Goal: Transaction & Acquisition: Purchase product/service

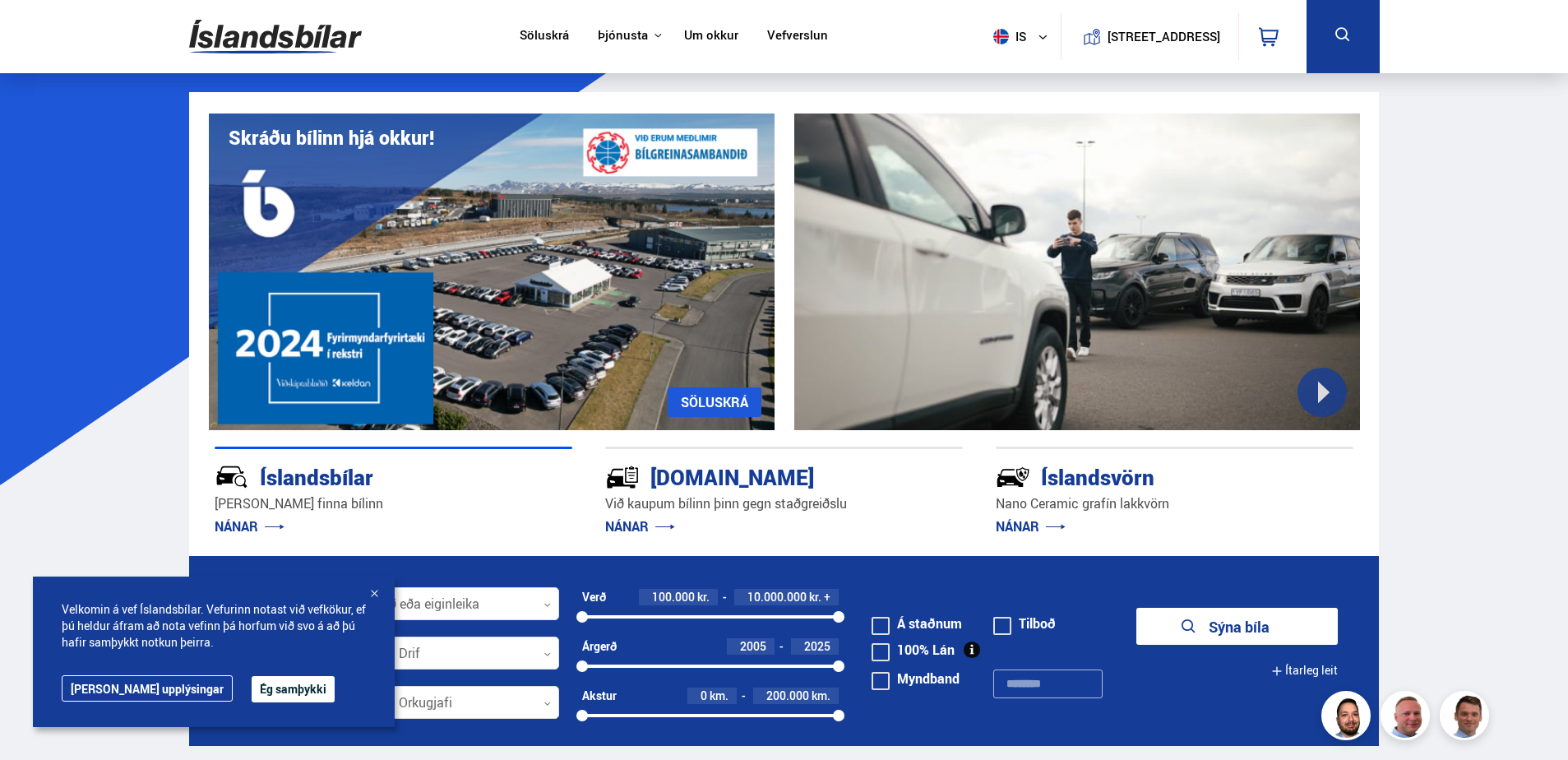
drag, startPoint x: 0, startPoint y: 0, endPoint x: 112, endPoint y: 516, distance: 528.0
click at [257, 697] on button "Ég samþykki" at bounding box center [294, 689] width 83 height 27
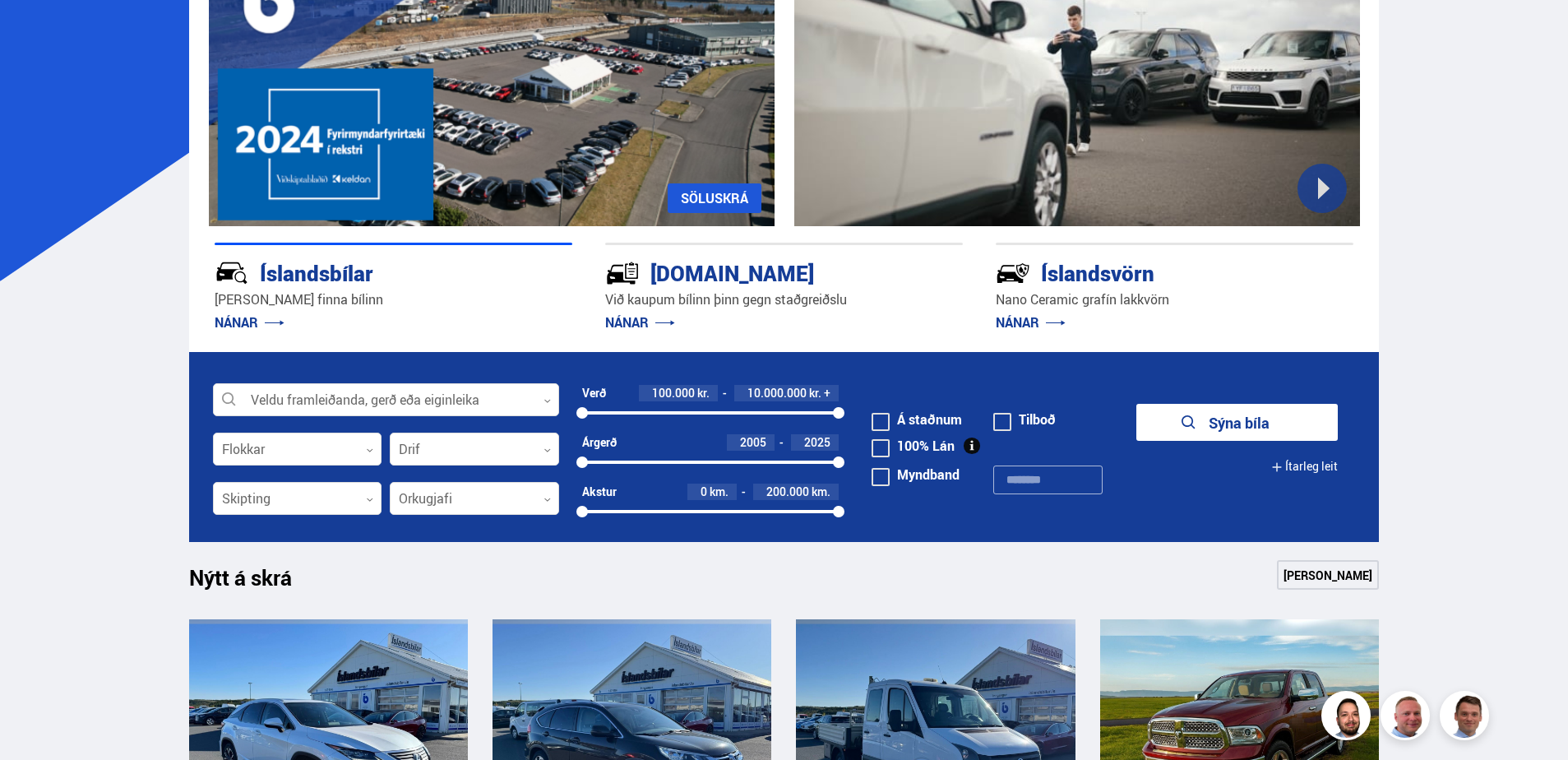
scroll to position [247, 0]
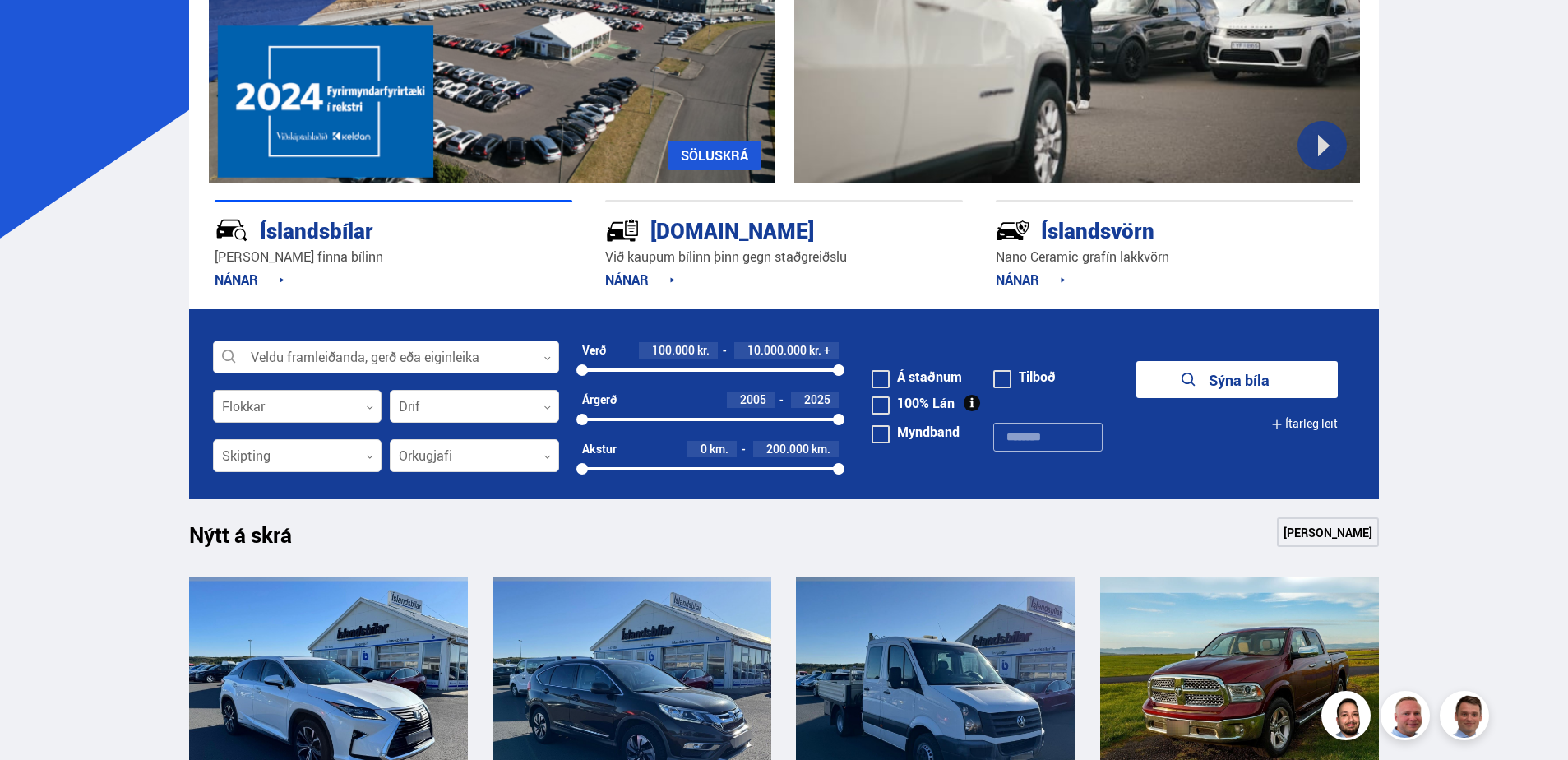
click at [334, 403] on div at bounding box center [298, 407] width 170 height 33
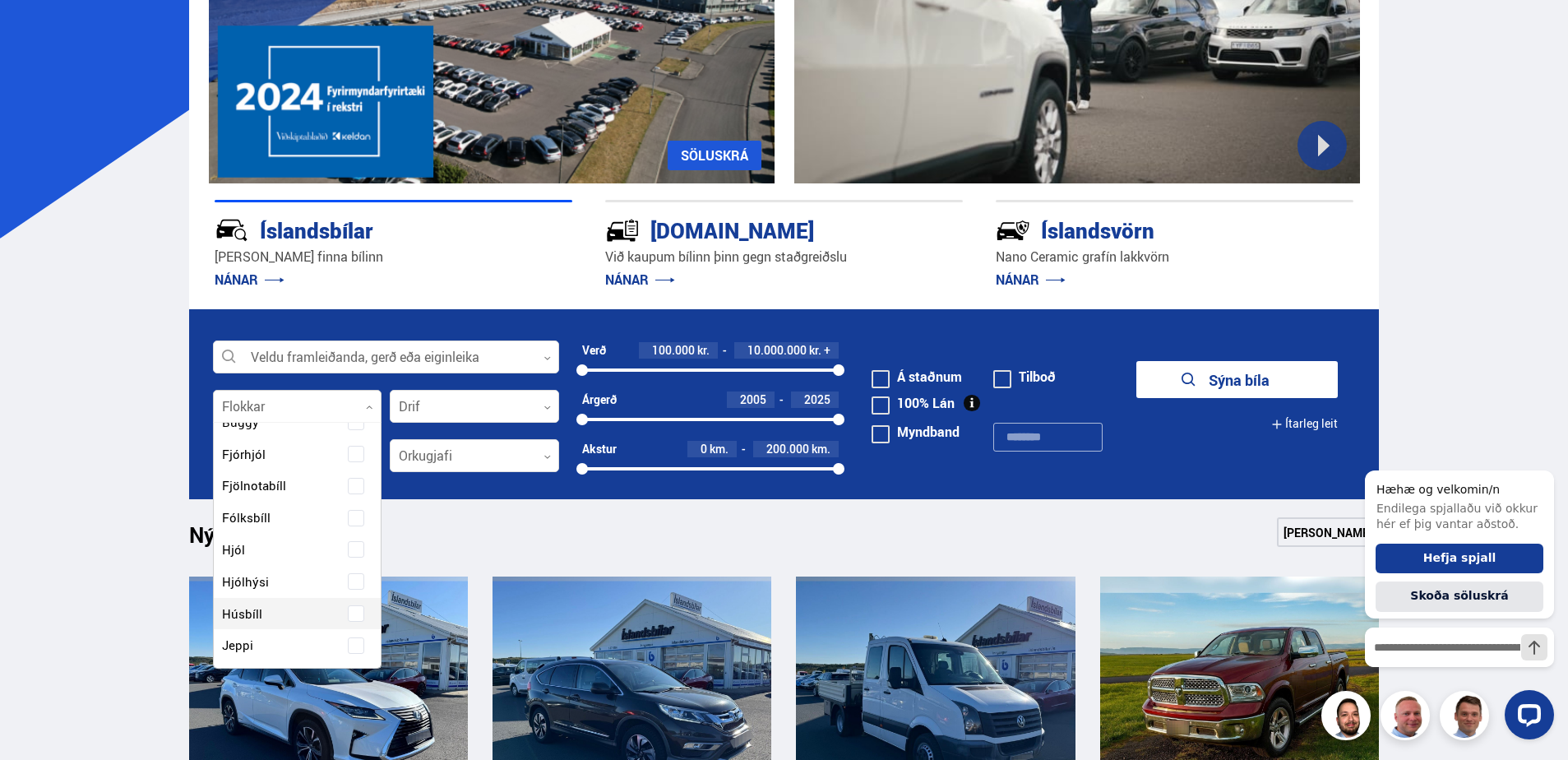
scroll to position [0, 0]
click at [268, 580] on div "Buggy Fjórhjól Fjölnotabíll Fólksbíll Hjól Hjólhýsi Húsbíll Jeppi Pallbíll Send…" at bounding box center [298, 738] width 168 height 598
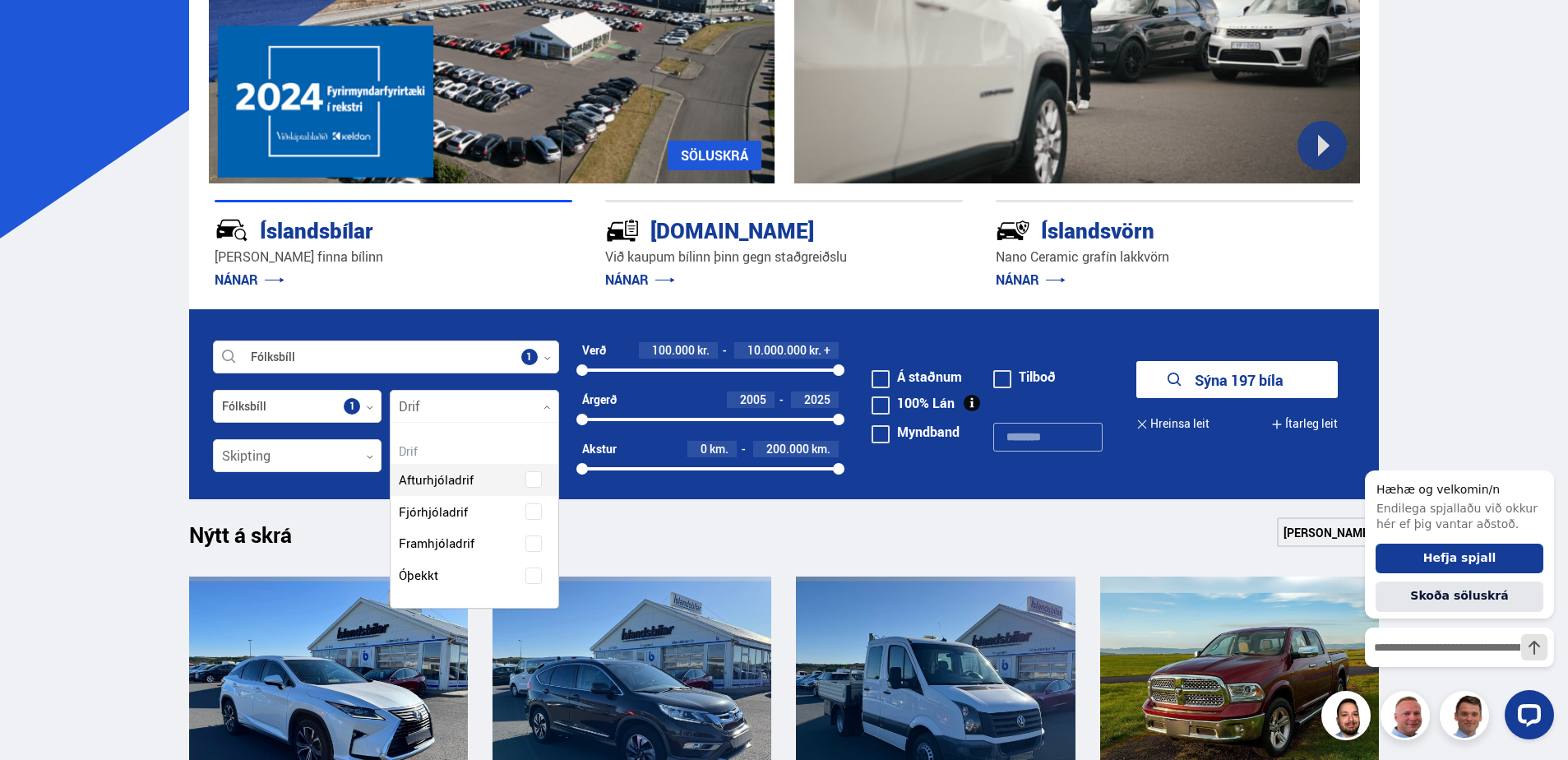
click at [507, 408] on div at bounding box center [474, 407] width 170 height 33
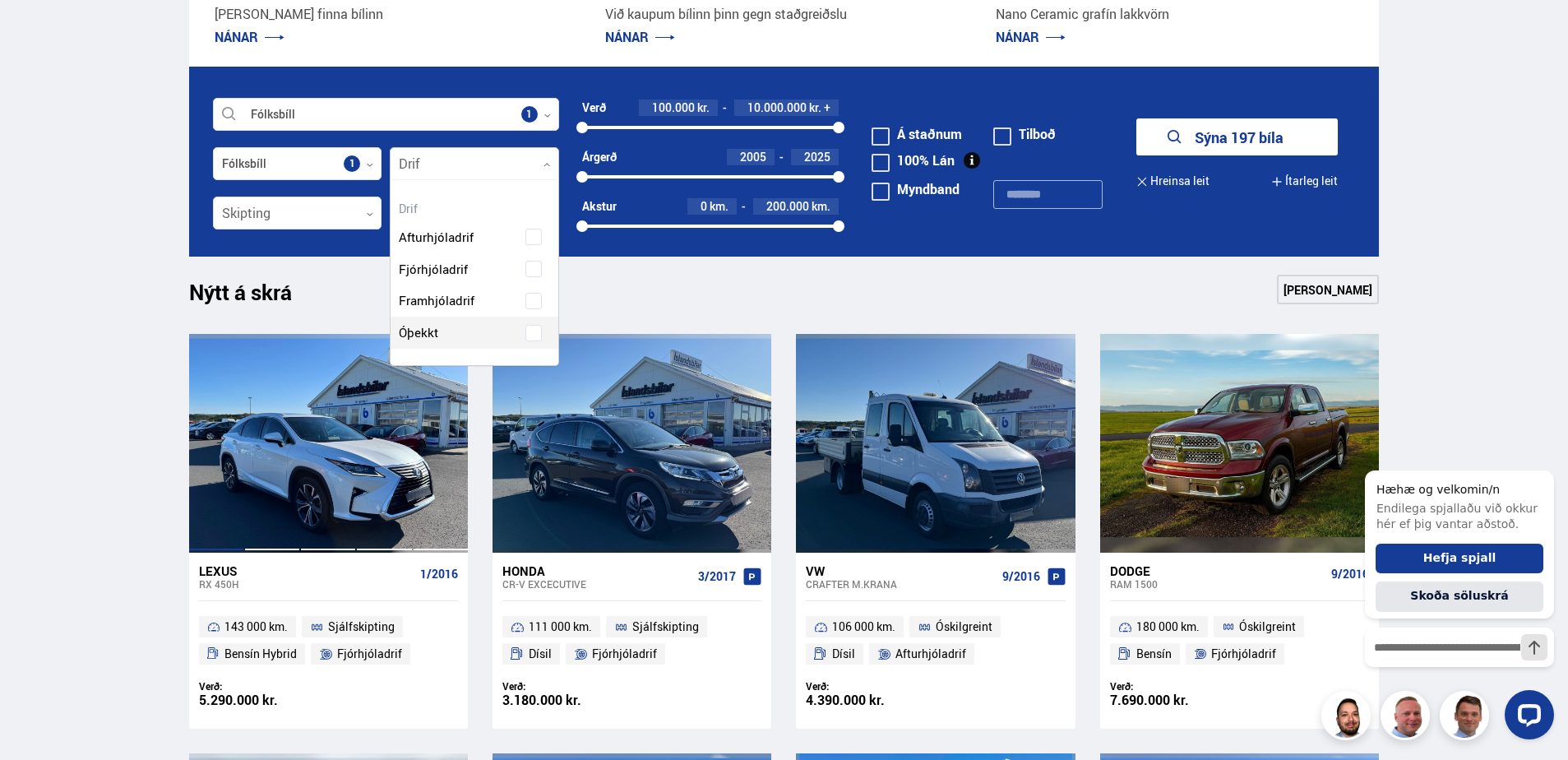
scroll to position [493, 0]
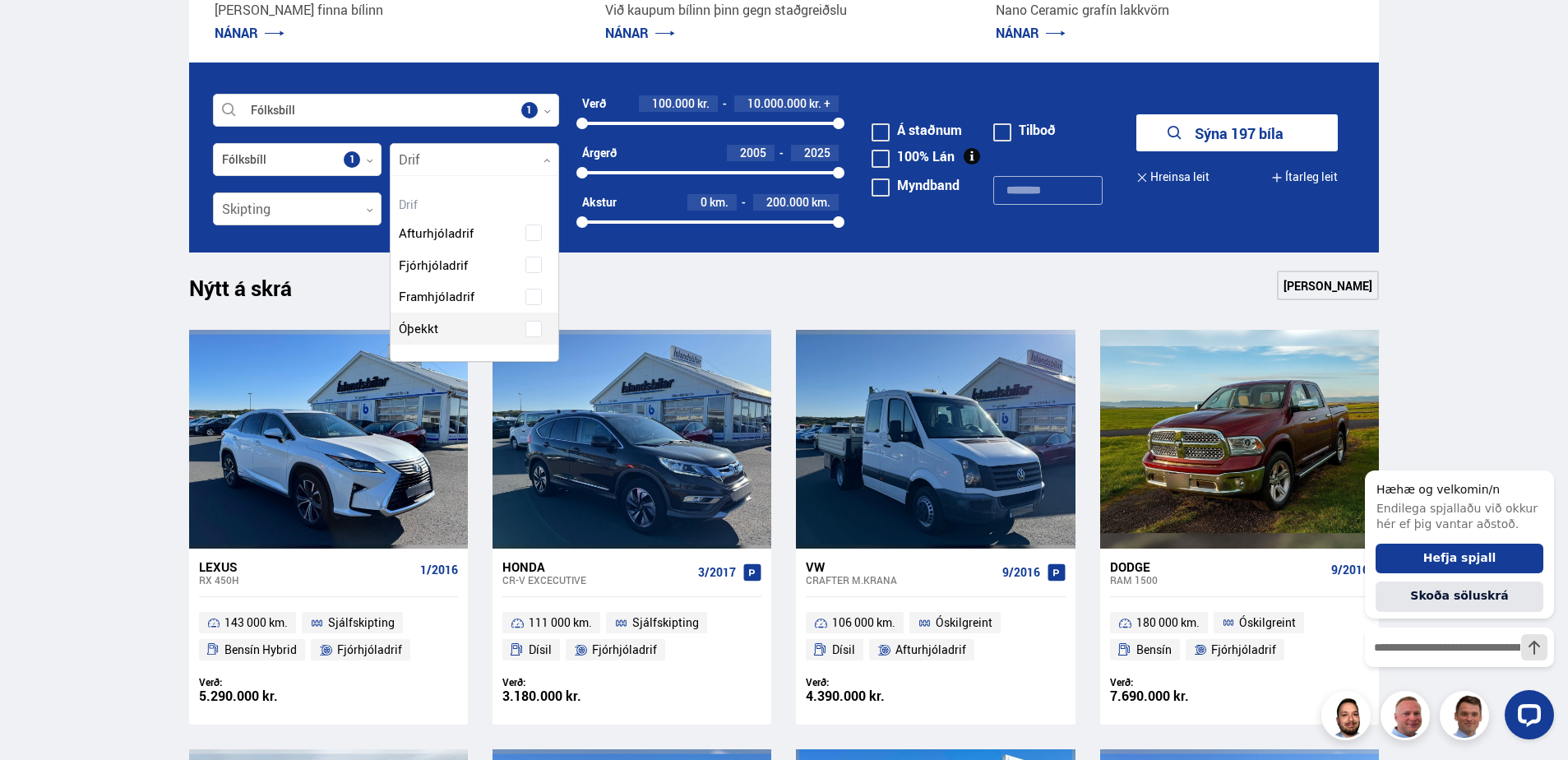
click at [320, 217] on div at bounding box center [298, 209] width 170 height 33
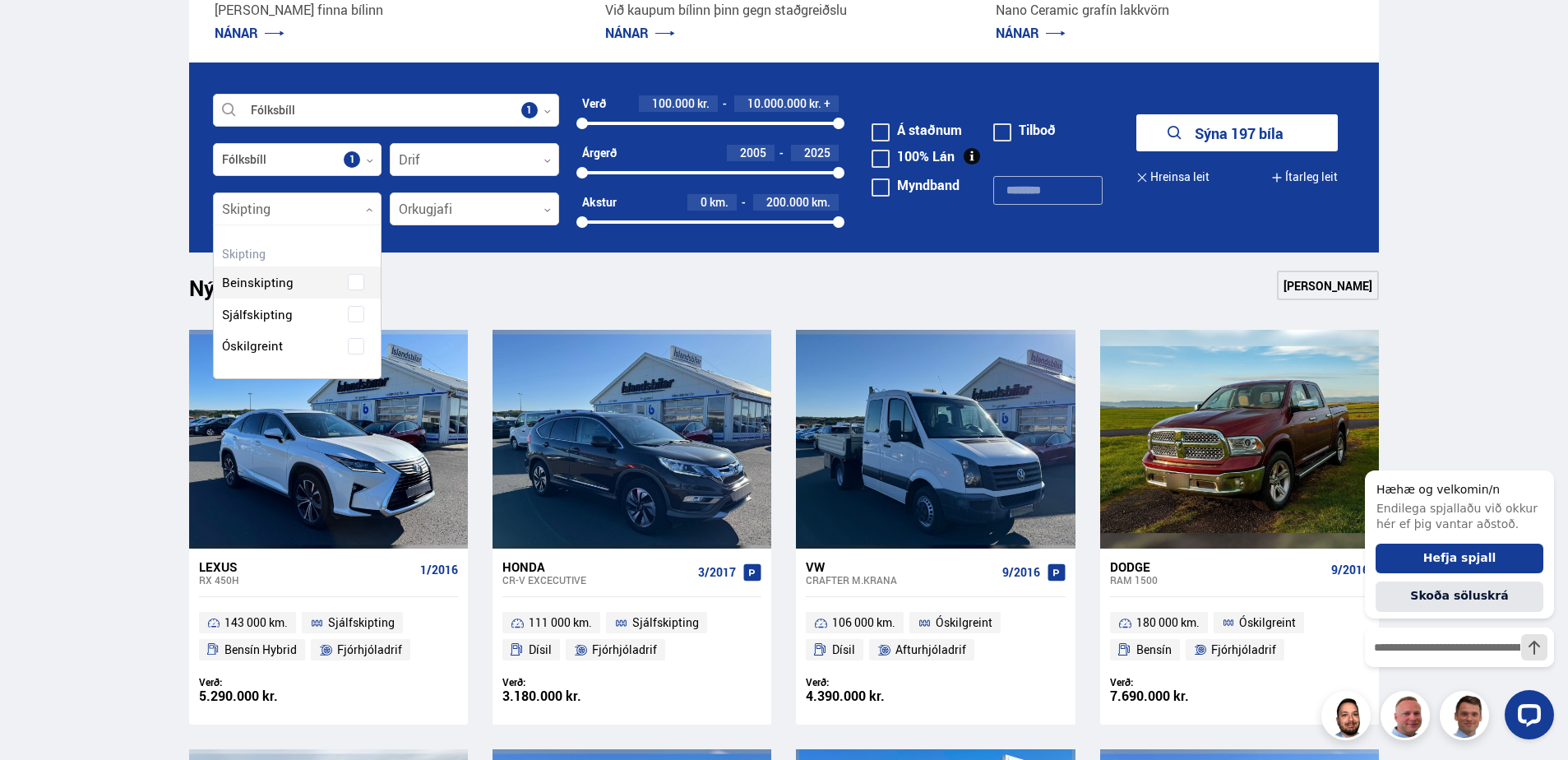
scroll to position [153, 167]
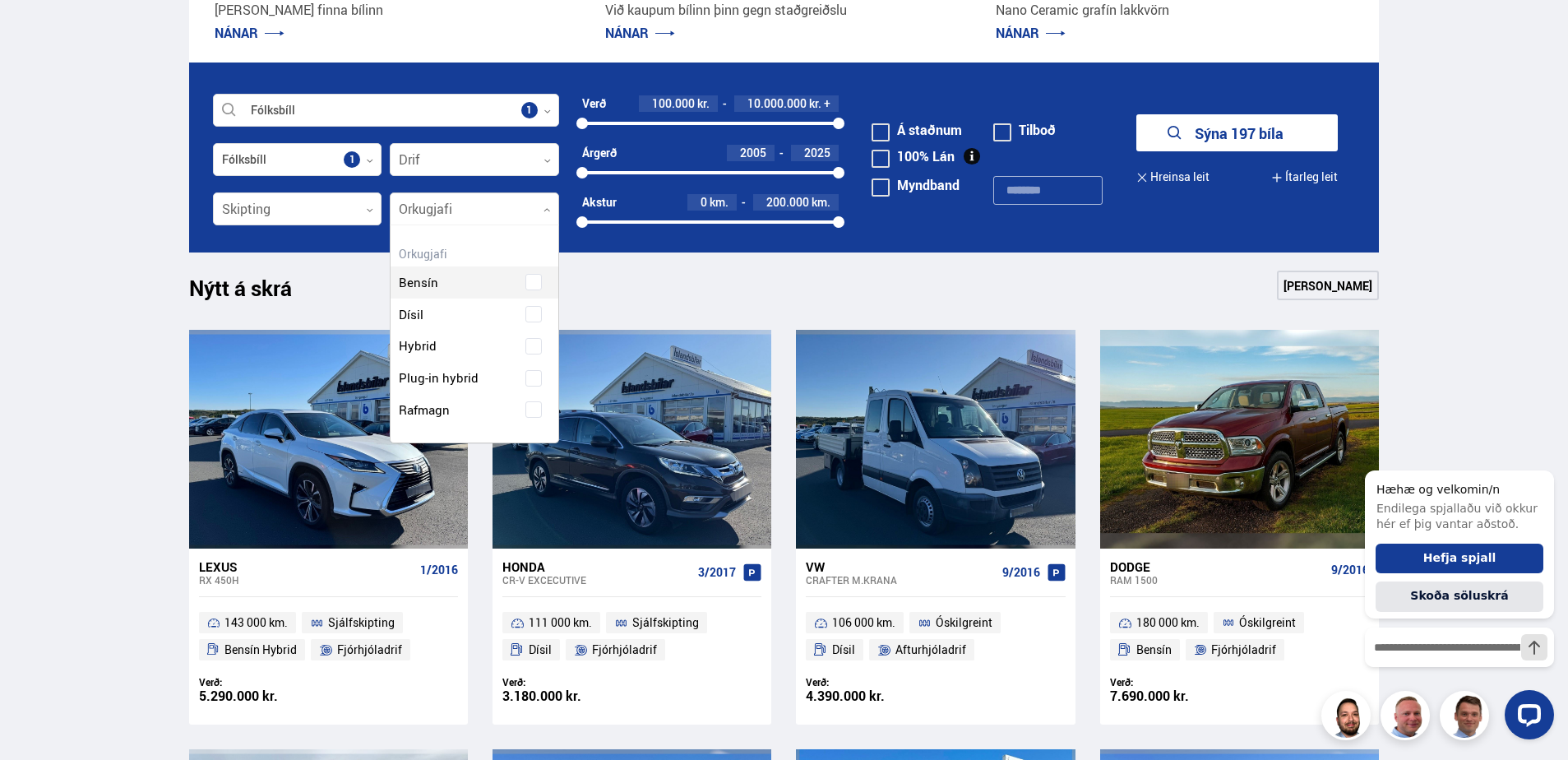
click at [457, 217] on div at bounding box center [474, 209] width 170 height 33
click at [444, 408] on div "Bensín Dísil Hybrid Plug-in hybrid Rafmagn" at bounding box center [474, 334] width 168 height 185
drag, startPoint x: 156, startPoint y: 343, endPoint x: 195, endPoint y: 328, distance: 41.8
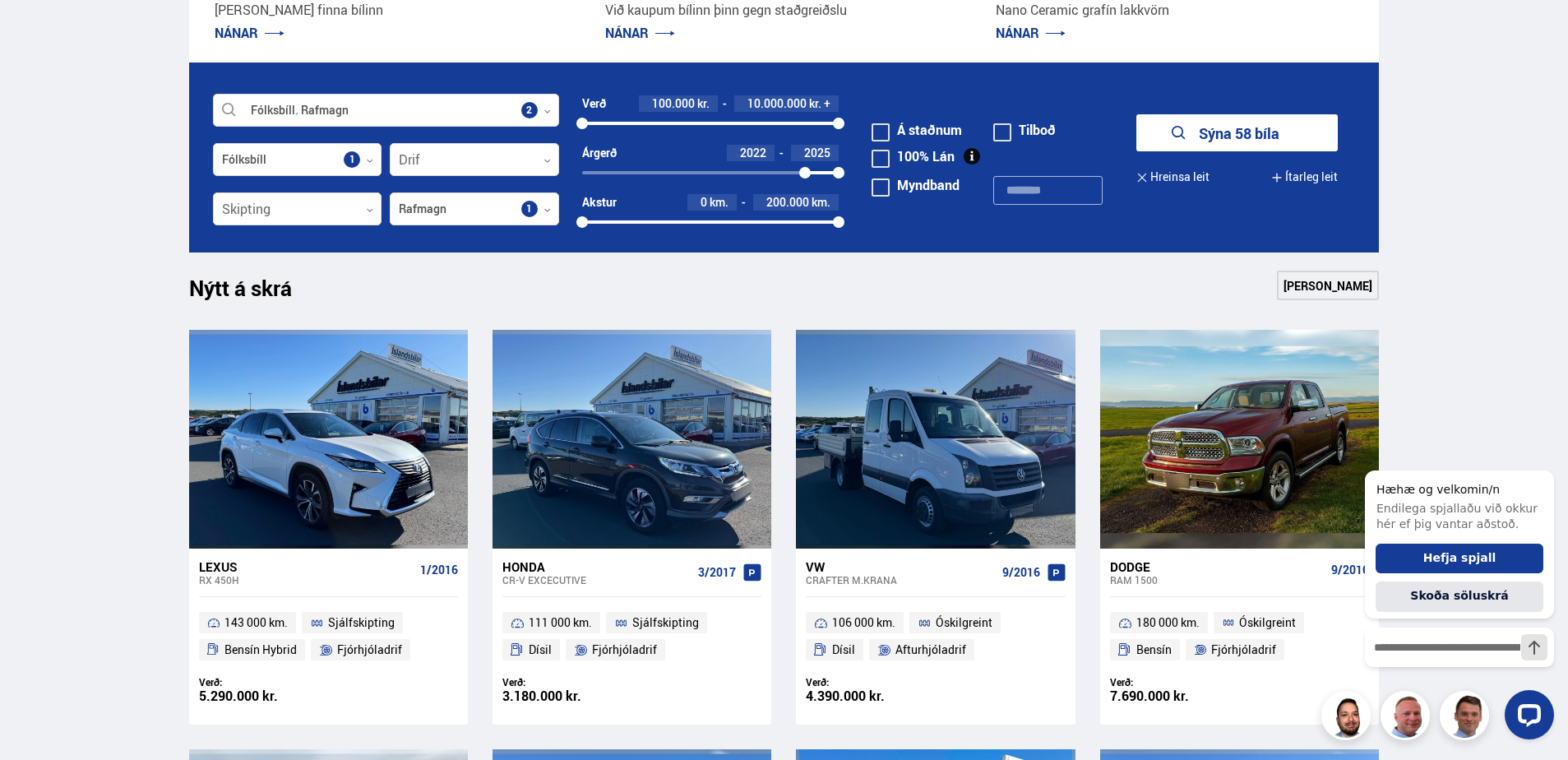
drag, startPoint x: 584, startPoint y: 170, endPoint x: 805, endPoint y: 166, distance: 221.0
click at [805, 166] on div "2022 2025" at bounding box center [710, 173] width 257 height 15
drag, startPoint x: 832, startPoint y: 118, endPoint x: 748, endPoint y: 125, distance: 84.3
click at [748, 125] on div "100000 10000000" at bounding box center [710, 123] width 257 height 15
drag, startPoint x: 745, startPoint y: 123, endPoint x: 724, endPoint y: 123, distance: 21.0
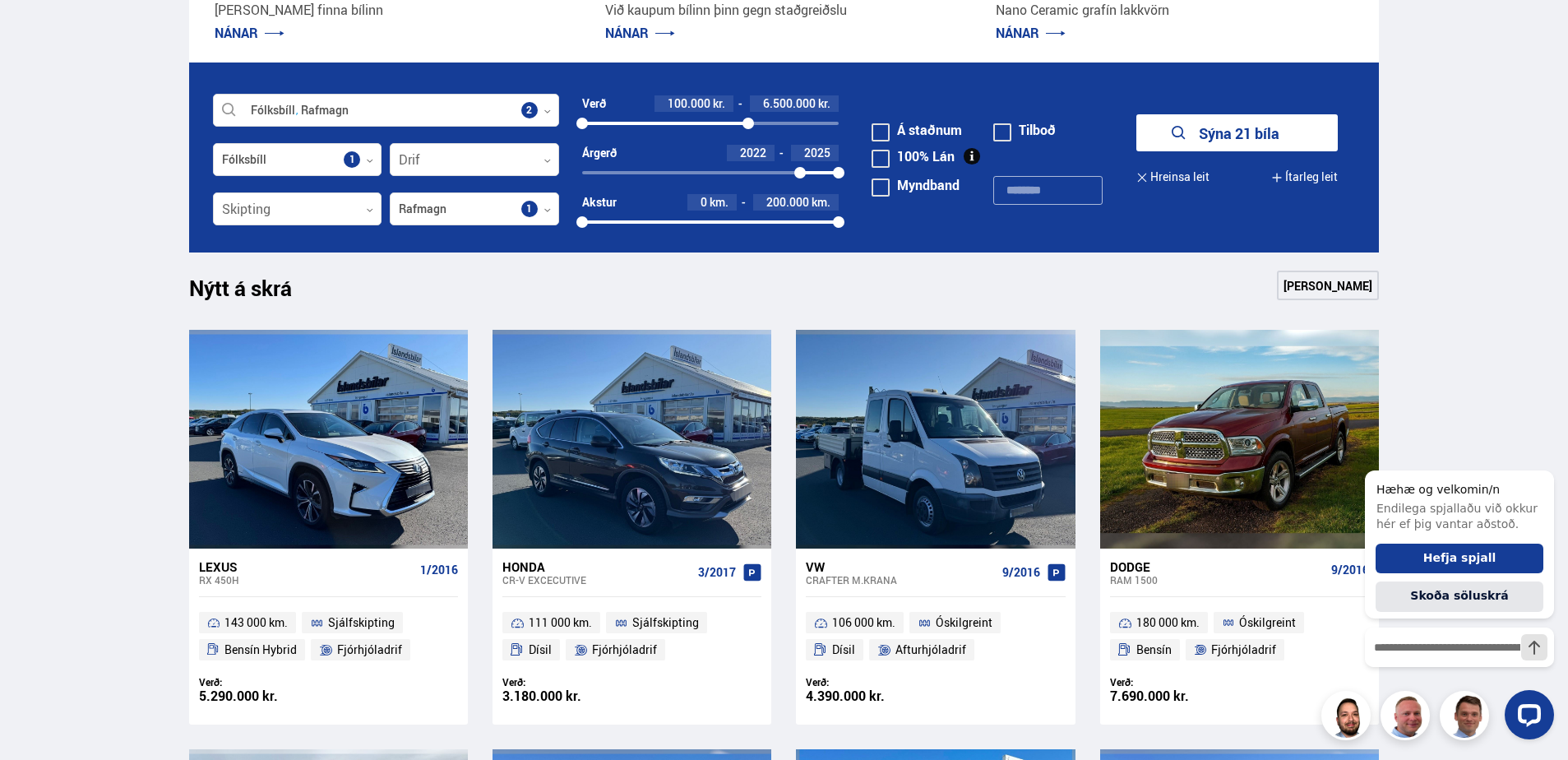
click at [743, 123] on div at bounding box center [749, 124] width 12 height 12
click at [719, 125] on div at bounding box center [720, 124] width 12 height 12
drag, startPoint x: 1261, startPoint y: 134, endPoint x: 1252, endPoint y: 134, distance: 9.0
click at [1262, 134] on button "Sýna 13 bíla" at bounding box center [1237, 132] width 201 height 37
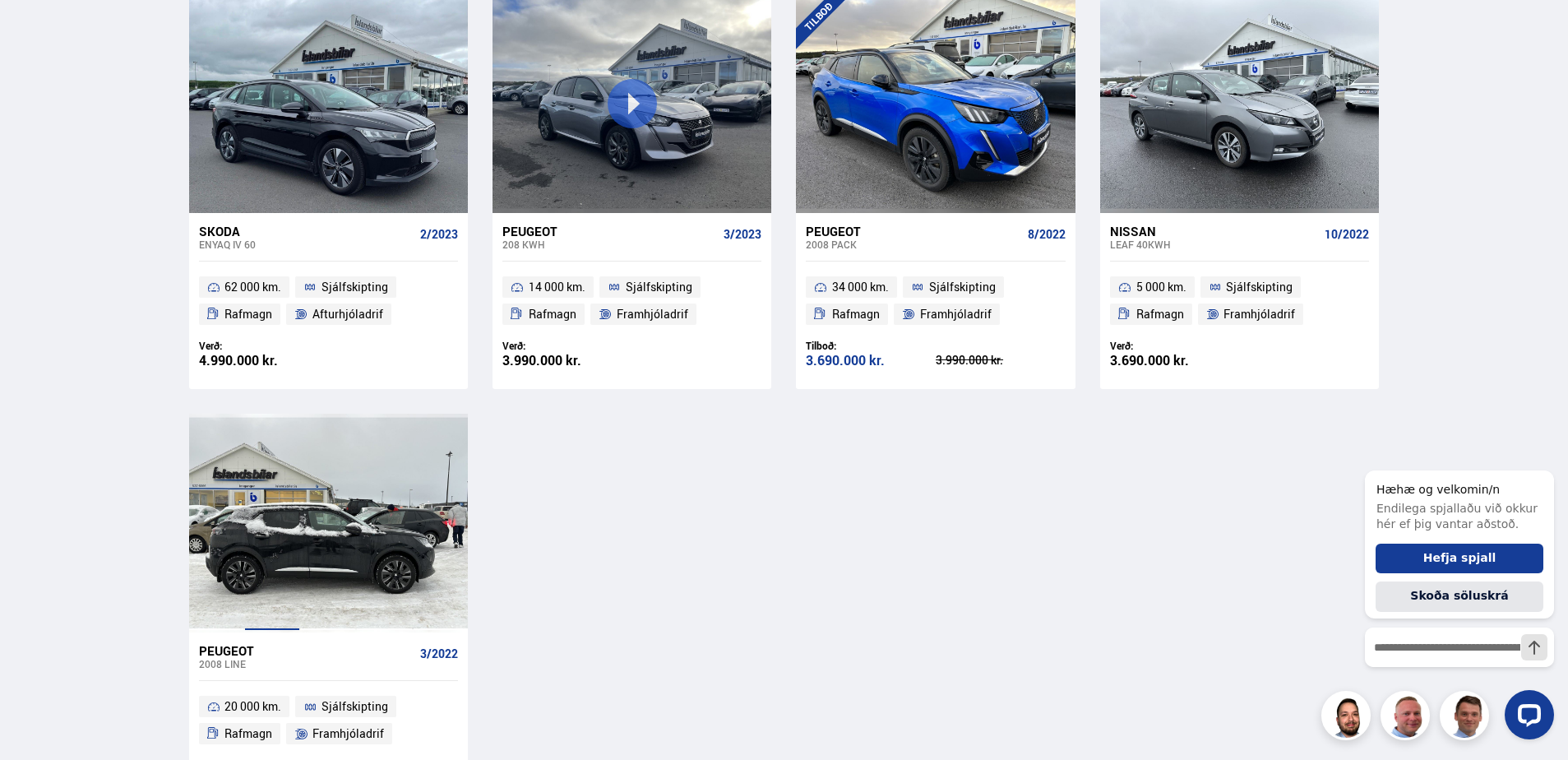
scroll to position [1316, 0]
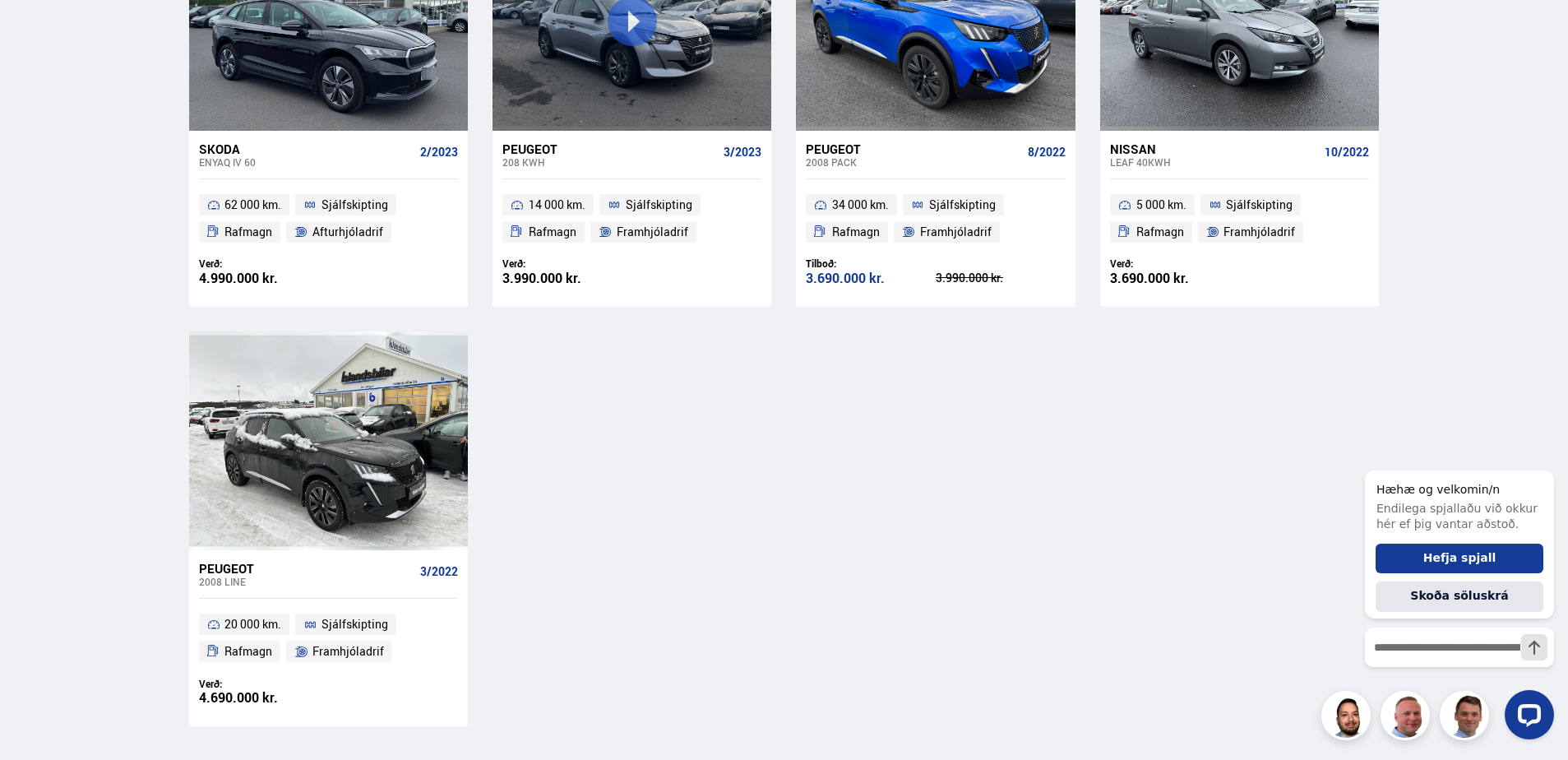
click at [859, 153] on div "Peugeot" at bounding box center [912, 149] width 214 height 15
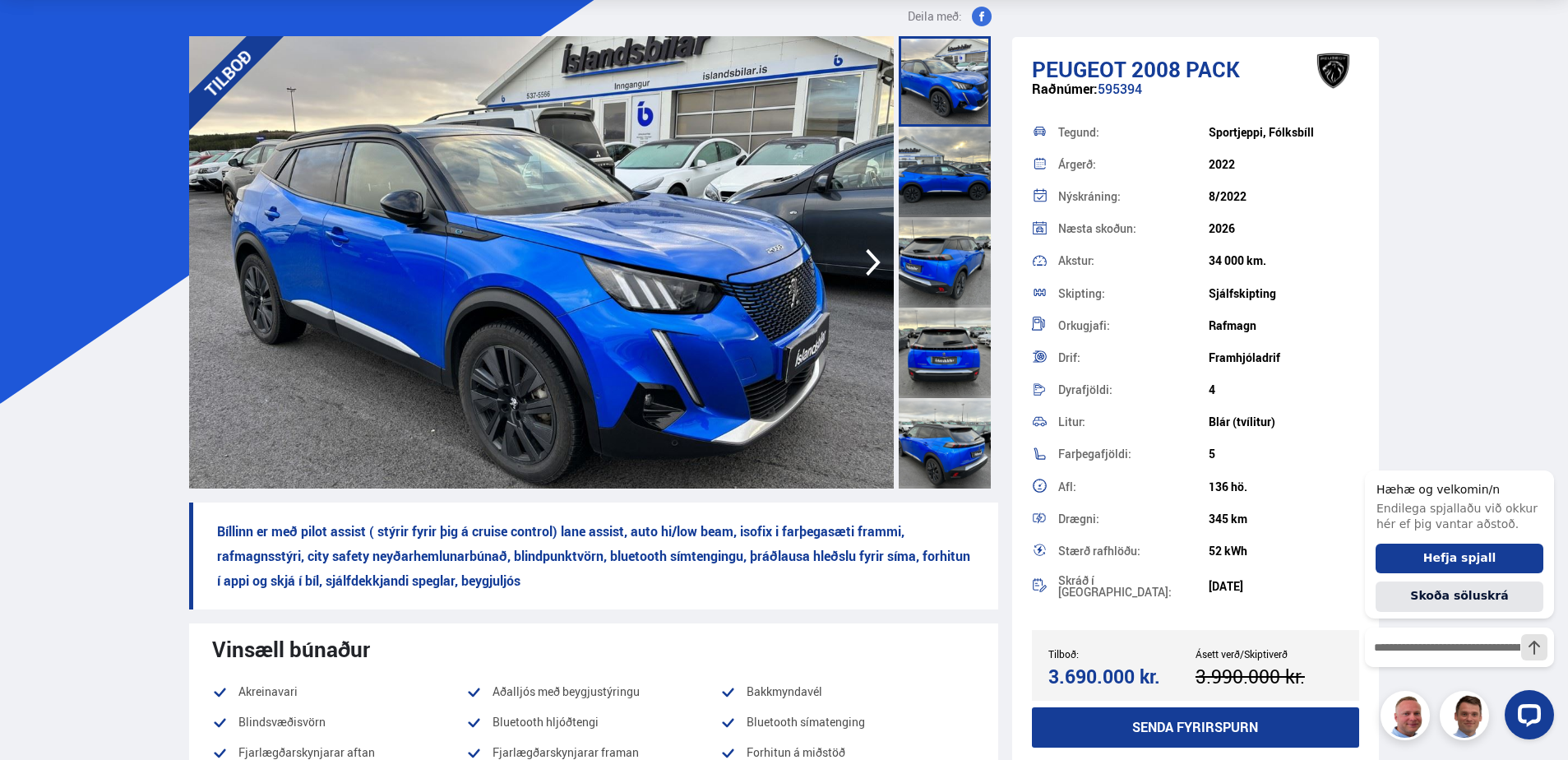
scroll to position [82, 0]
click at [931, 166] on div at bounding box center [944, 171] width 92 height 90
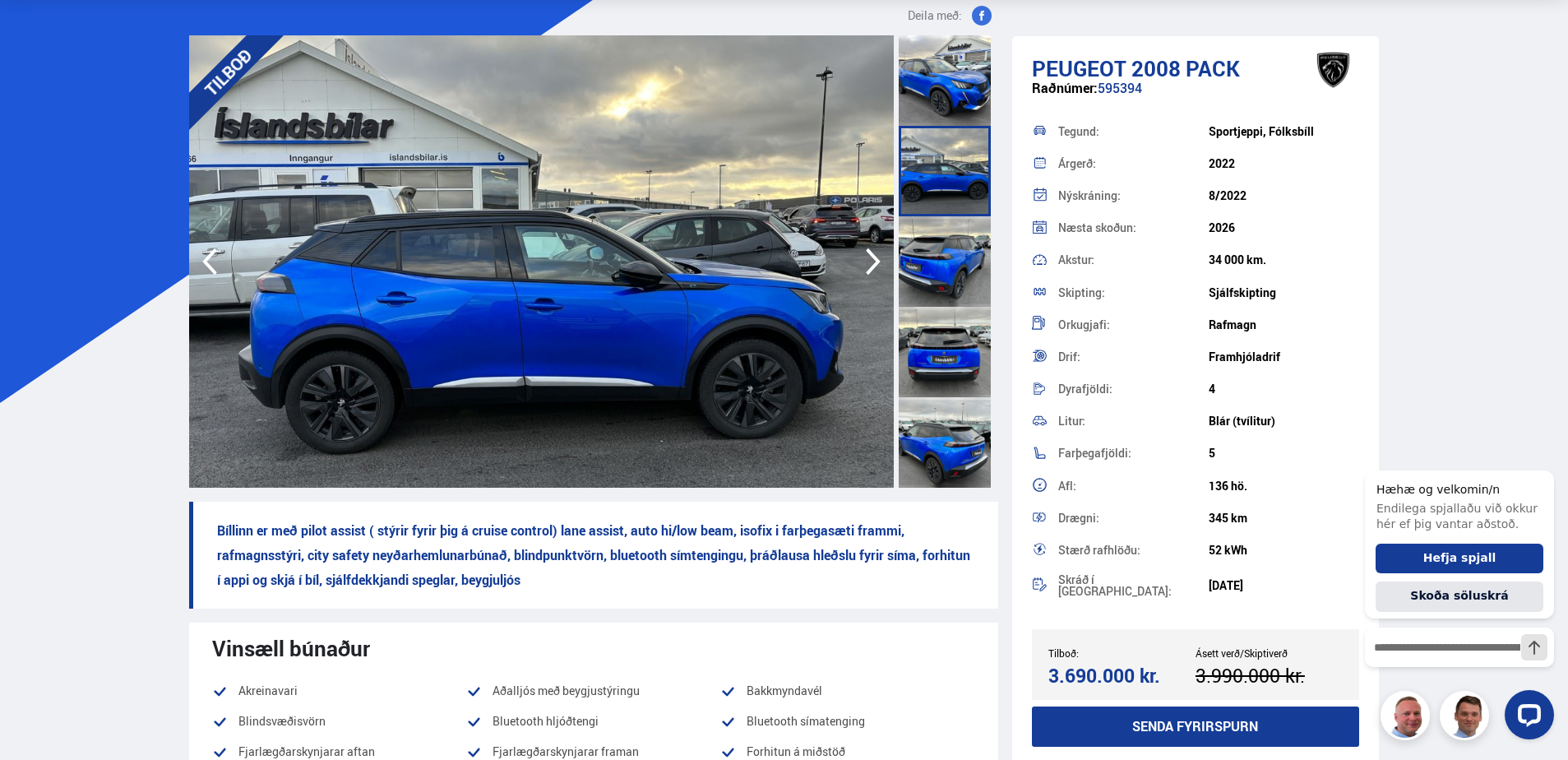
click at [923, 255] on div at bounding box center [944, 261] width 92 height 90
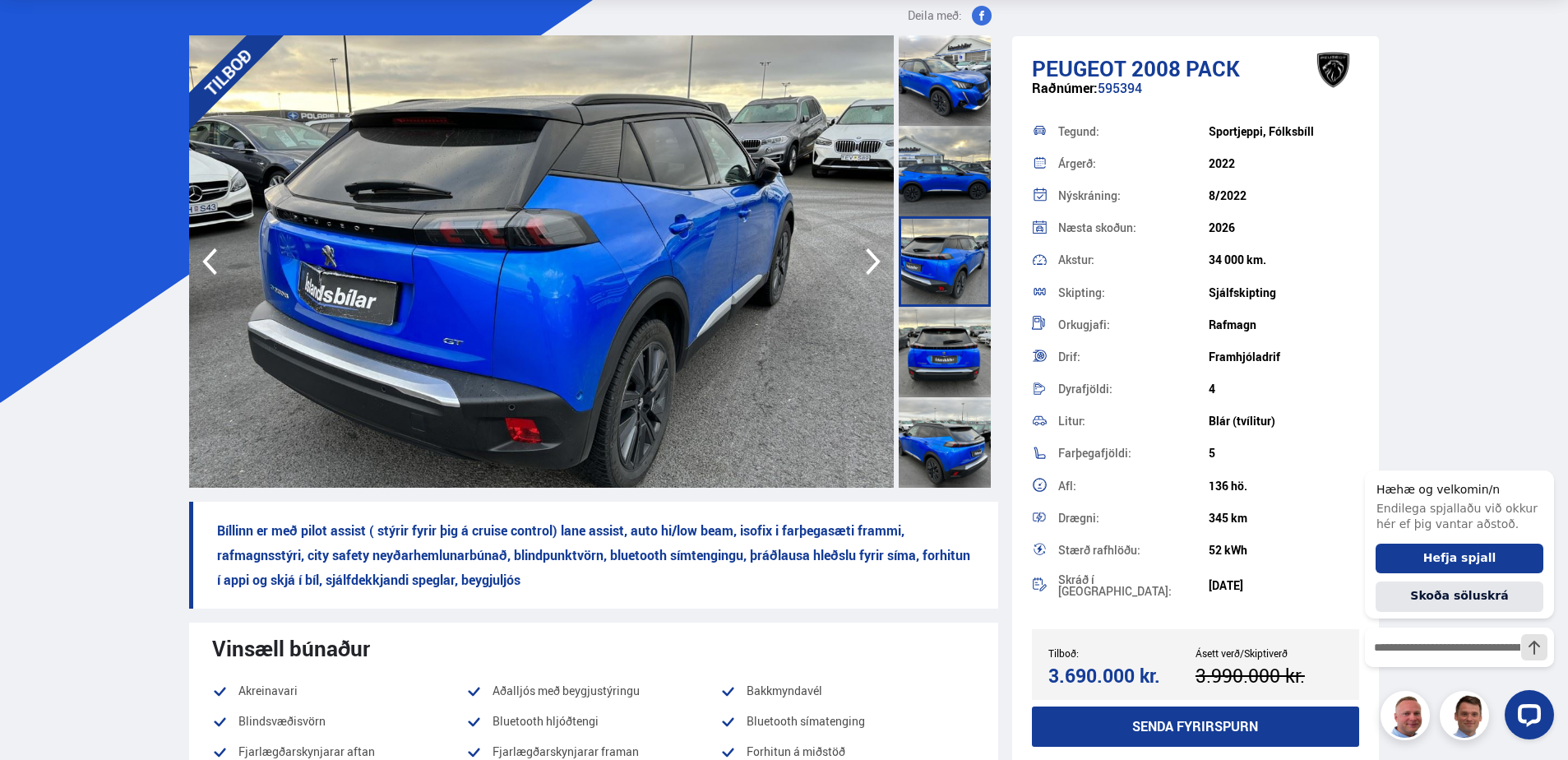
click at [865, 257] on icon "button" at bounding box center [873, 262] width 33 height 40
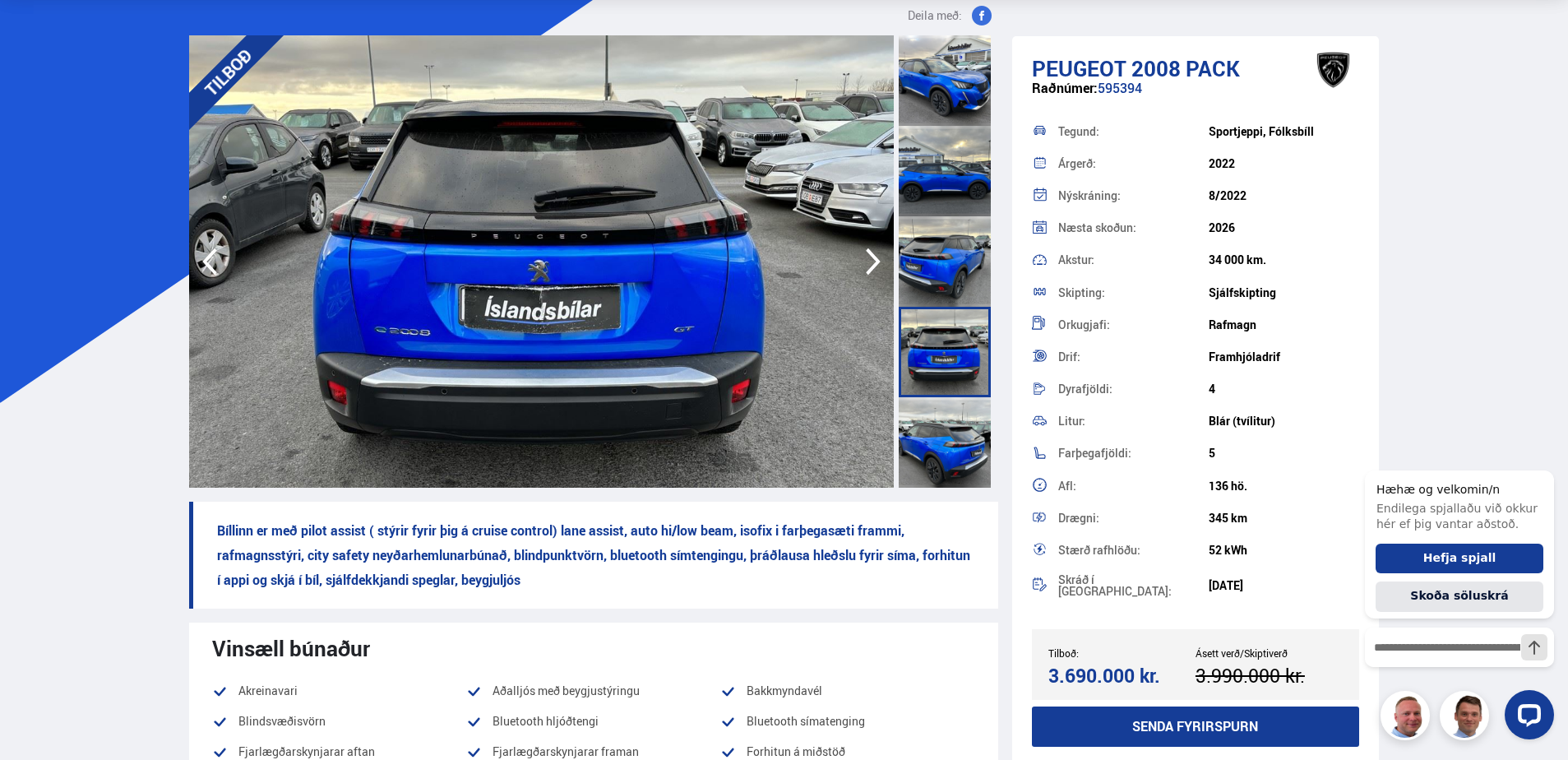
click at [870, 260] on icon "button" at bounding box center [873, 262] width 33 height 40
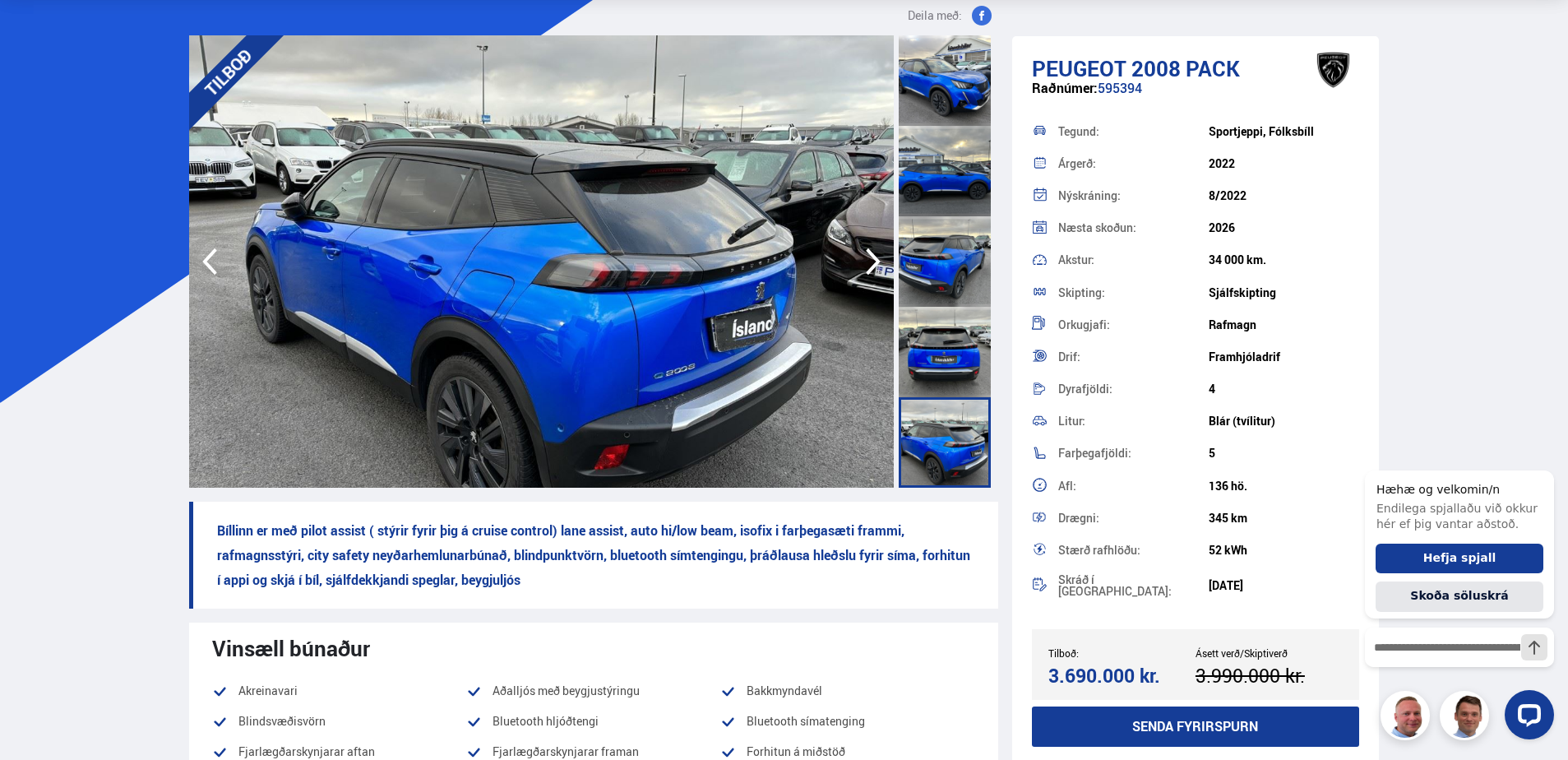
click at [870, 260] on icon "button" at bounding box center [873, 262] width 33 height 40
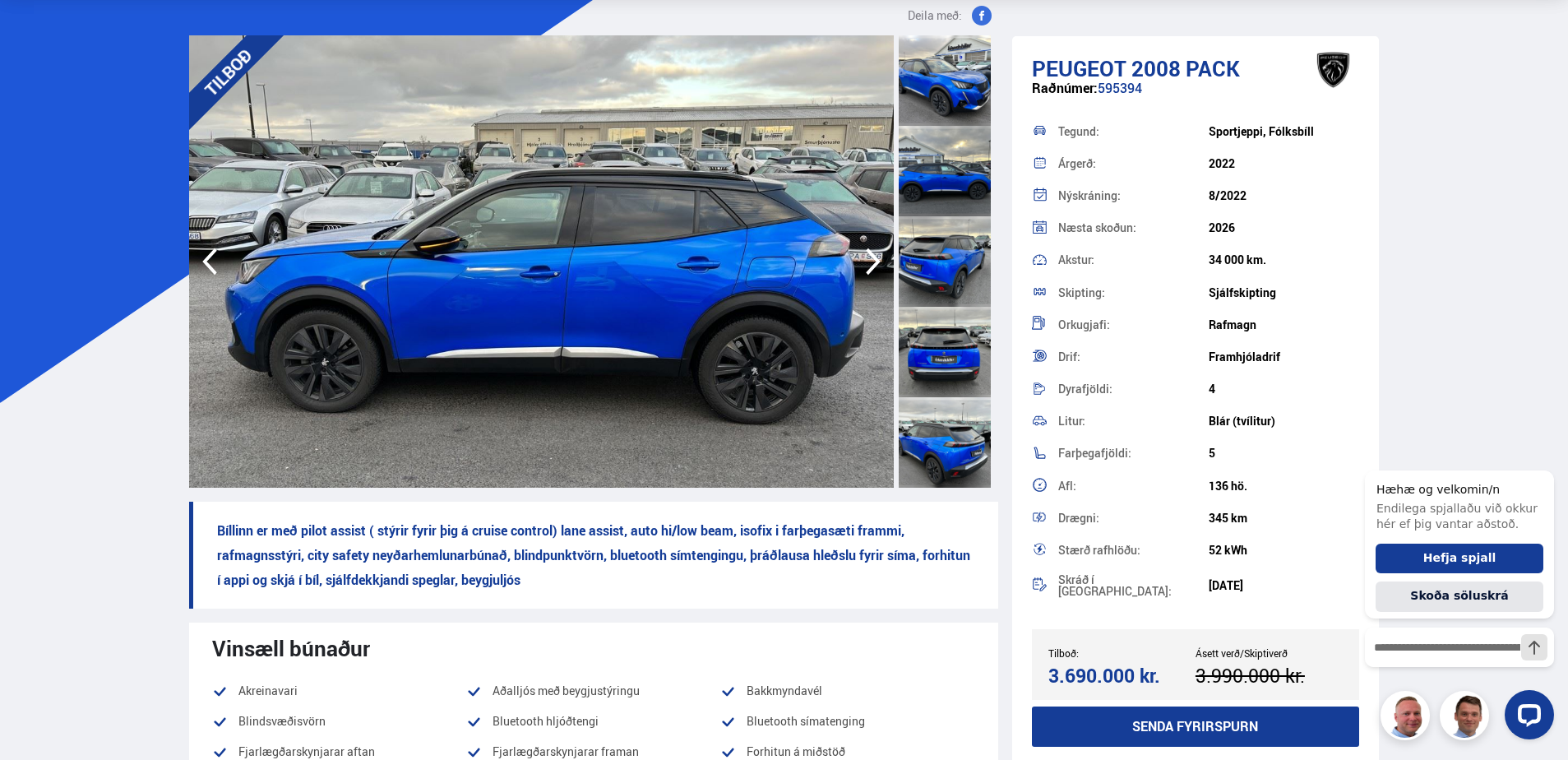
click at [870, 260] on icon "button" at bounding box center [873, 262] width 33 height 40
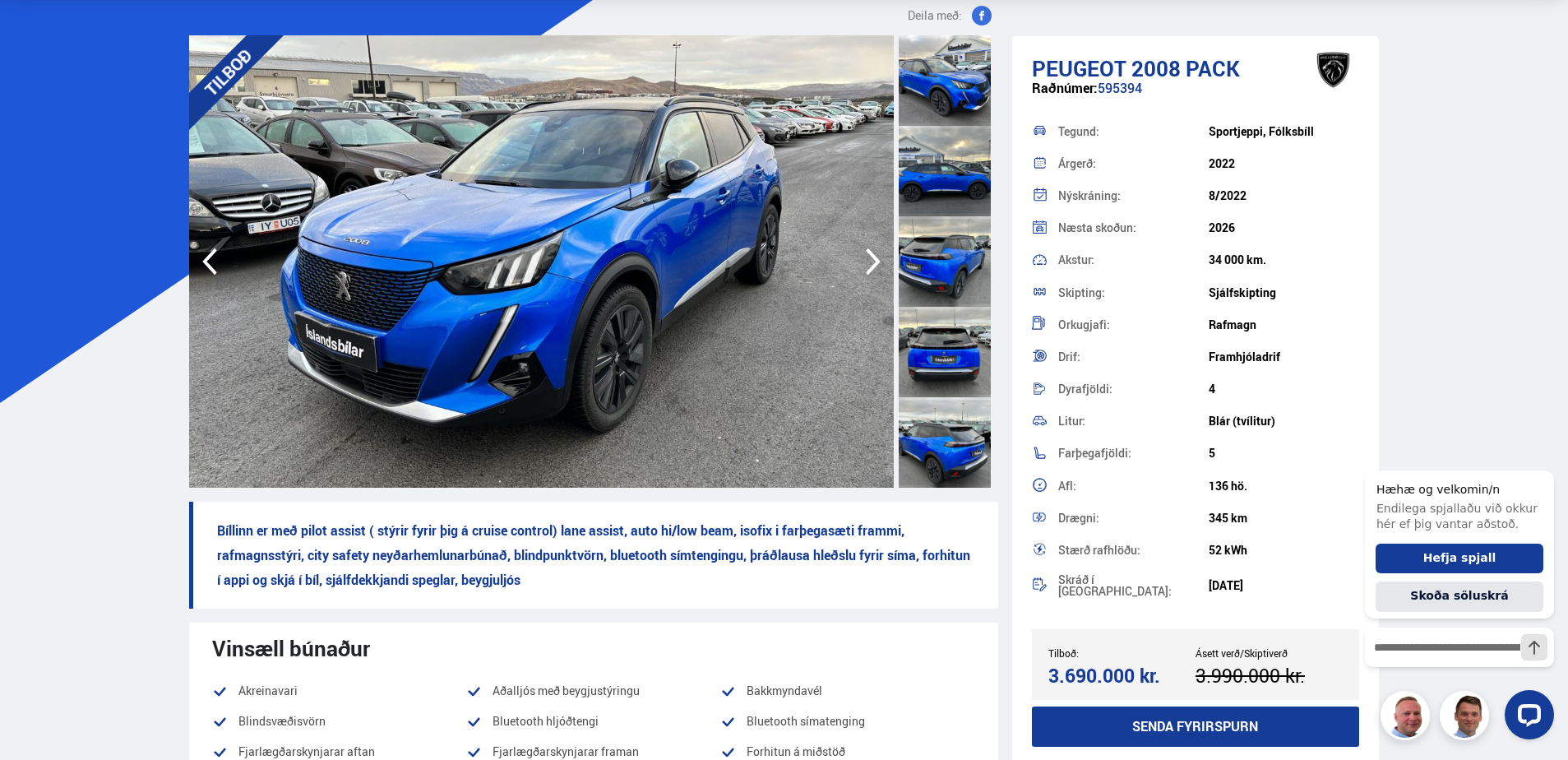
click at [870, 260] on icon "button" at bounding box center [873, 262] width 33 height 40
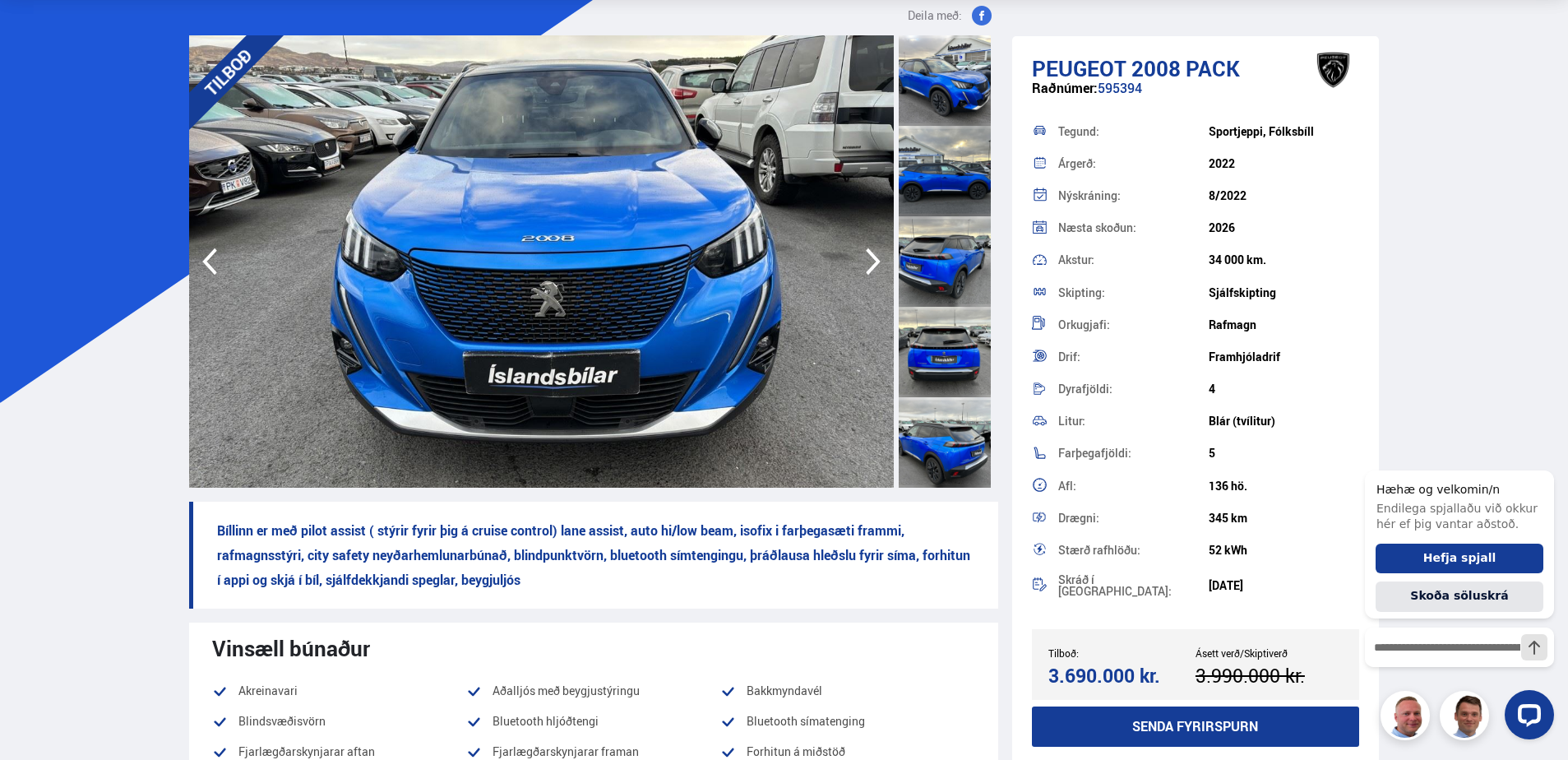
click at [870, 260] on icon "button" at bounding box center [873, 262] width 33 height 40
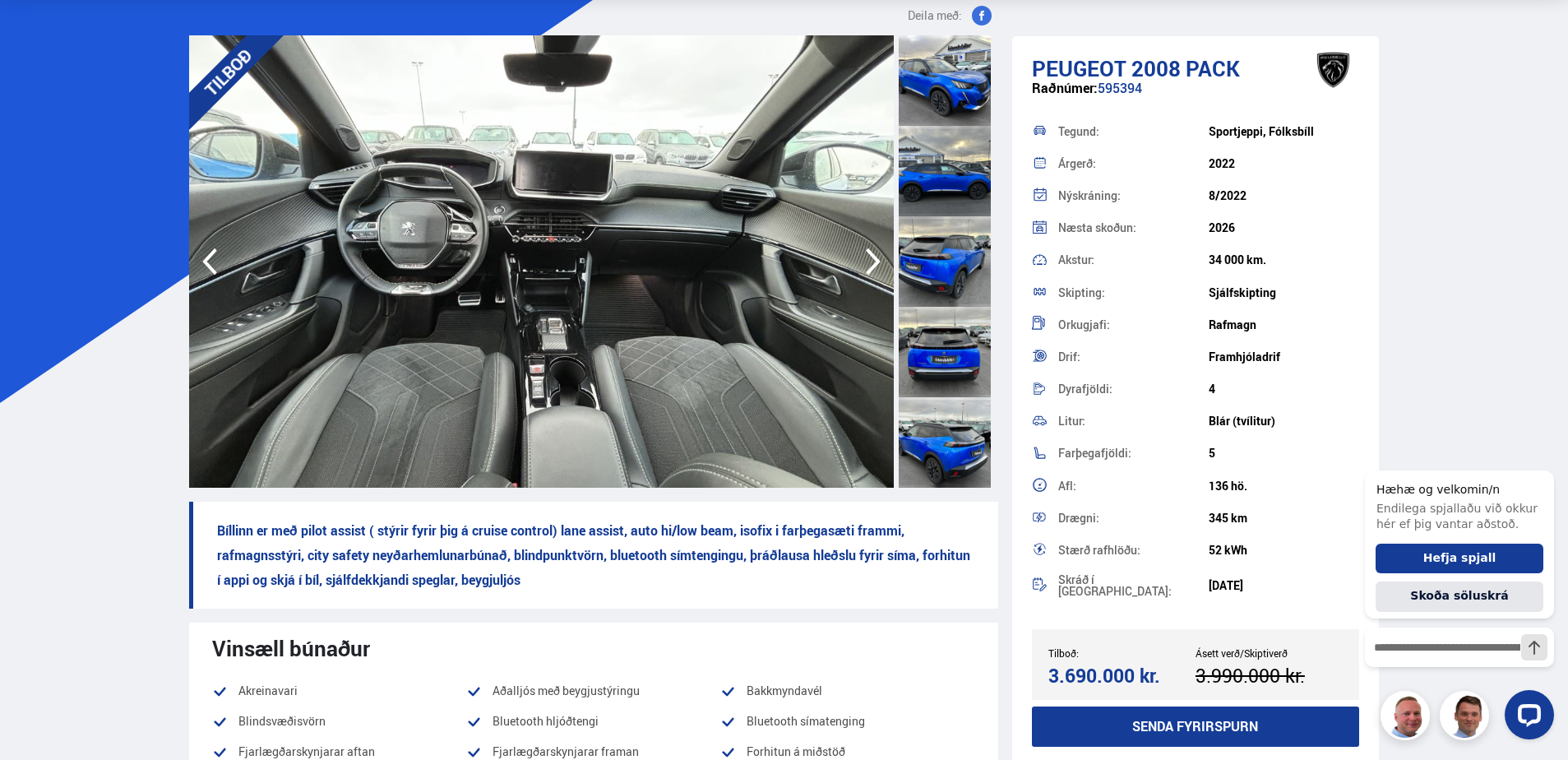
click at [870, 260] on icon "button" at bounding box center [873, 262] width 33 height 40
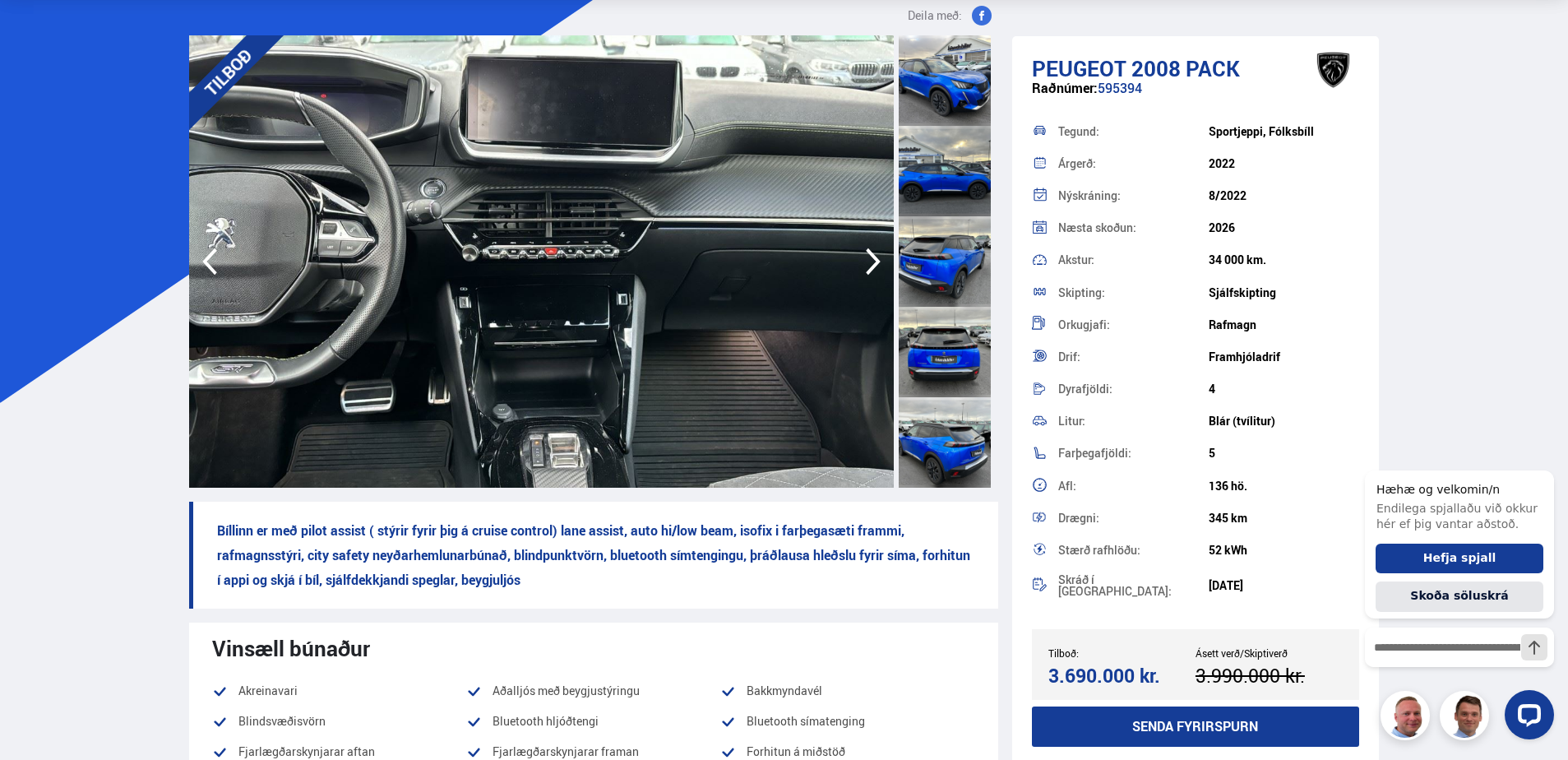
click at [870, 260] on icon "button" at bounding box center [873, 262] width 33 height 40
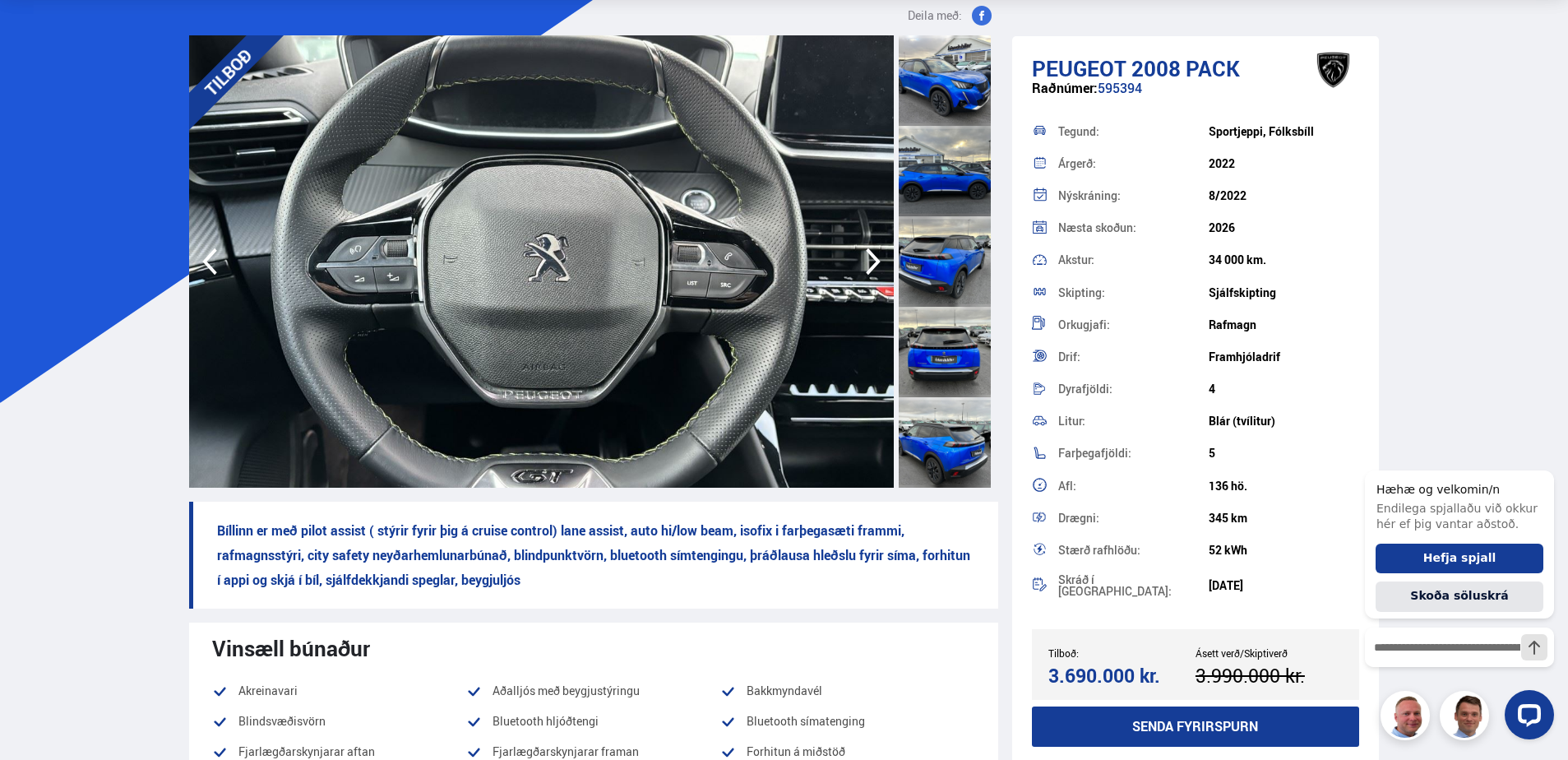
click at [870, 260] on icon "button" at bounding box center [873, 262] width 33 height 40
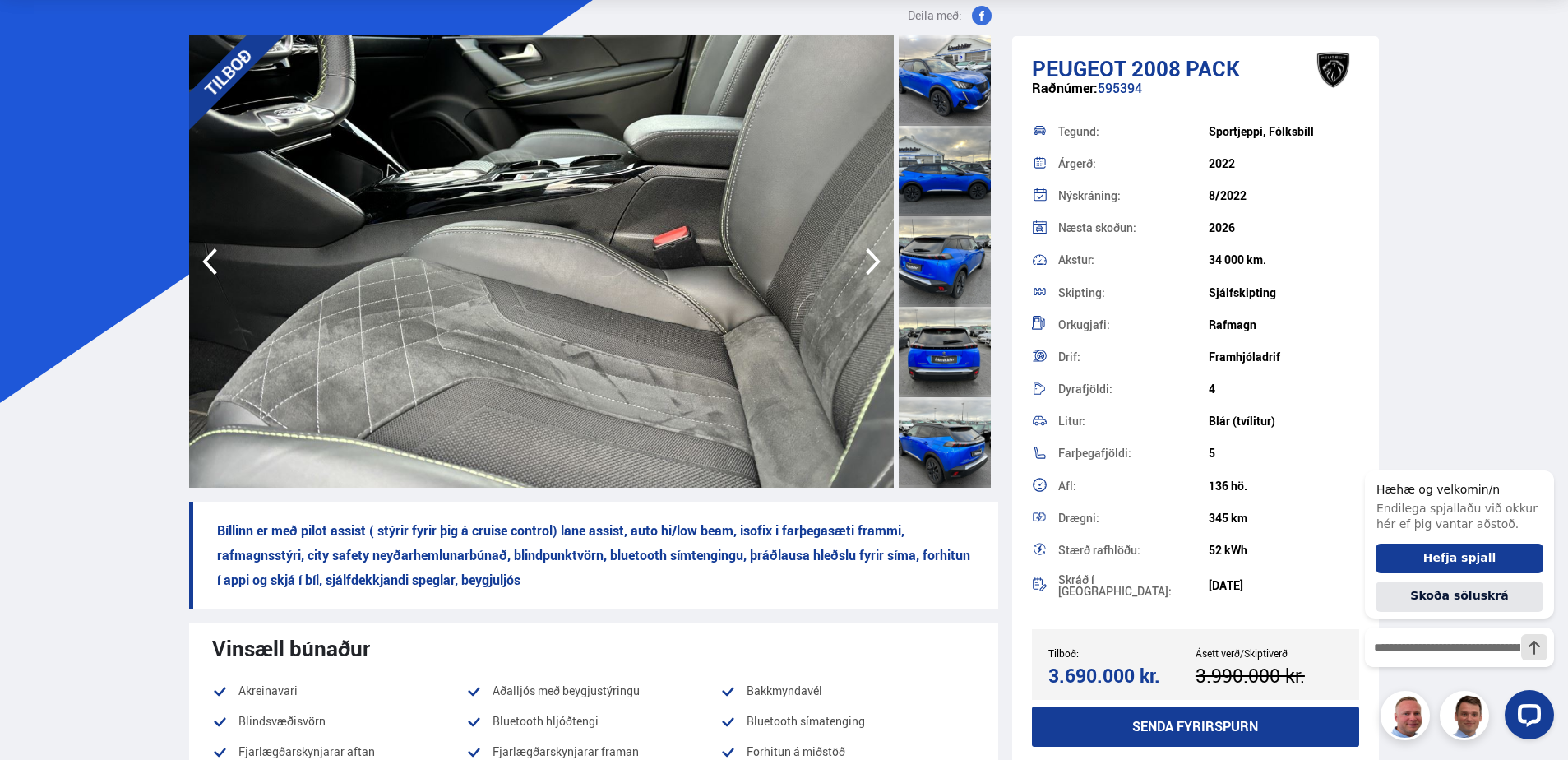
click at [870, 260] on icon "button" at bounding box center [873, 262] width 33 height 40
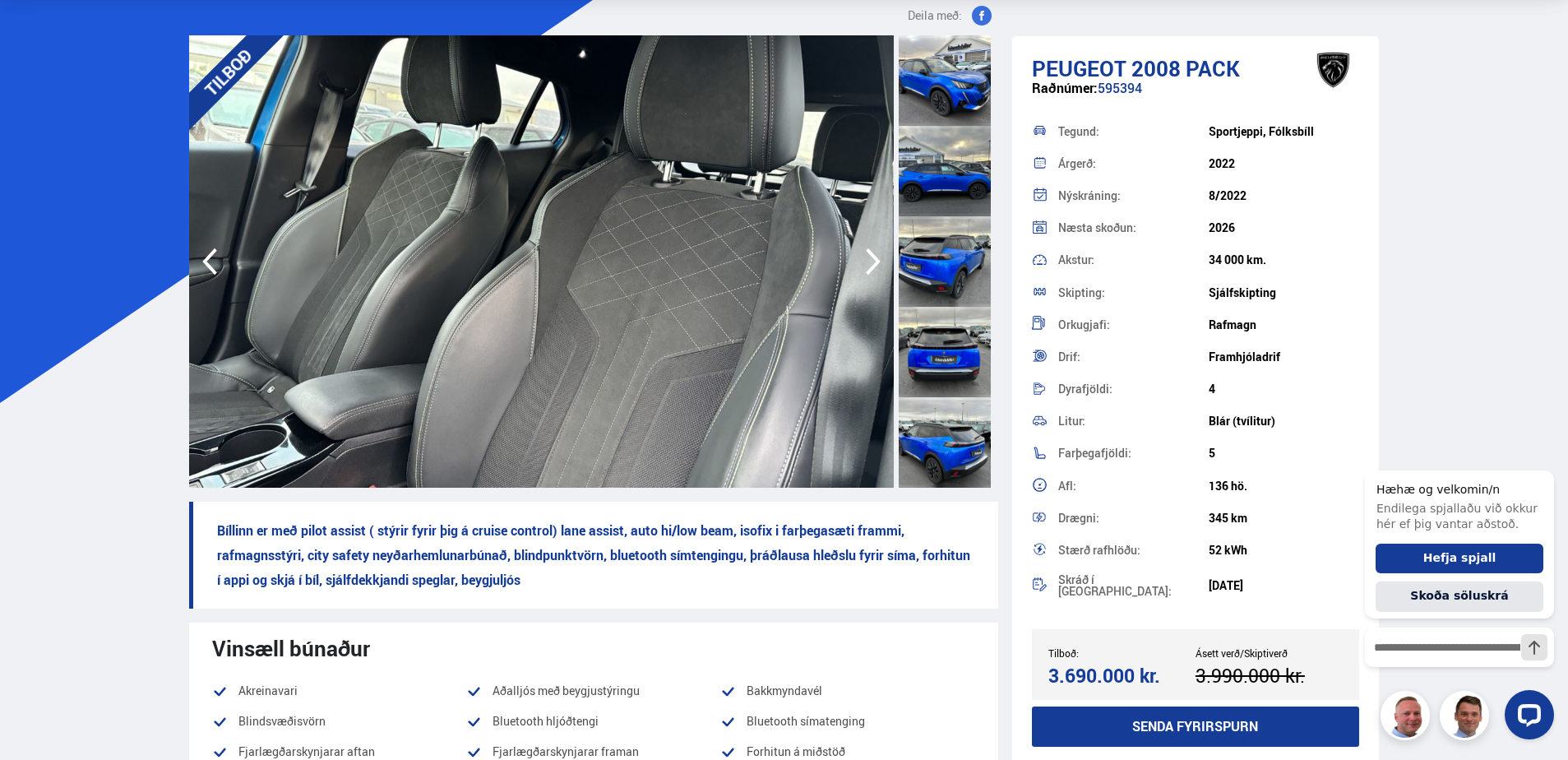
click at [870, 260] on icon "button" at bounding box center [873, 262] width 33 height 40
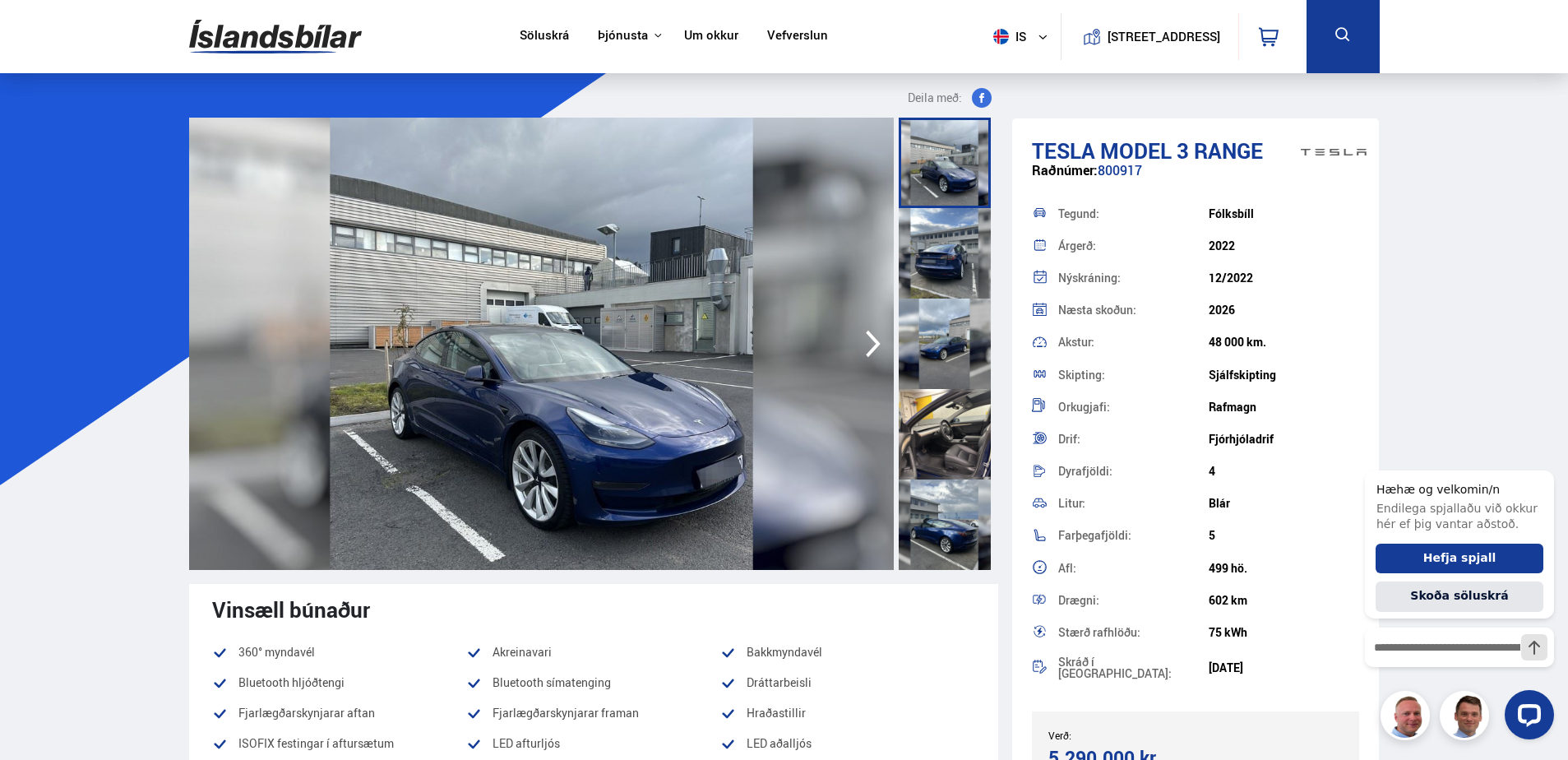
click at [873, 344] on icon "button" at bounding box center [873, 344] width 33 height 40
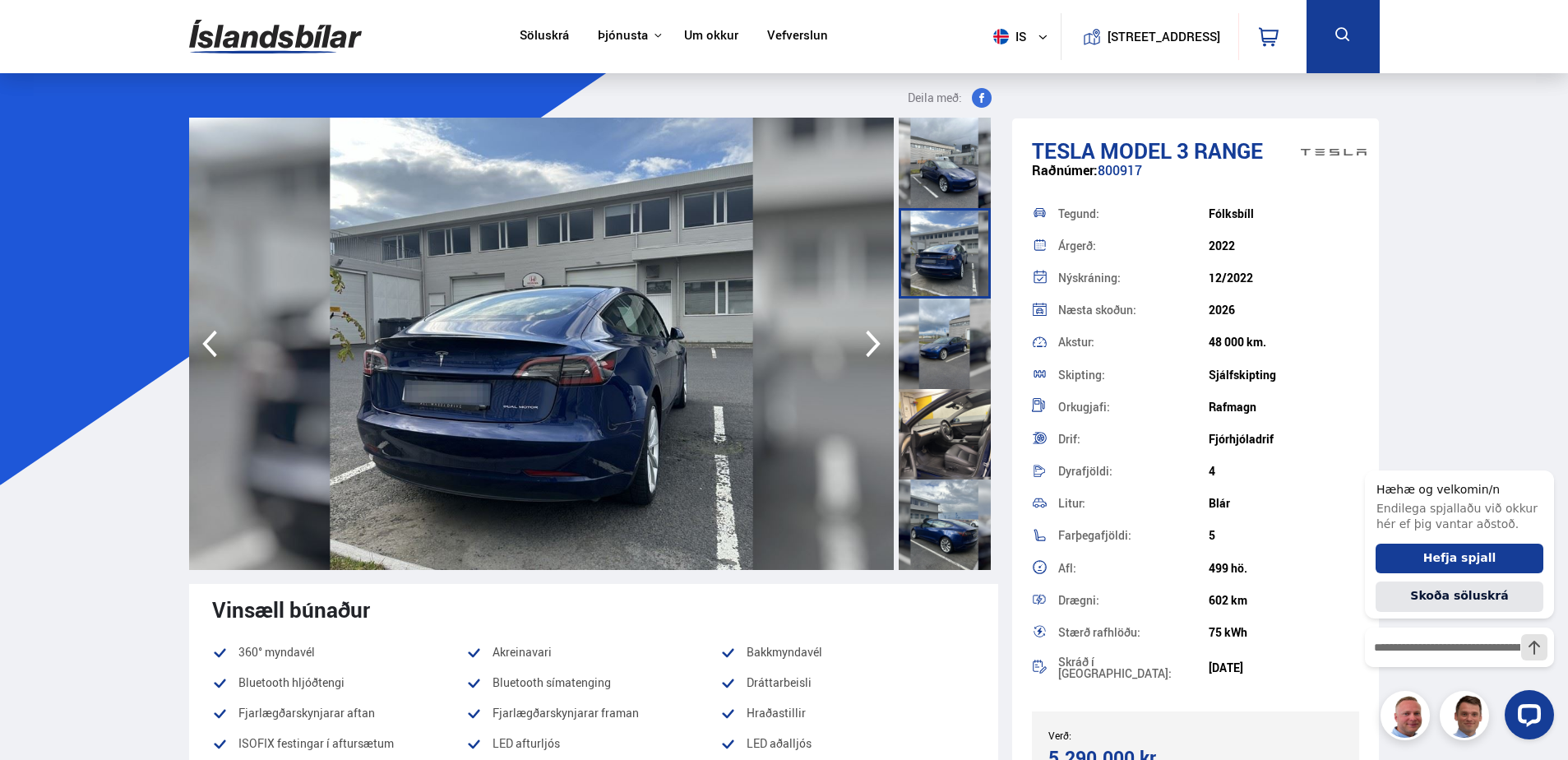
click at [873, 344] on icon "button" at bounding box center [873, 344] width 33 height 40
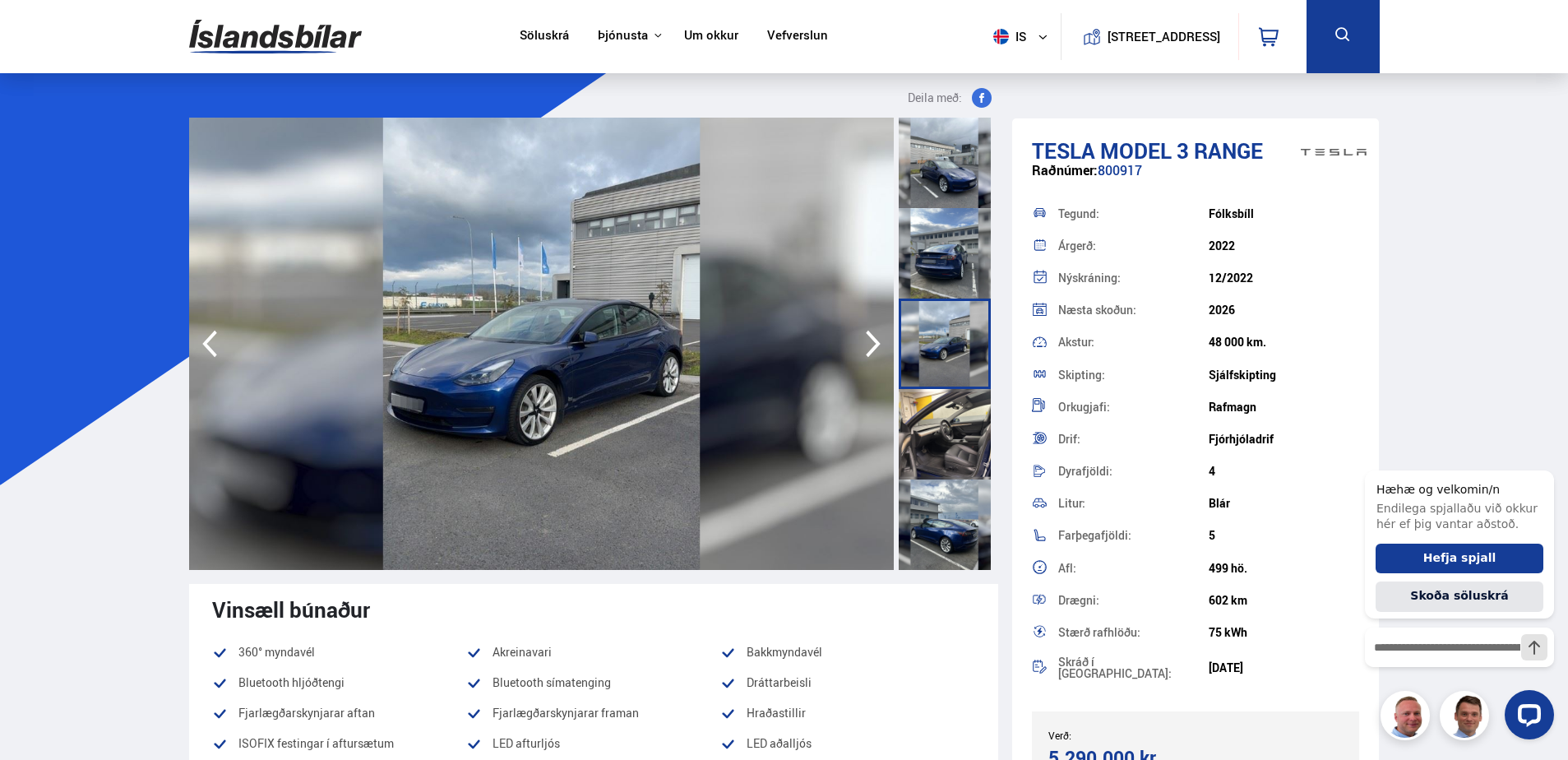
click at [873, 344] on icon "button" at bounding box center [873, 344] width 33 height 40
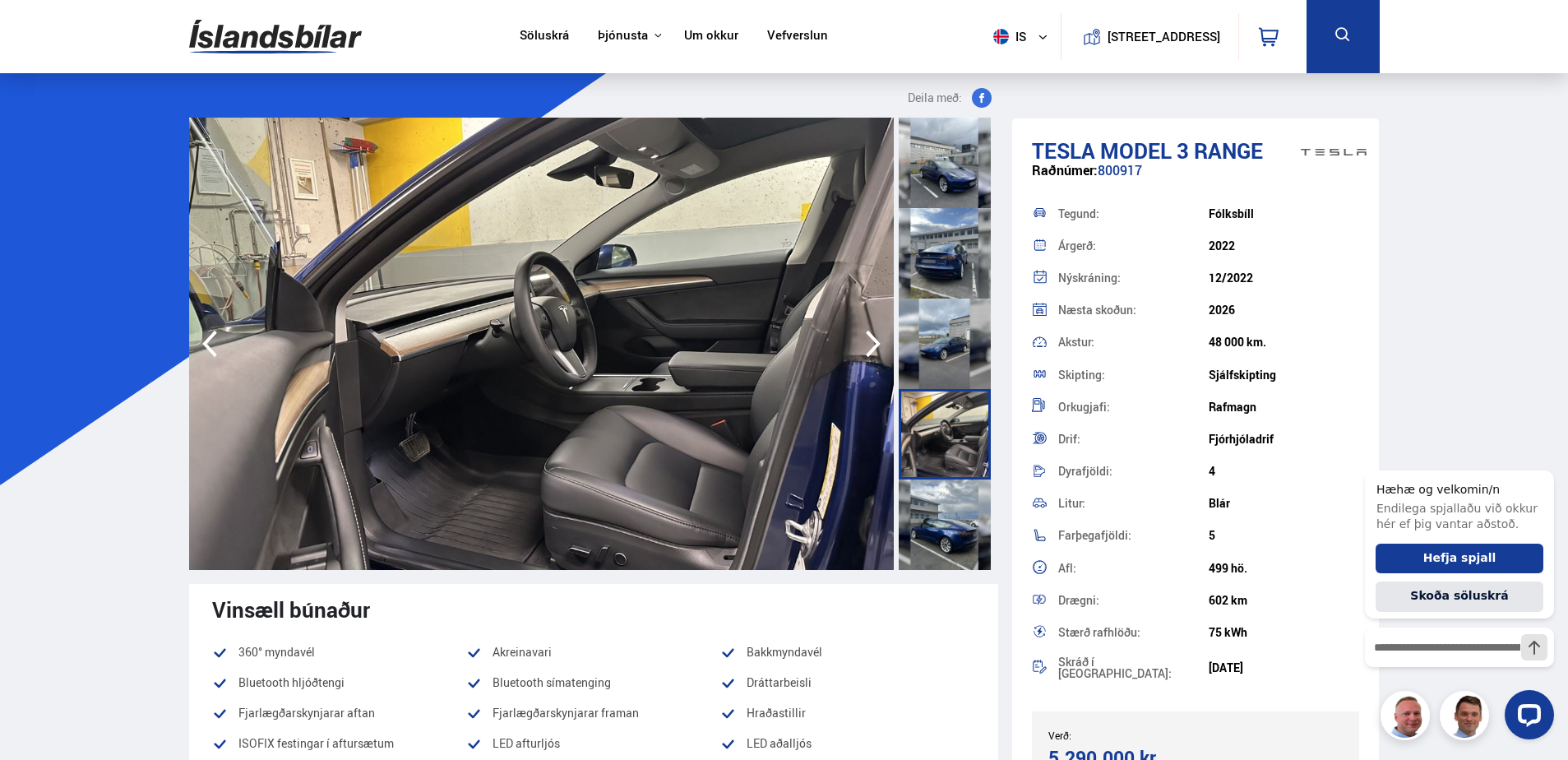
click at [873, 344] on icon "button" at bounding box center [873, 344] width 33 height 40
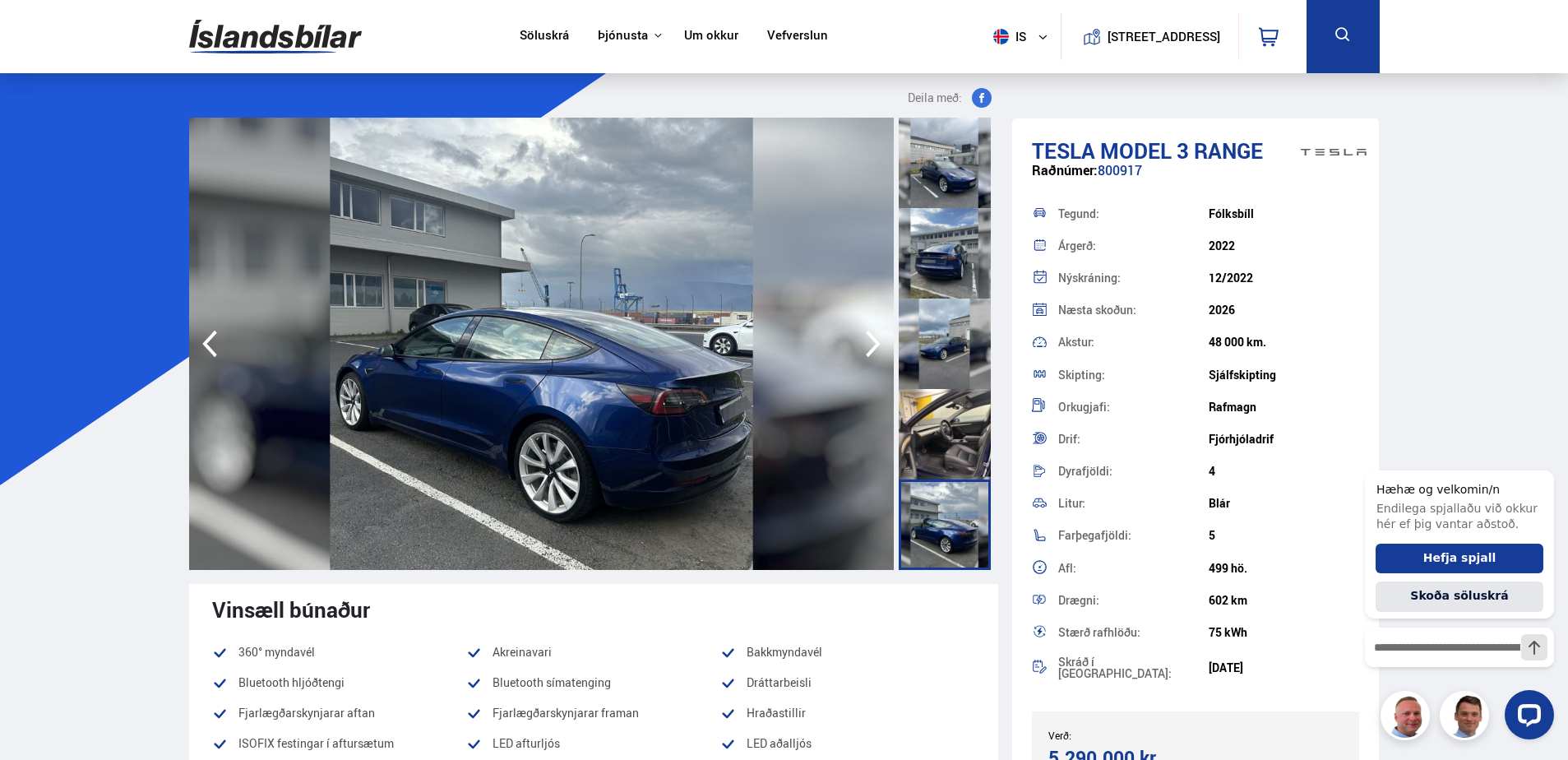
click at [873, 344] on icon "button" at bounding box center [873, 344] width 33 height 40
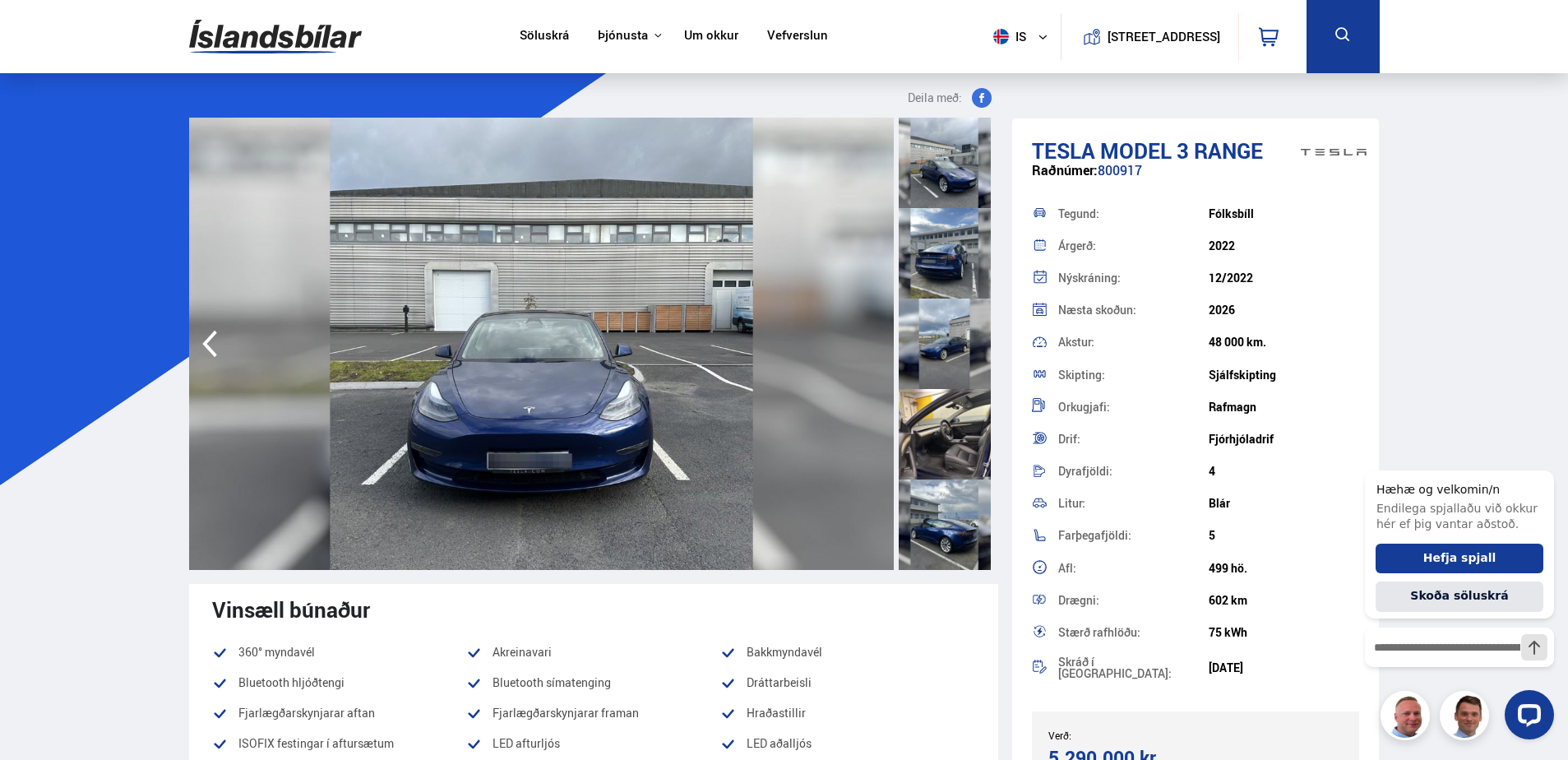
click at [873, 344] on img at bounding box center [542, 344] width 704 height 452
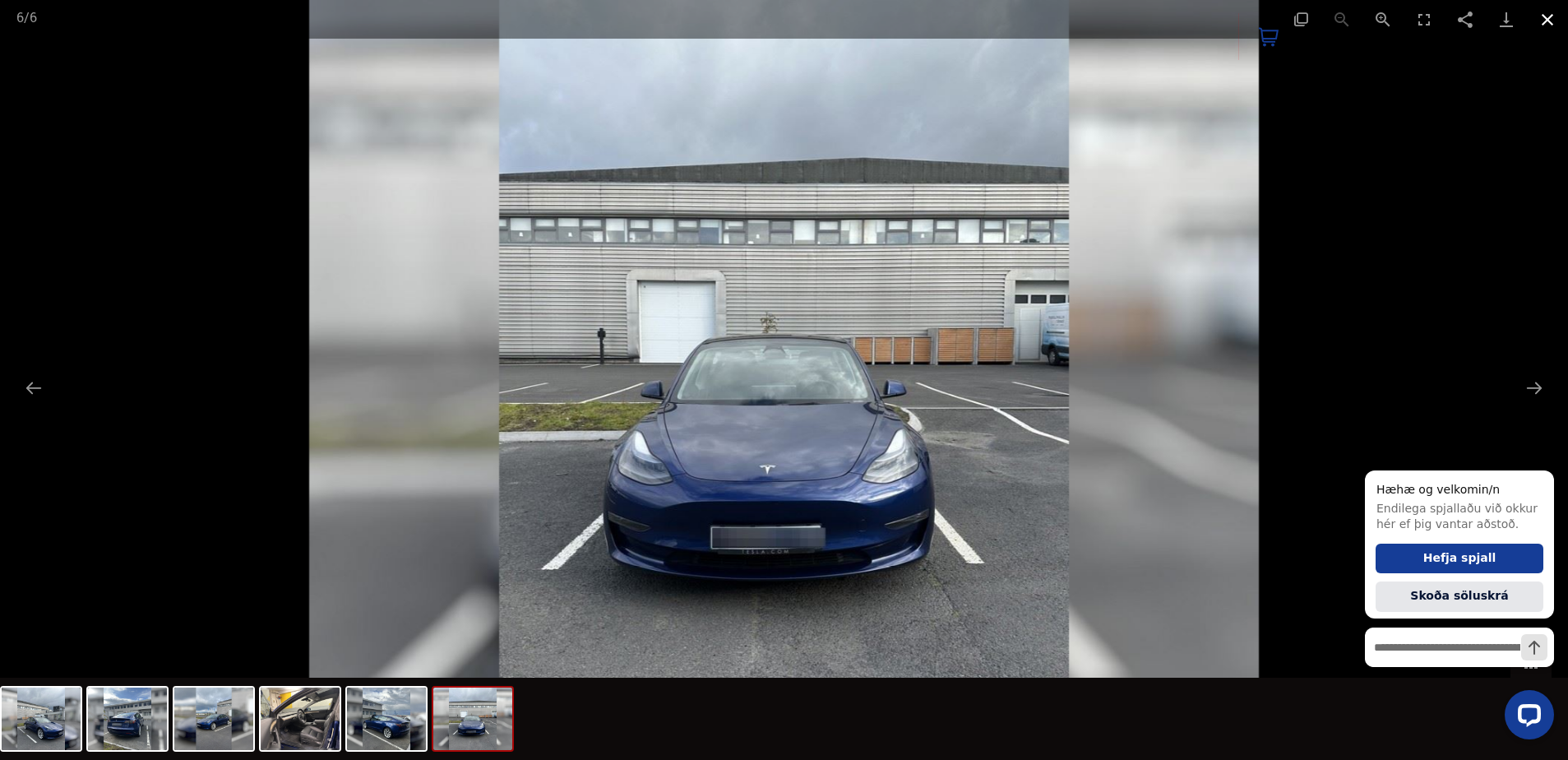
click at [1550, 17] on button "Close gallery" at bounding box center [1546, 19] width 41 height 39
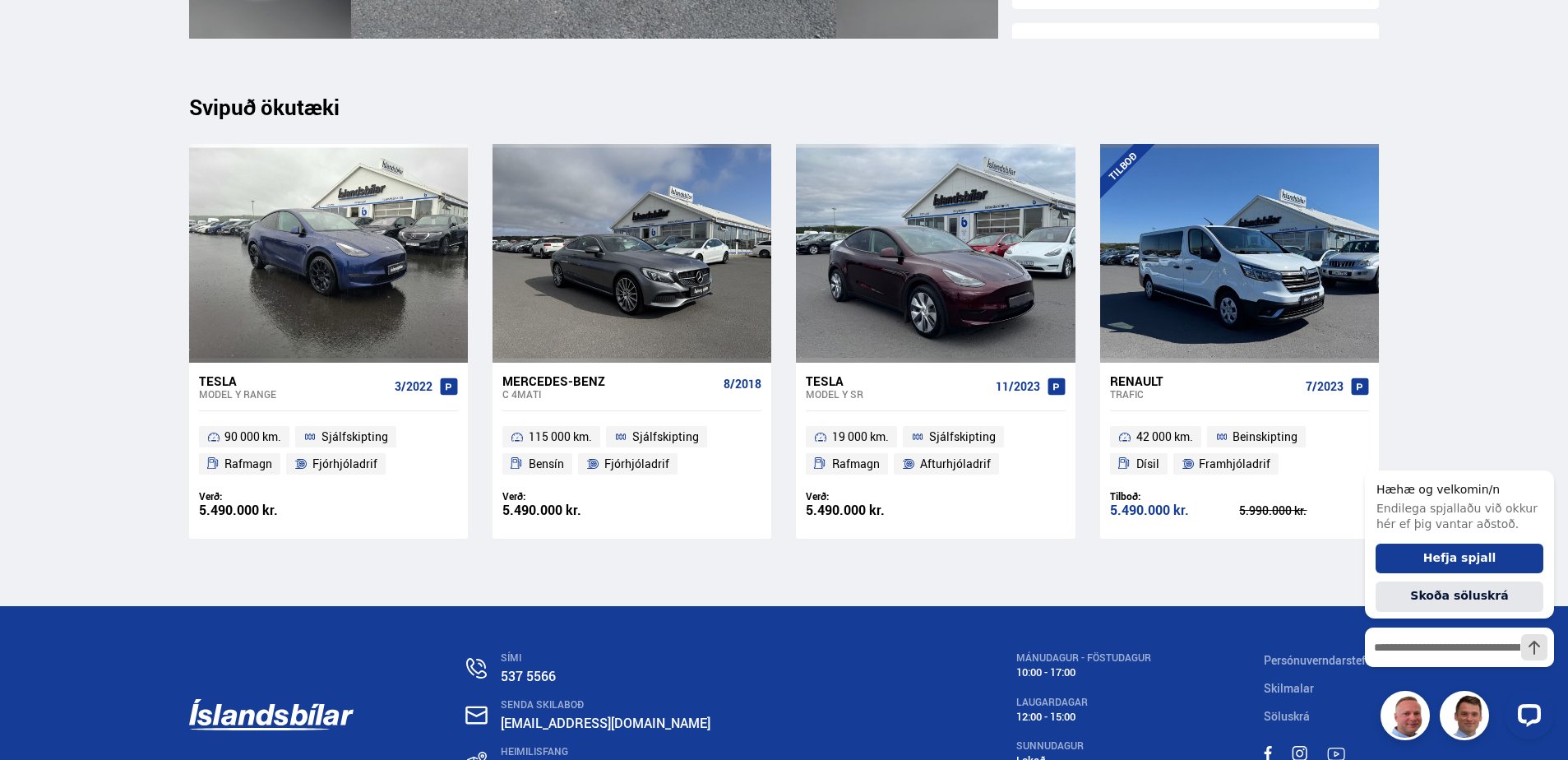
scroll to position [5931, 0]
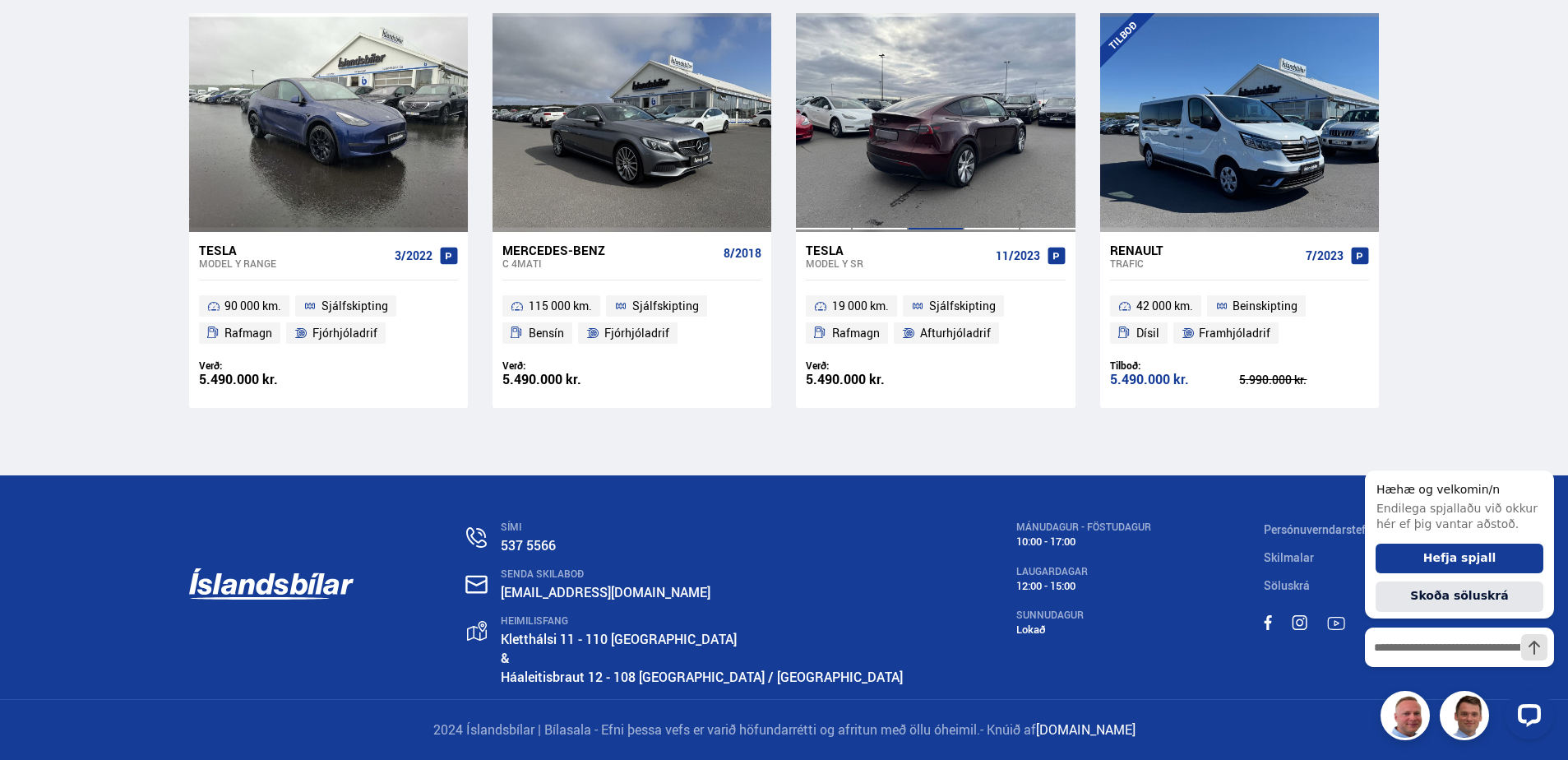
click at [958, 187] on div at bounding box center [935, 122] width 56 height 218
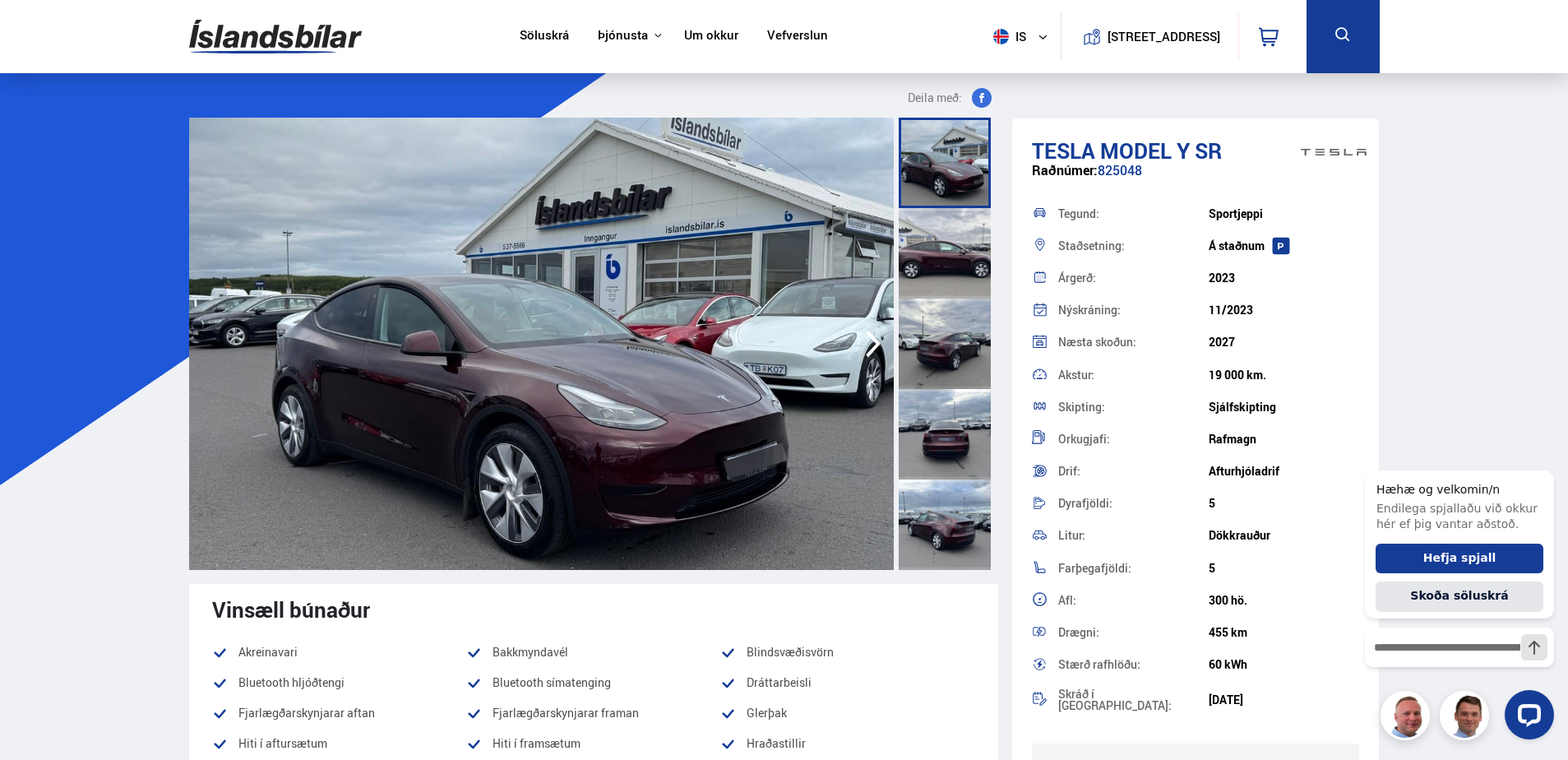
click at [877, 341] on icon "button" at bounding box center [873, 343] width 15 height 27
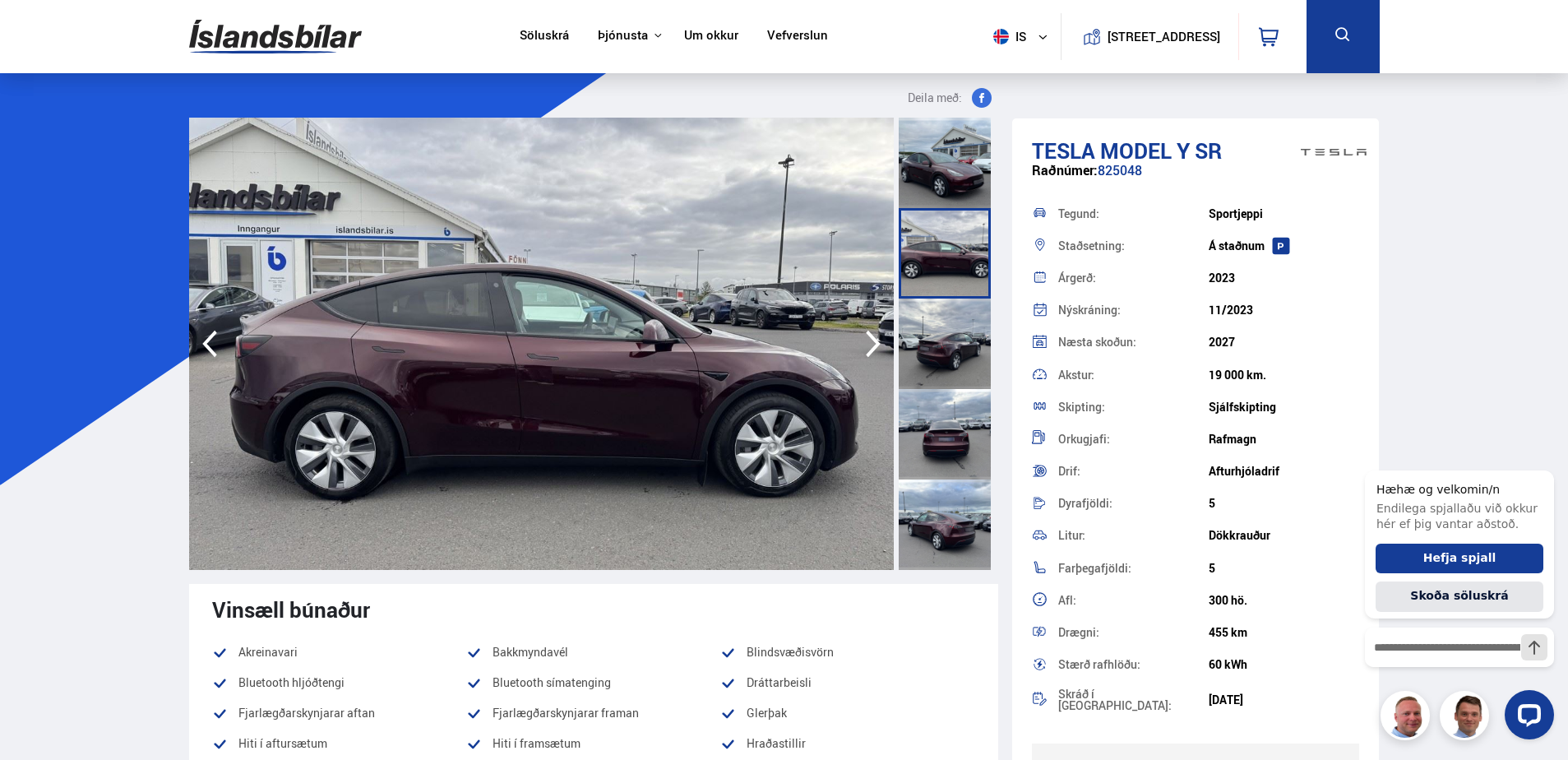
click at [877, 341] on icon "button" at bounding box center [873, 343] width 15 height 27
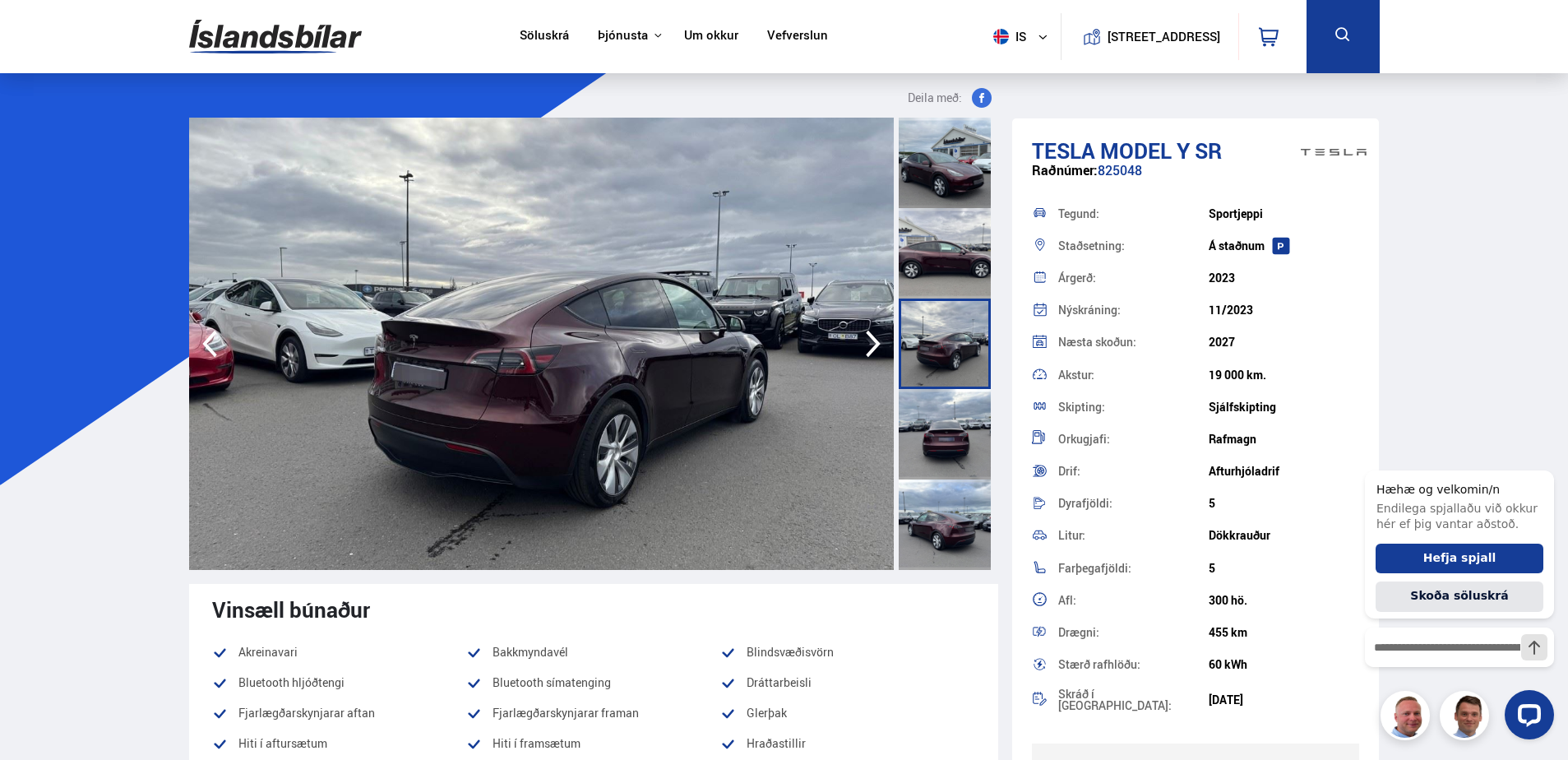
click at [877, 341] on icon "button" at bounding box center [873, 343] width 15 height 27
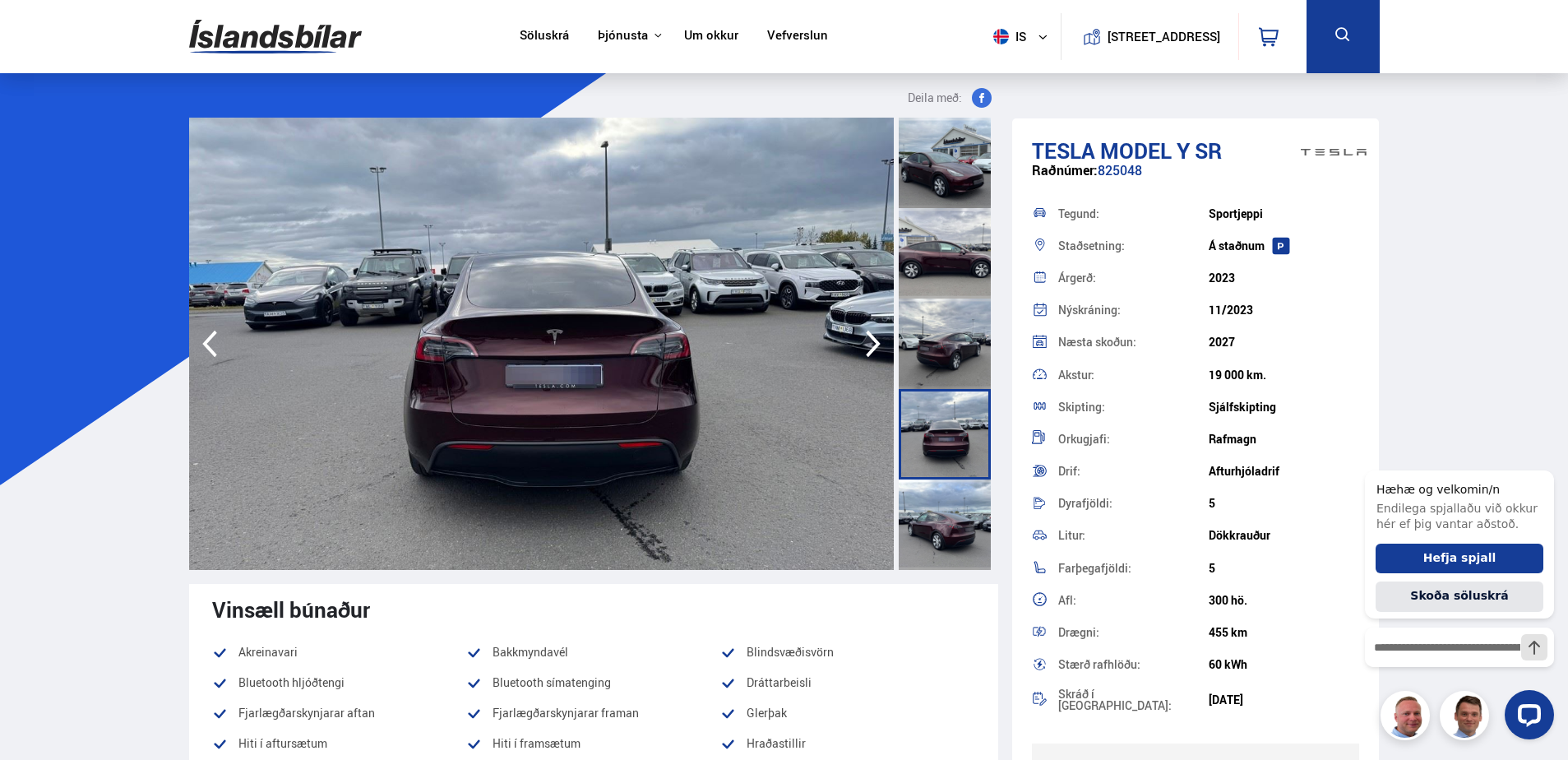
click at [877, 341] on icon "button" at bounding box center [873, 343] width 15 height 27
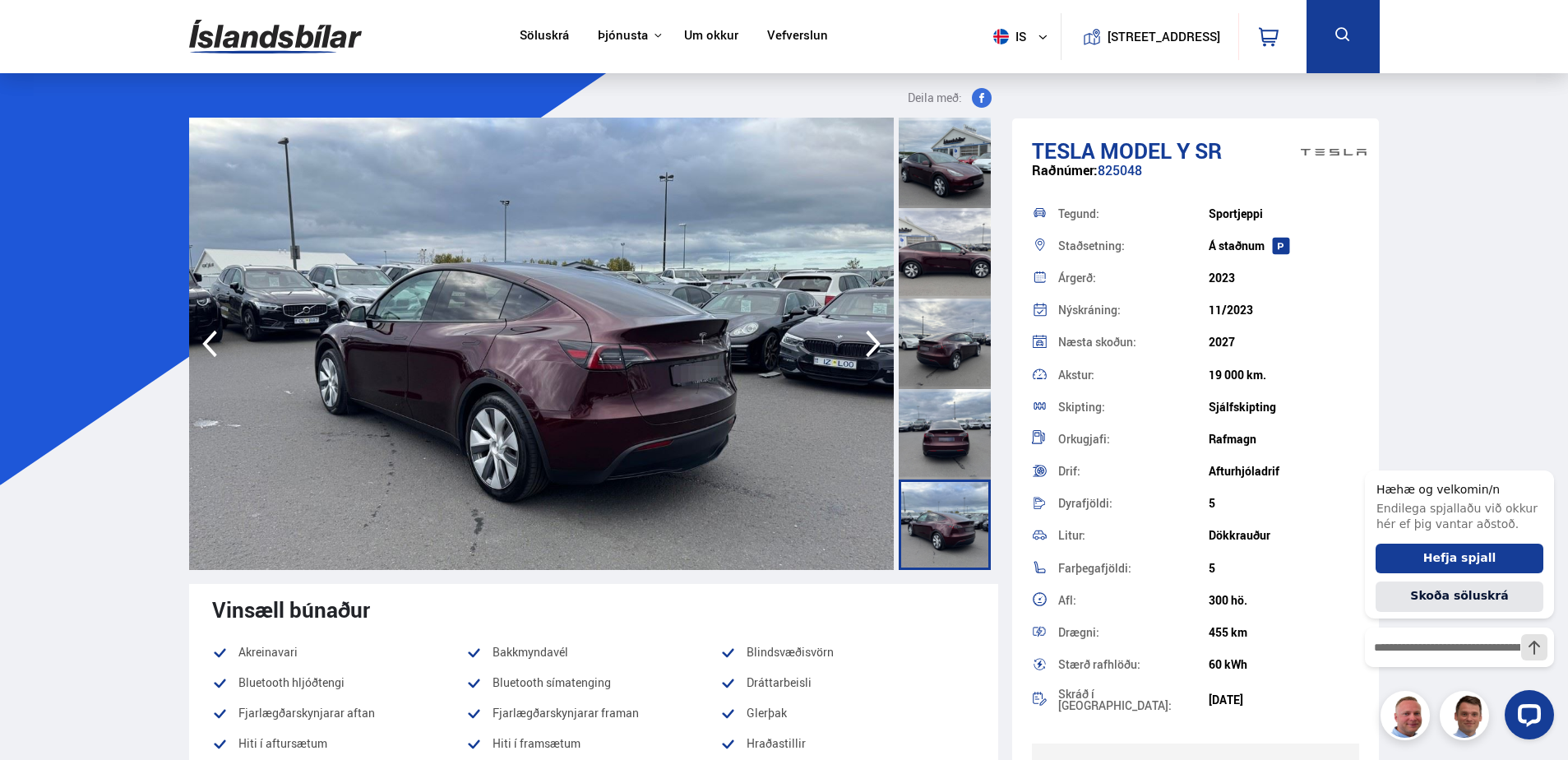
click at [877, 341] on icon "button" at bounding box center [873, 343] width 15 height 27
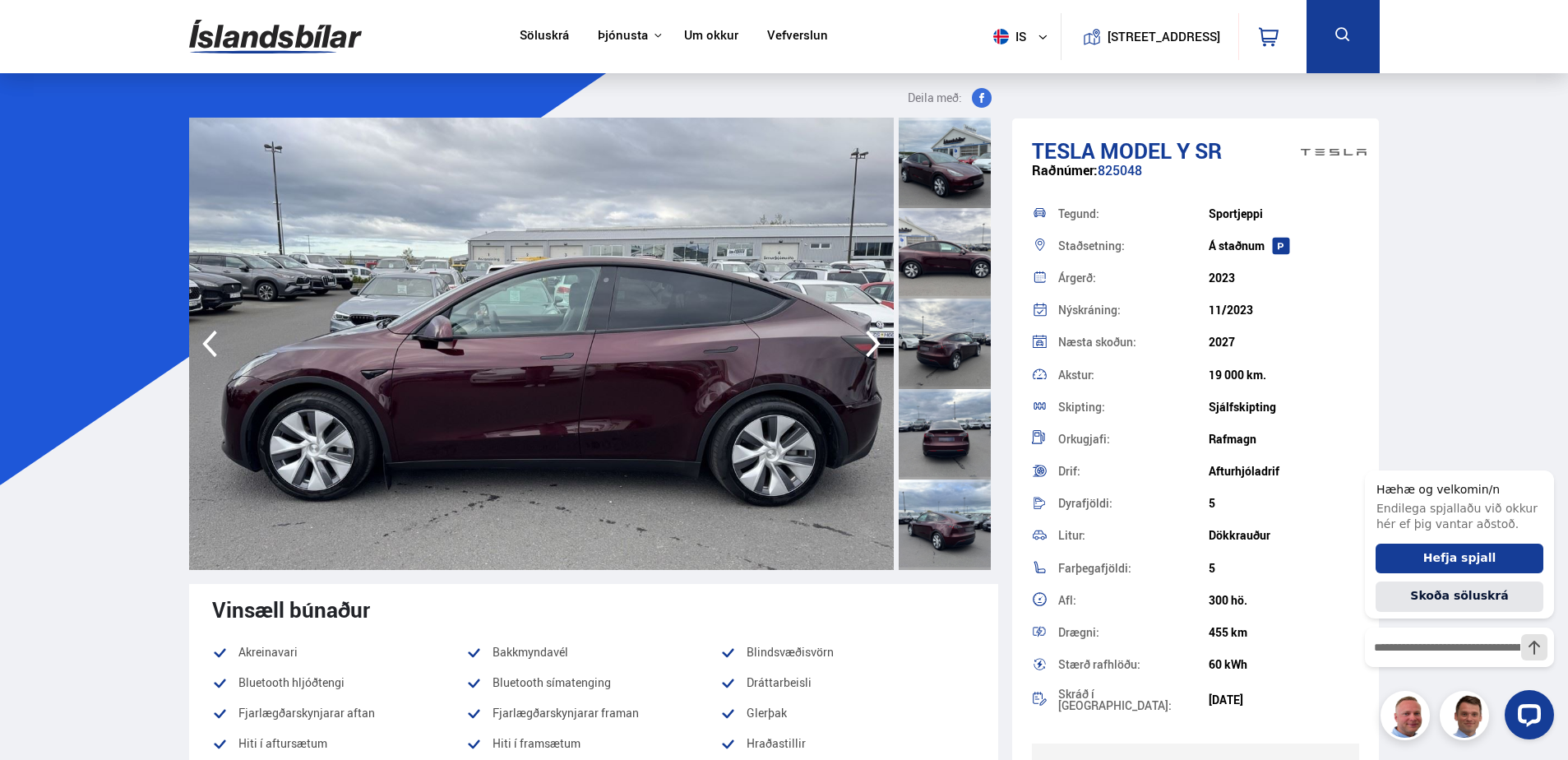
click at [877, 341] on icon "button" at bounding box center [873, 343] width 15 height 27
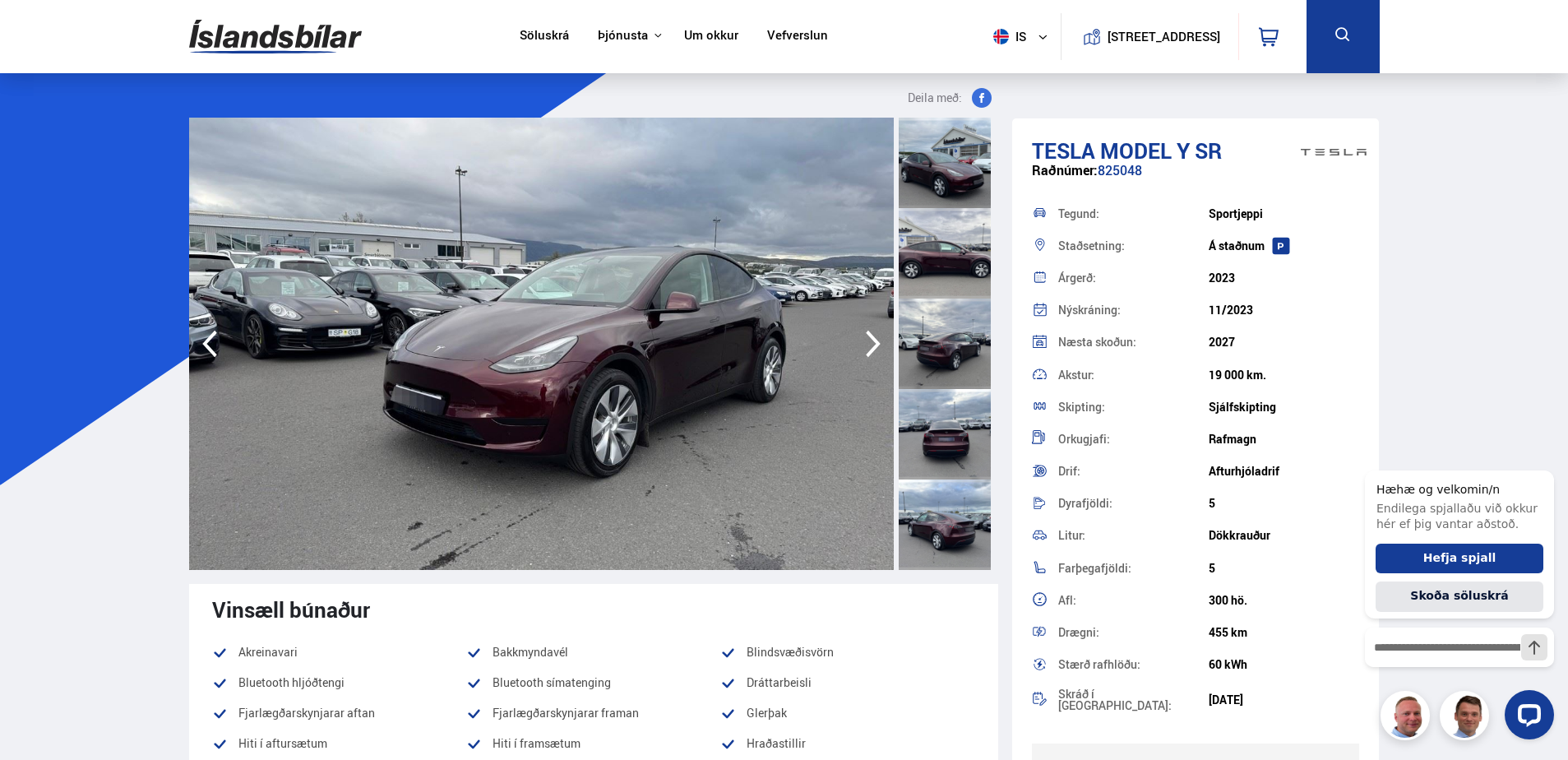
click at [877, 341] on icon "button" at bounding box center [873, 343] width 15 height 27
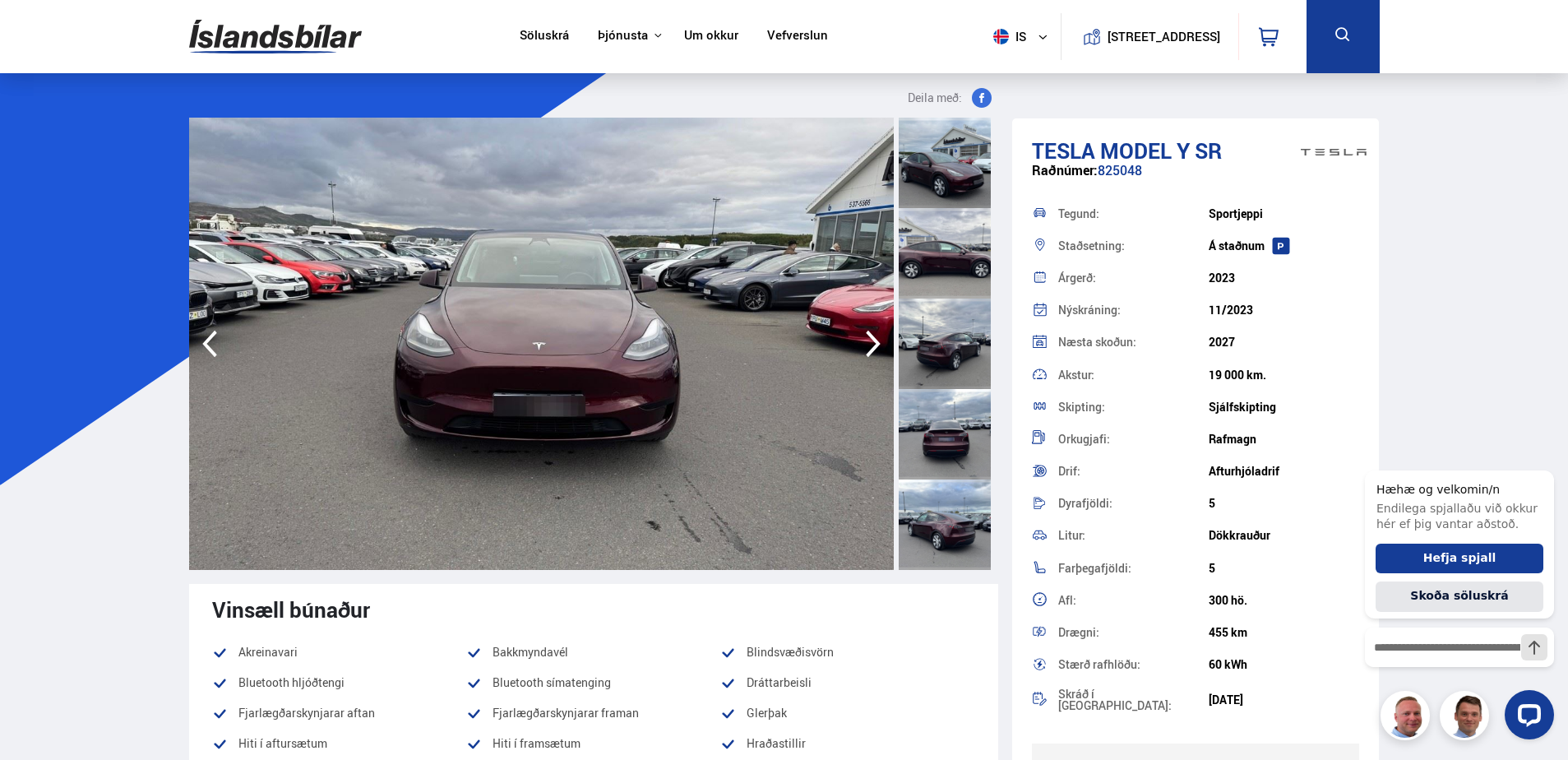
click at [877, 341] on icon "button" at bounding box center [873, 343] width 15 height 27
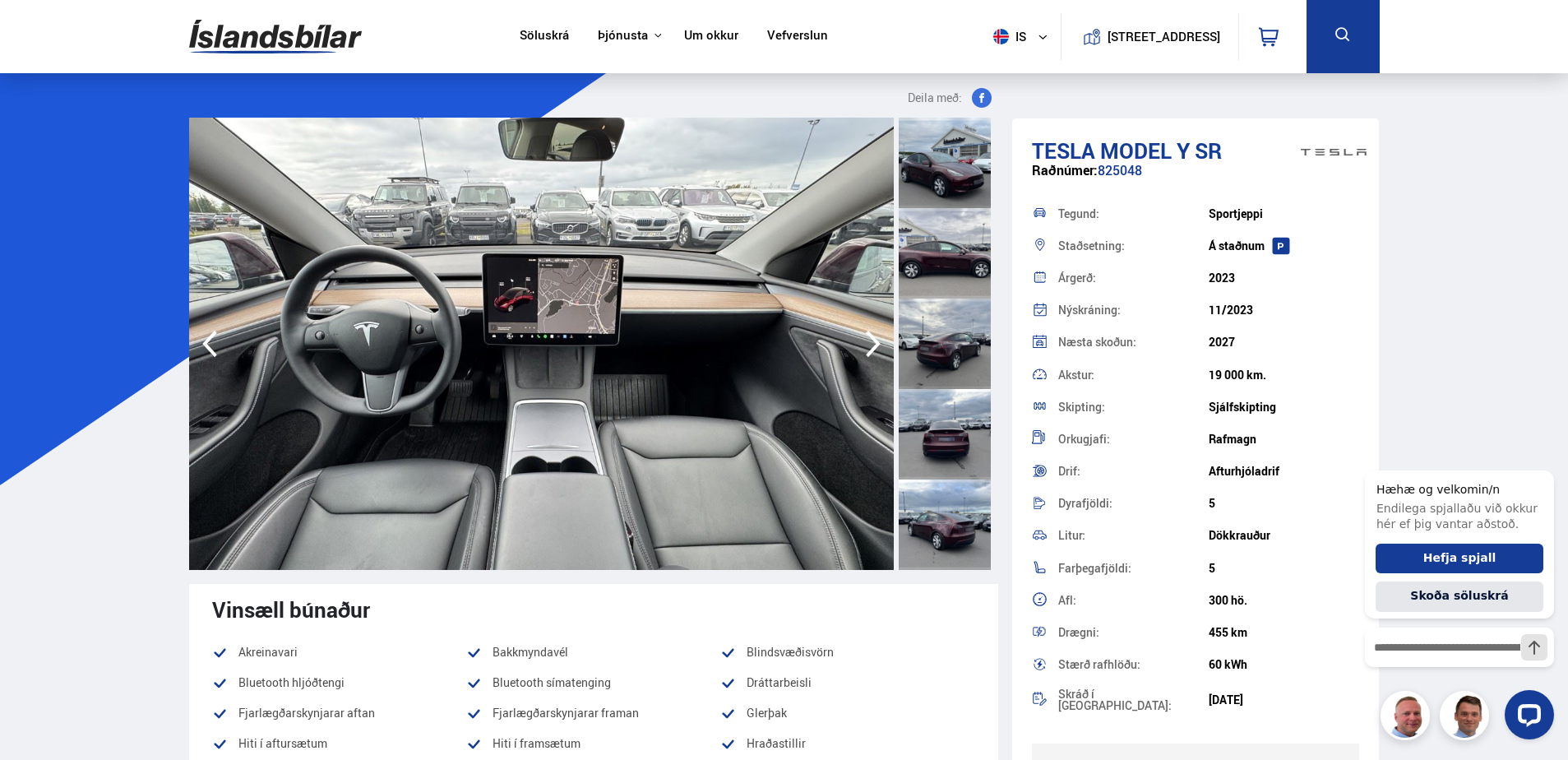
click at [877, 341] on icon "button" at bounding box center [873, 343] width 15 height 27
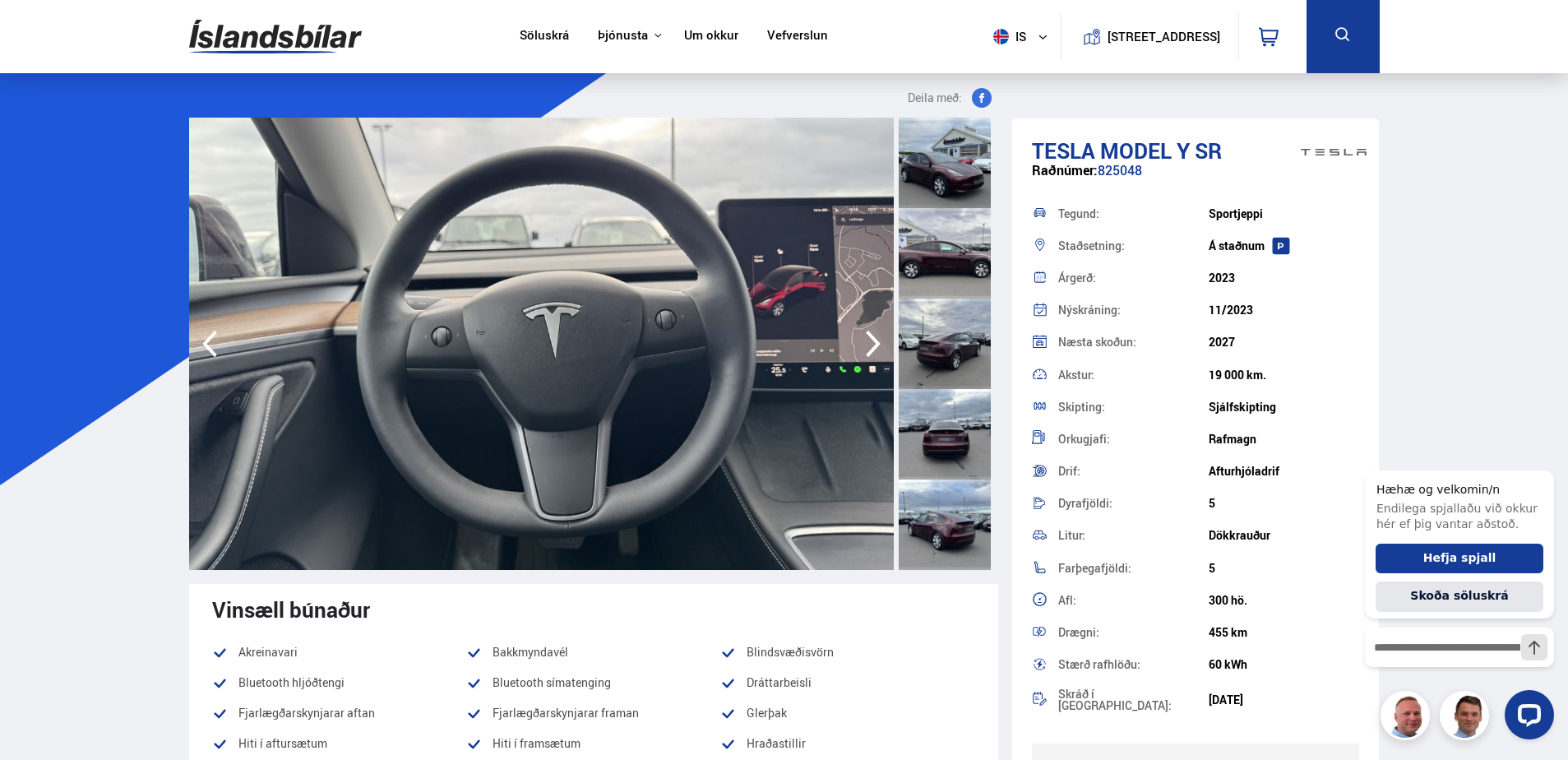
click at [877, 341] on icon "button" at bounding box center [873, 343] width 15 height 27
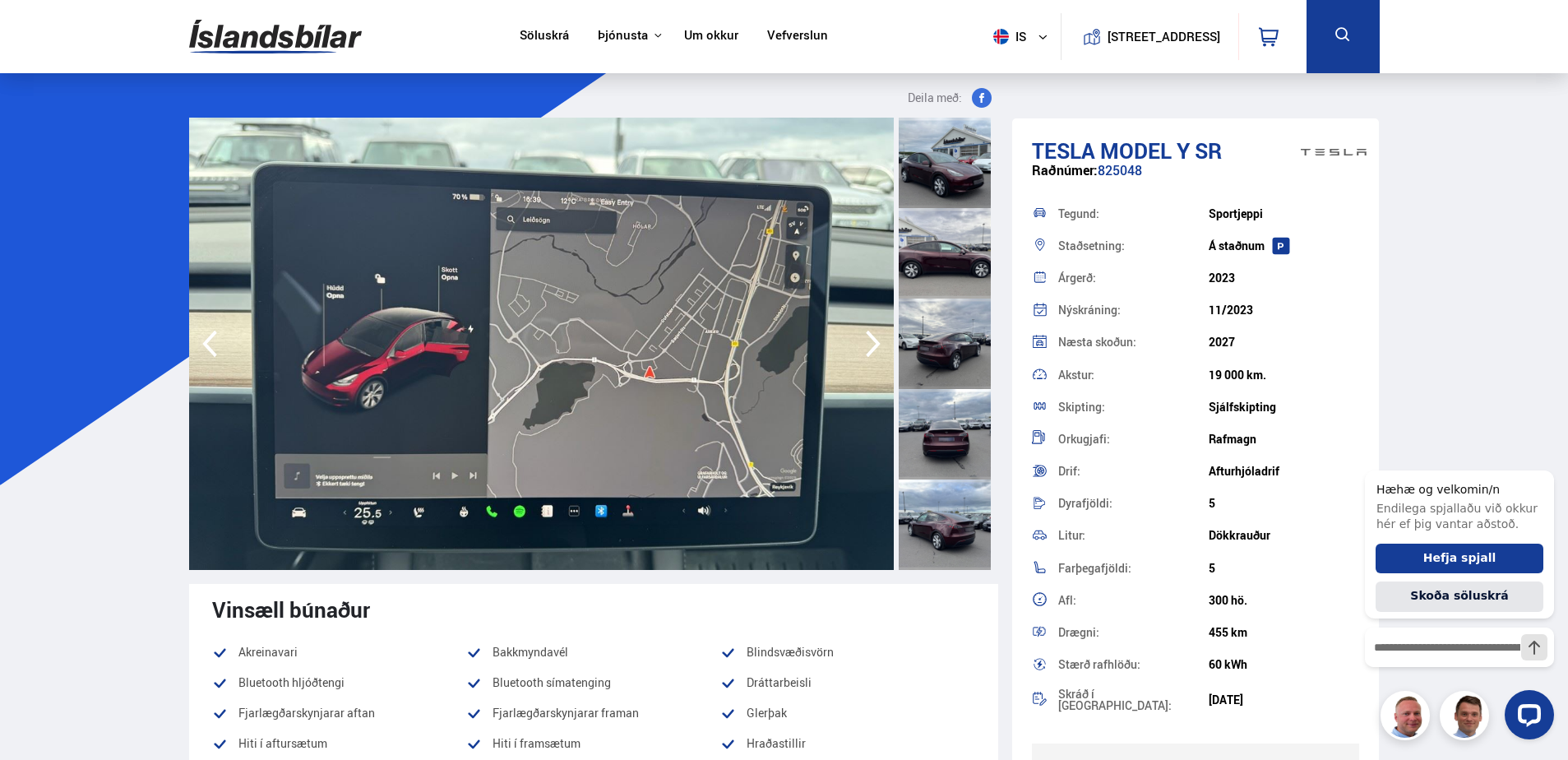
click at [877, 341] on icon "button" at bounding box center [873, 343] width 15 height 27
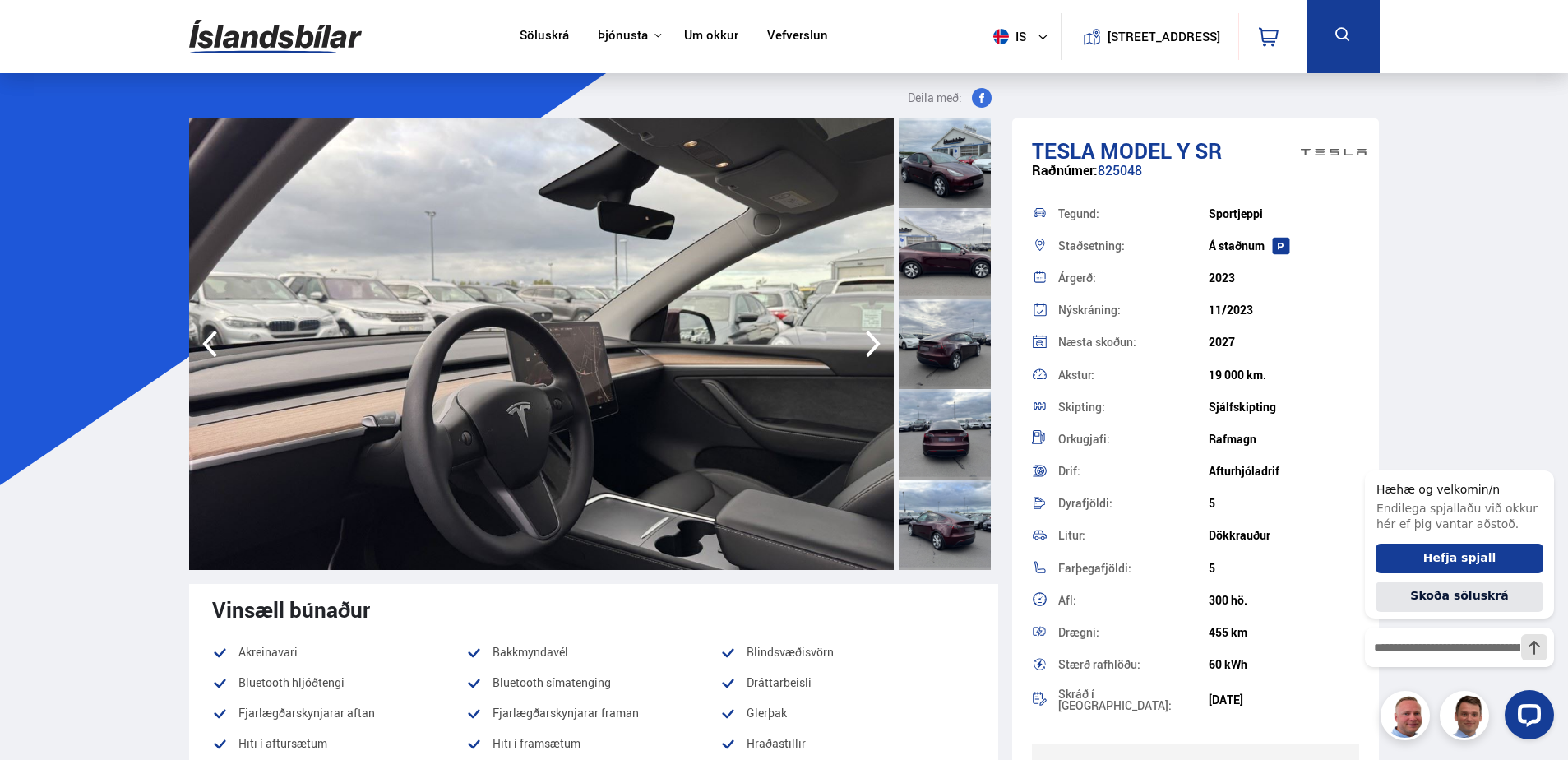
click at [877, 341] on icon "button" at bounding box center [873, 343] width 15 height 27
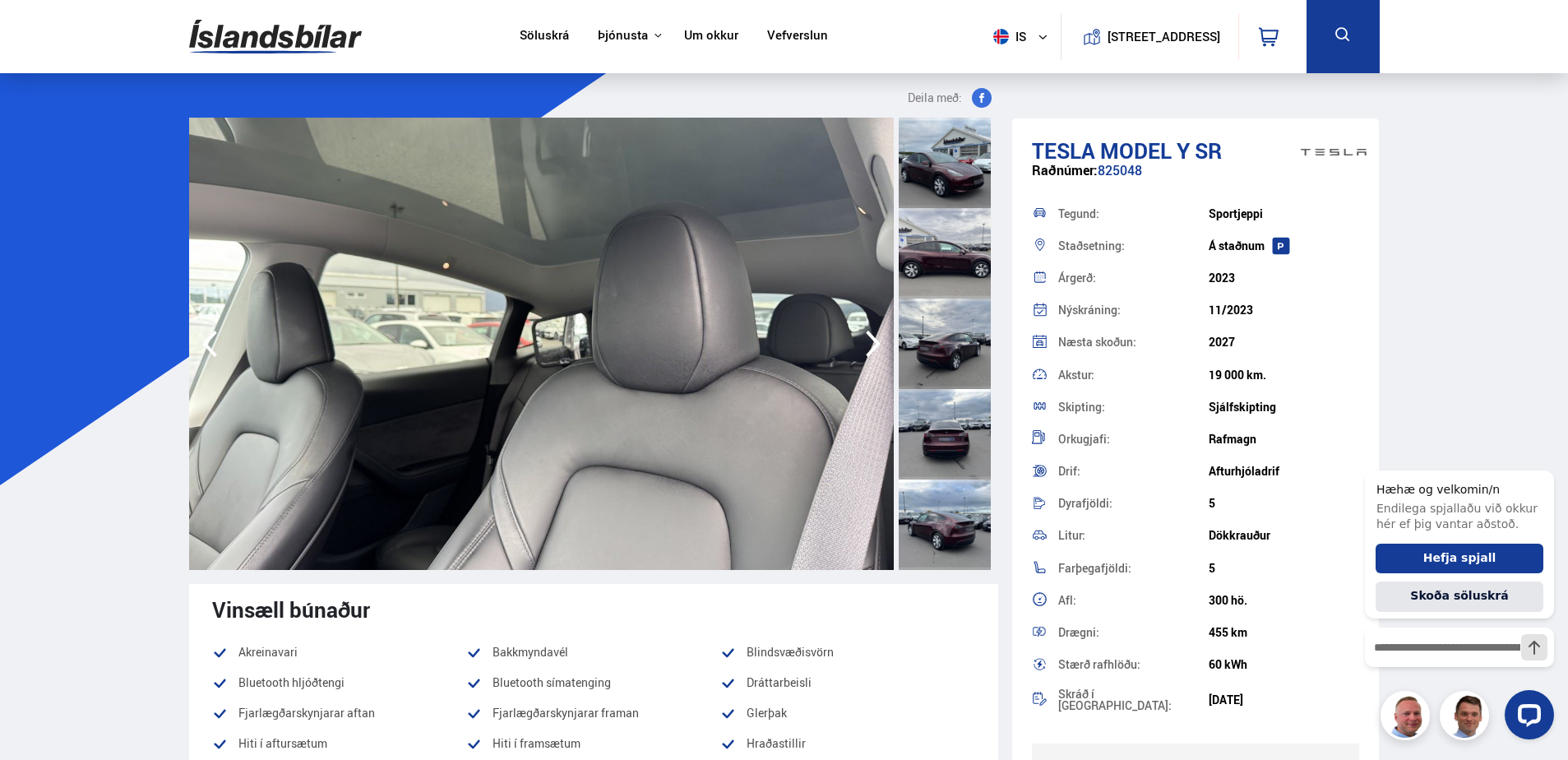
click at [877, 341] on icon "button" at bounding box center [873, 343] width 15 height 27
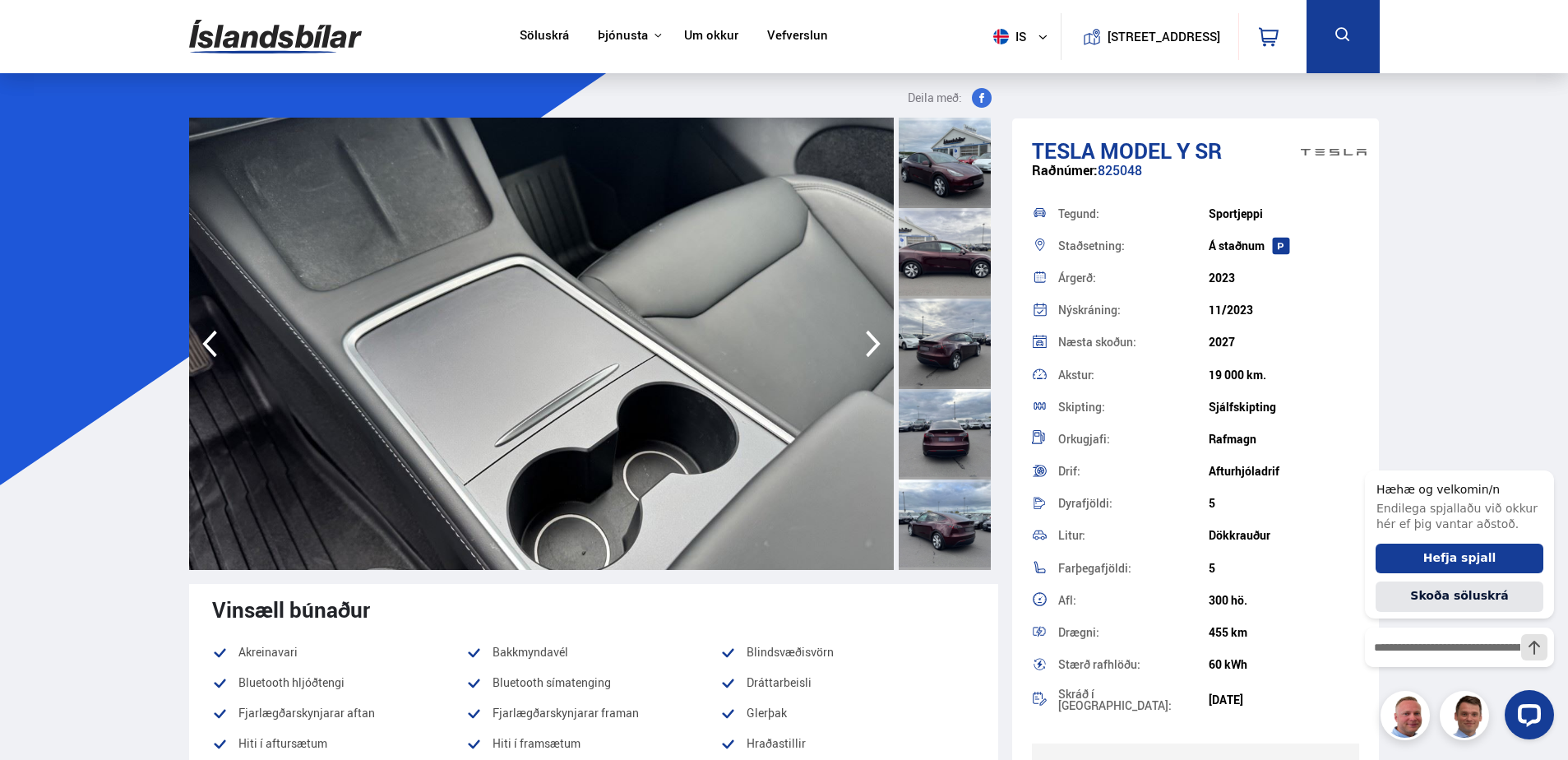
click at [877, 341] on icon "button" at bounding box center [873, 343] width 15 height 27
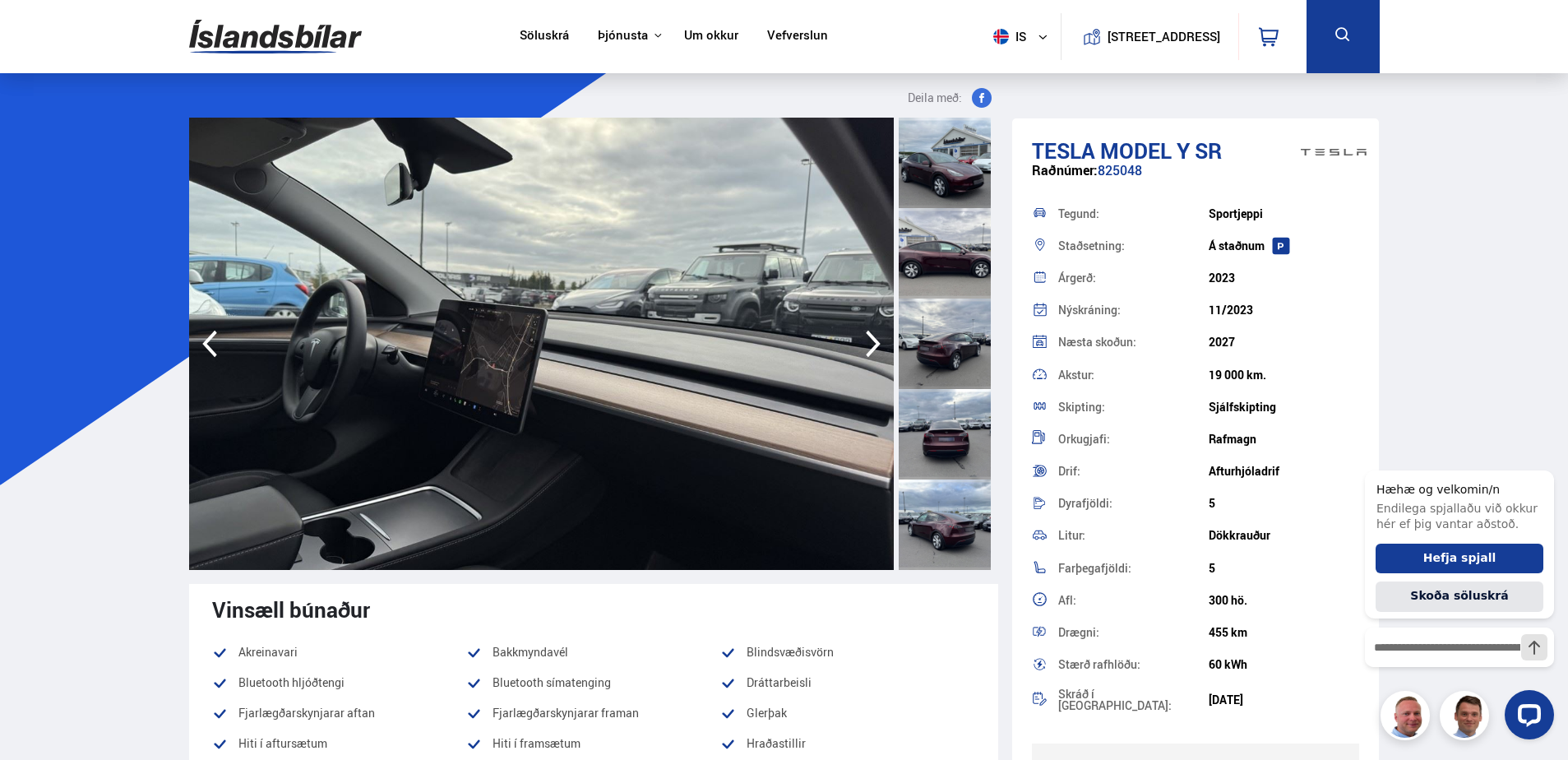
click at [877, 341] on icon "button" at bounding box center [873, 343] width 15 height 27
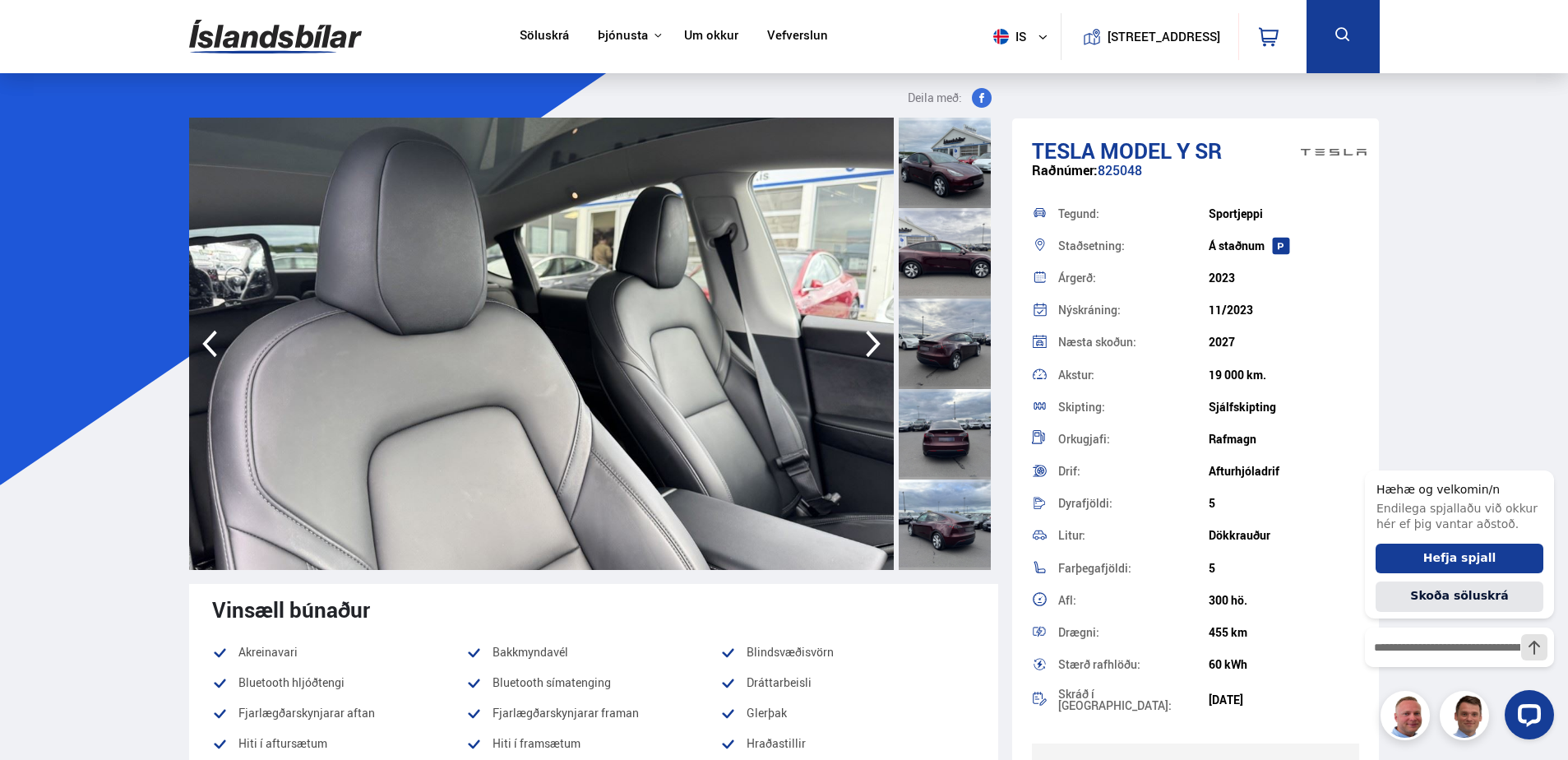
click at [877, 341] on icon "button" at bounding box center [873, 343] width 15 height 27
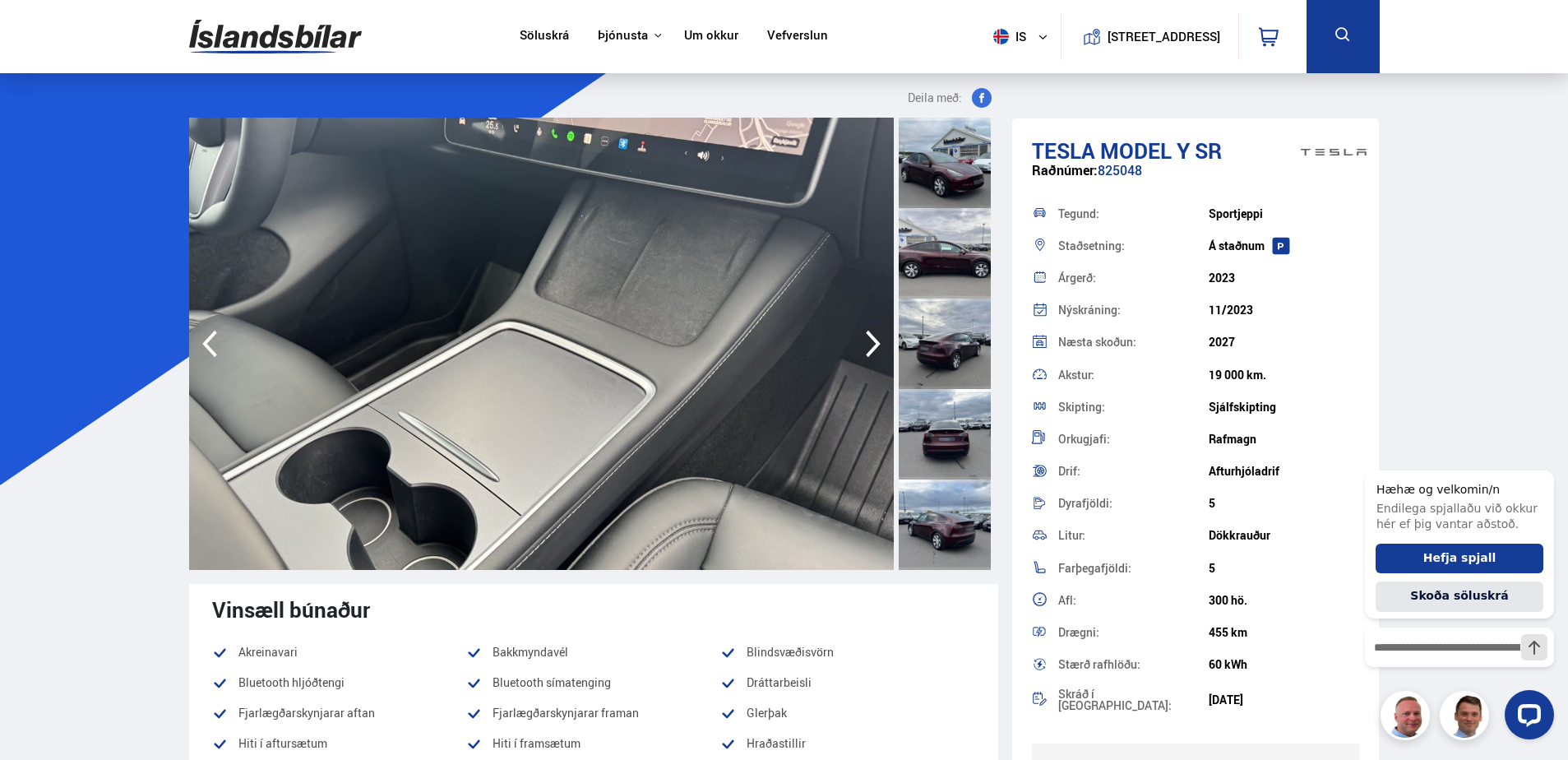
click at [877, 341] on icon "button" at bounding box center [873, 343] width 15 height 27
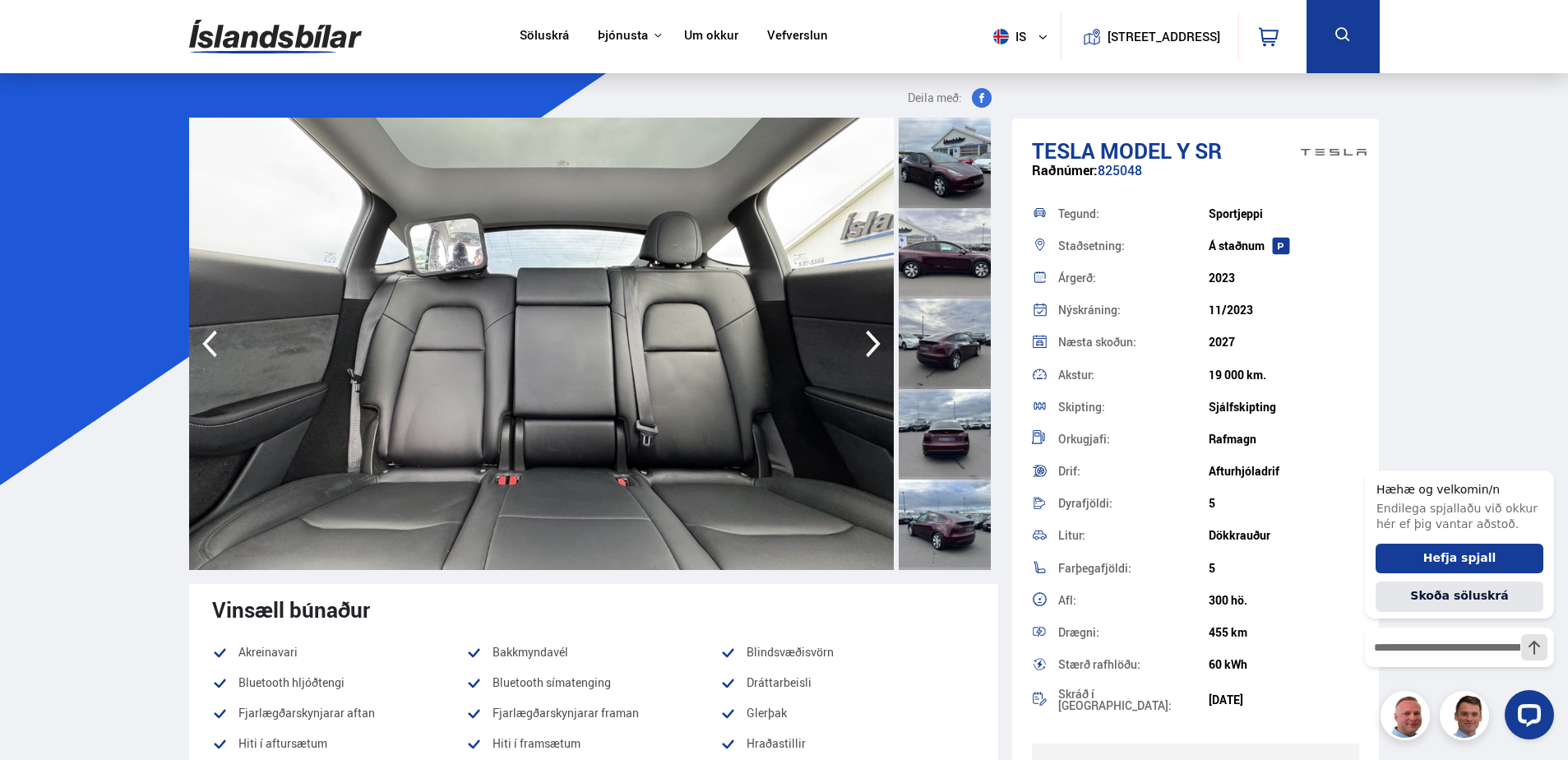
click at [877, 341] on icon "button" at bounding box center [873, 343] width 15 height 27
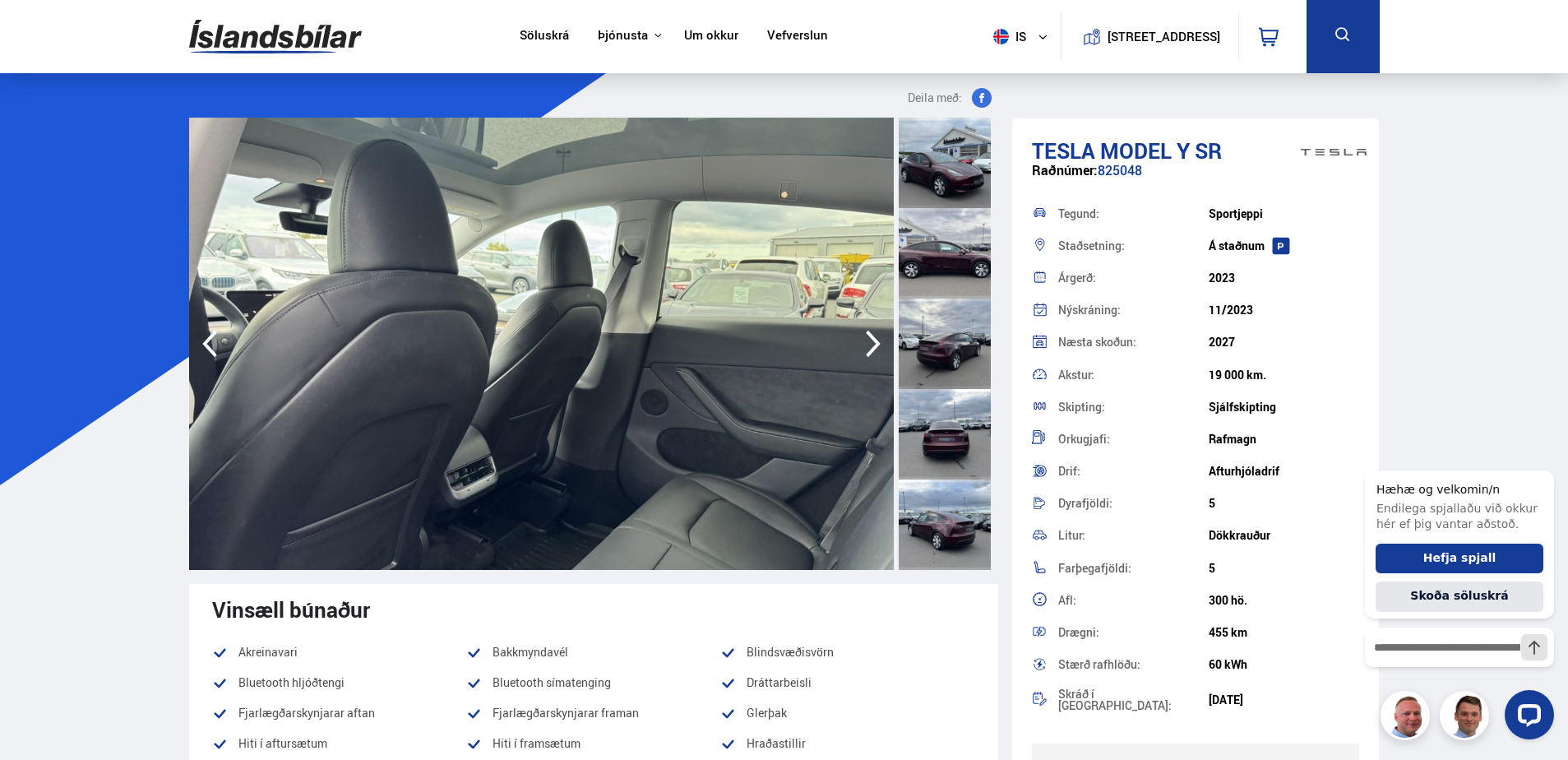
click at [877, 341] on icon "button" at bounding box center [873, 343] width 15 height 27
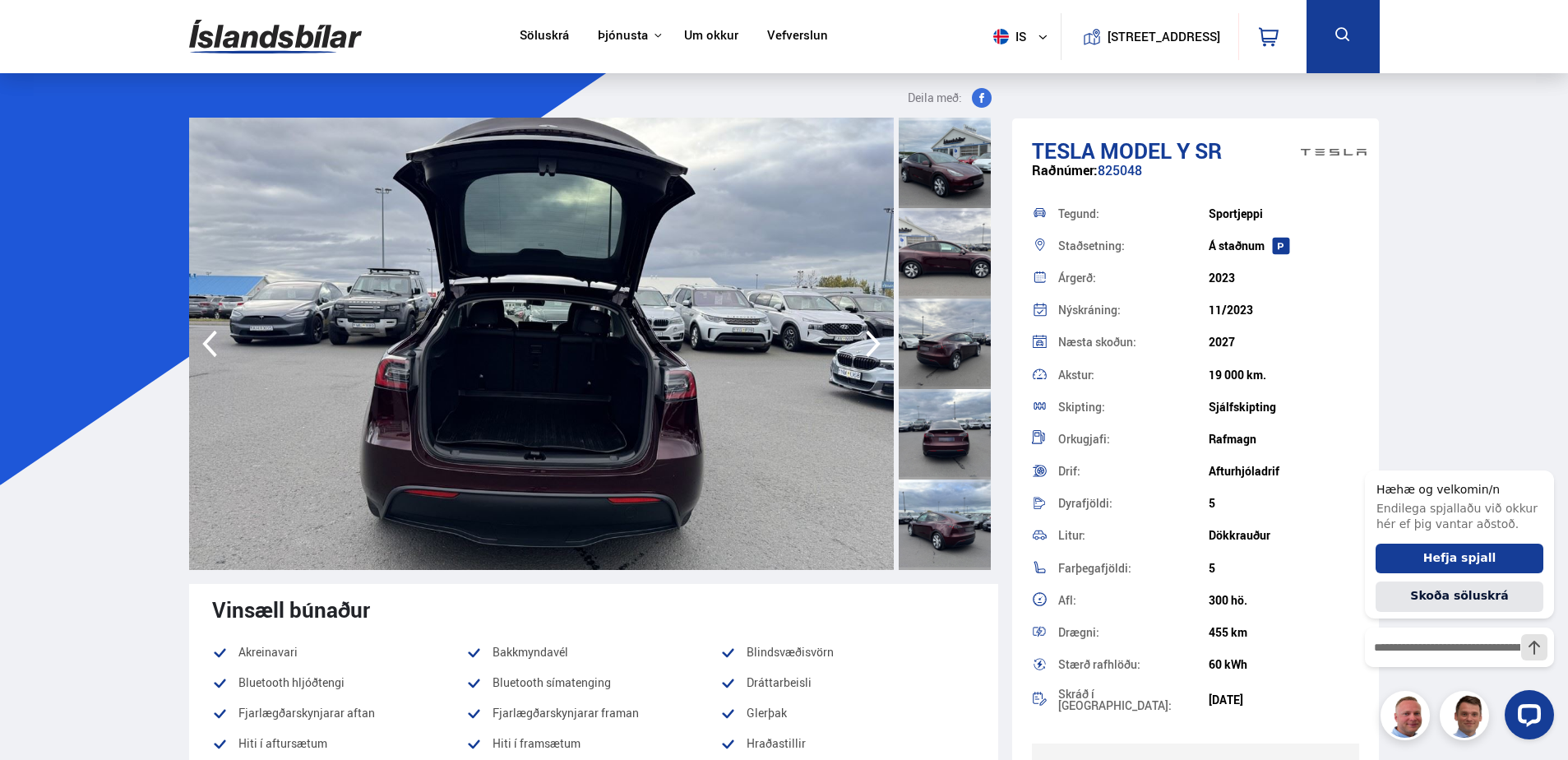
click at [877, 341] on icon "button" at bounding box center [873, 343] width 15 height 27
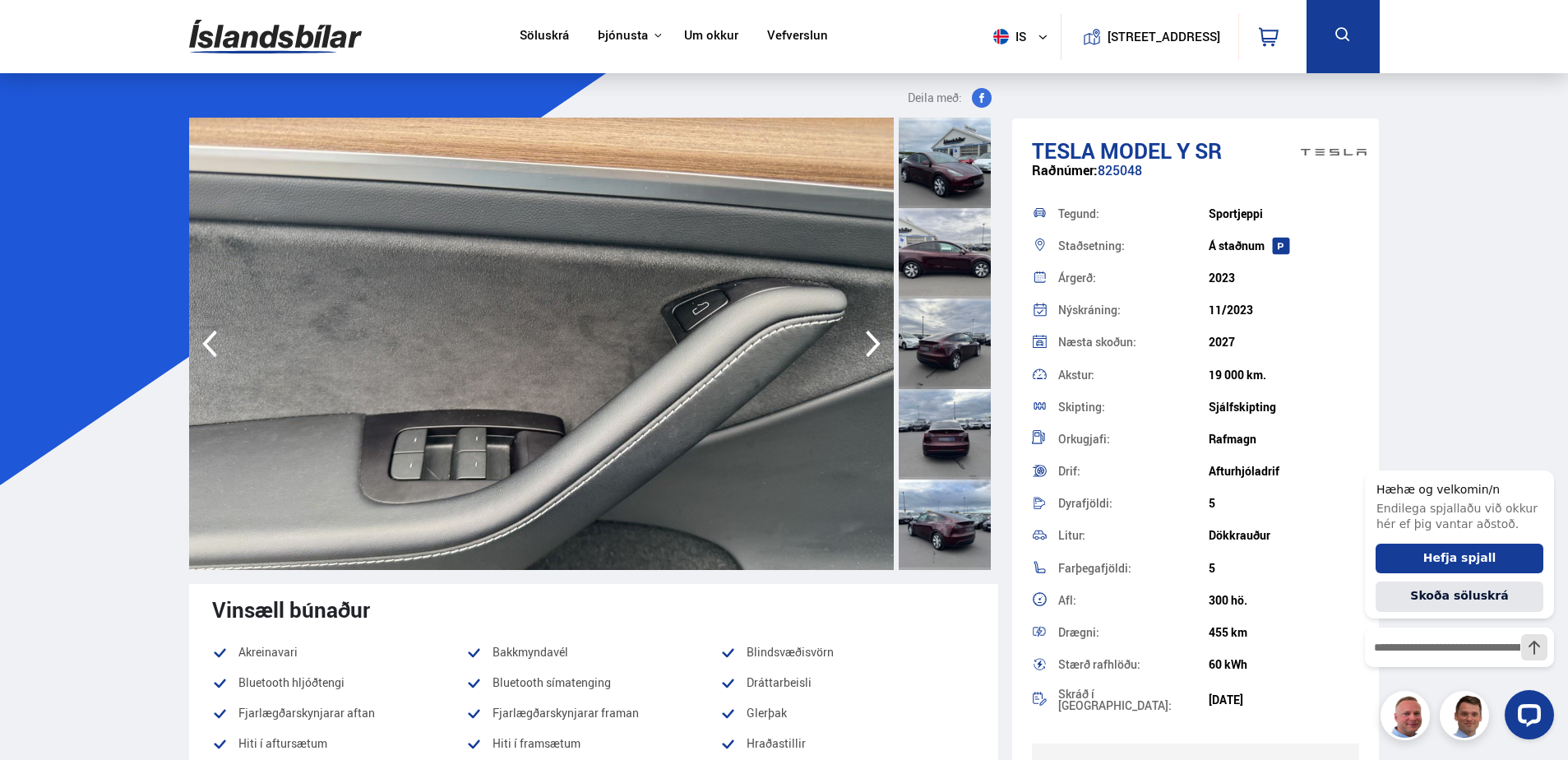
click at [877, 341] on icon "button" at bounding box center [873, 343] width 15 height 27
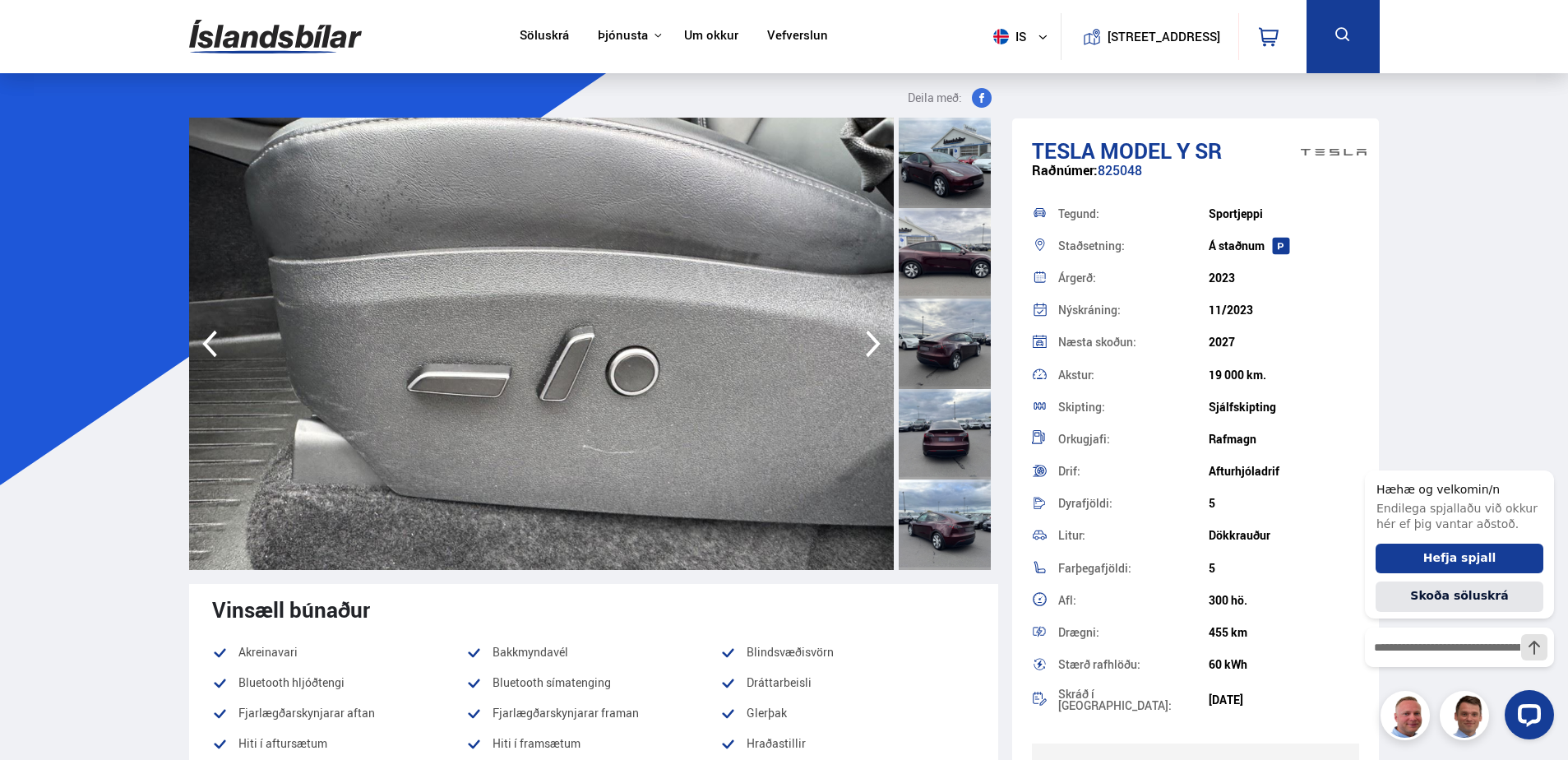
click at [877, 341] on icon "button" at bounding box center [873, 343] width 15 height 27
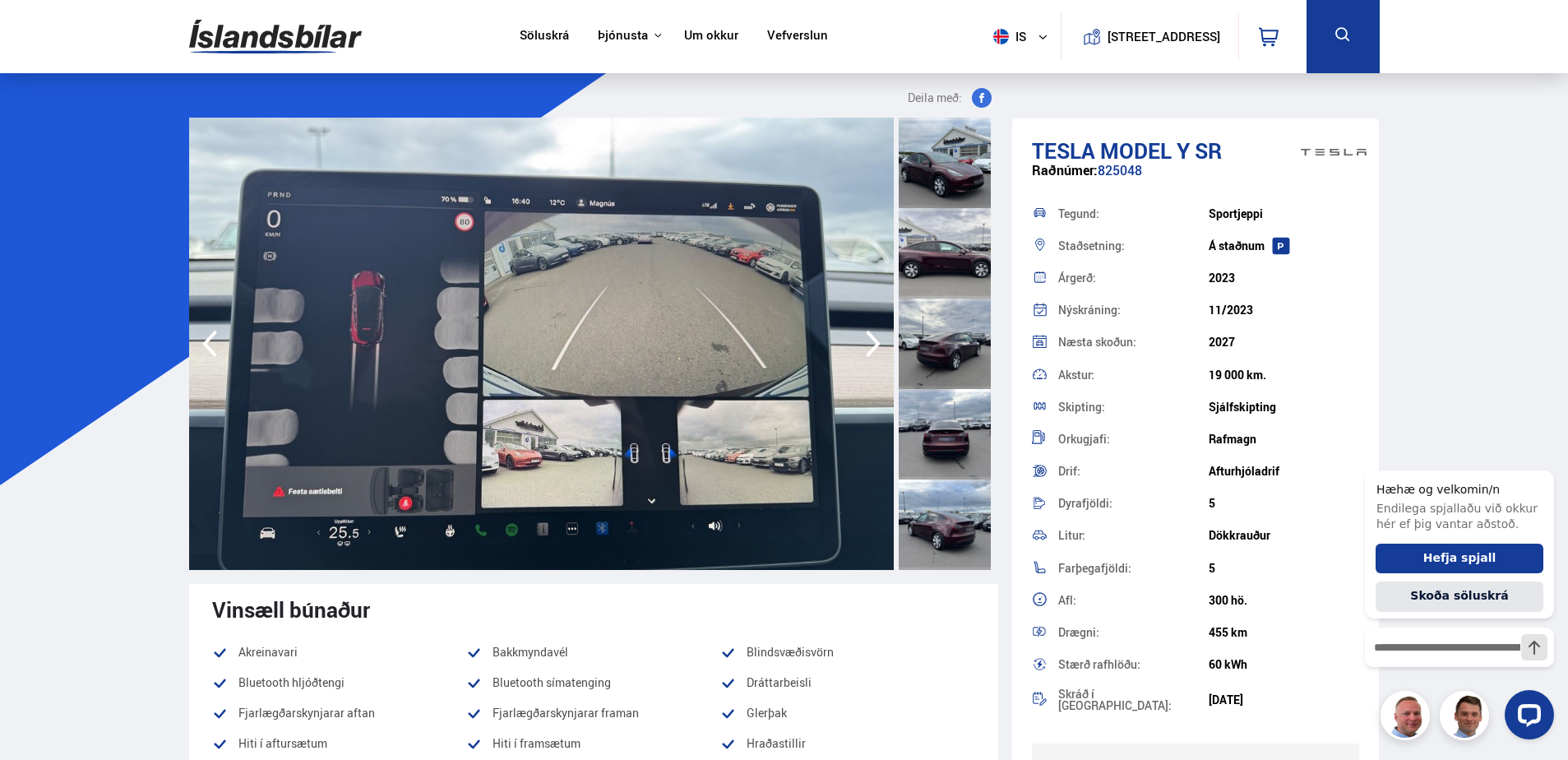
click at [877, 341] on icon "button" at bounding box center [873, 343] width 15 height 27
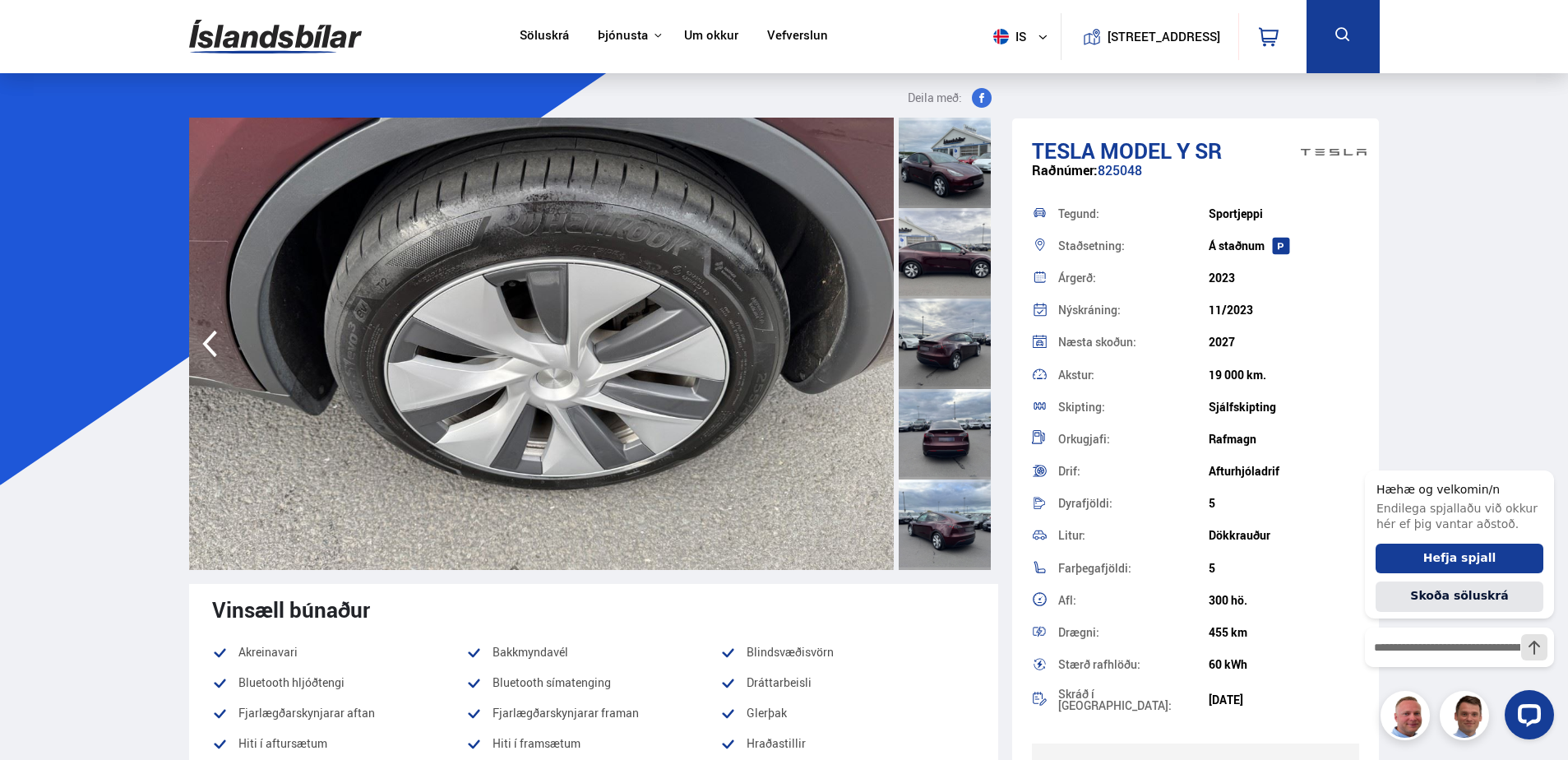
click at [877, 341] on img at bounding box center [542, 344] width 704 height 452
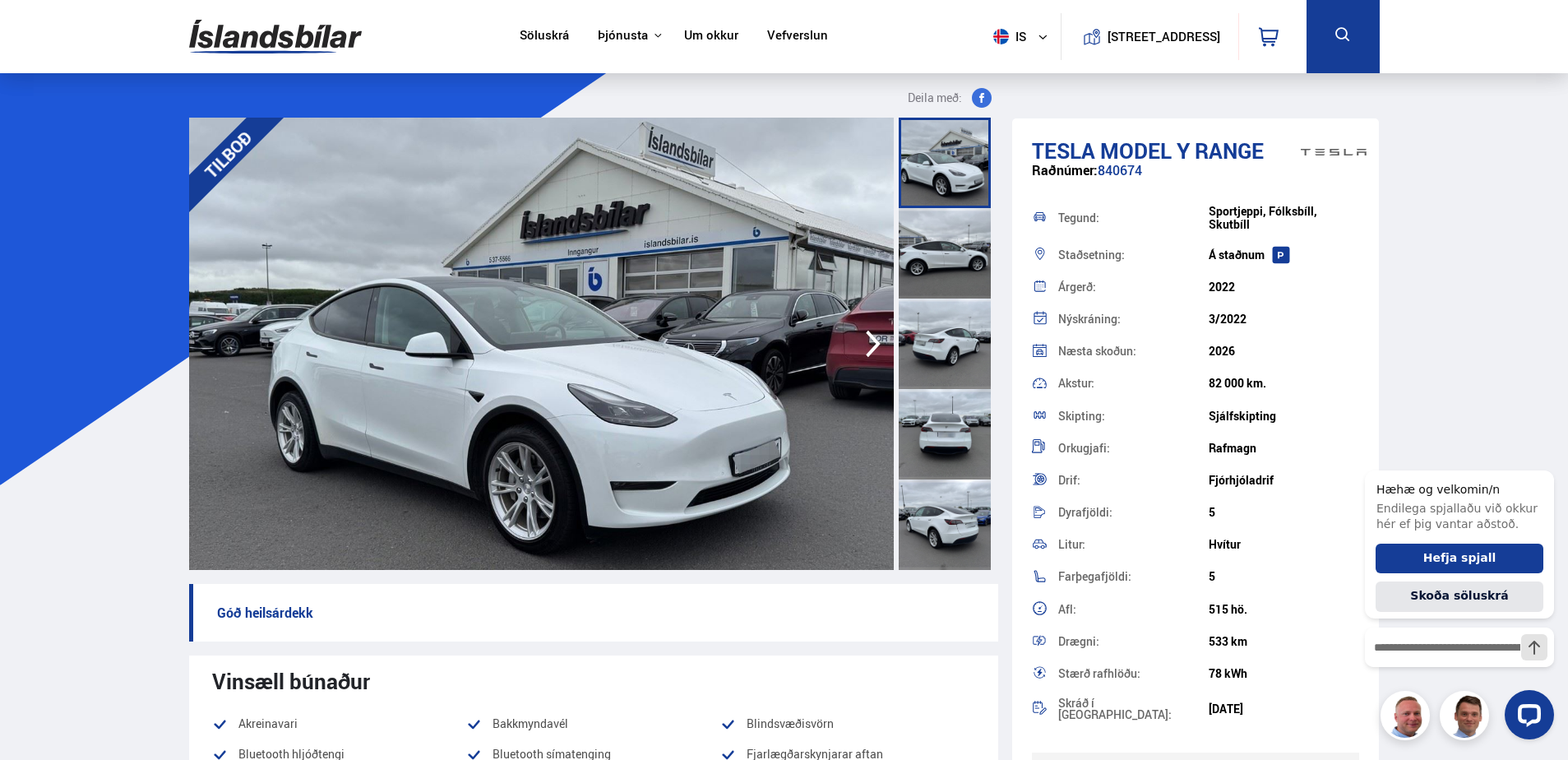
click at [869, 348] on icon "button" at bounding box center [873, 344] width 33 height 40
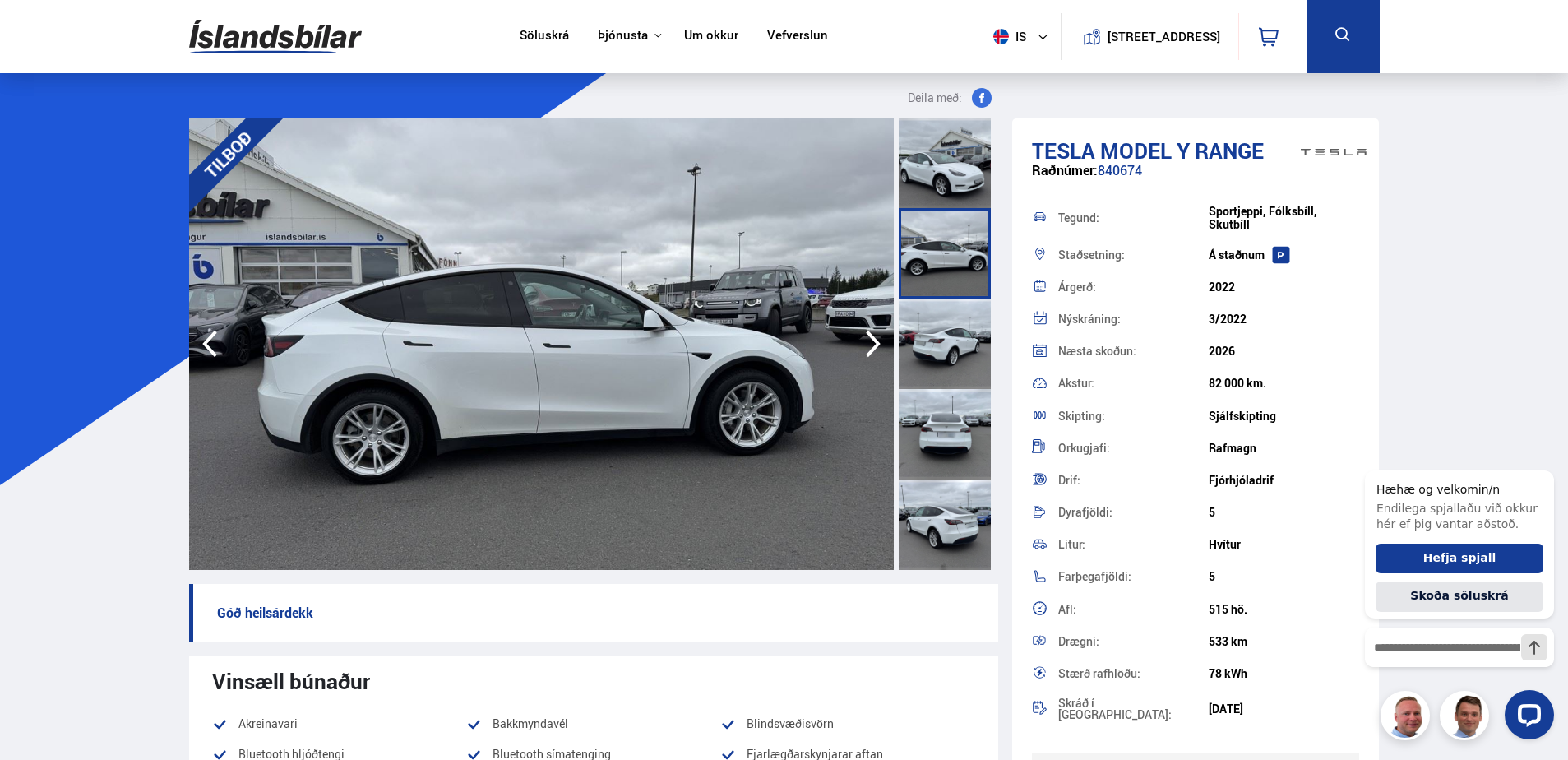
click at [869, 348] on icon "button" at bounding box center [873, 344] width 33 height 40
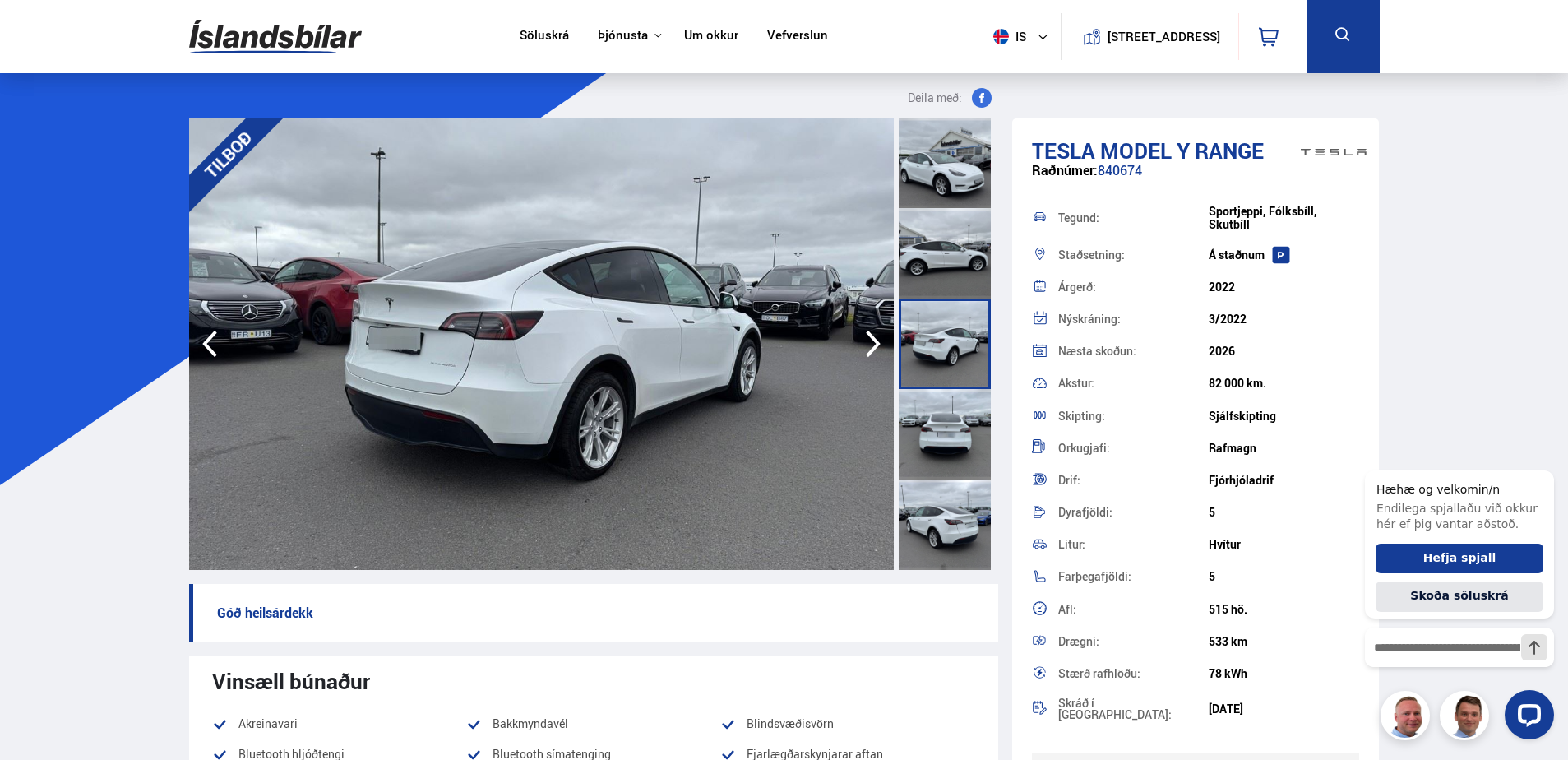
click at [869, 348] on icon "button" at bounding box center [873, 344] width 33 height 40
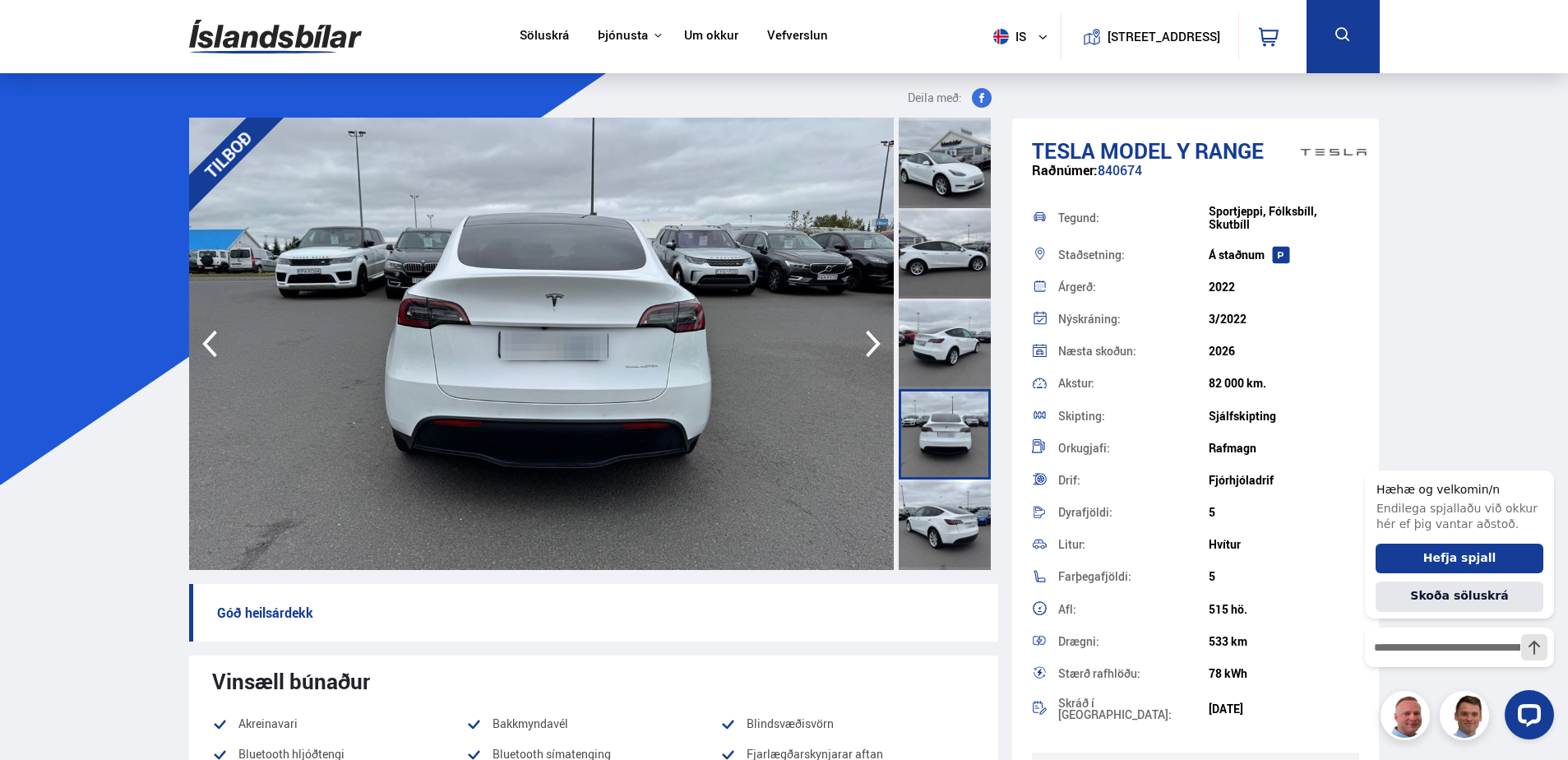
click at [869, 348] on icon "button" at bounding box center [873, 344] width 33 height 40
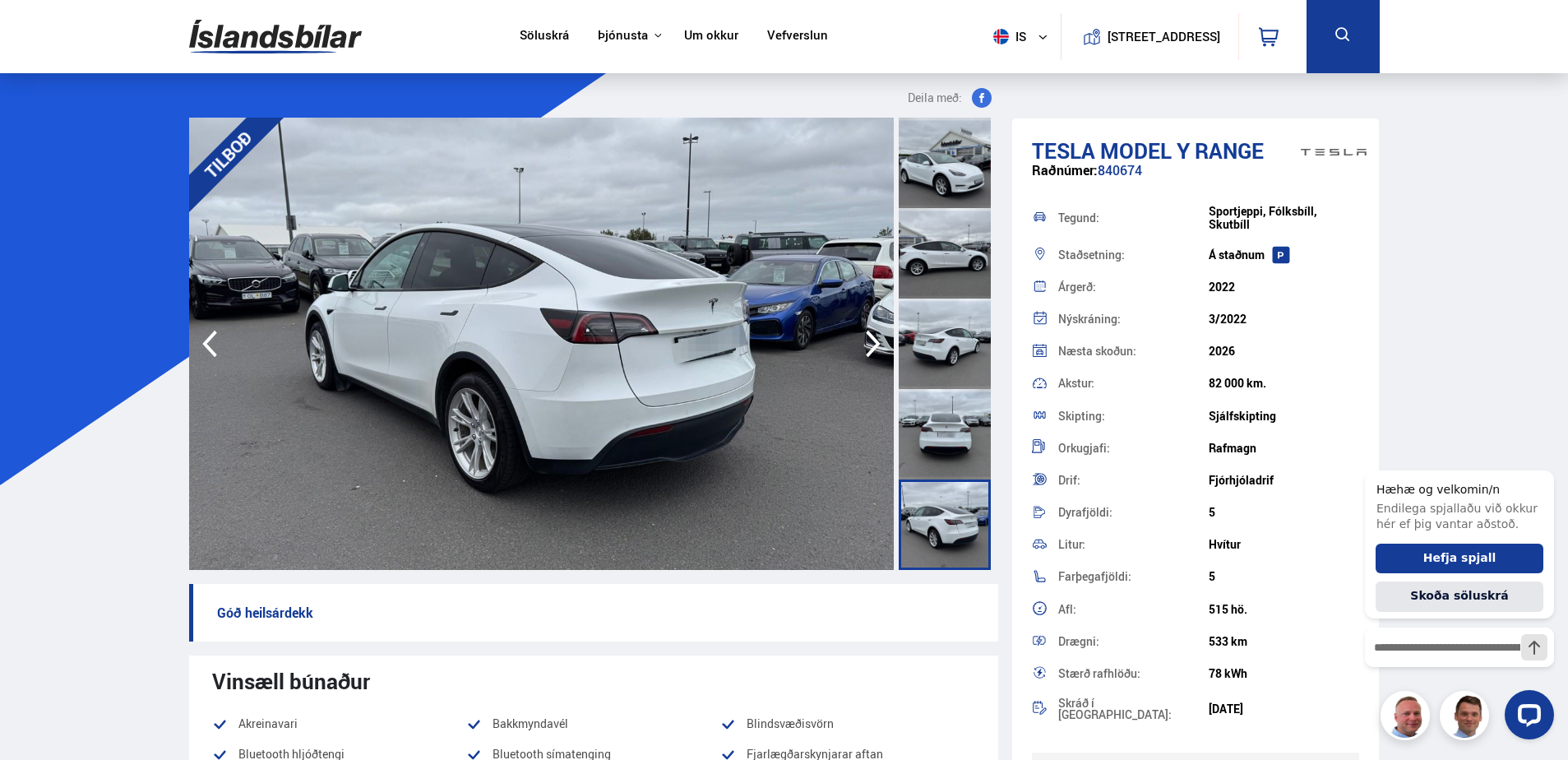
click at [869, 348] on icon "button" at bounding box center [873, 344] width 33 height 40
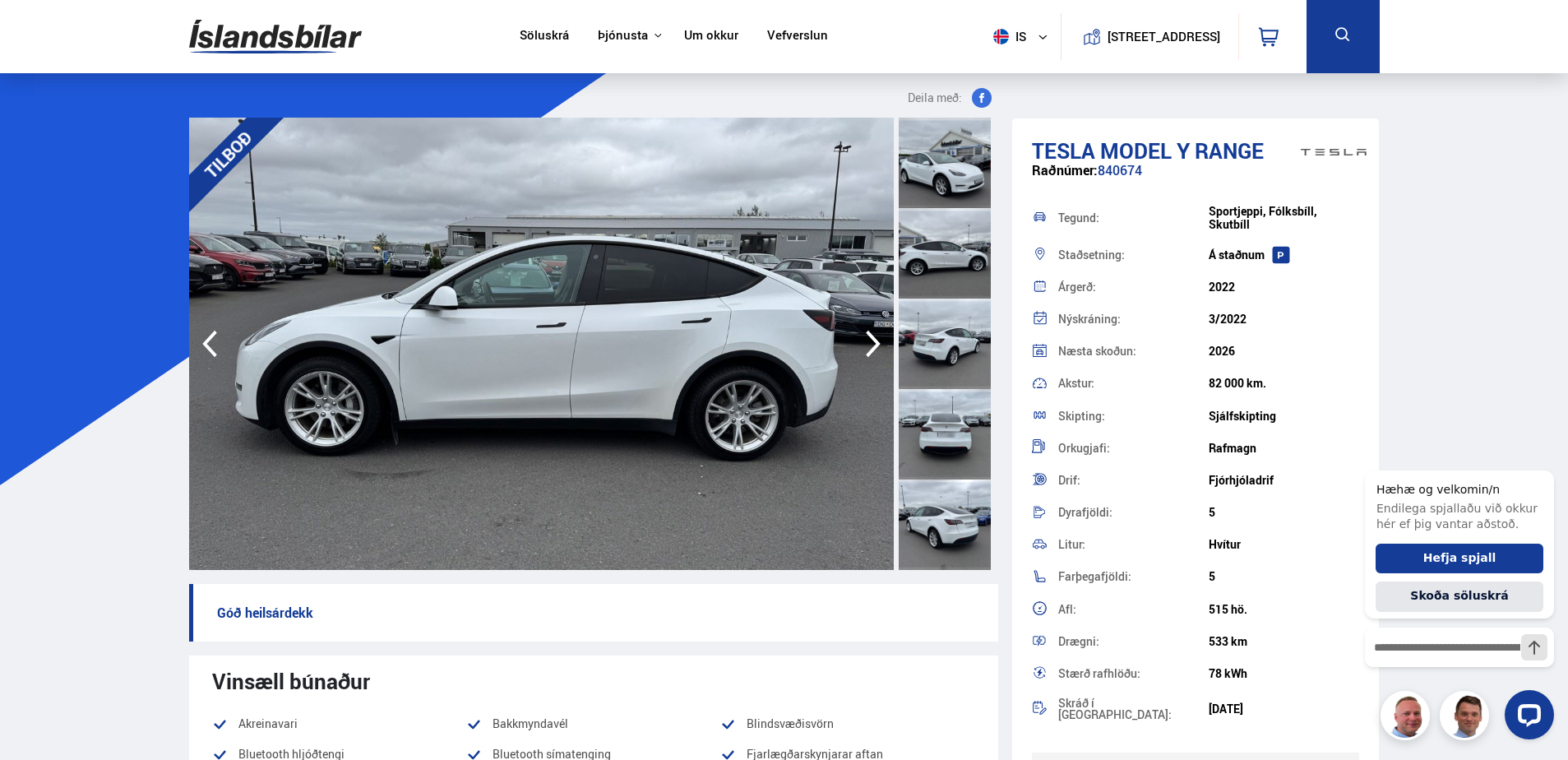
click at [869, 344] on icon "button" at bounding box center [873, 344] width 33 height 40
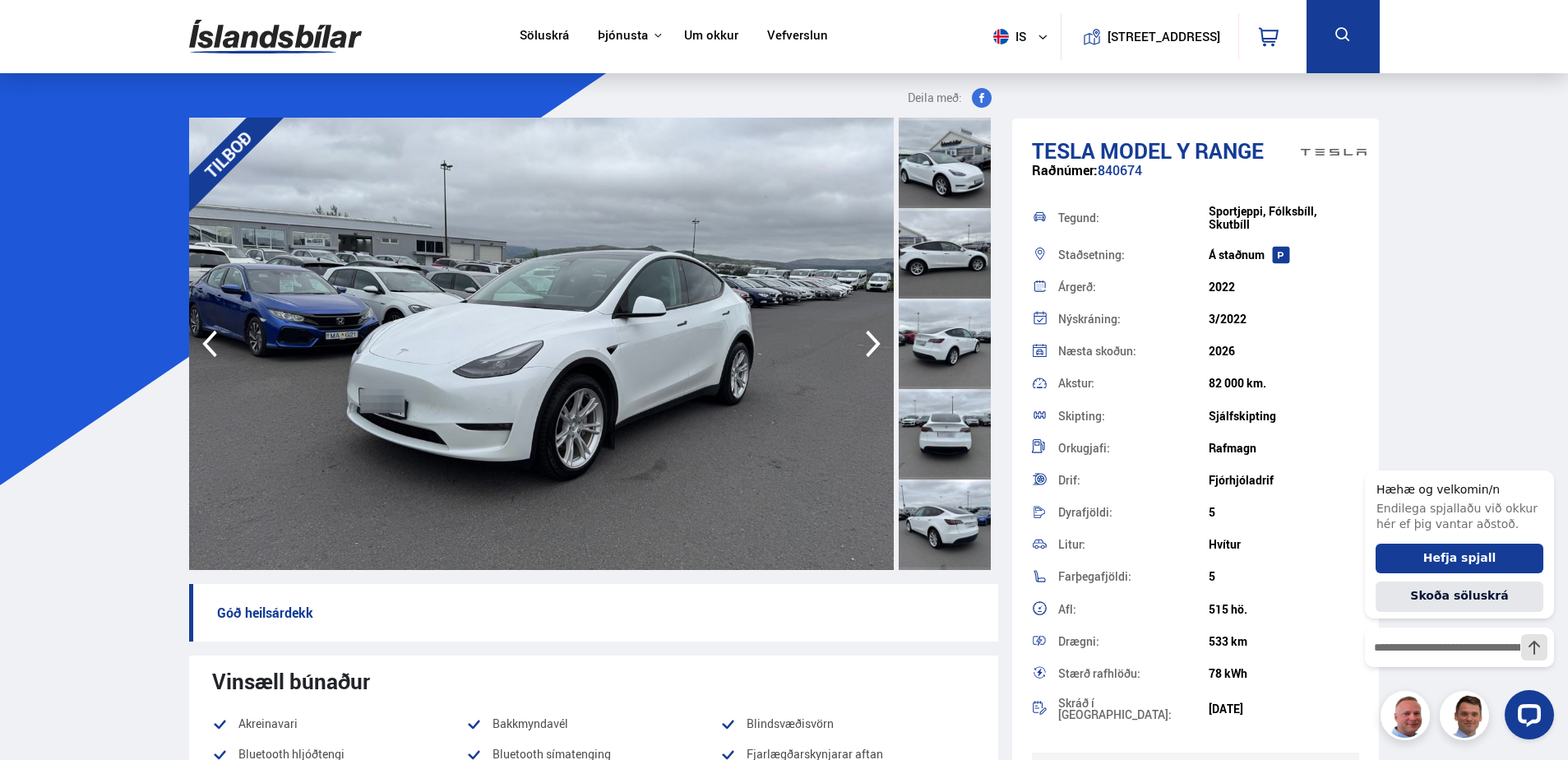
click at [869, 344] on icon "button" at bounding box center [873, 344] width 33 height 40
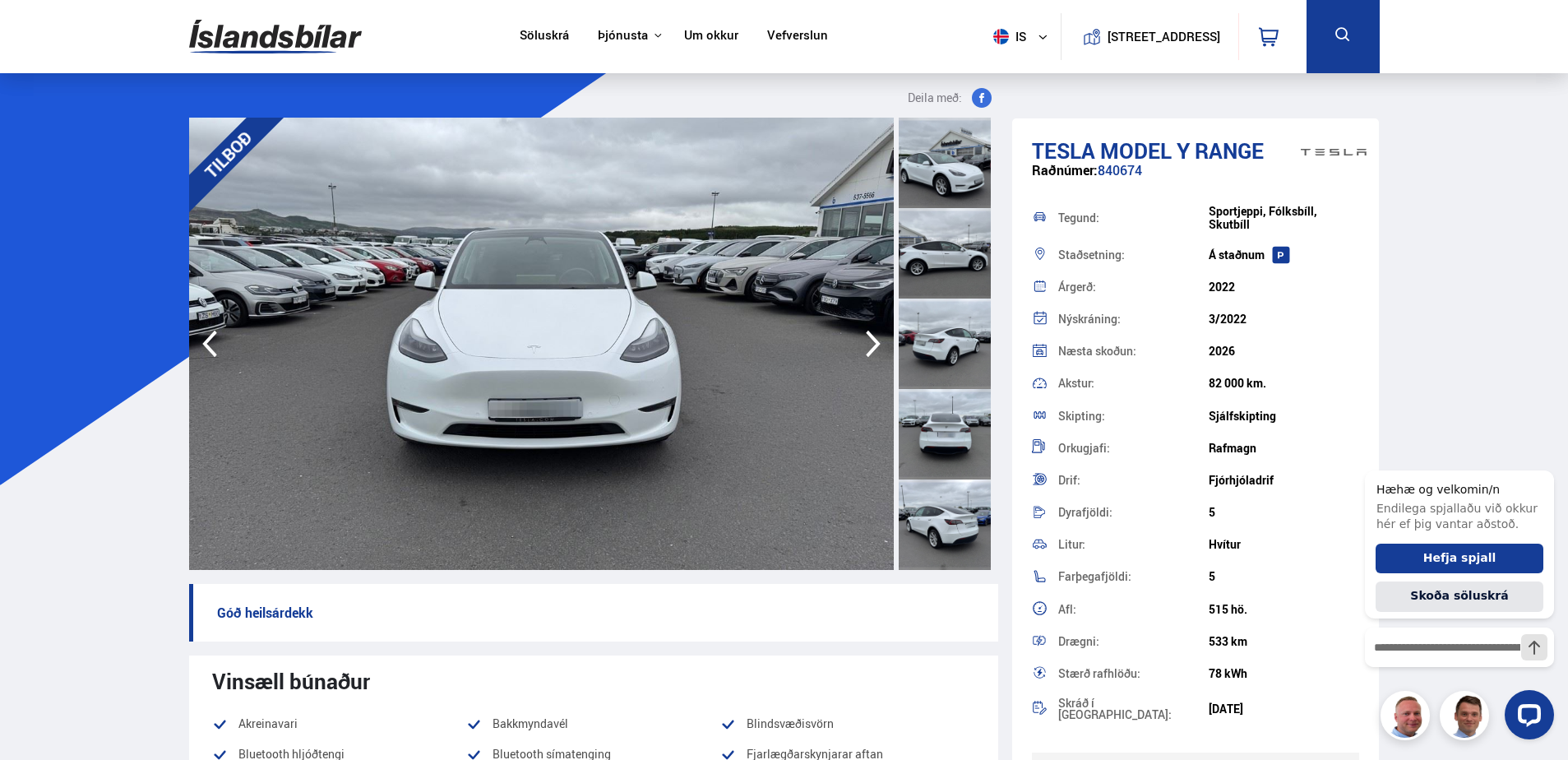
click at [869, 344] on icon "button" at bounding box center [873, 344] width 33 height 40
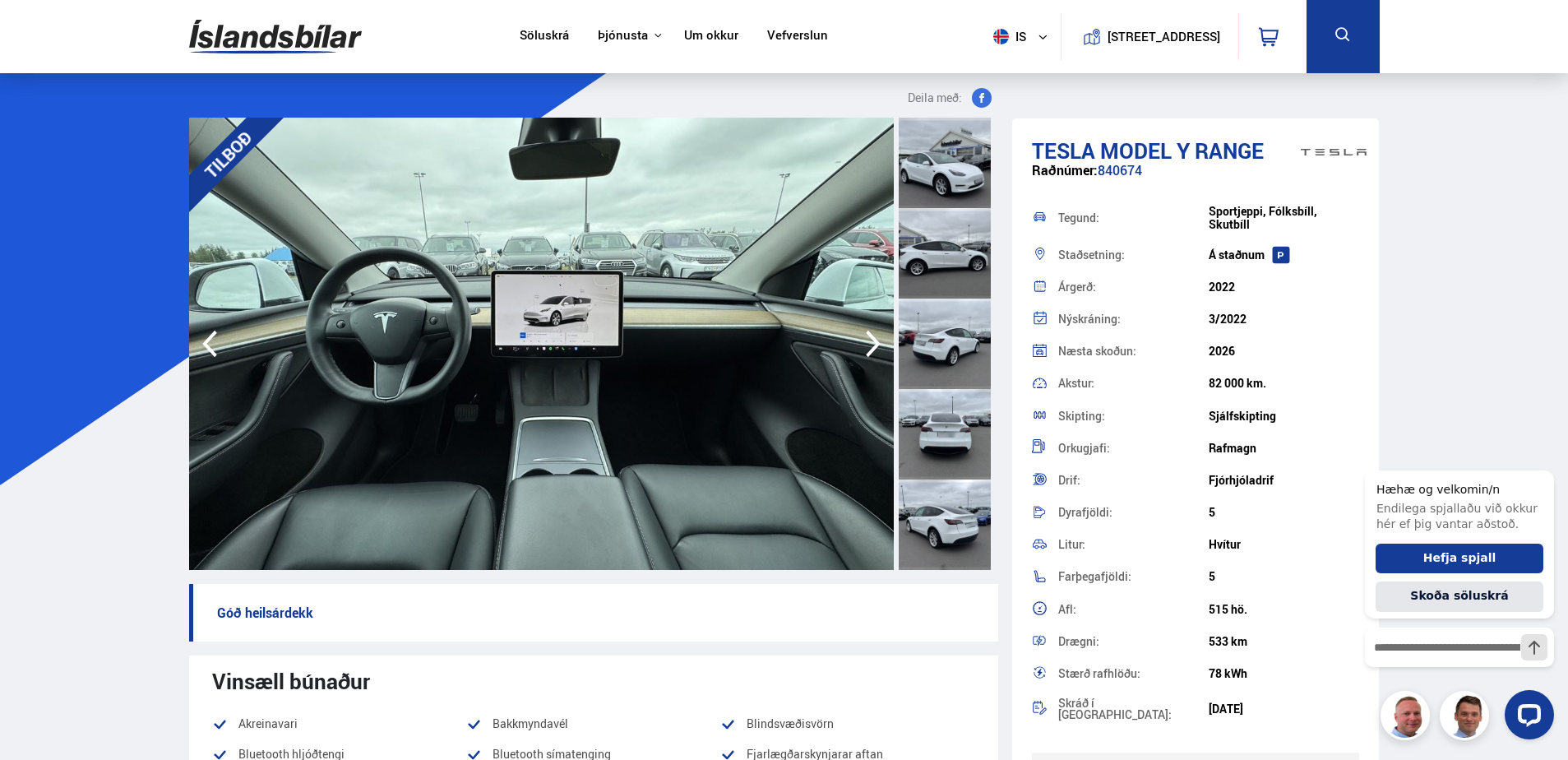
click at [869, 344] on icon "button" at bounding box center [873, 344] width 33 height 40
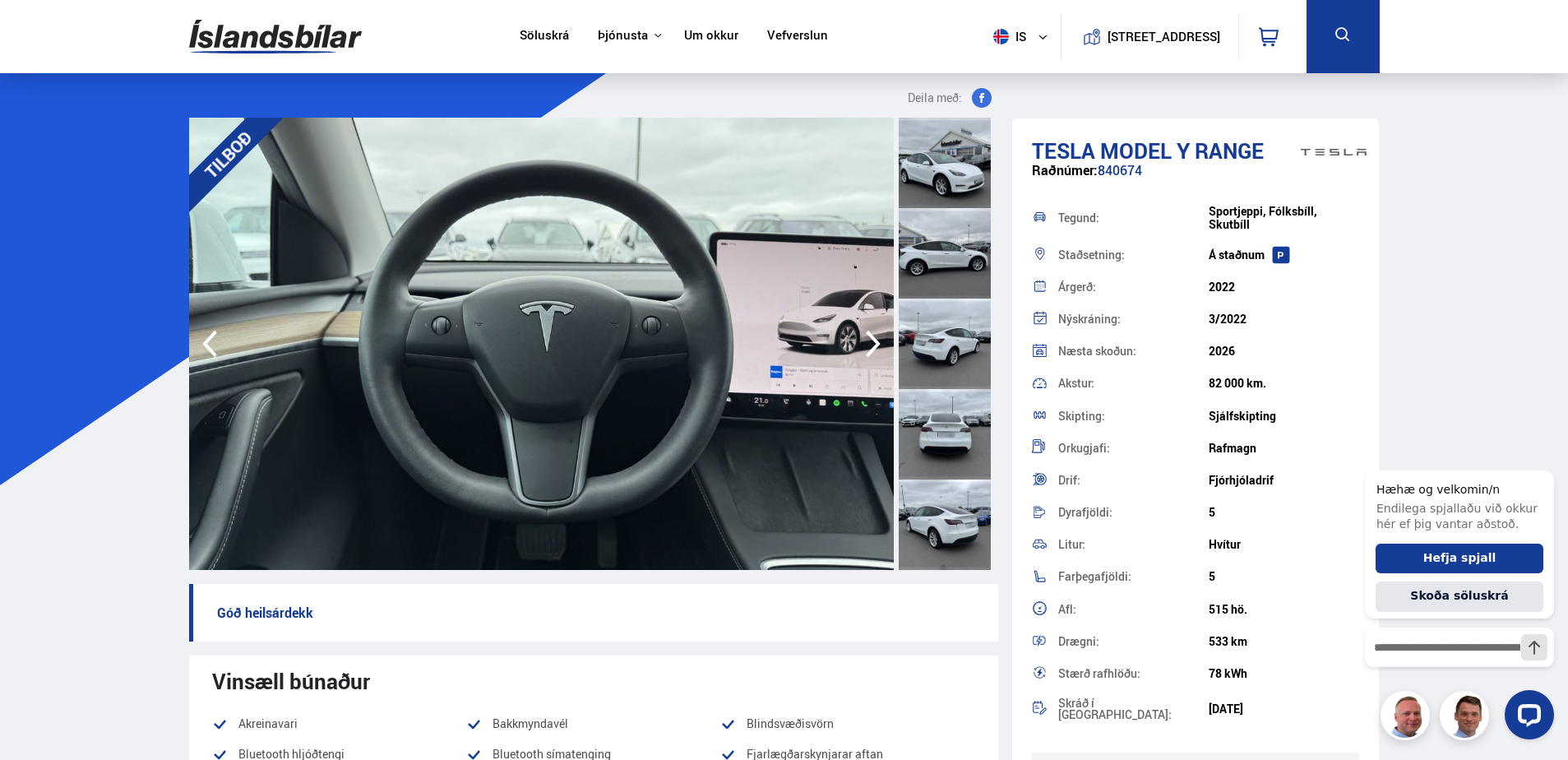
click at [869, 344] on icon "button" at bounding box center [873, 344] width 33 height 40
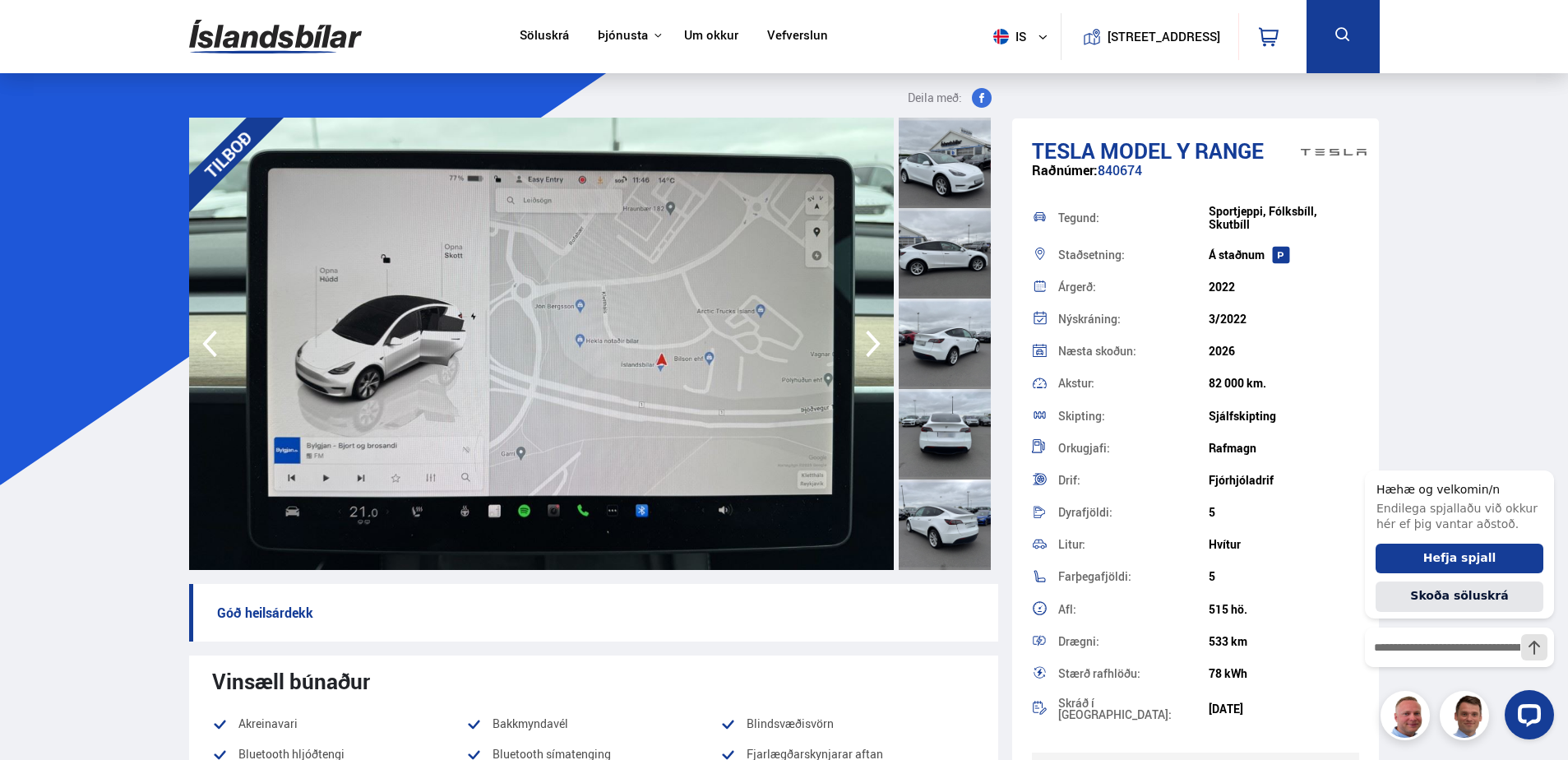
click at [869, 344] on icon "button" at bounding box center [873, 344] width 33 height 40
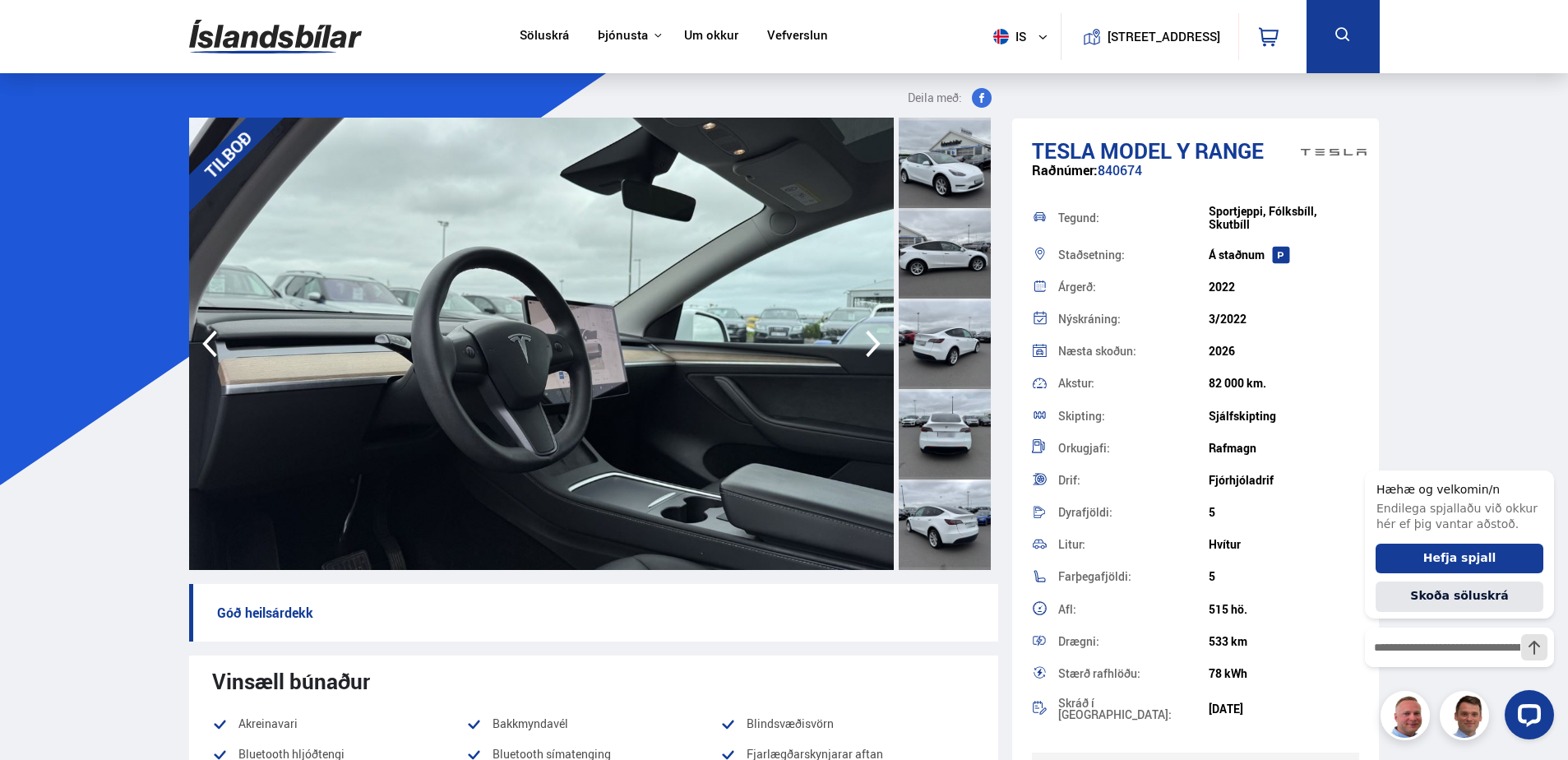
click at [869, 344] on icon "button" at bounding box center [873, 344] width 33 height 40
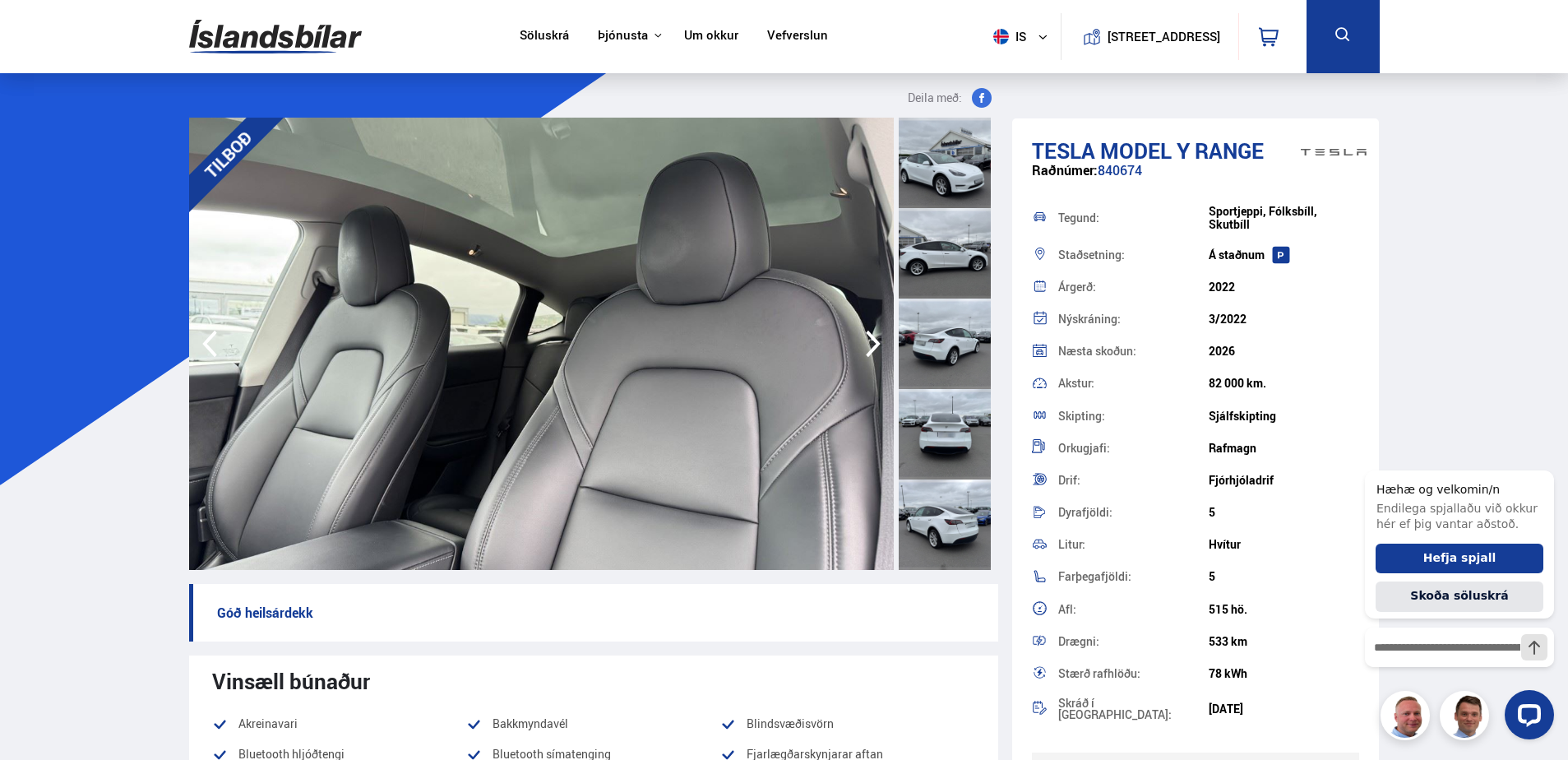
click at [869, 344] on icon "button" at bounding box center [873, 344] width 33 height 40
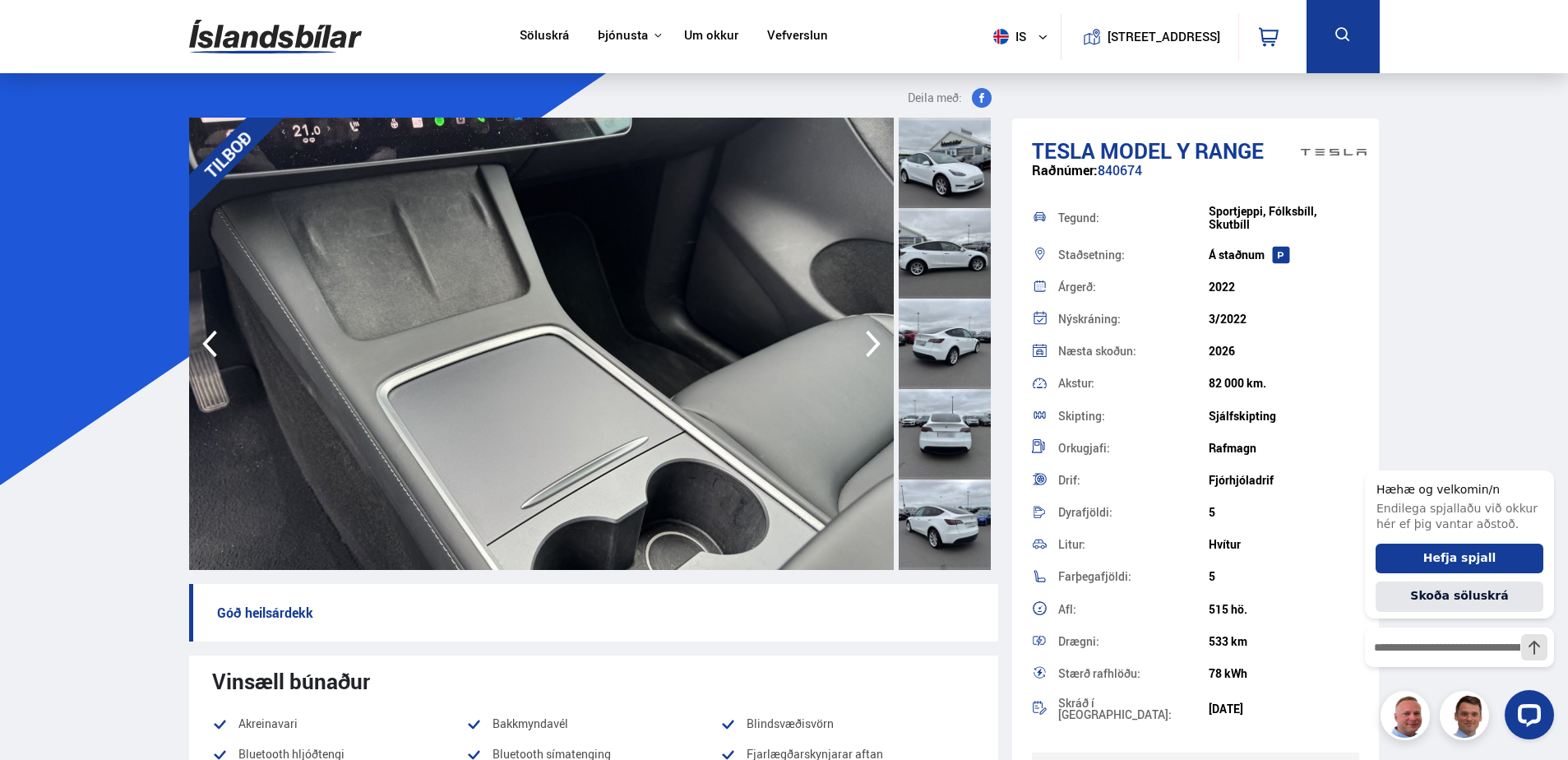
click at [869, 344] on icon "button" at bounding box center [873, 344] width 33 height 40
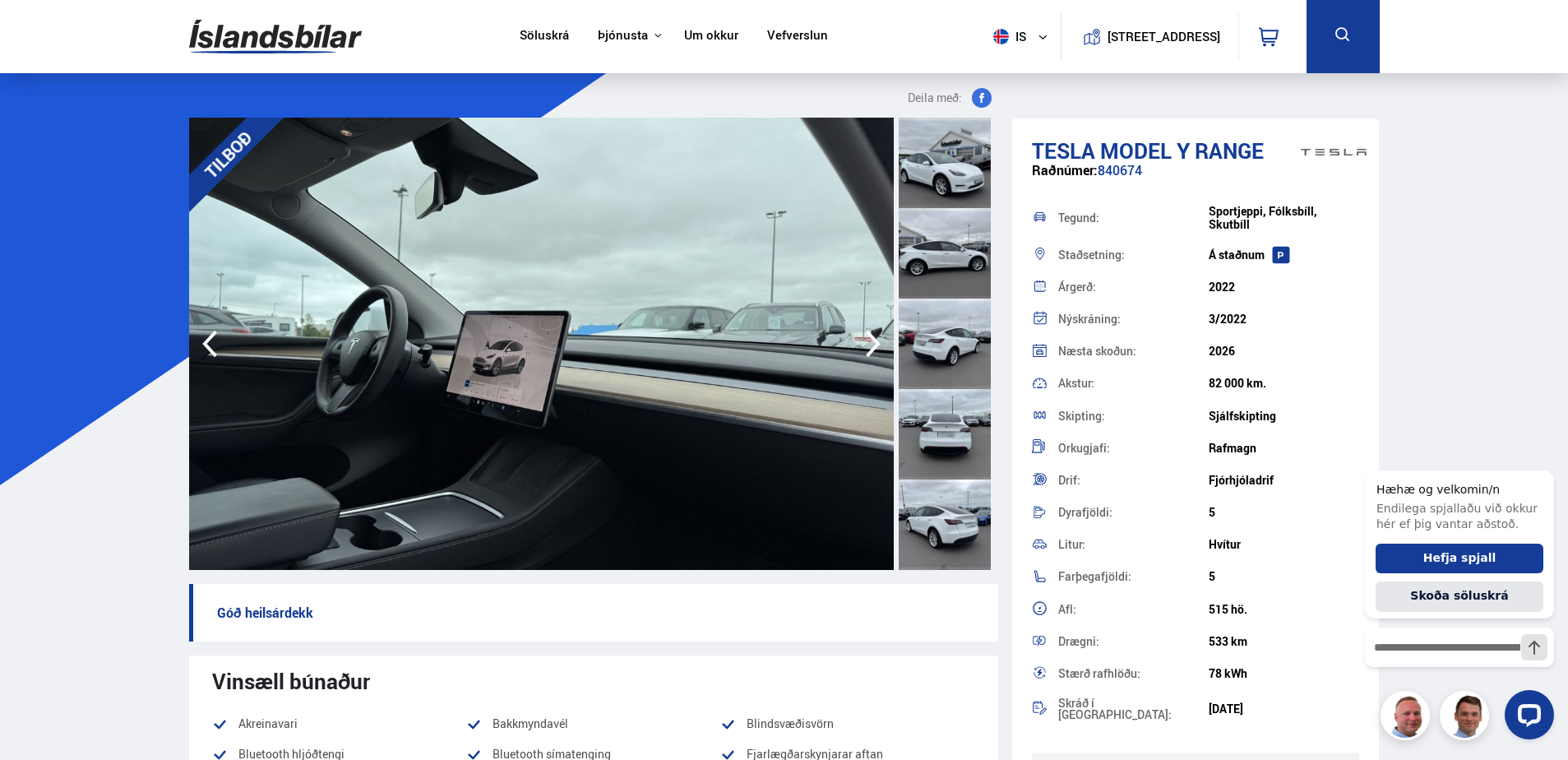
click at [869, 344] on icon "button" at bounding box center [873, 344] width 33 height 40
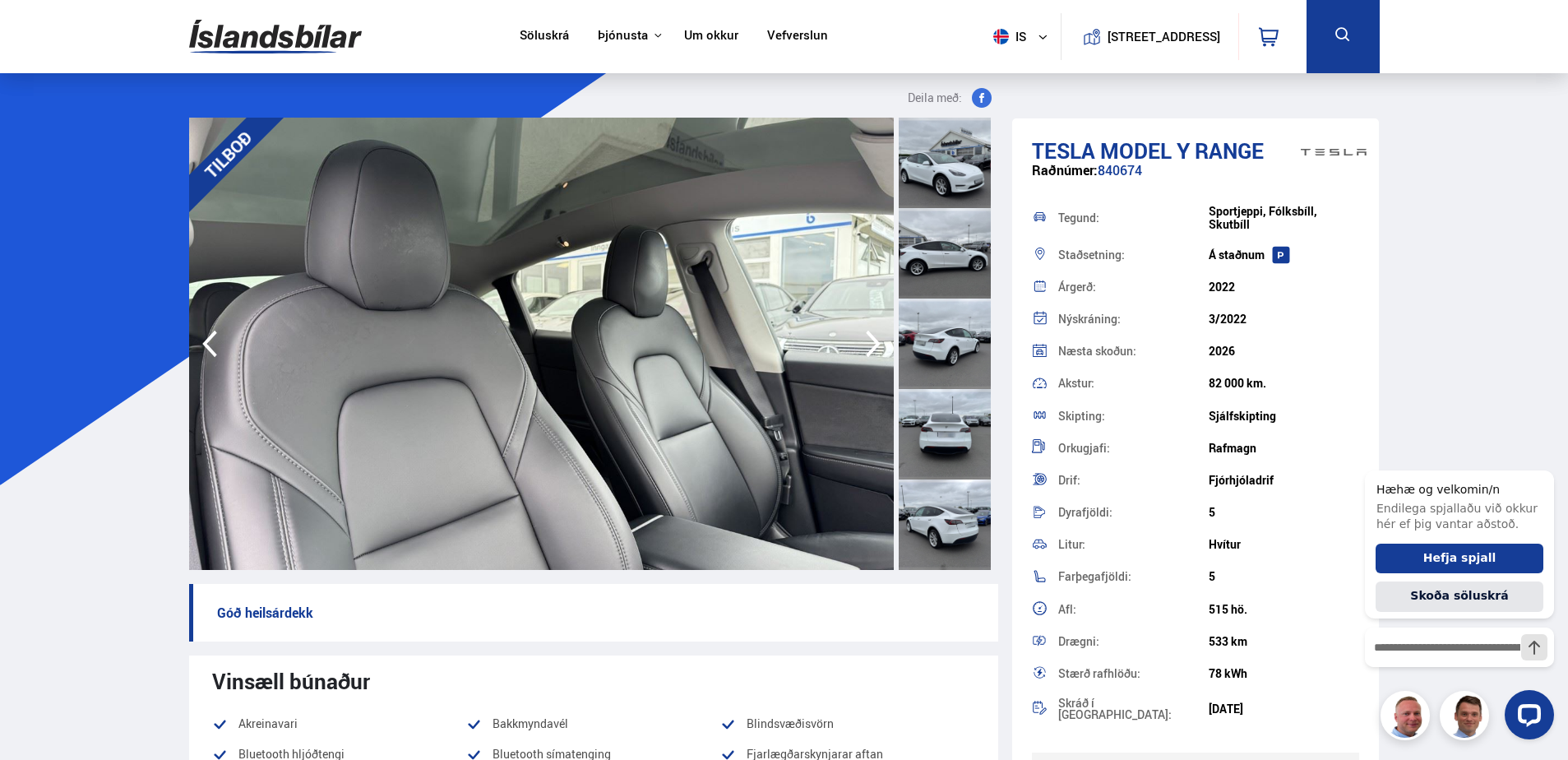
click at [869, 344] on icon "button" at bounding box center [873, 344] width 33 height 40
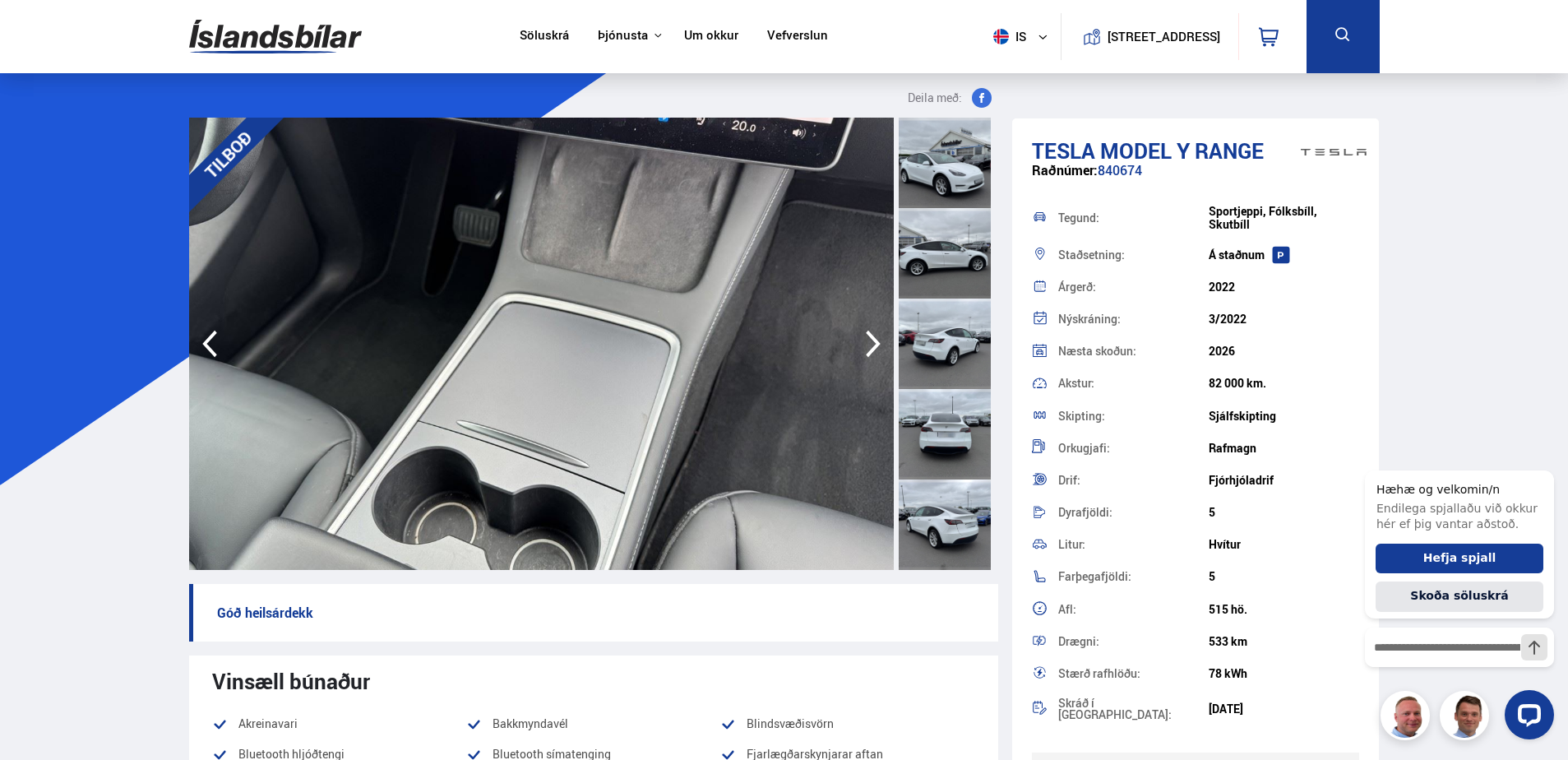
click at [869, 344] on icon "button" at bounding box center [873, 344] width 33 height 40
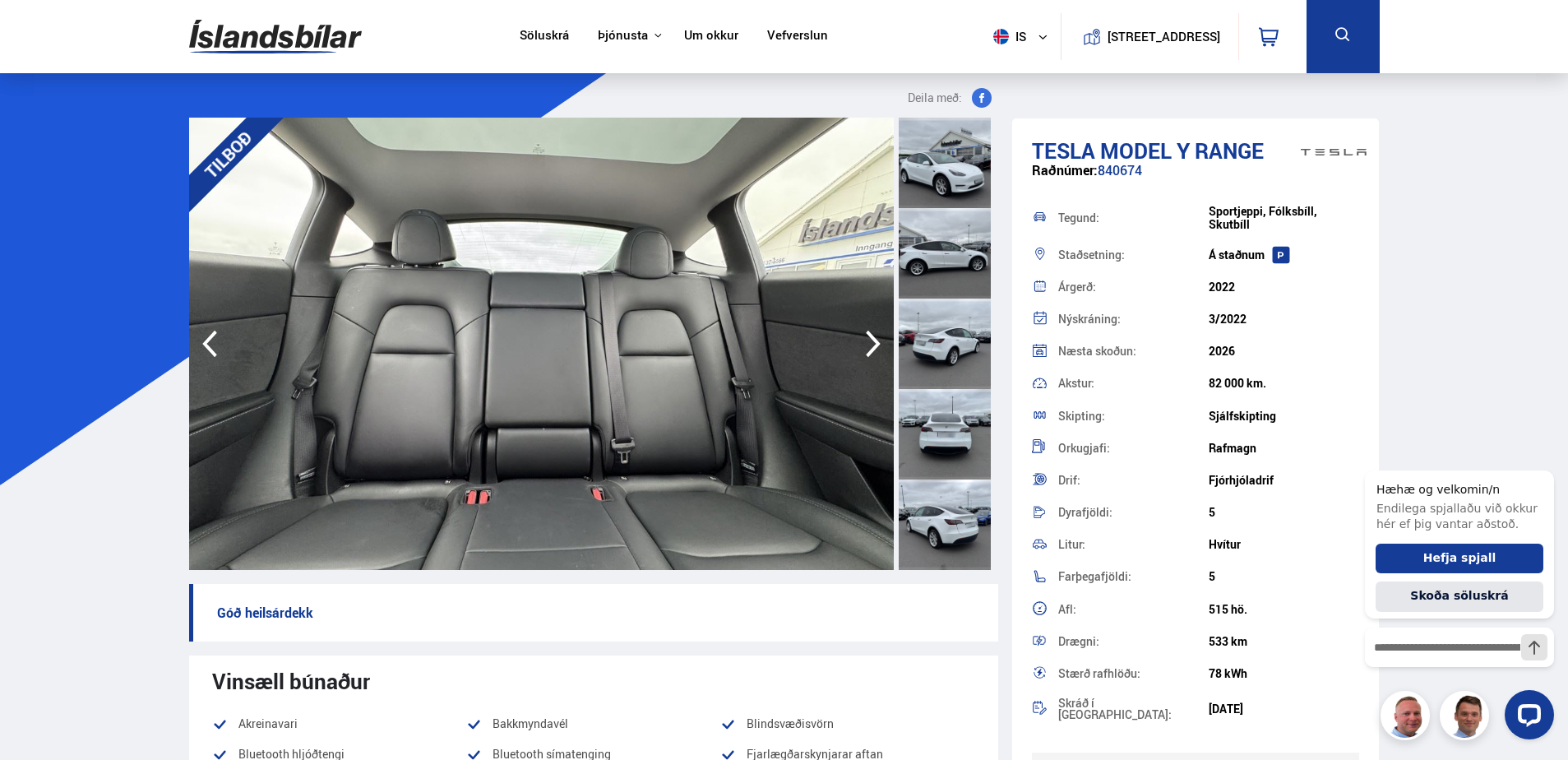
click at [869, 344] on icon "button" at bounding box center [873, 344] width 33 height 40
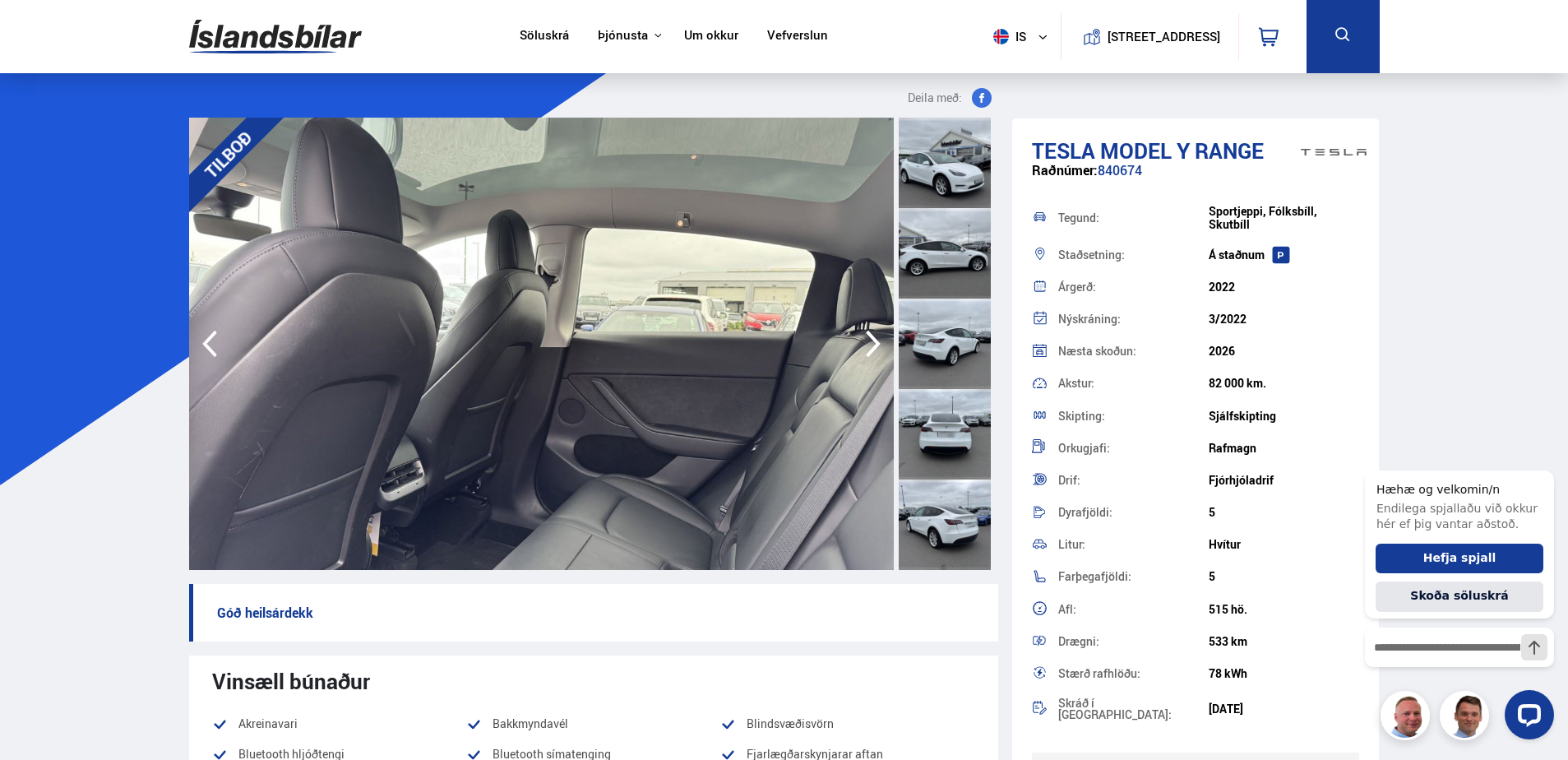
click at [869, 344] on icon "button" at bounding box center [873, 344] width 33 height 40
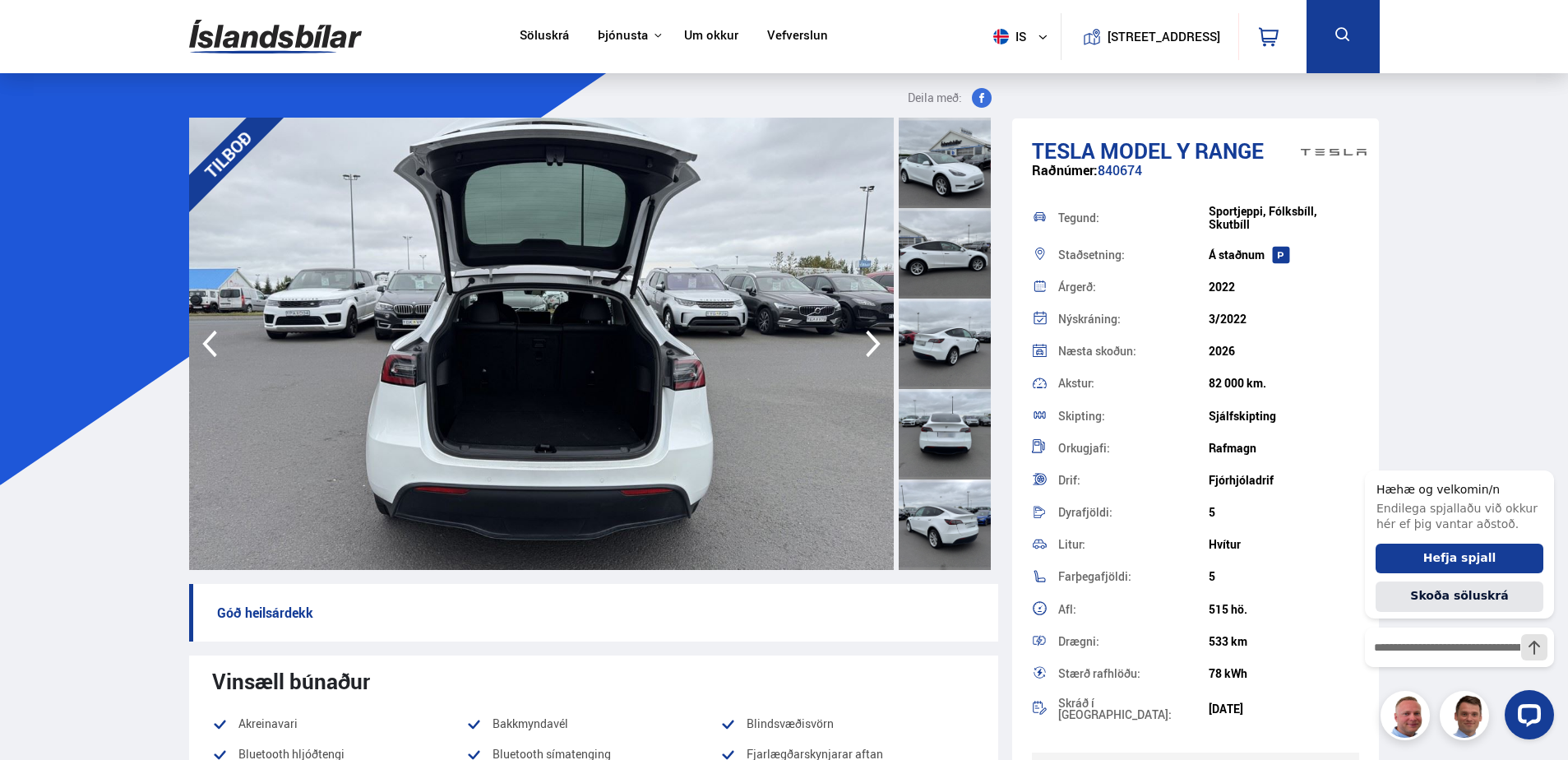
click at [869, 344] on icon "button" at bounding box center [873, 344] width 33 height 40
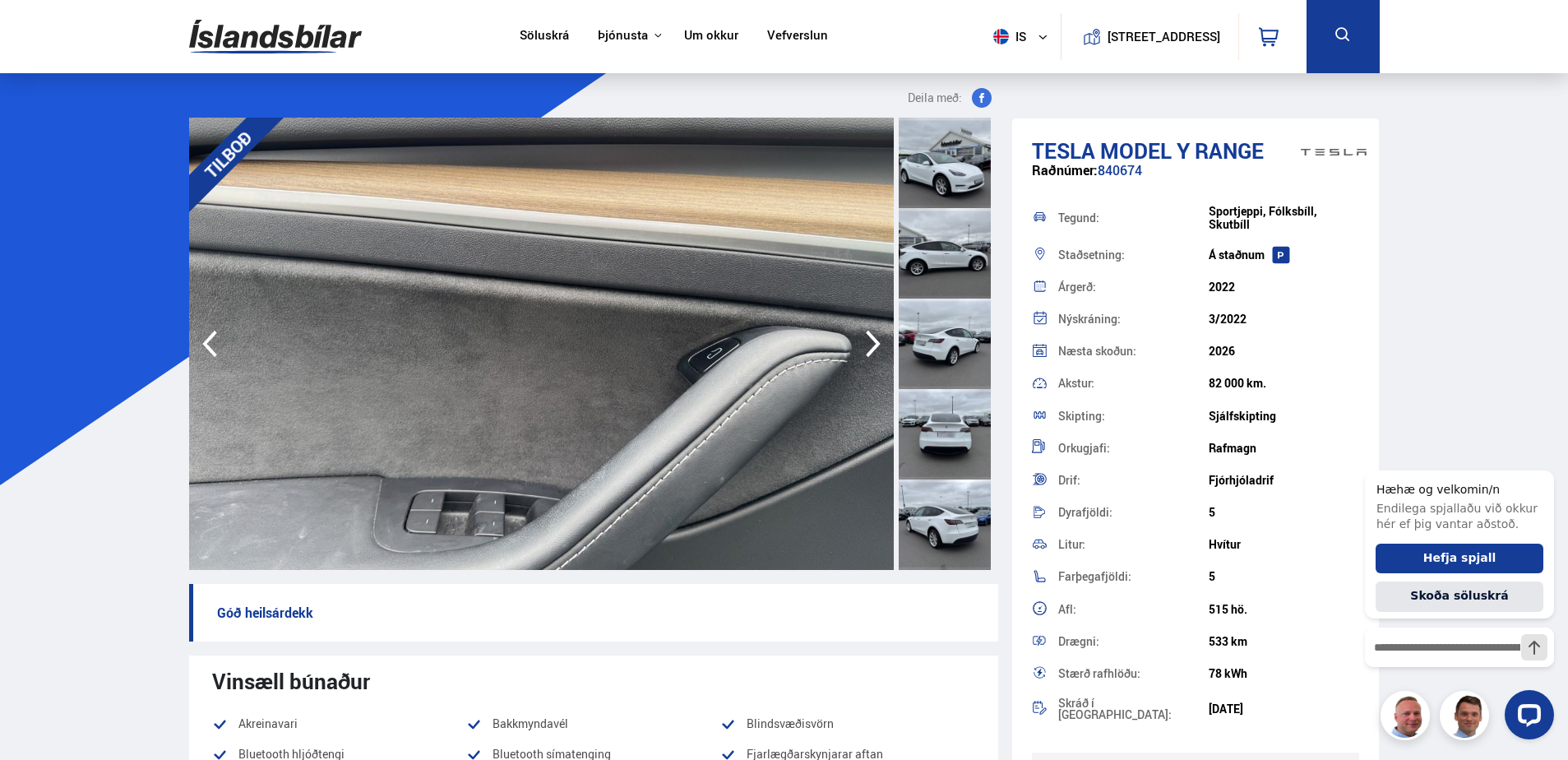
click at [869, 344] on icon "button" at bounding box center [873, 344] width 33 height 40
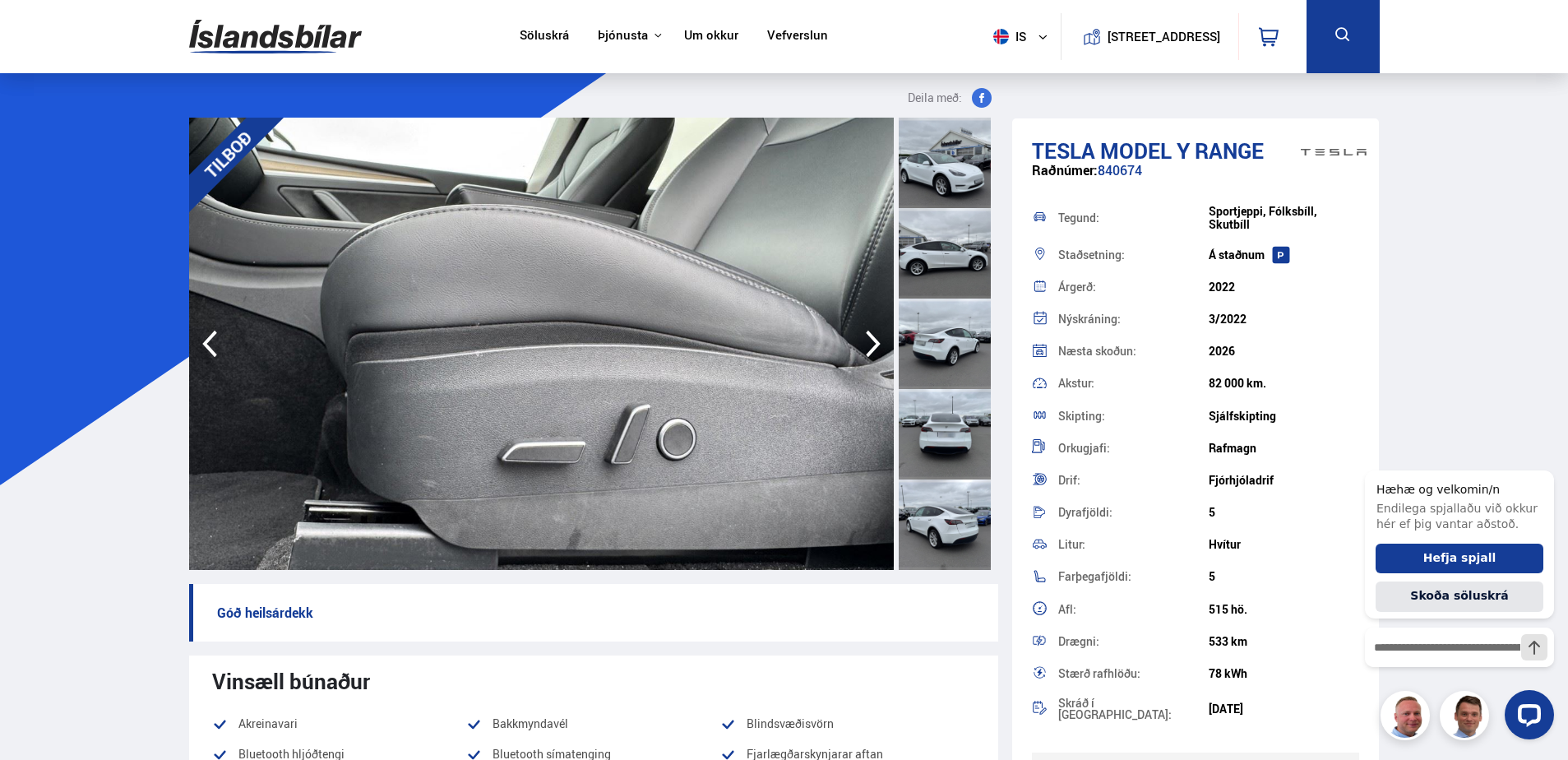
click at [869, 344] on icon "button" at bounding box center [873, 344] width 33 height 40
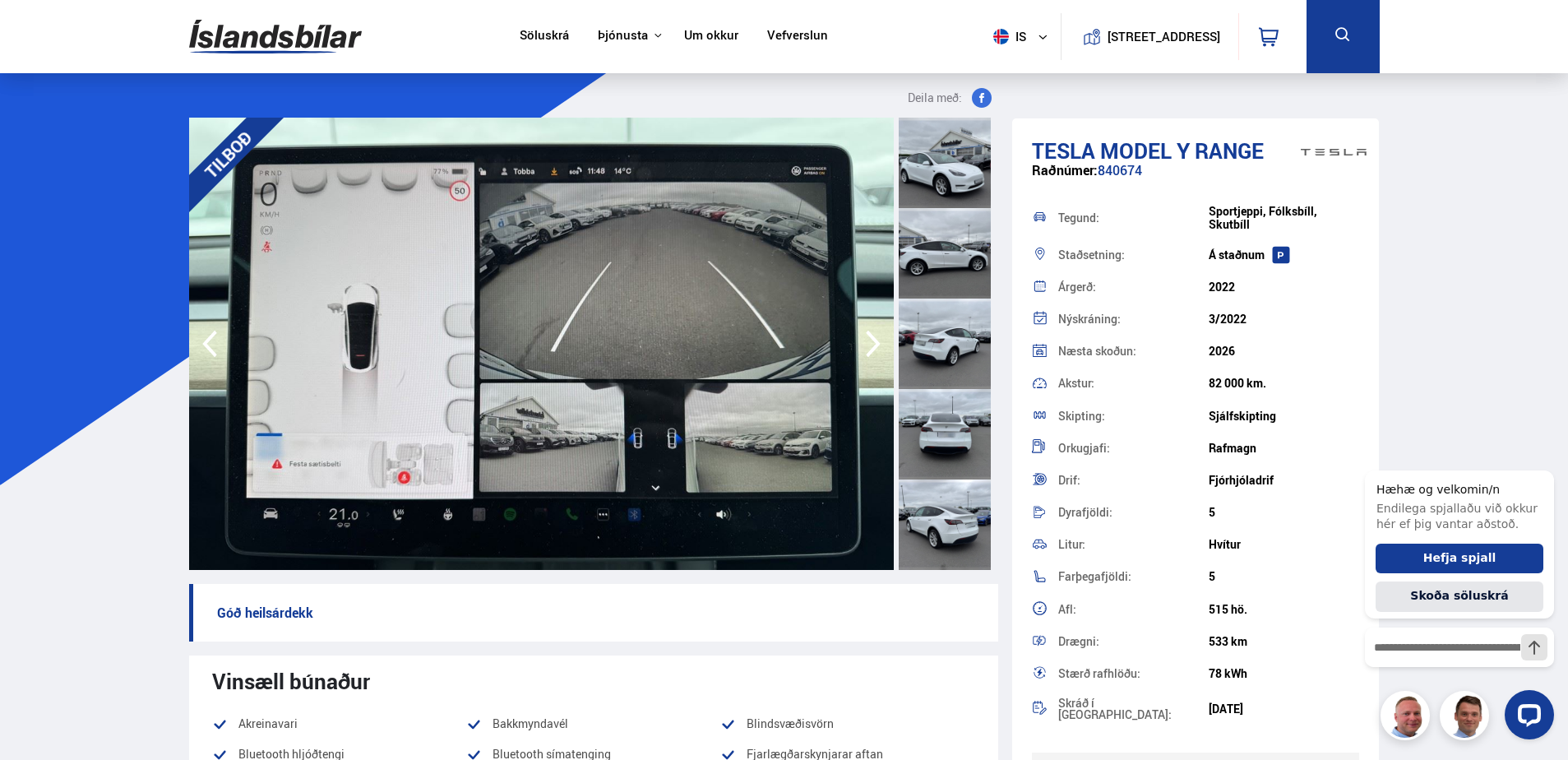
click at [869, 344] on icon "button" at bounding box center [873, 344] width 33 height 40
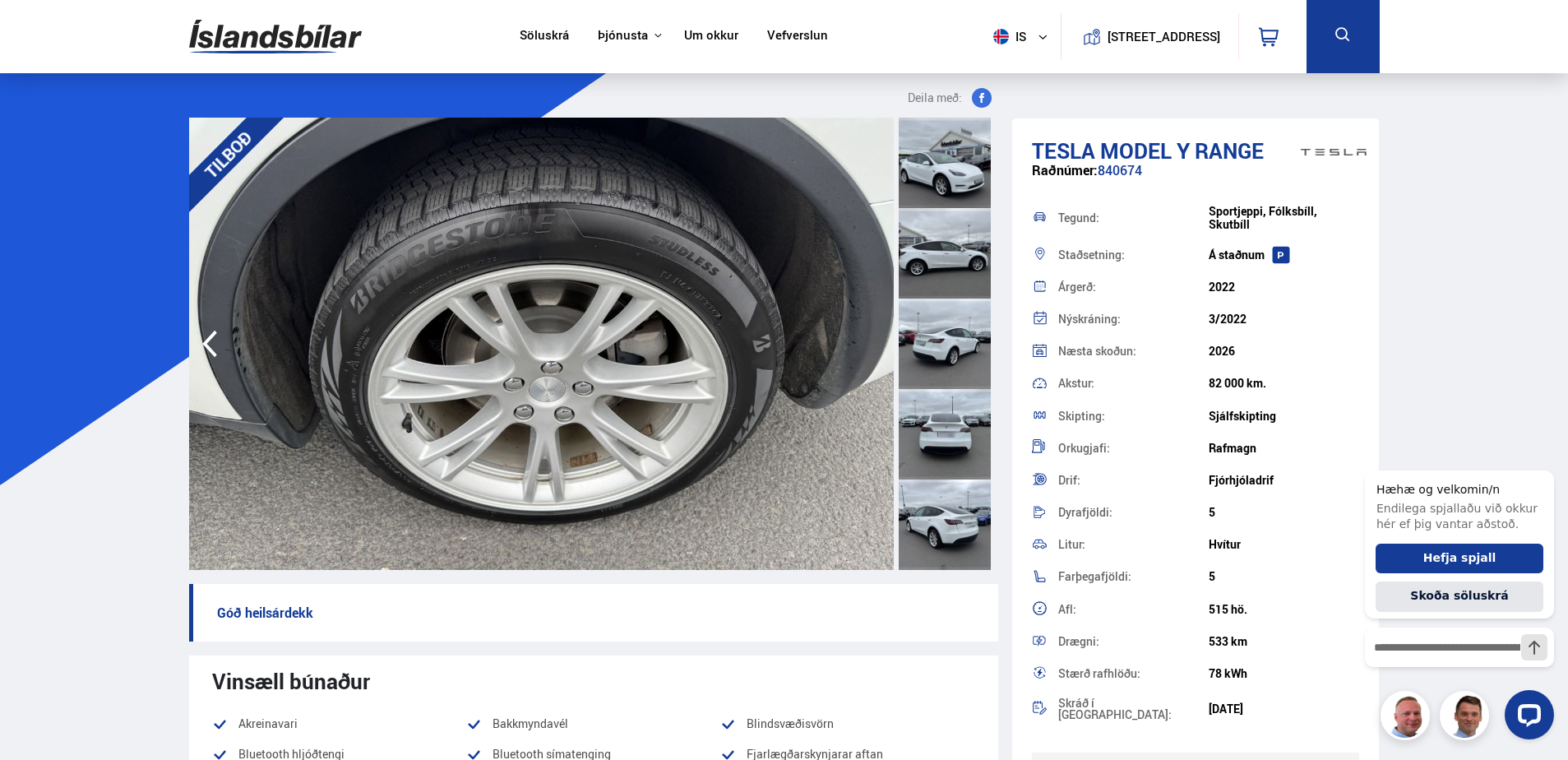
click at [869, 344] on img at bounding box center [542, 344] width 704 height 452
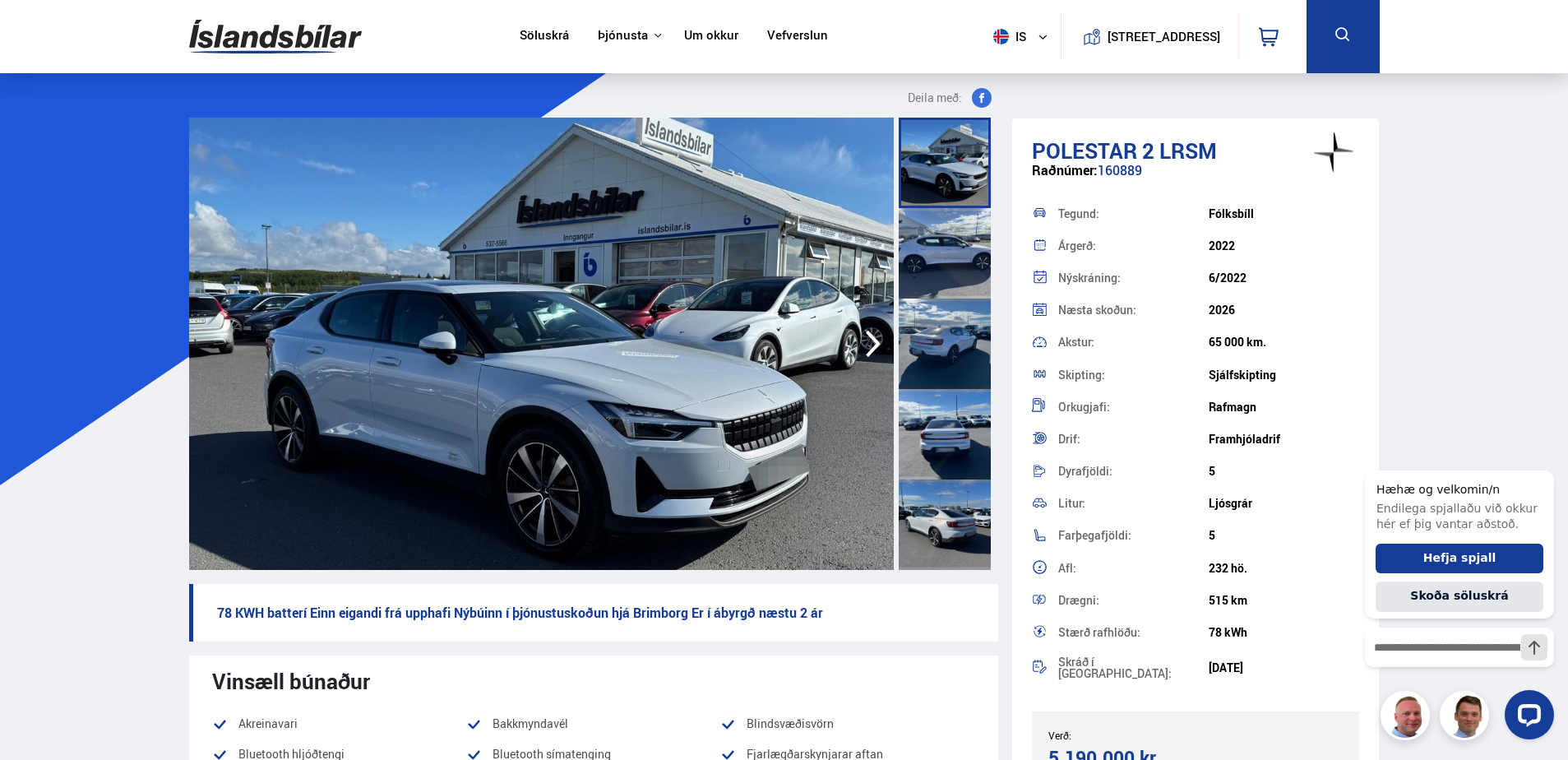
click at [870, 343] on icon "button" at bounding box center [873, 344] width 33 height 40
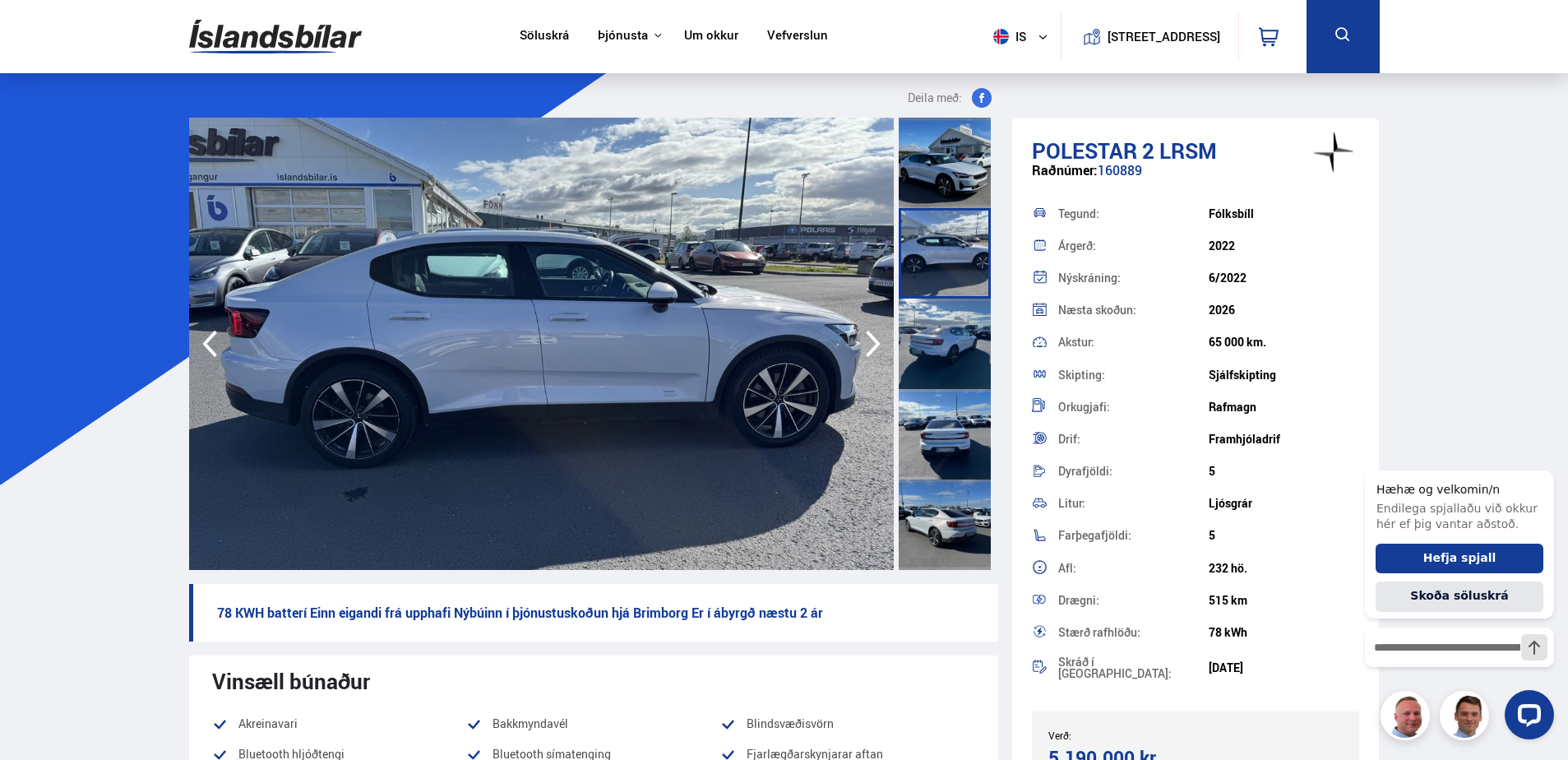
click at [874, 346] on icon "button" at bounding box center [873, 343] width 15 height 27
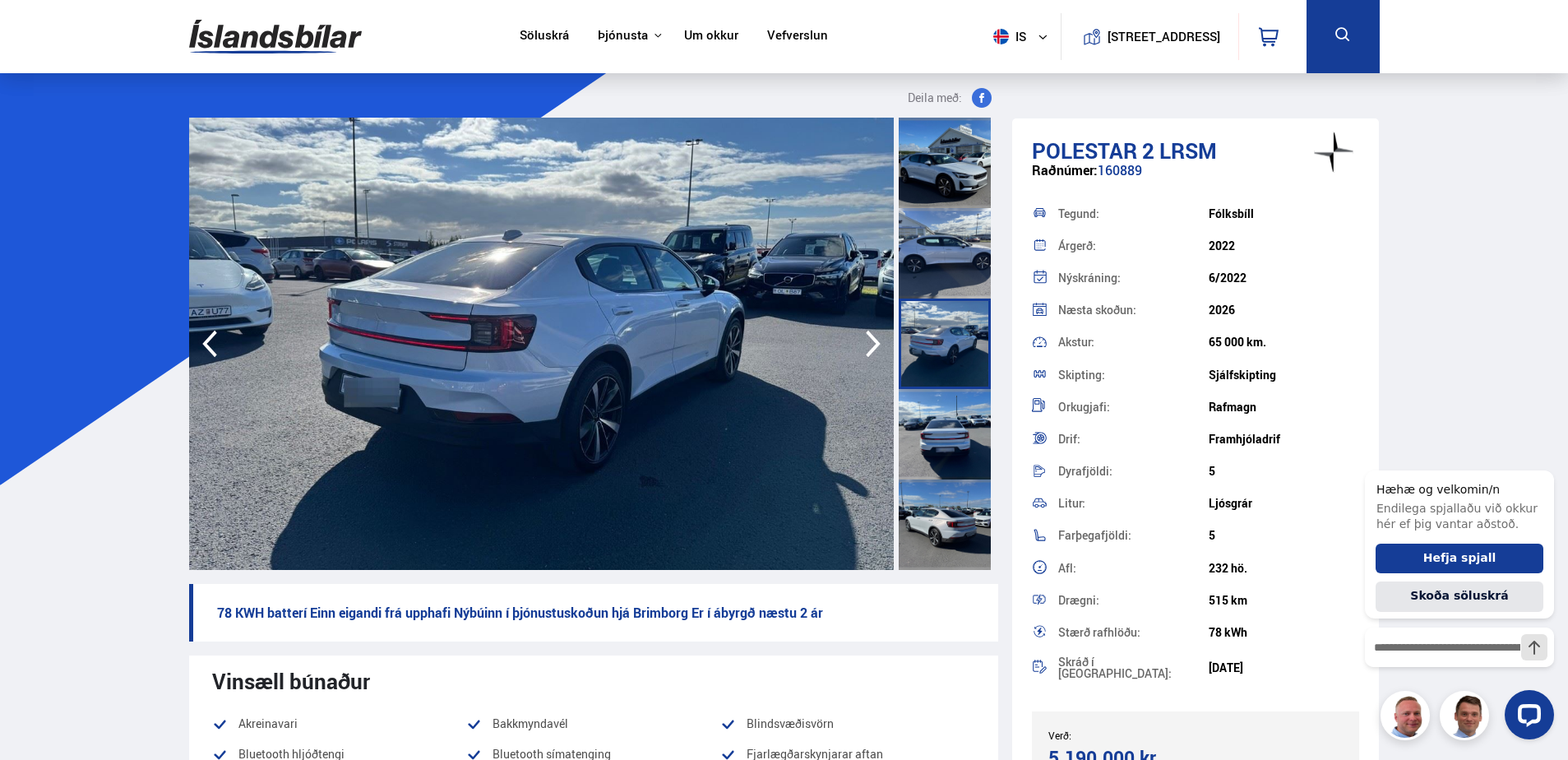
click at [874, 346] on icon "button" at bounding box center [873, 343] width 15 height 27
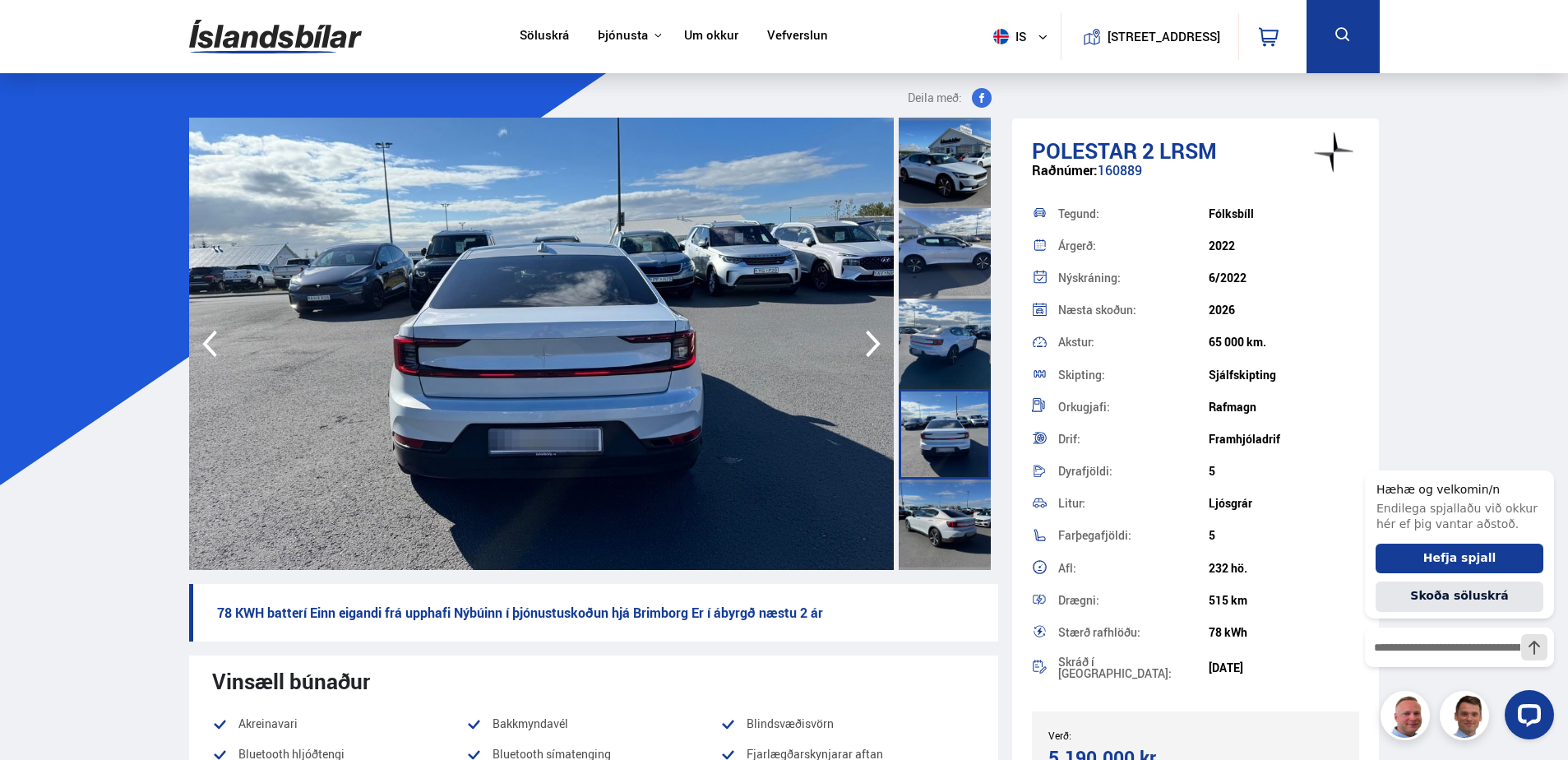
click at [874, 346] on icon "button" at bounding box center [873, 343] width 15 height 27
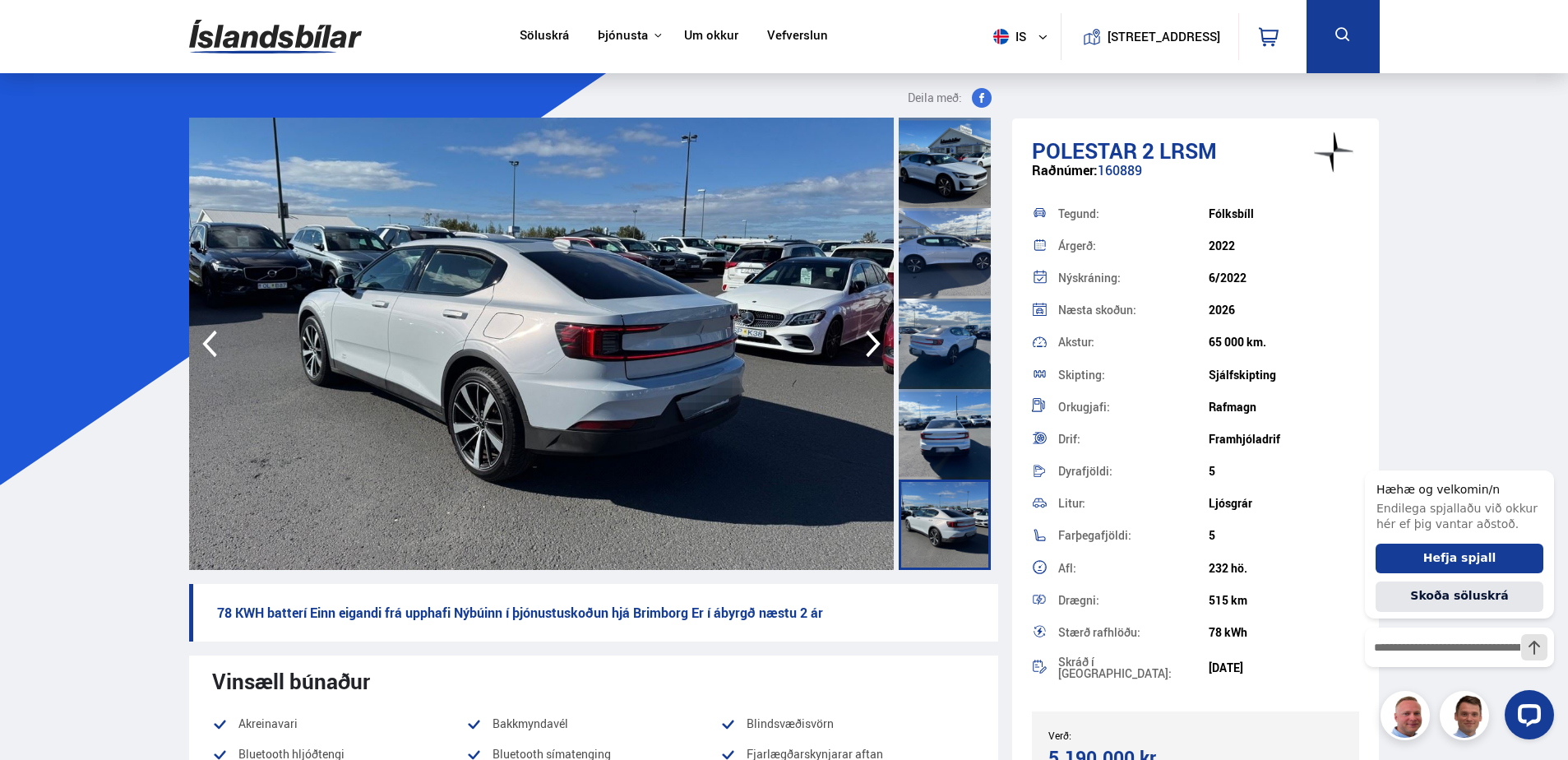
click at [874, 346] on icon "button" at bounding box center [873, 343] width 15 height 27
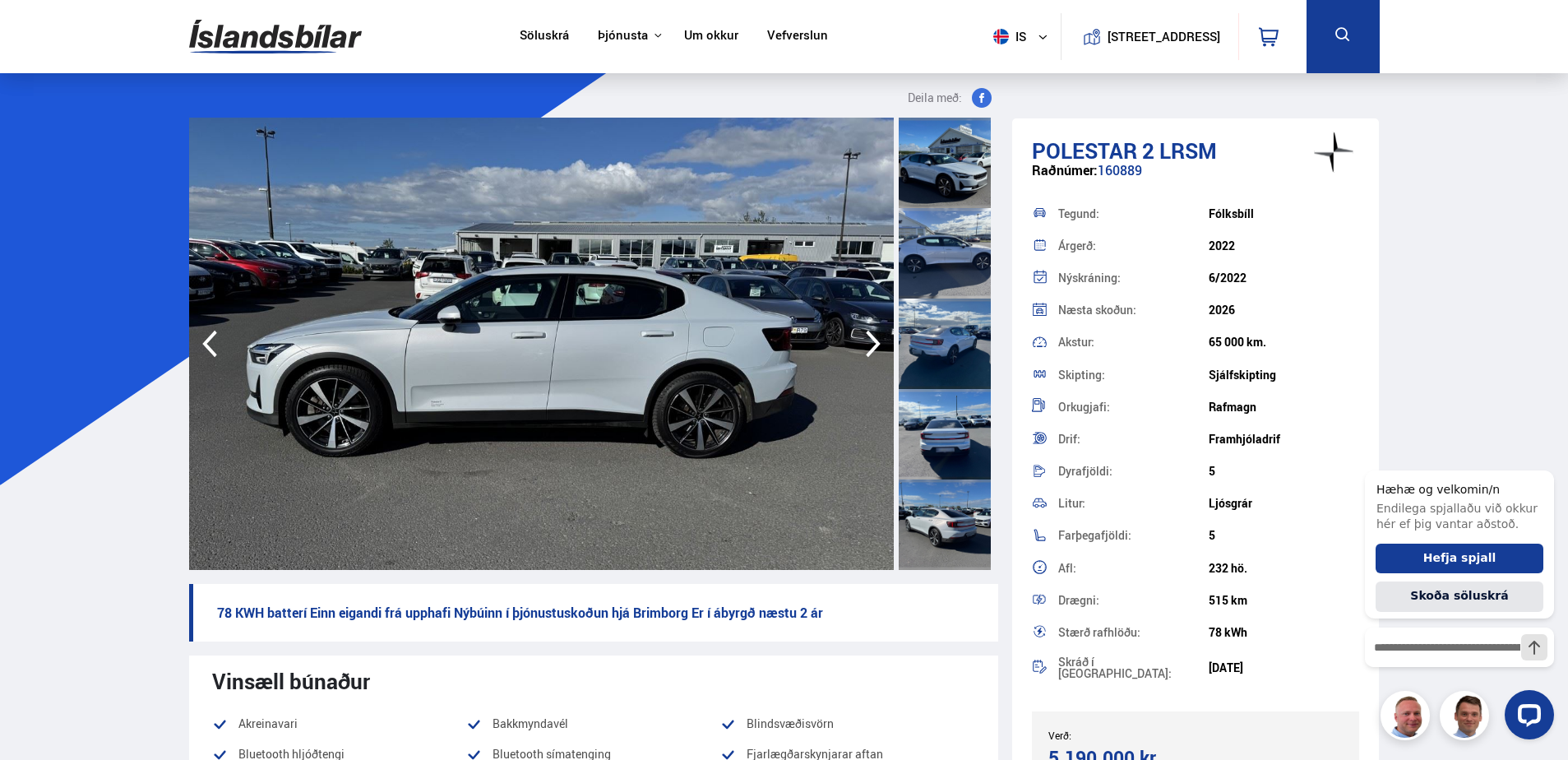
click at [874, 346] on icon "button" at bounding box center [873, 343] width 15 height 27
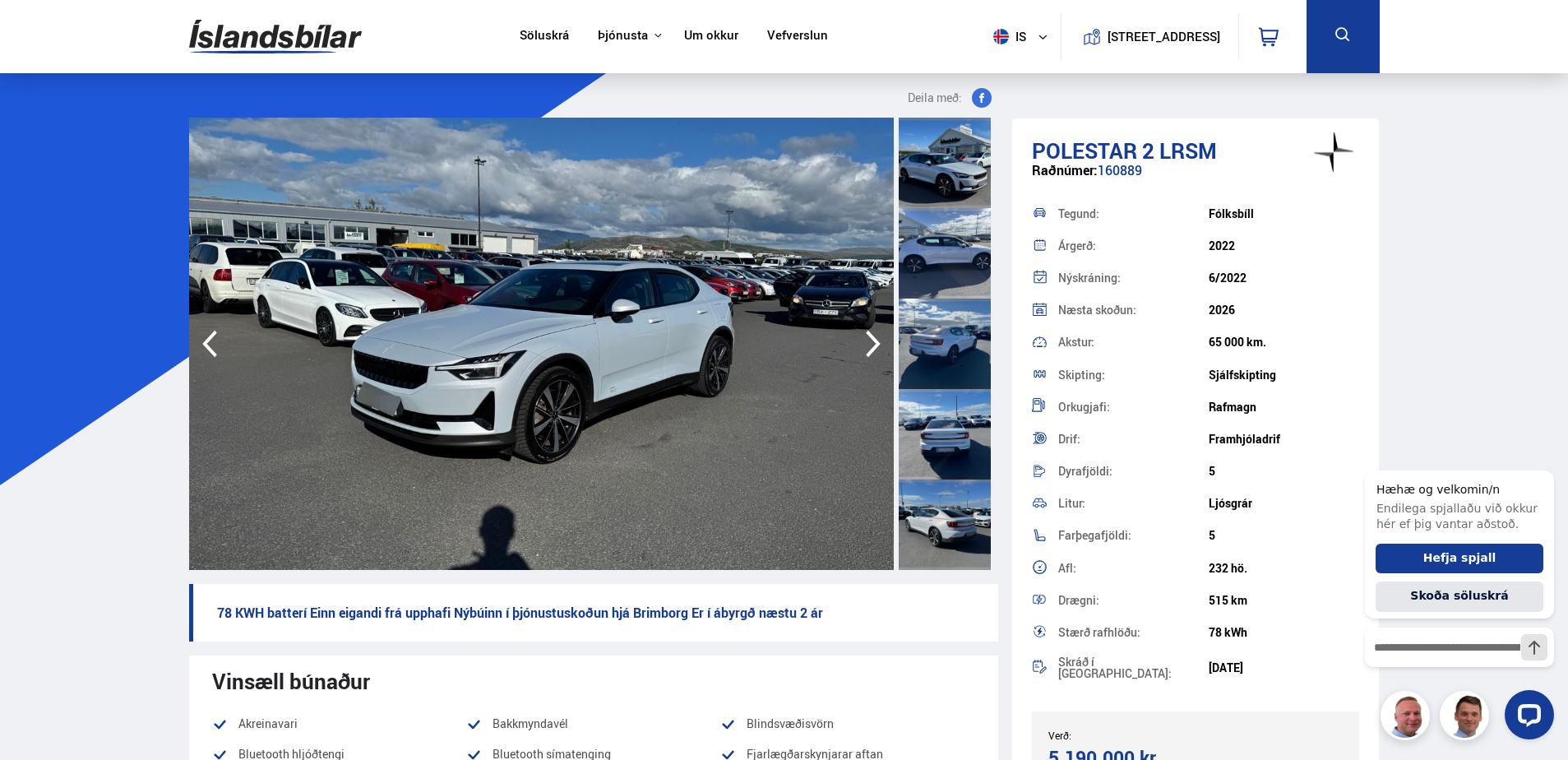
click at [874, 346] on icon "button" at bounding box center [873, 343] width 15 height 27
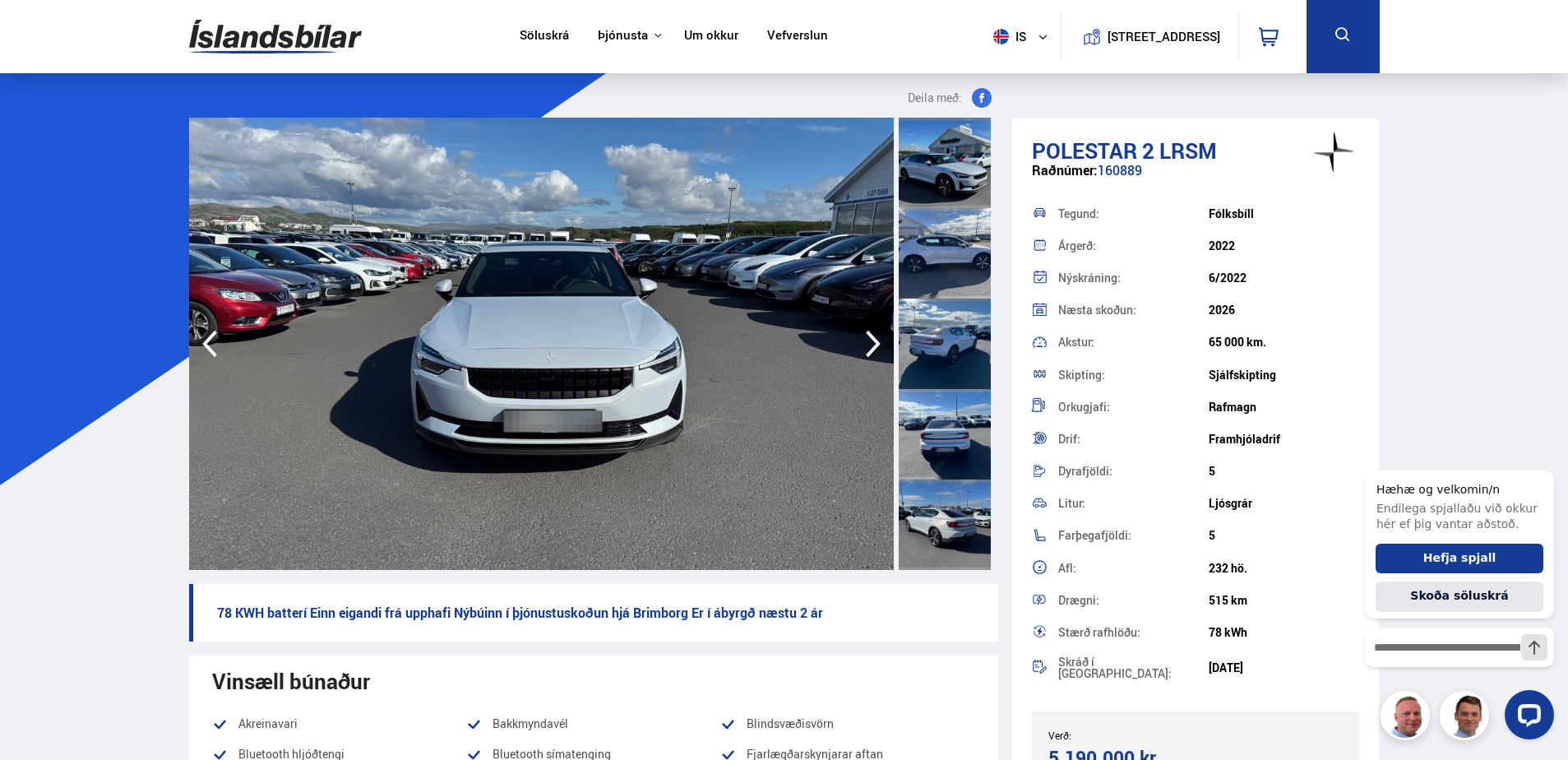
click at [874, 346] on icon "button" at bounding box center [873, 343] width 15 height 27
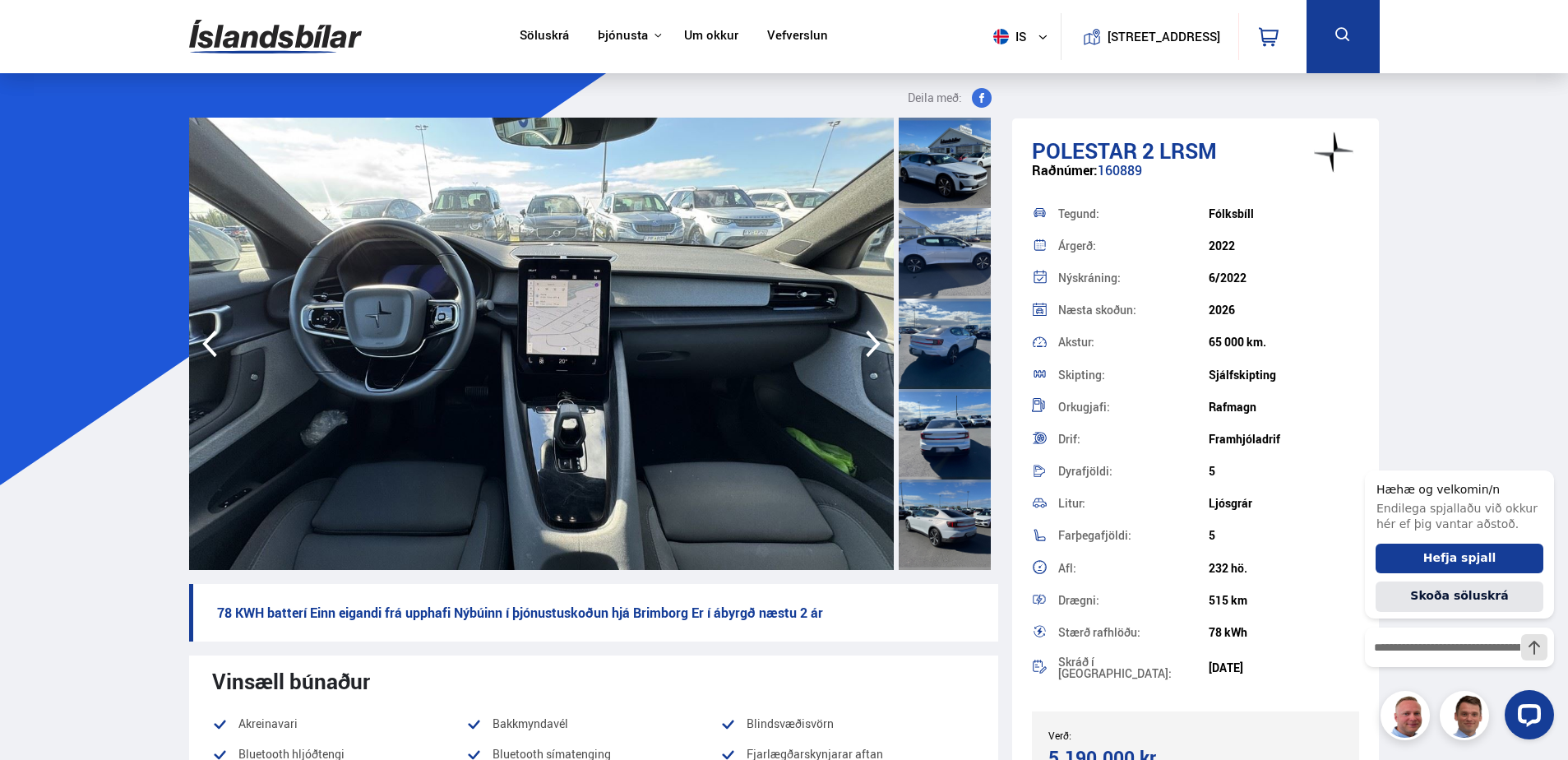
click at [874, 346] on icon "button" at bounding box center [873, 343] width 15 height 27
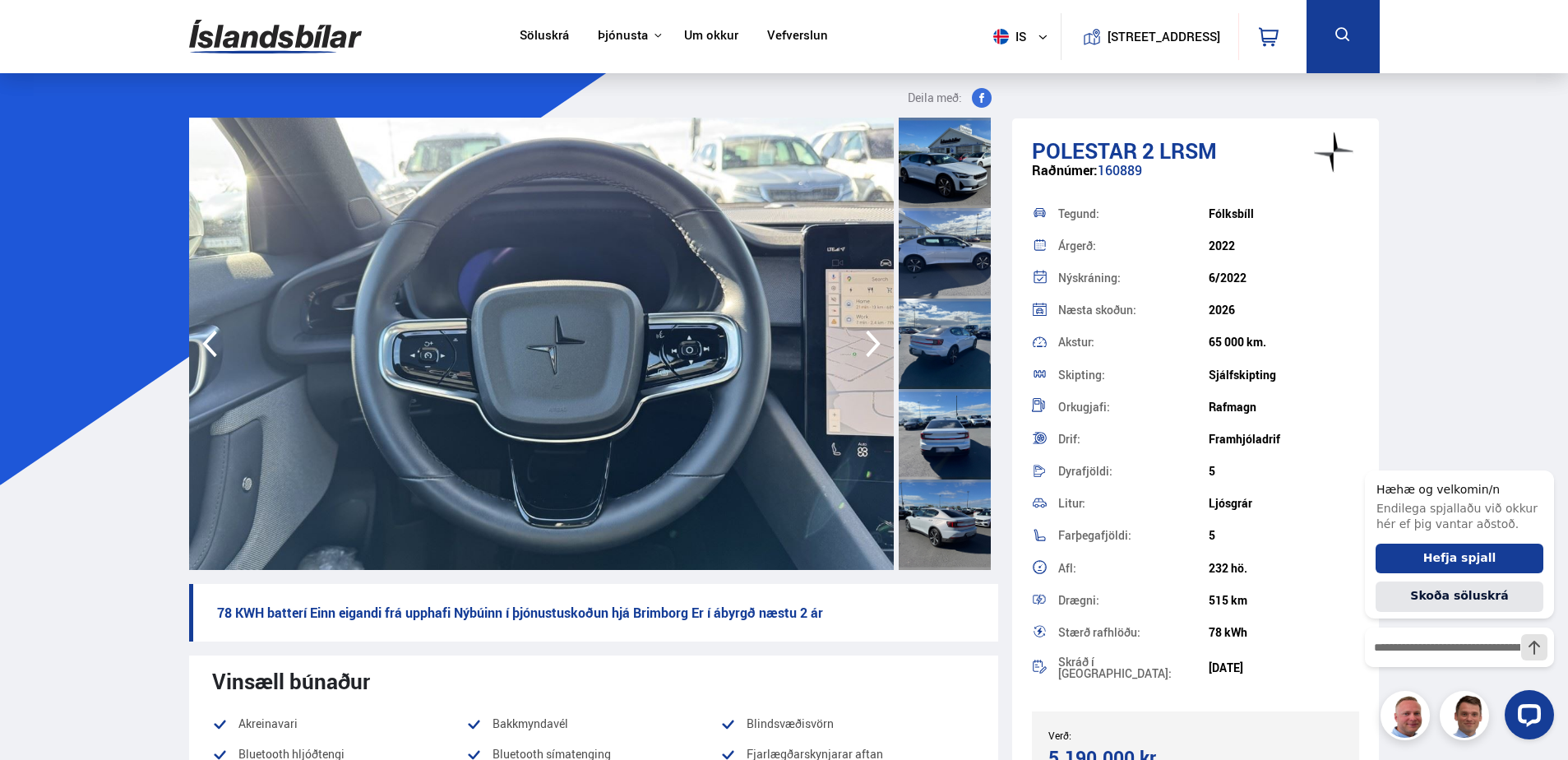
click at [874, 346] on icon "button" at bounding box center [873, 343] width 15 height 27
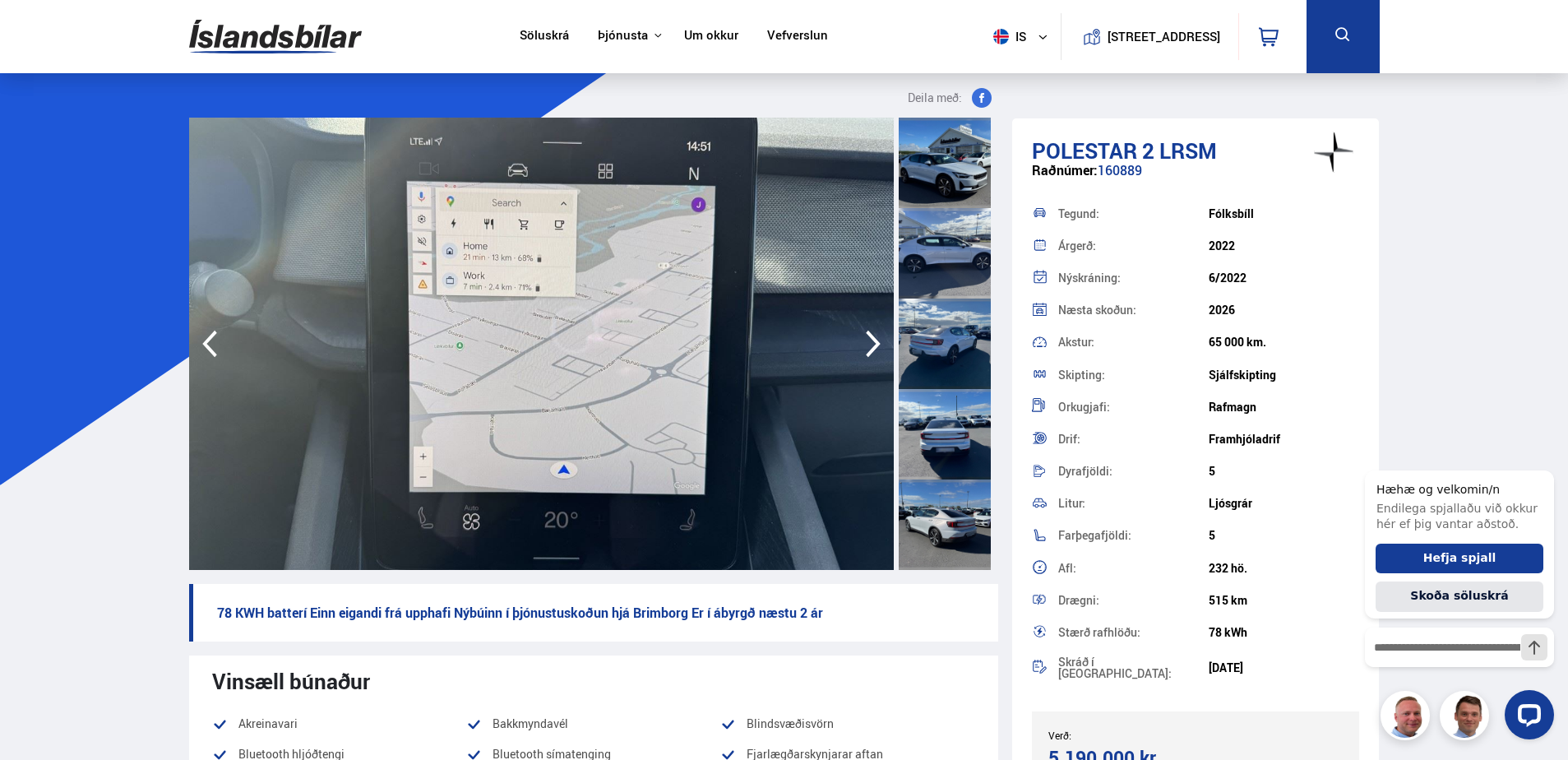
click at [874, 346] on icon "button" at bounding box center [873, 343] width 15 height 27
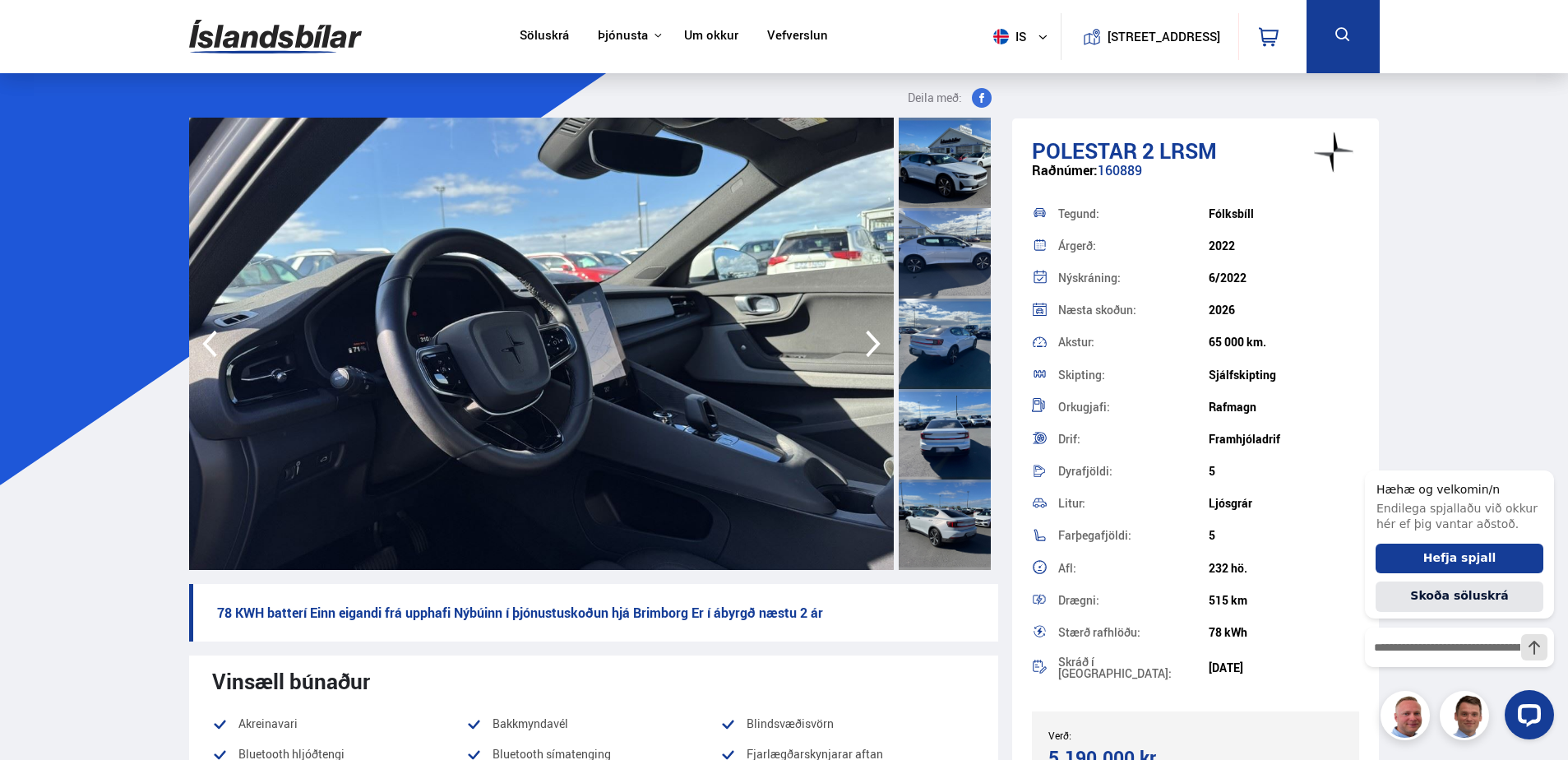
click at [874, 346] on icon "button" at bounding box center [873, 343] width 15 height 27
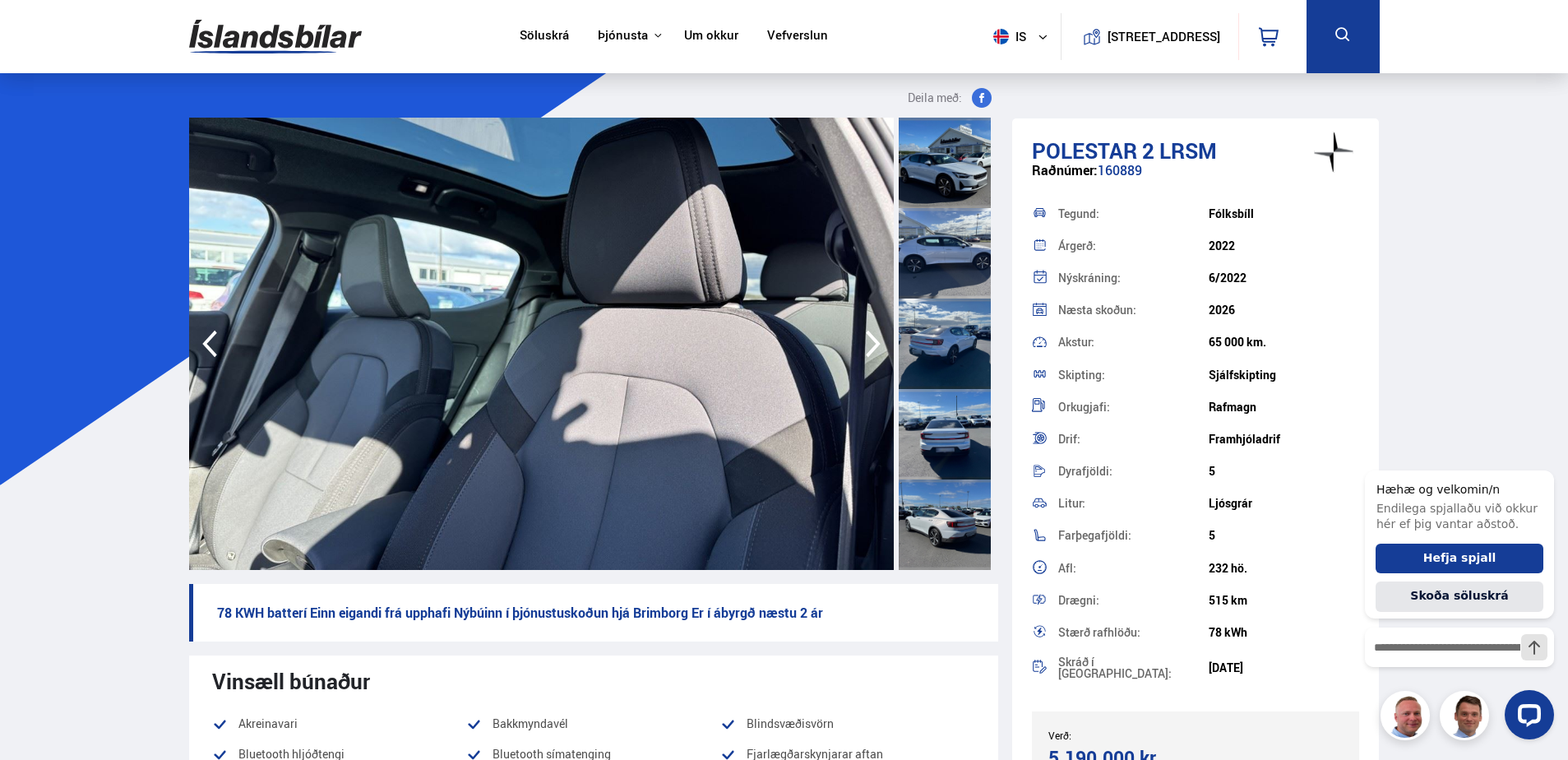
click at [874, 346] on icon "button" at bounding box center [873, 343] width 15 height 27
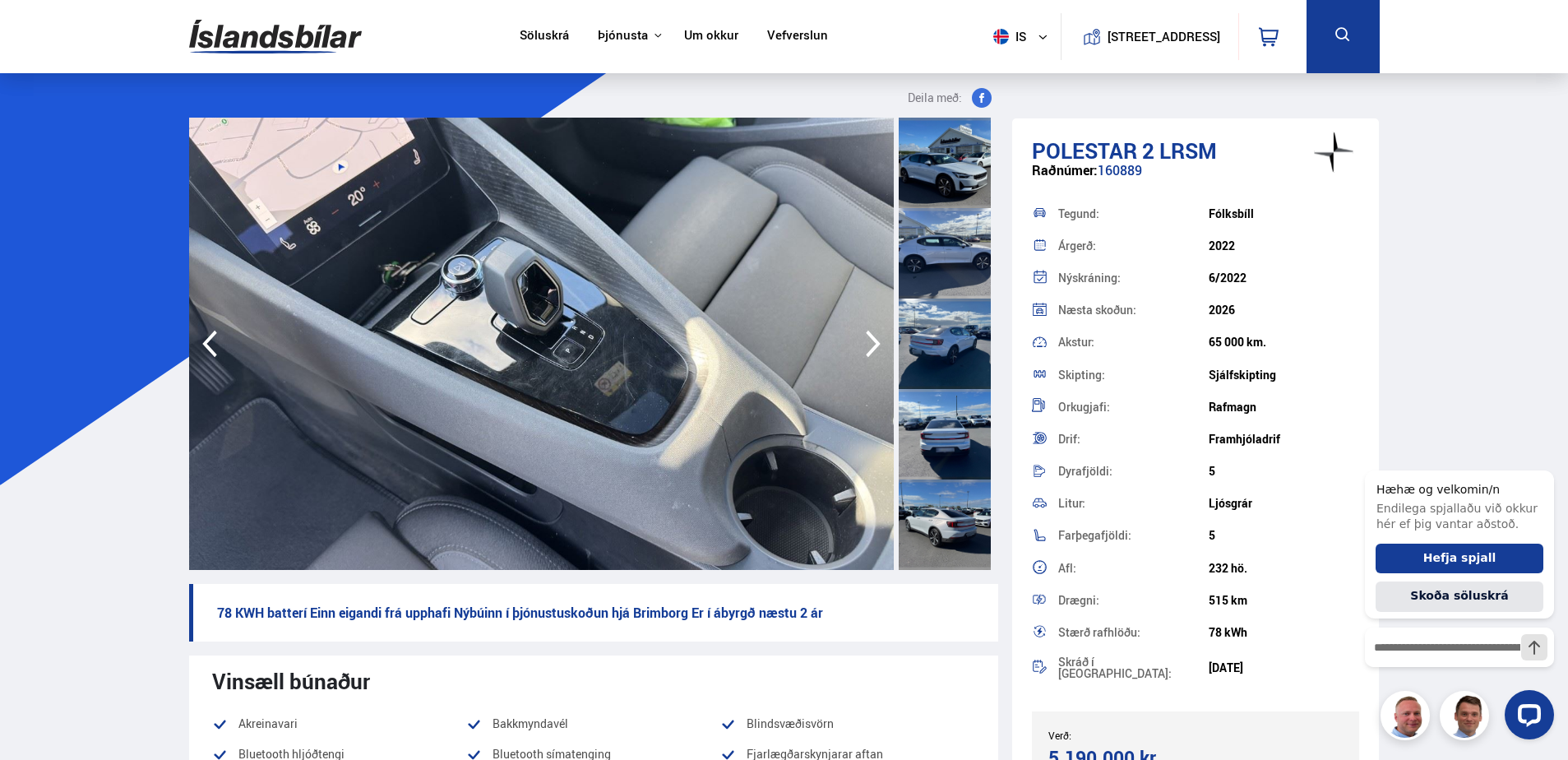
click at [214, 342] on icon "button" at bounding box center [209, 344] width 33 height 40
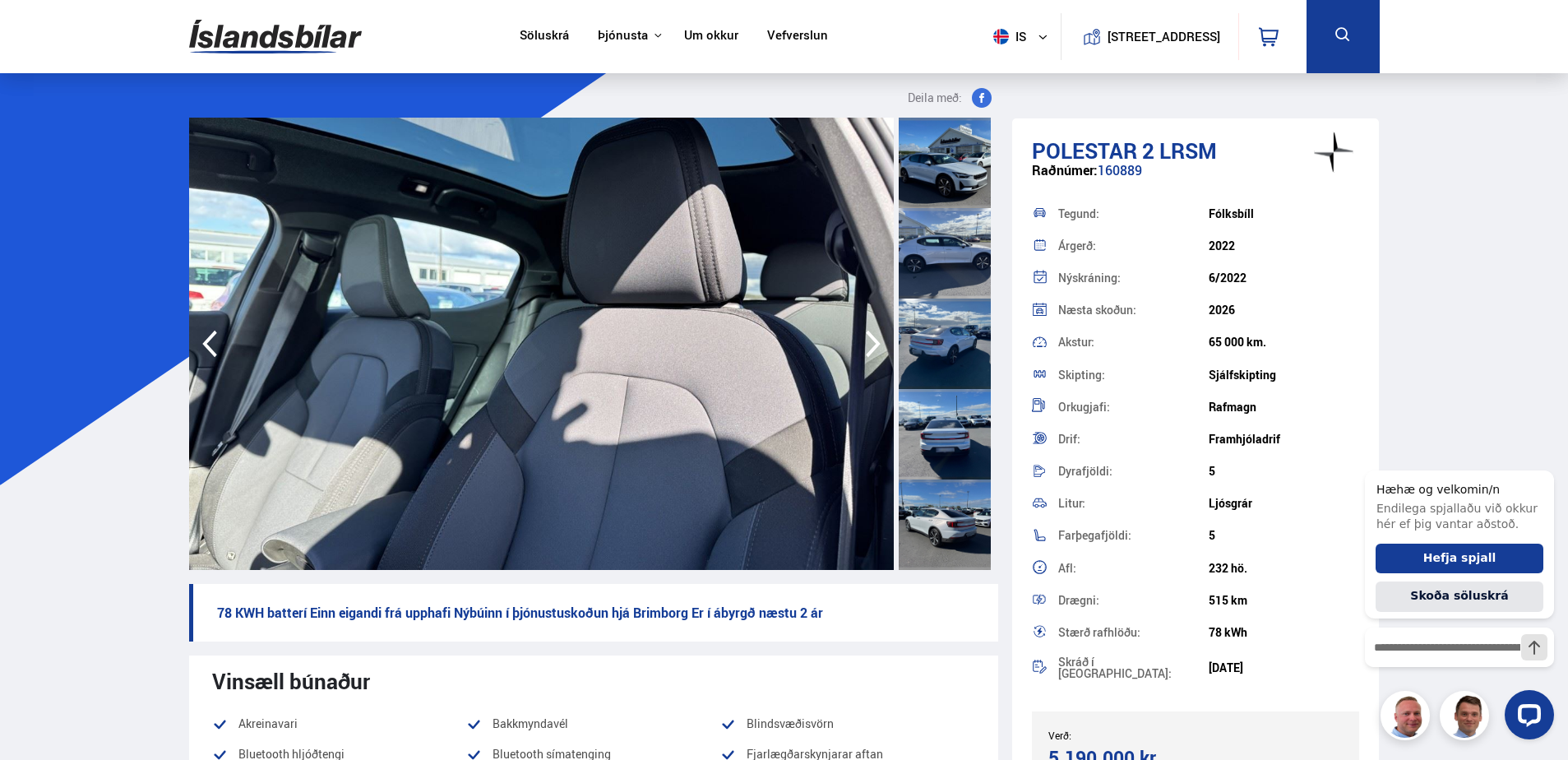
click at [879, 339] on icon "button" at bounding box center [873, 344] width 33 height 40
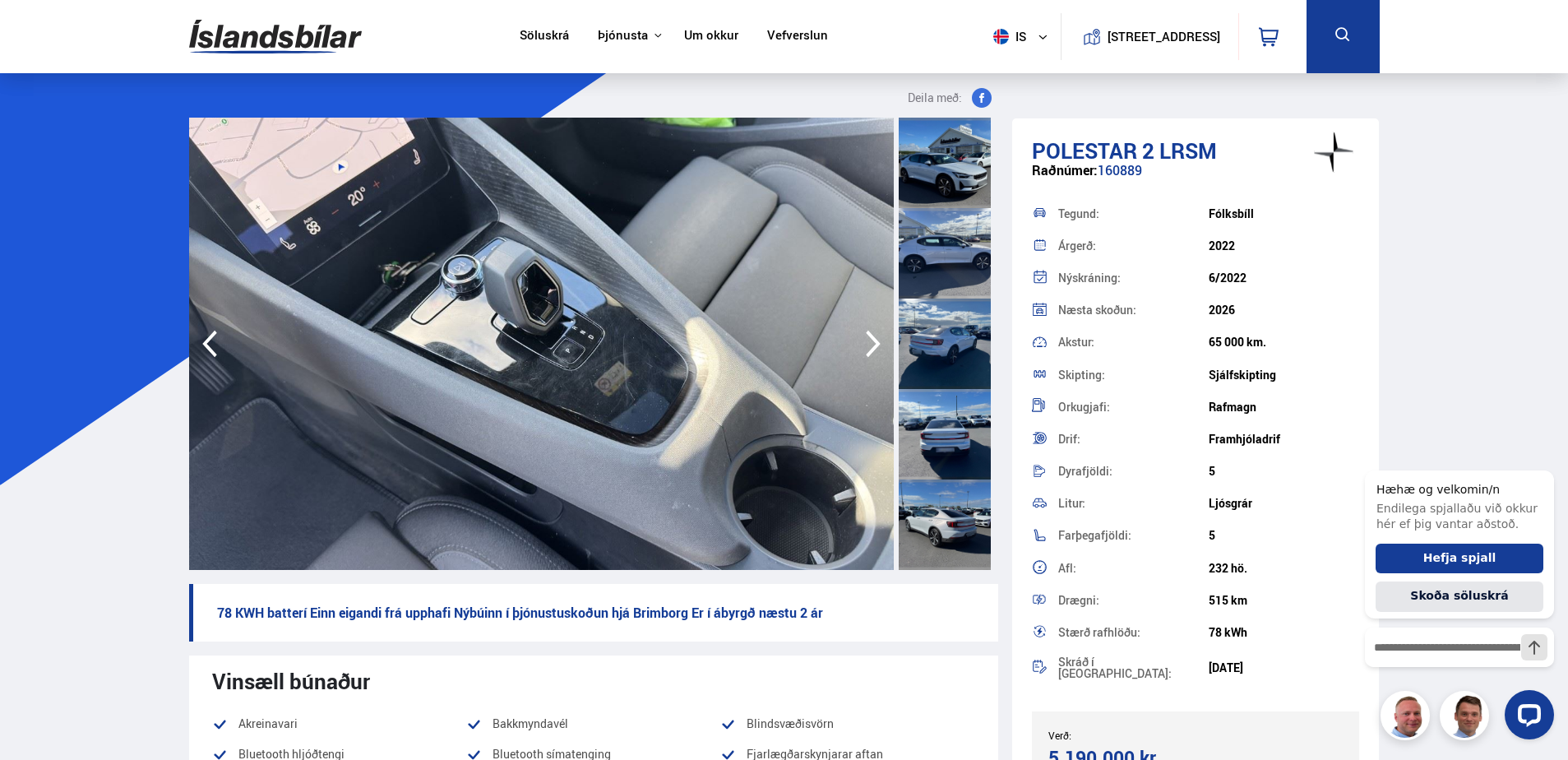
click at [877, 343] on icon "button" at bounding box center [873, 343] width 15 height 27
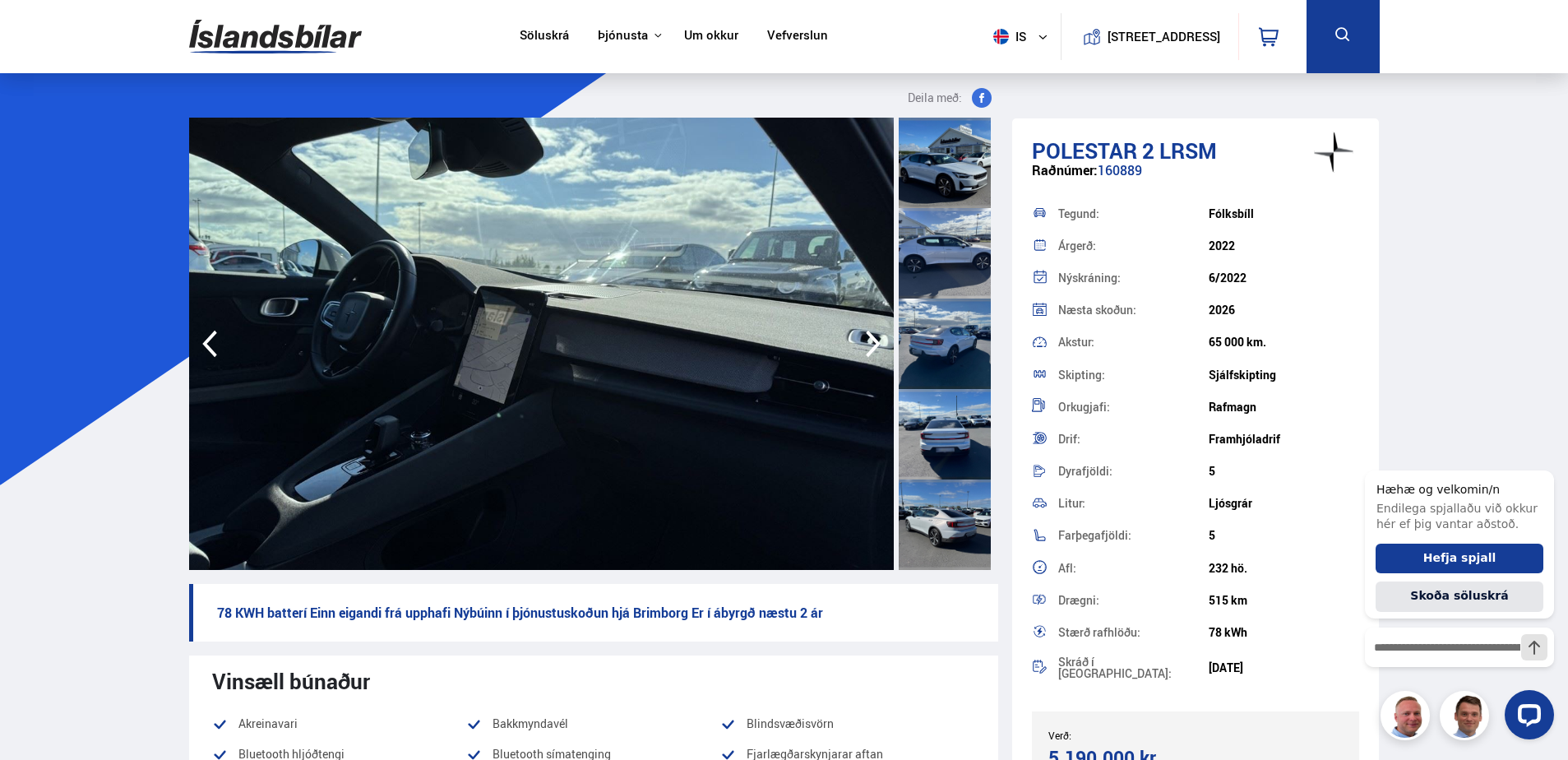
click at [877, 343] on icon "button" at bounding box center [873, 343] width 15 height 27
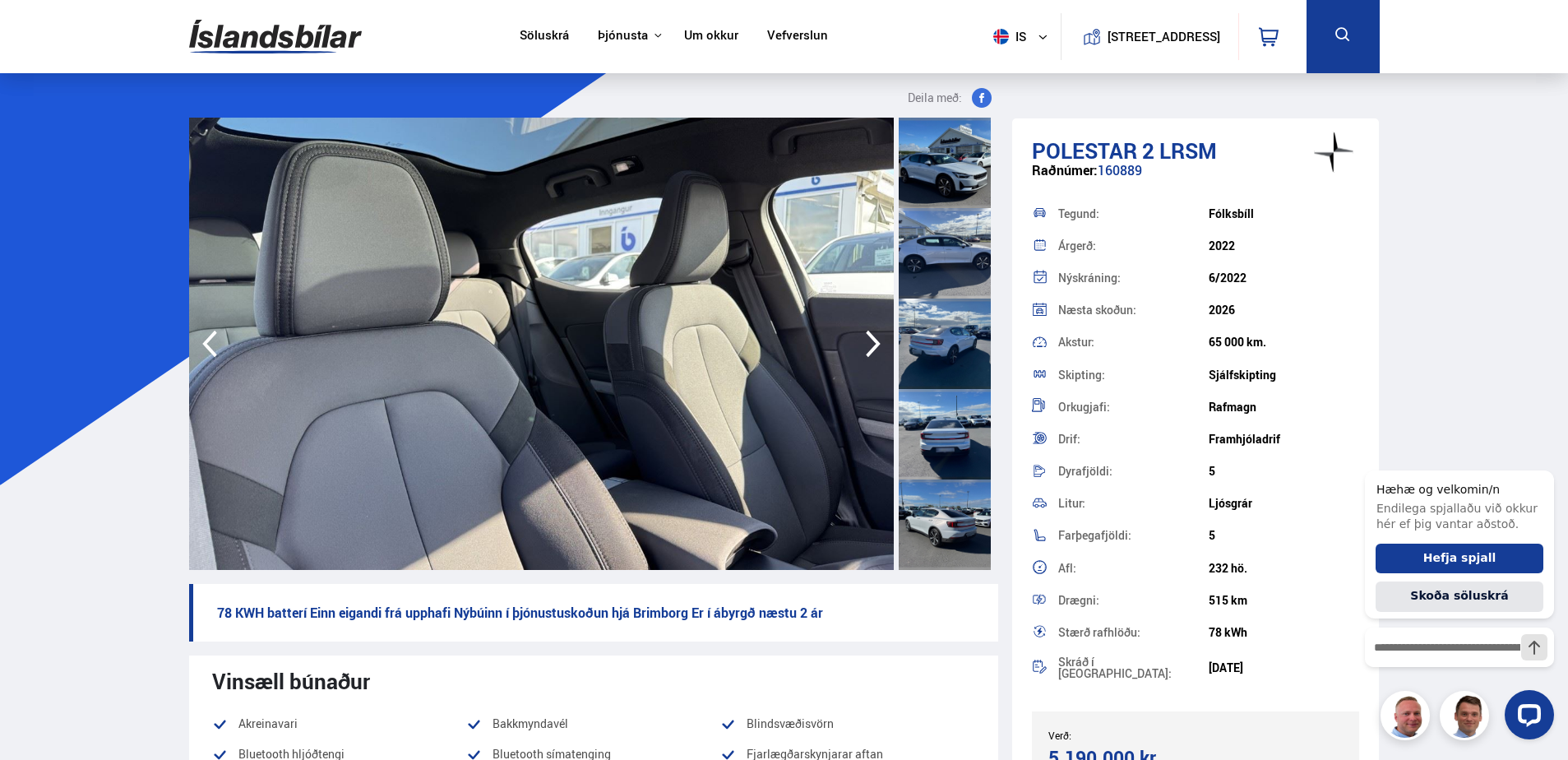
click at [877, 343] on icon "button" at bounding box center [873, 343] width 15 height 27
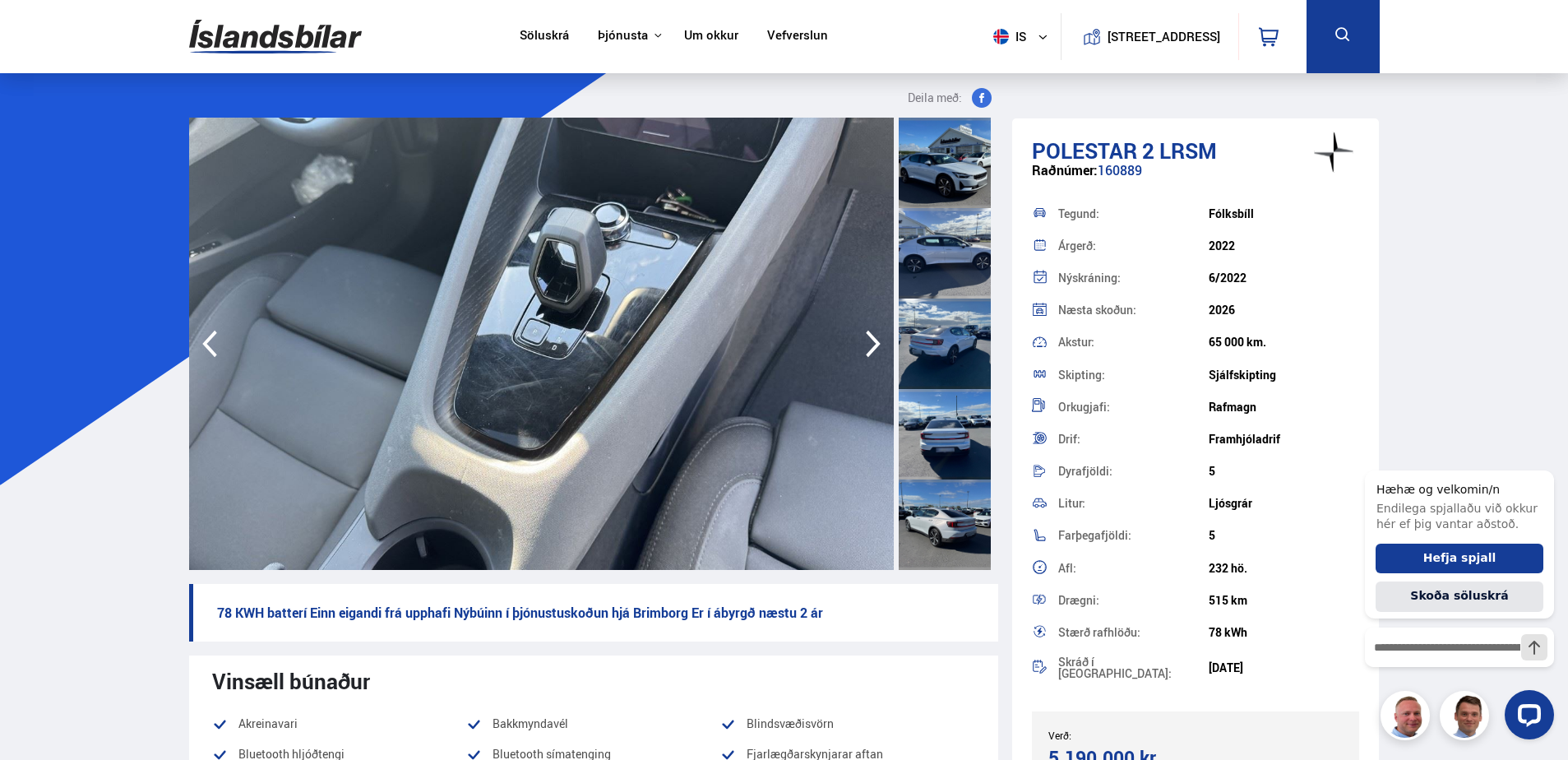
click at [877, 343] on icon "button" at bounding box center [873, 343] width 15 height 27
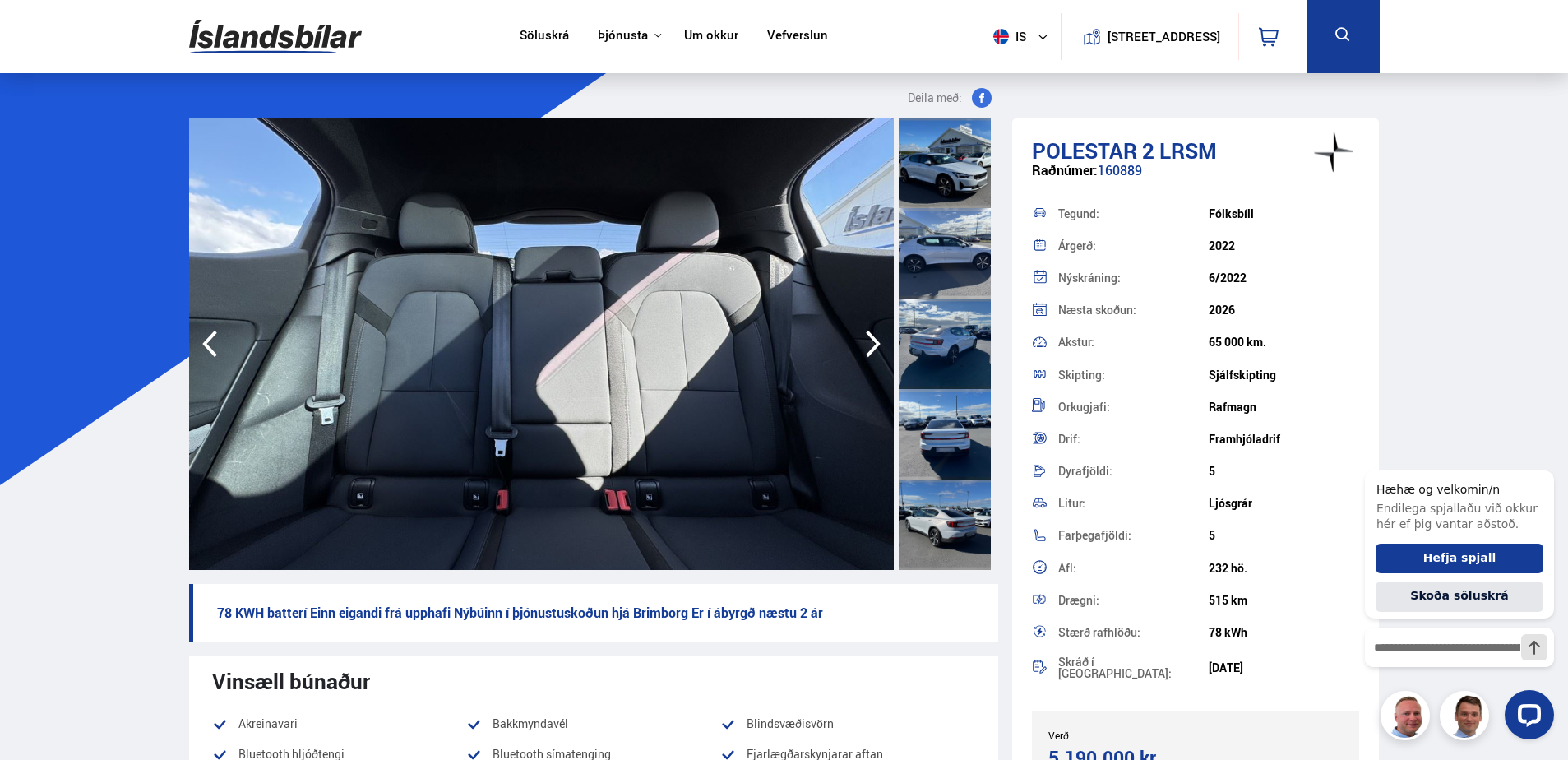
click at [877, 343] on icon "button" at bounding box center [873, 343] width 15 height 27
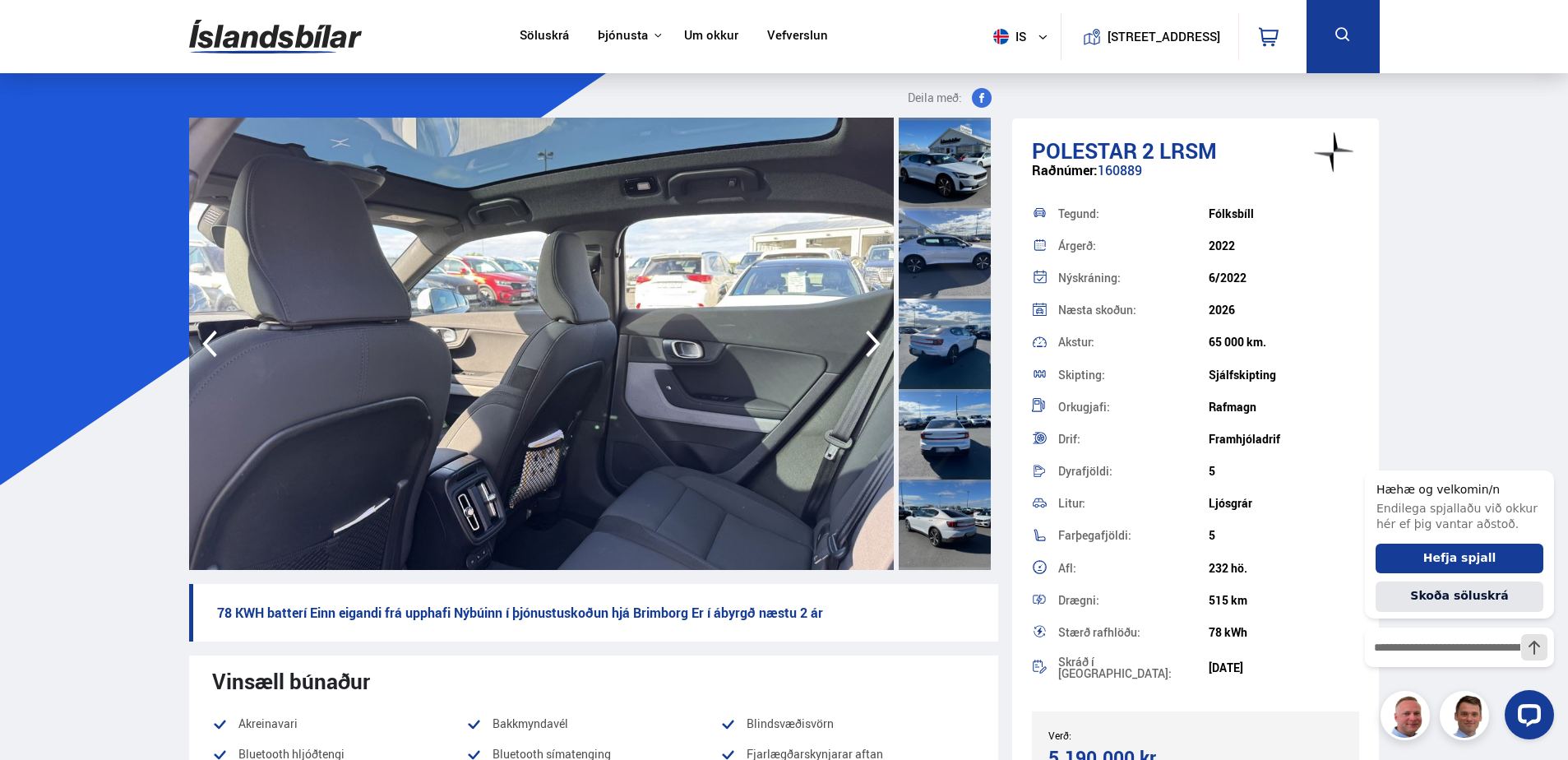
click at [877, 343] on icon "button" at bounding box center [873, 343] width 15 height 27
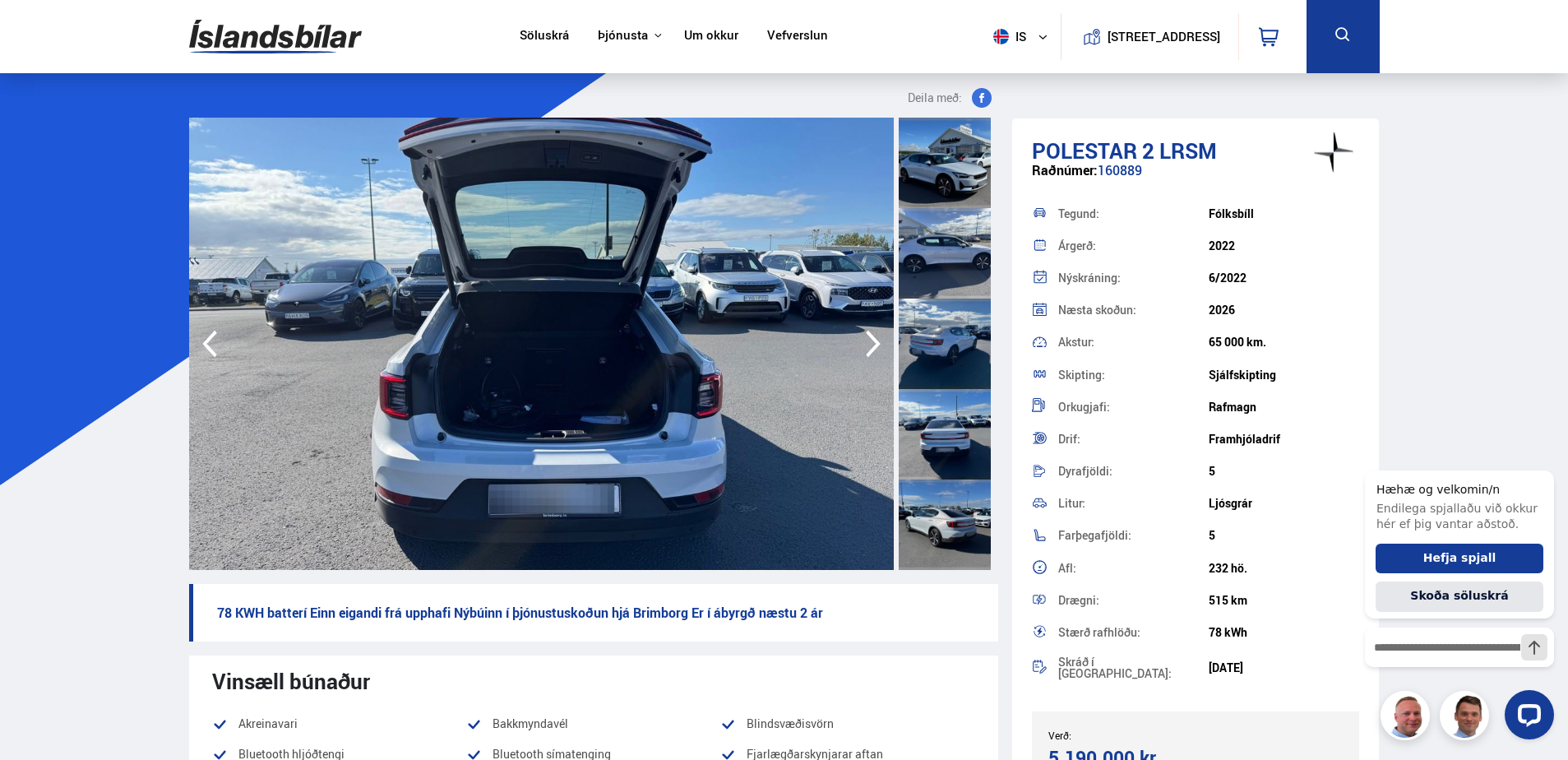
click at [877, 343] on icon "button" at bounding box center [873, 343] width 15 height 27
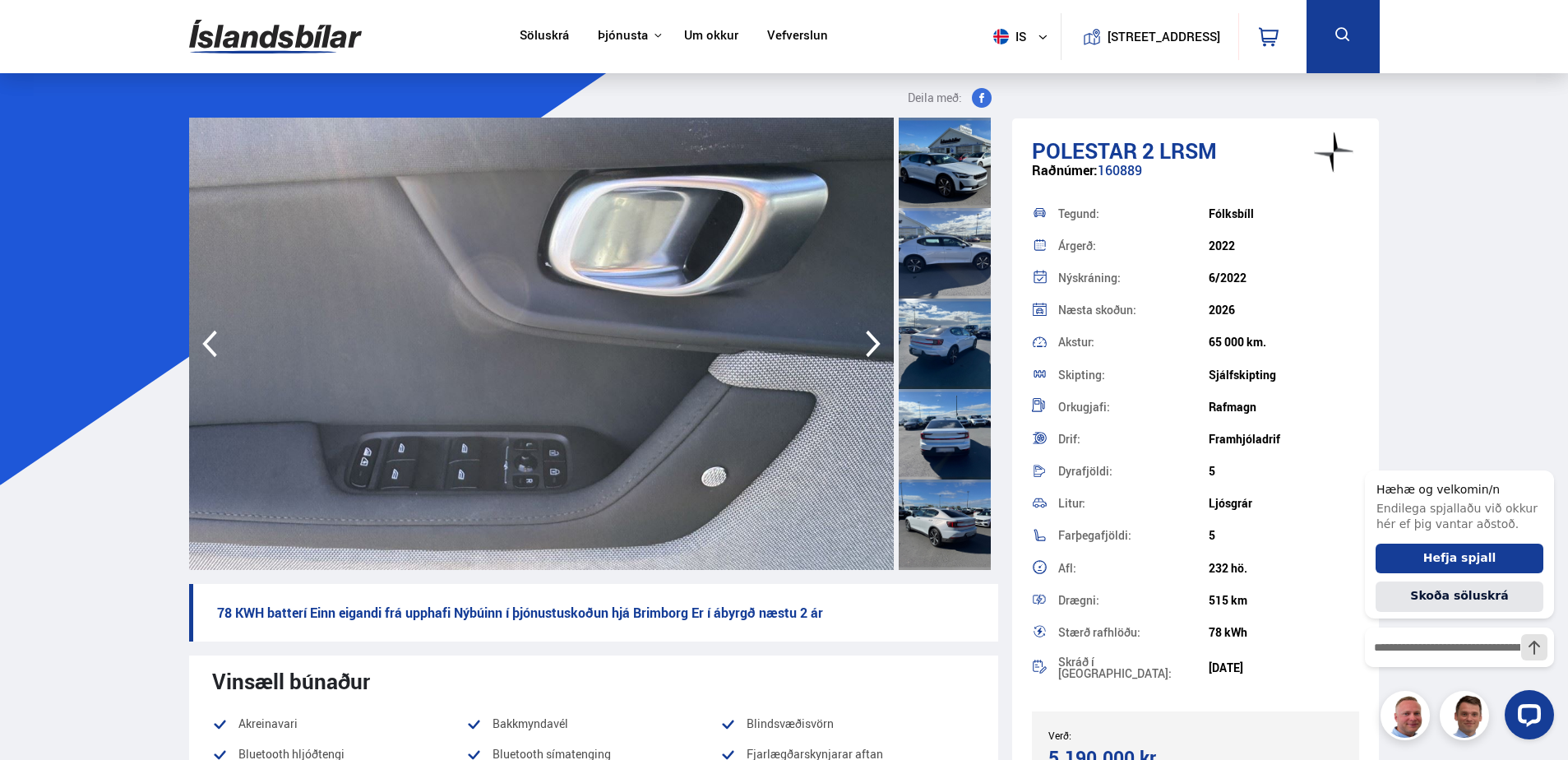
click at [877, 343] on icon "button" at bounding box center [873, 343] width 15 height 27
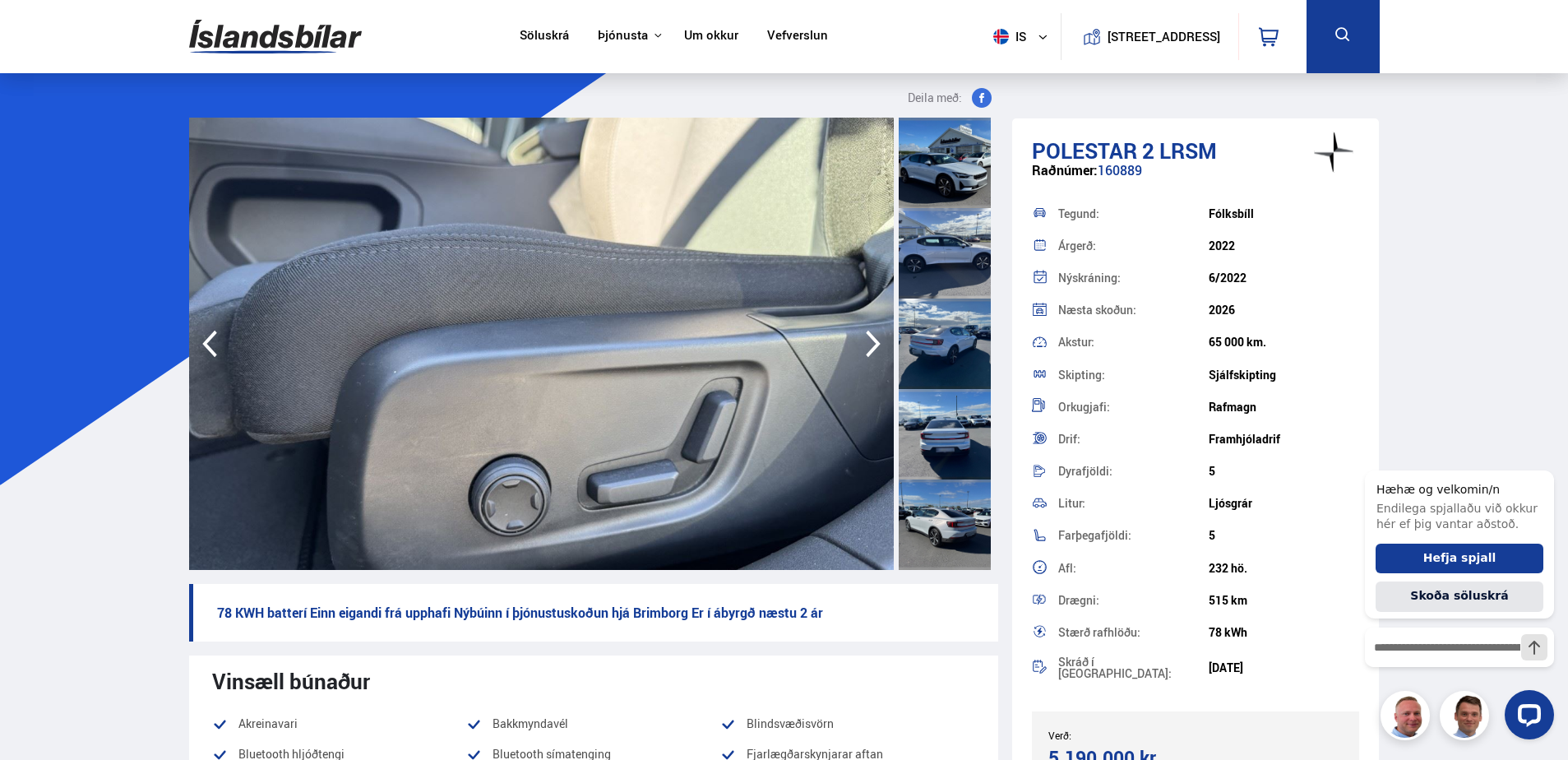
click at [877, 343] on icon "button" at bounding box center [873, 343] width 15 height 27
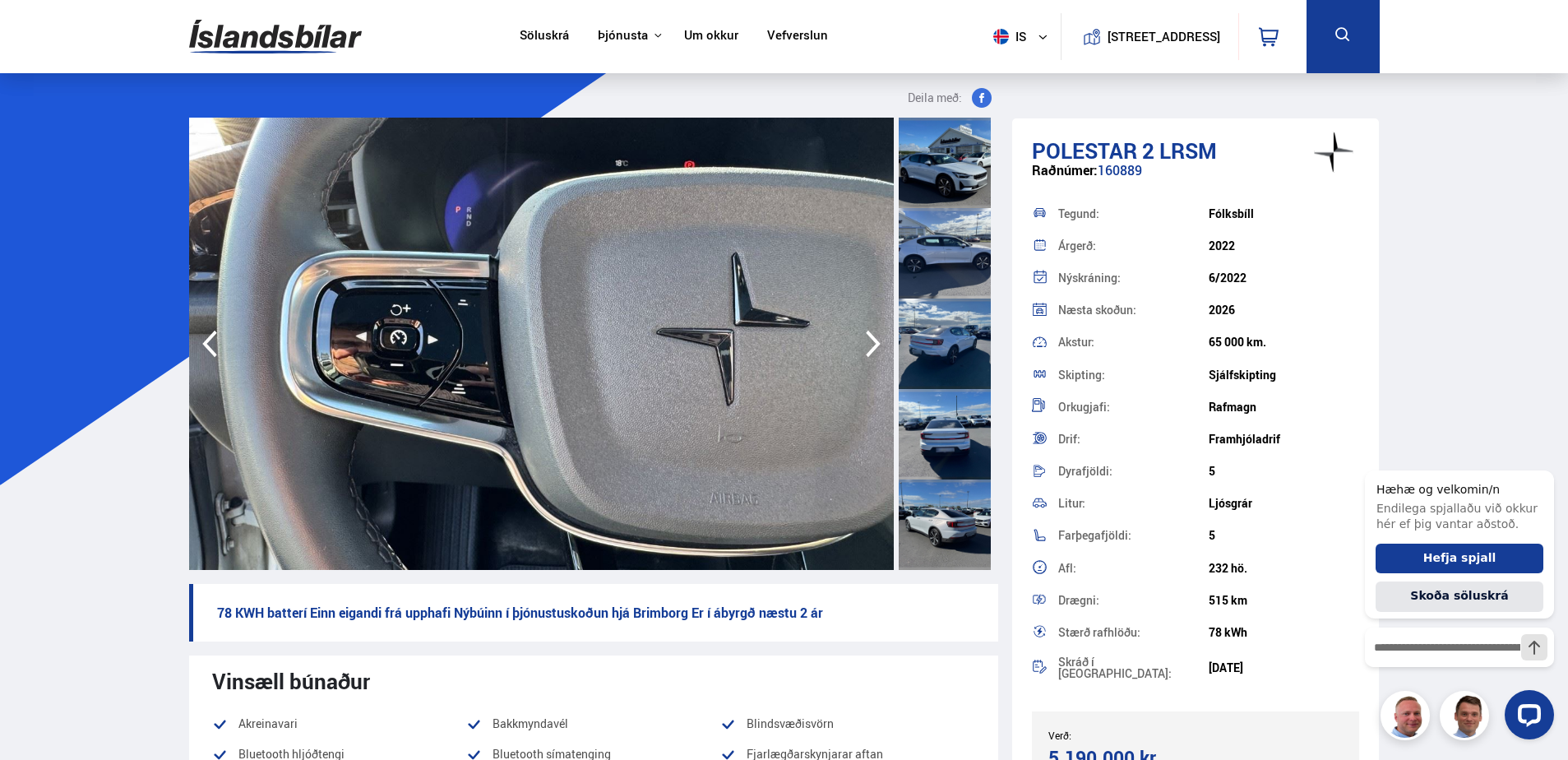
click at [877, 343] on icon "button" at bounding box center [873, 343] width 15 height 27
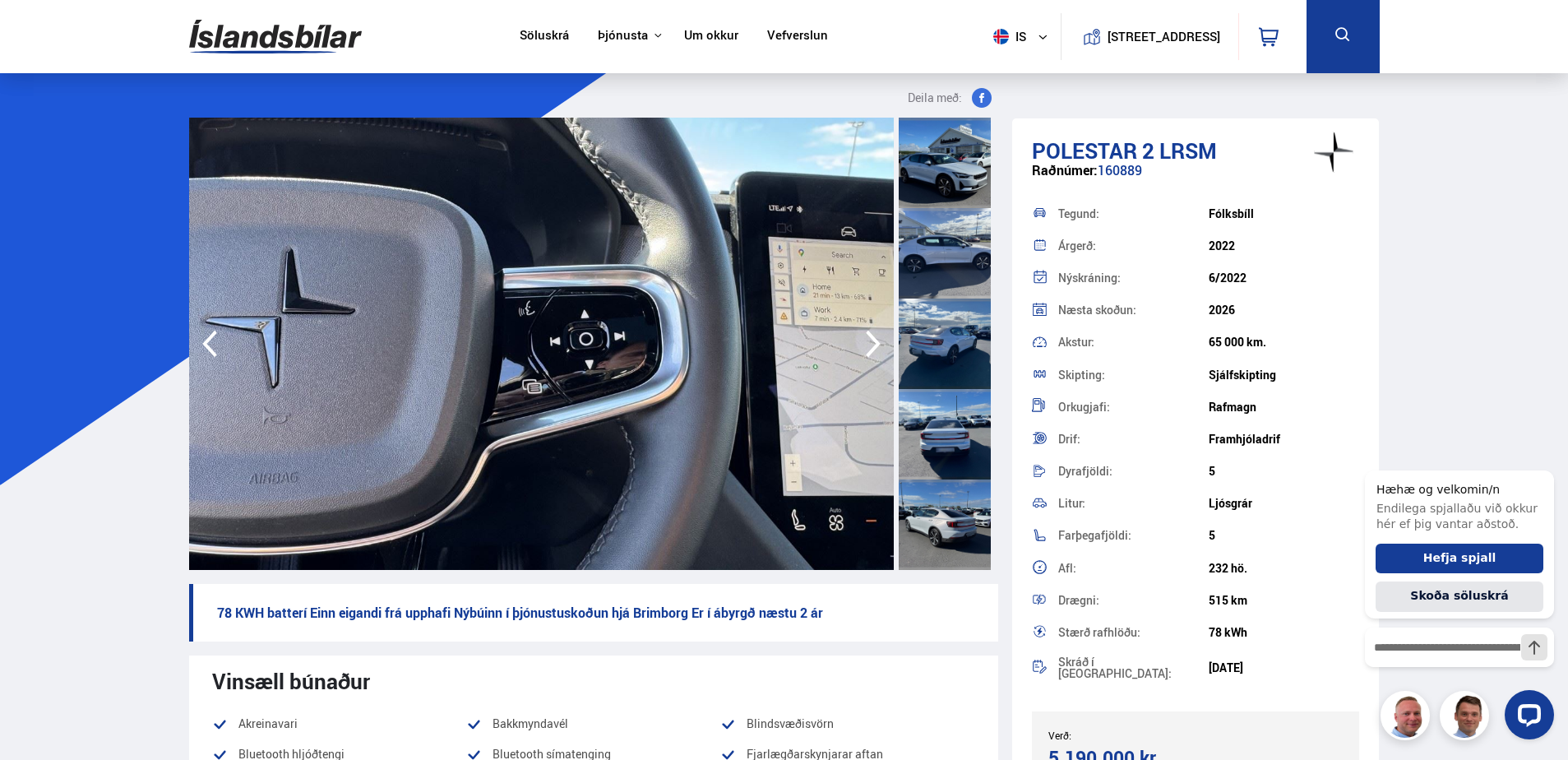
click at [877, 343] on icon "button" at bounding box center [873, 343] width 15 height 27
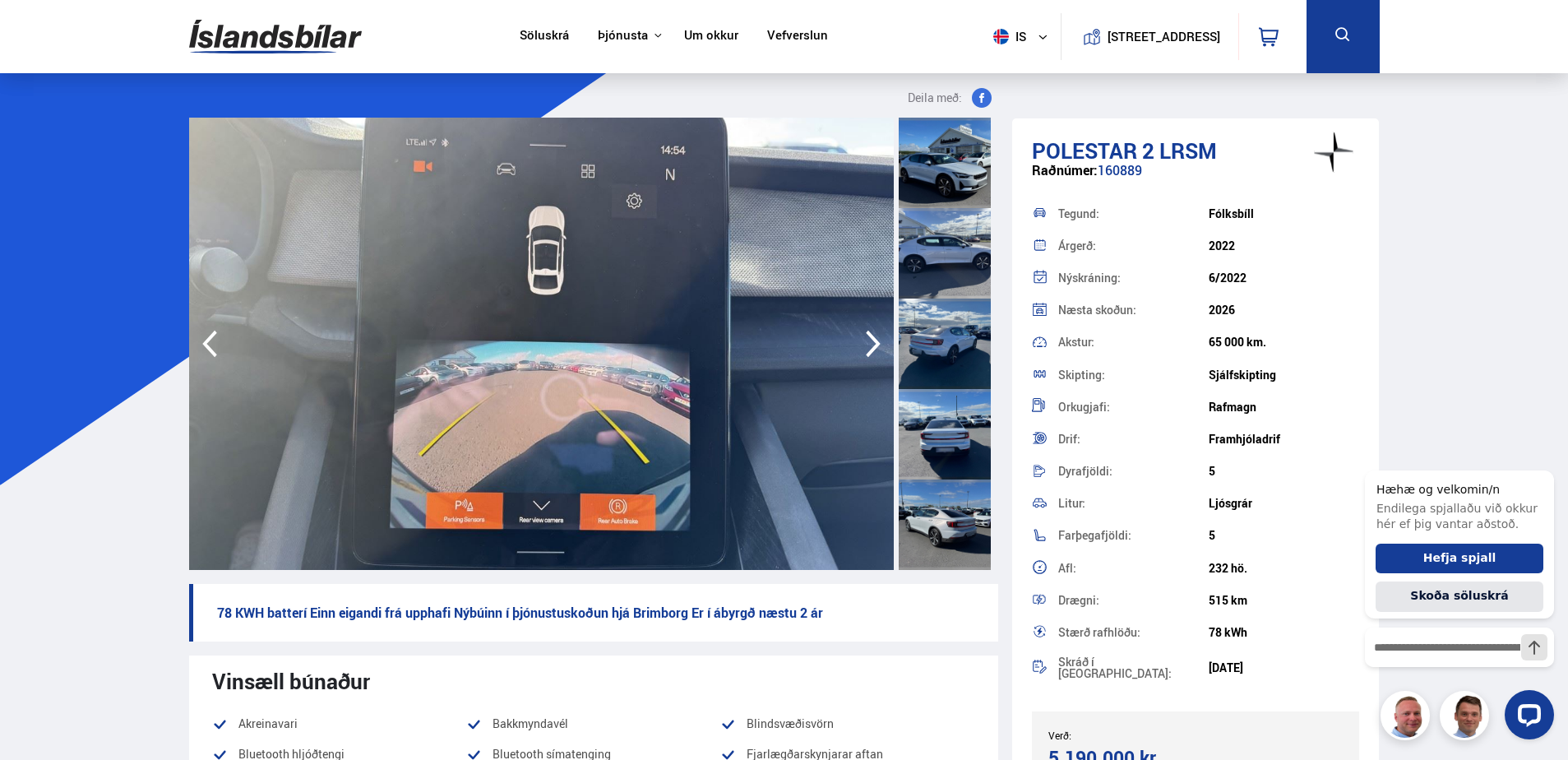
click at [877, 343] on icon "button" at bounding box center [873, 343] width 15 height 27
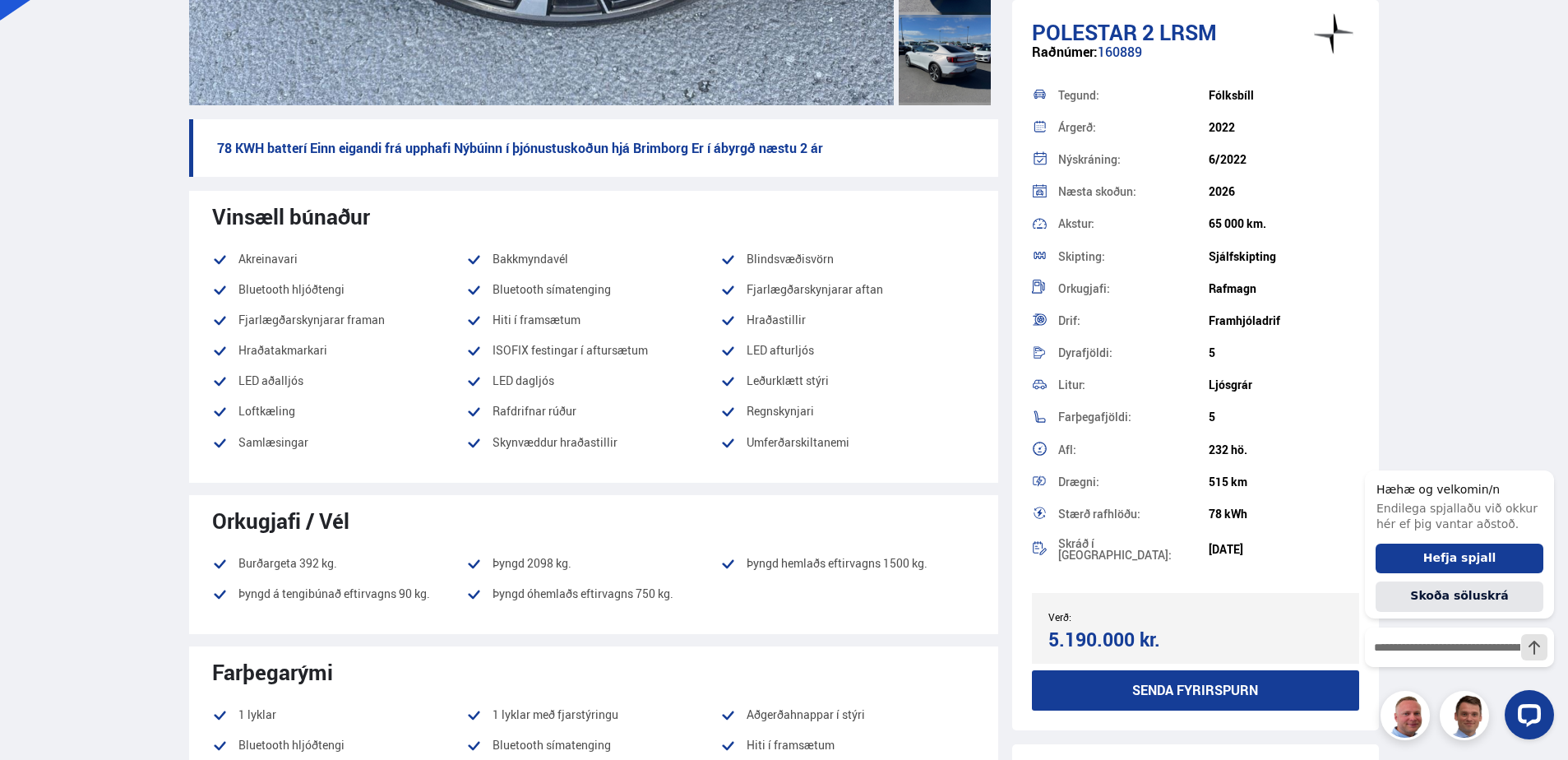
scroll to position [493, 0]
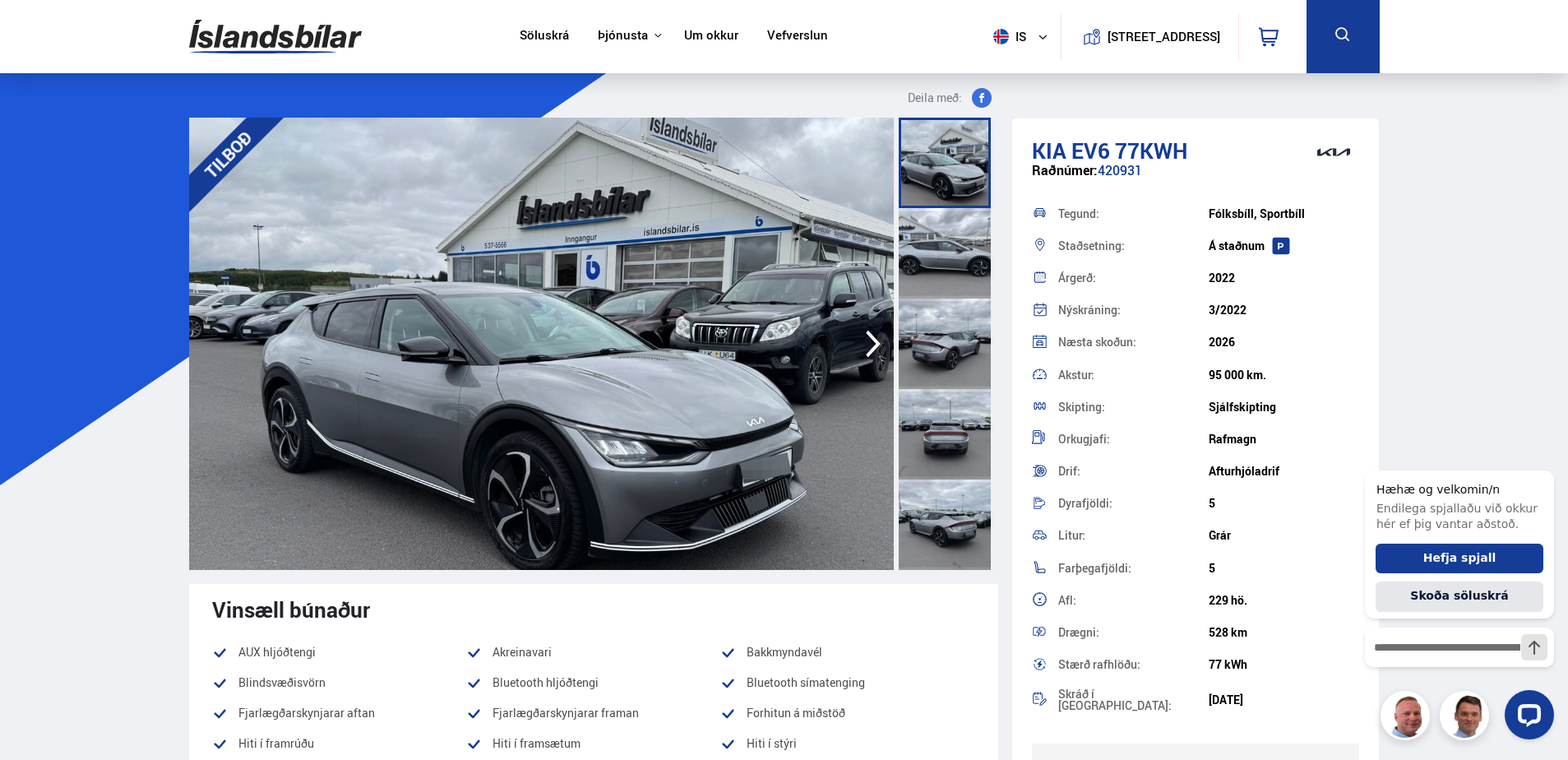
click at [873, 339] on icon "button" at bounding box center [873, 343] width 15 height 27
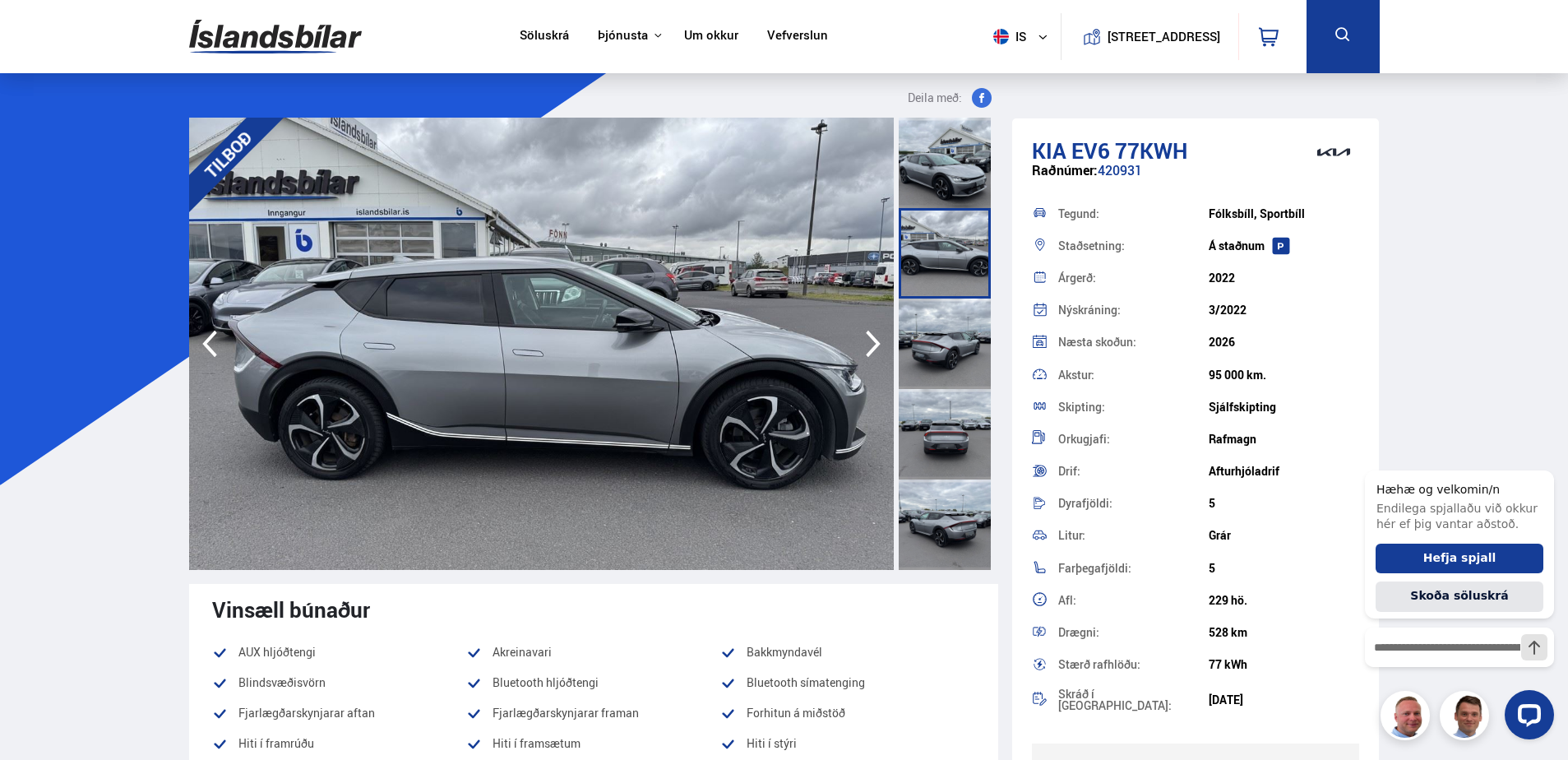
click at [873, 339] on icon "button" at bounding box center [873, 343] width 15 height 27
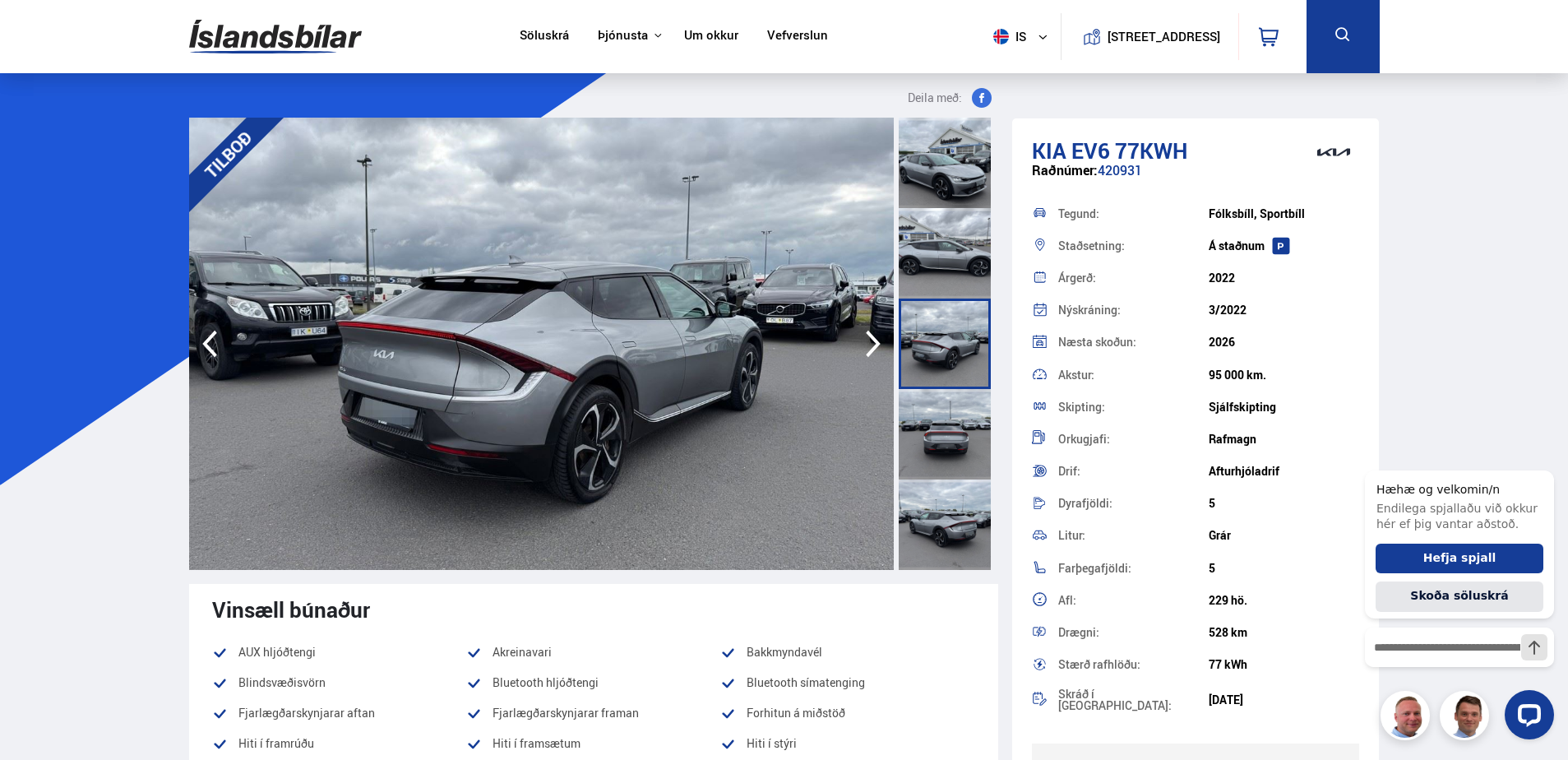
click at [873, 339] on icon "button" at bounding box center [873, 343] width 15 height 27
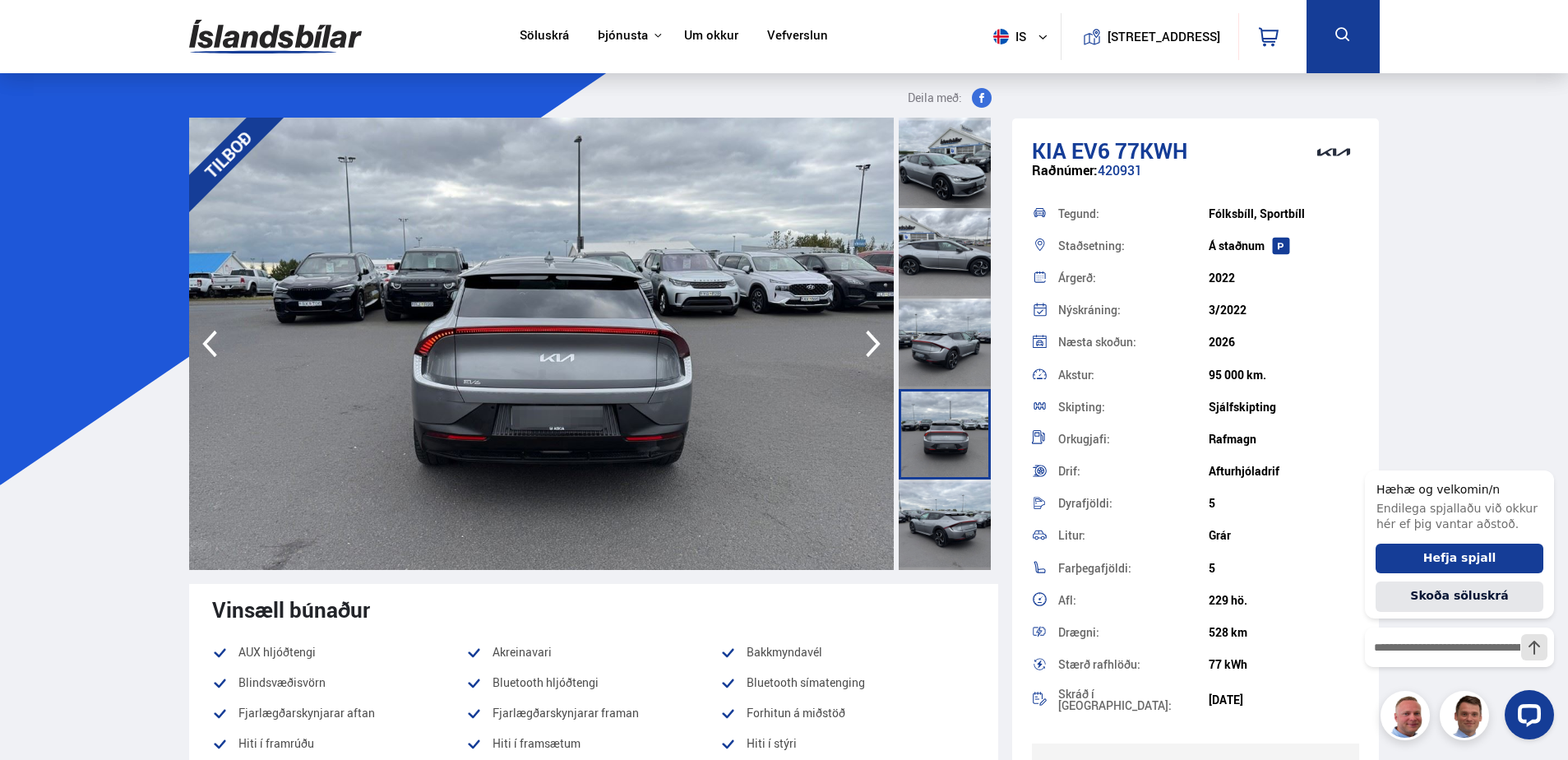
click at [873, 339] on icon "button" at bounding box center [873, 343] width 15 height 27
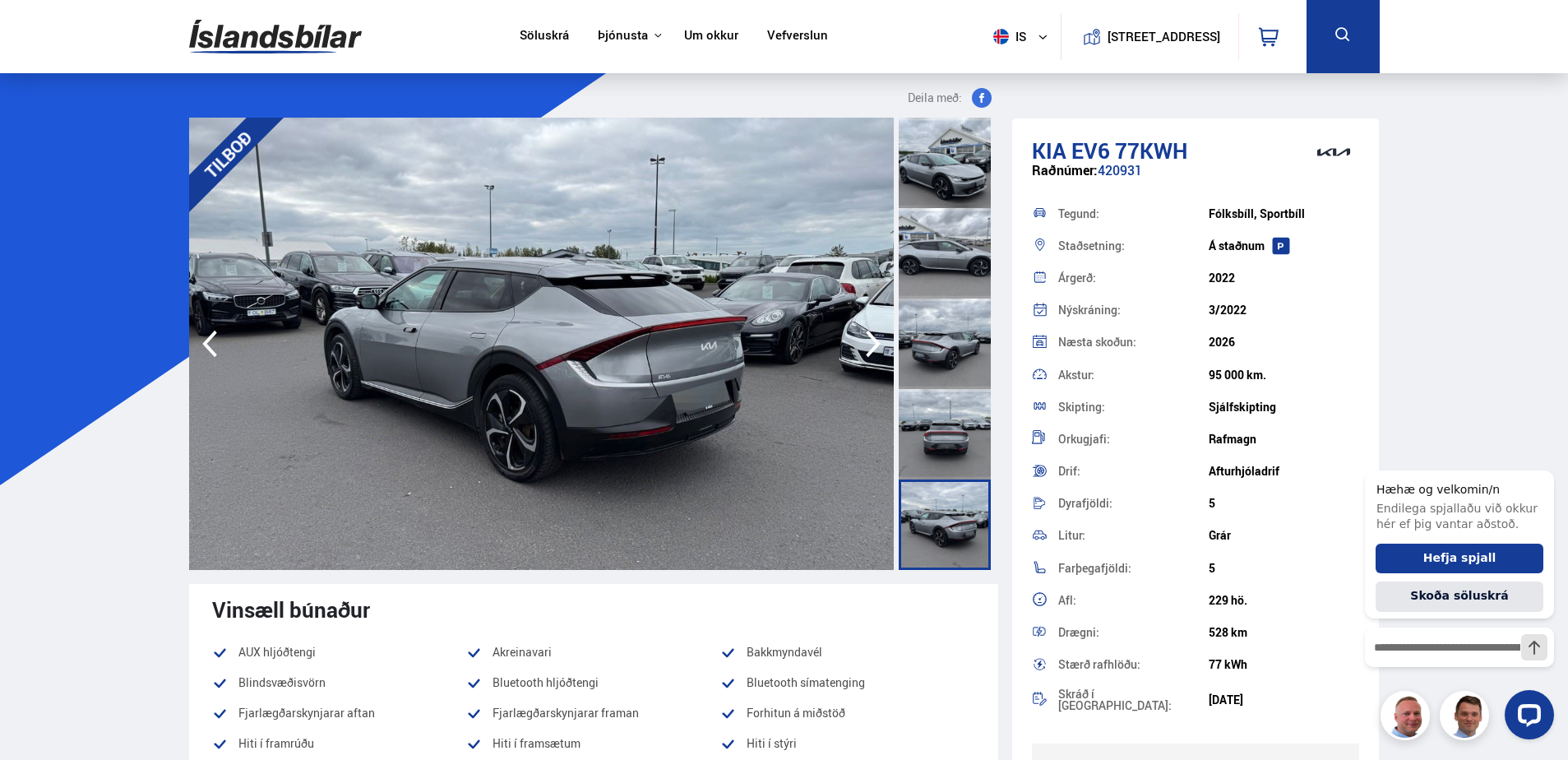
click at [873, 339] on icon "button" at bounding box center [873, 343] width 15 height 27
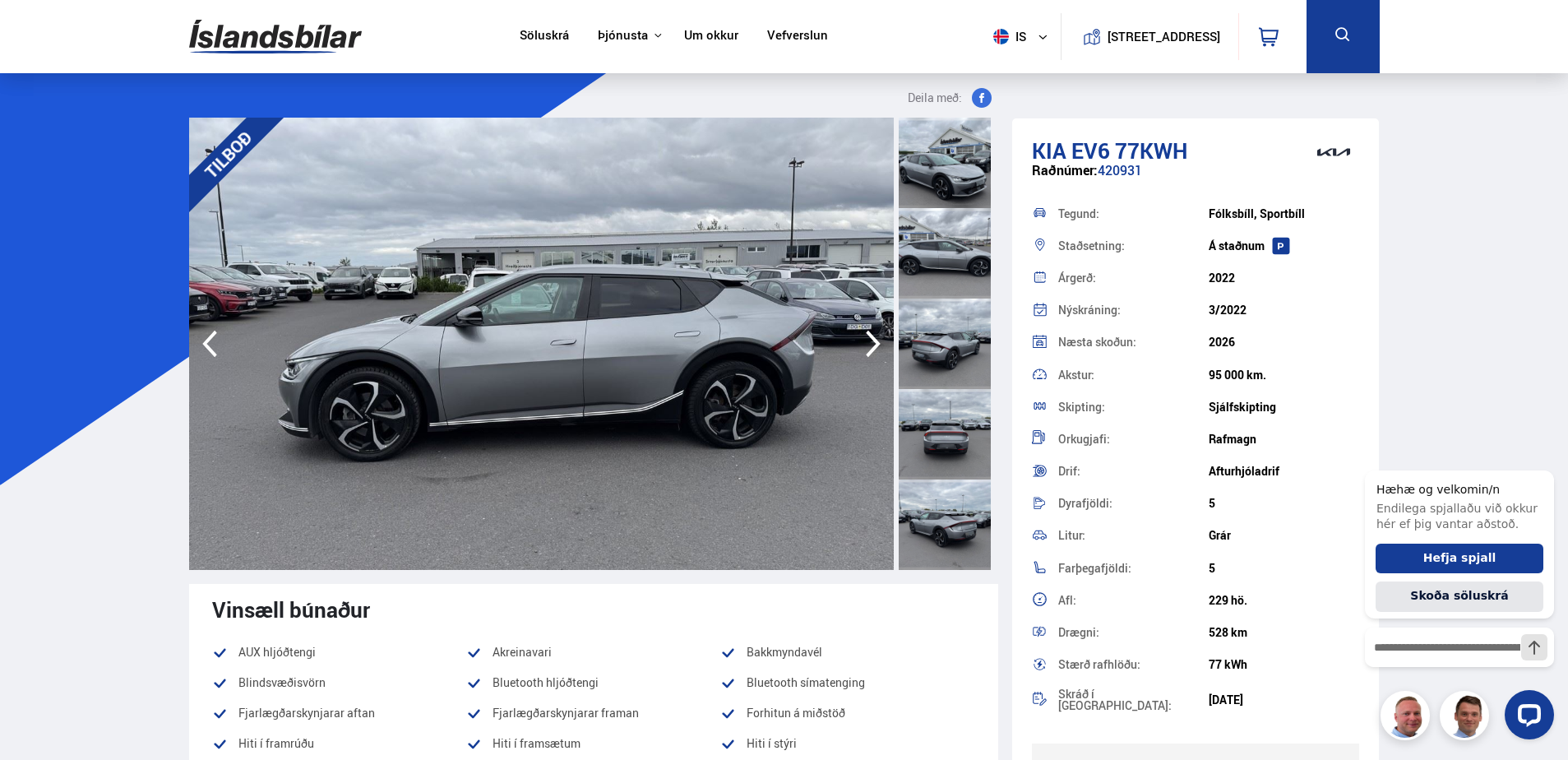
click at [873, 339] on icon "button" at bounding box center [873, 343] width 15 height 27
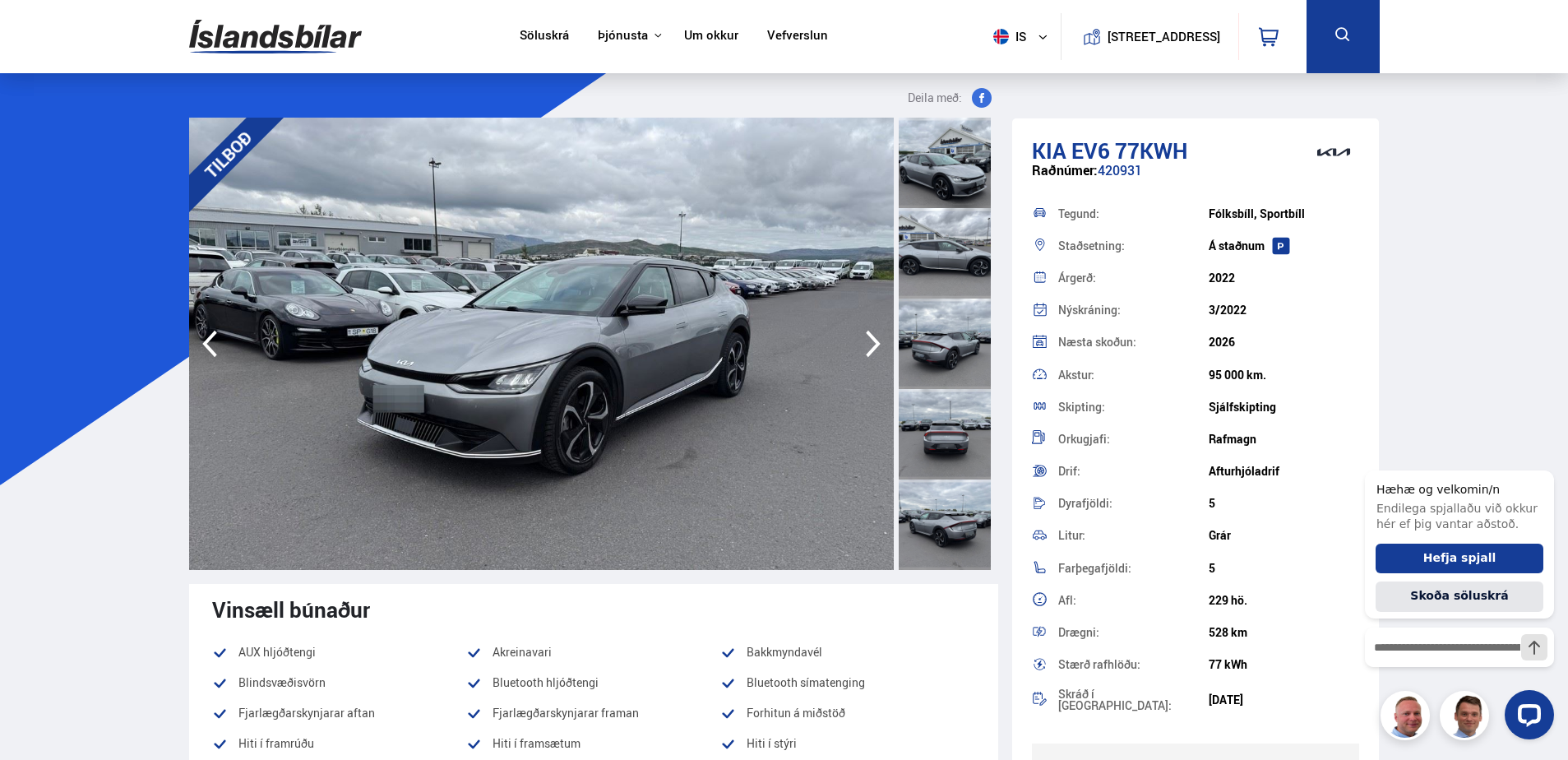
click at [873, 339] on icon "button" at bounding box center [873, 343] width 15 height 27
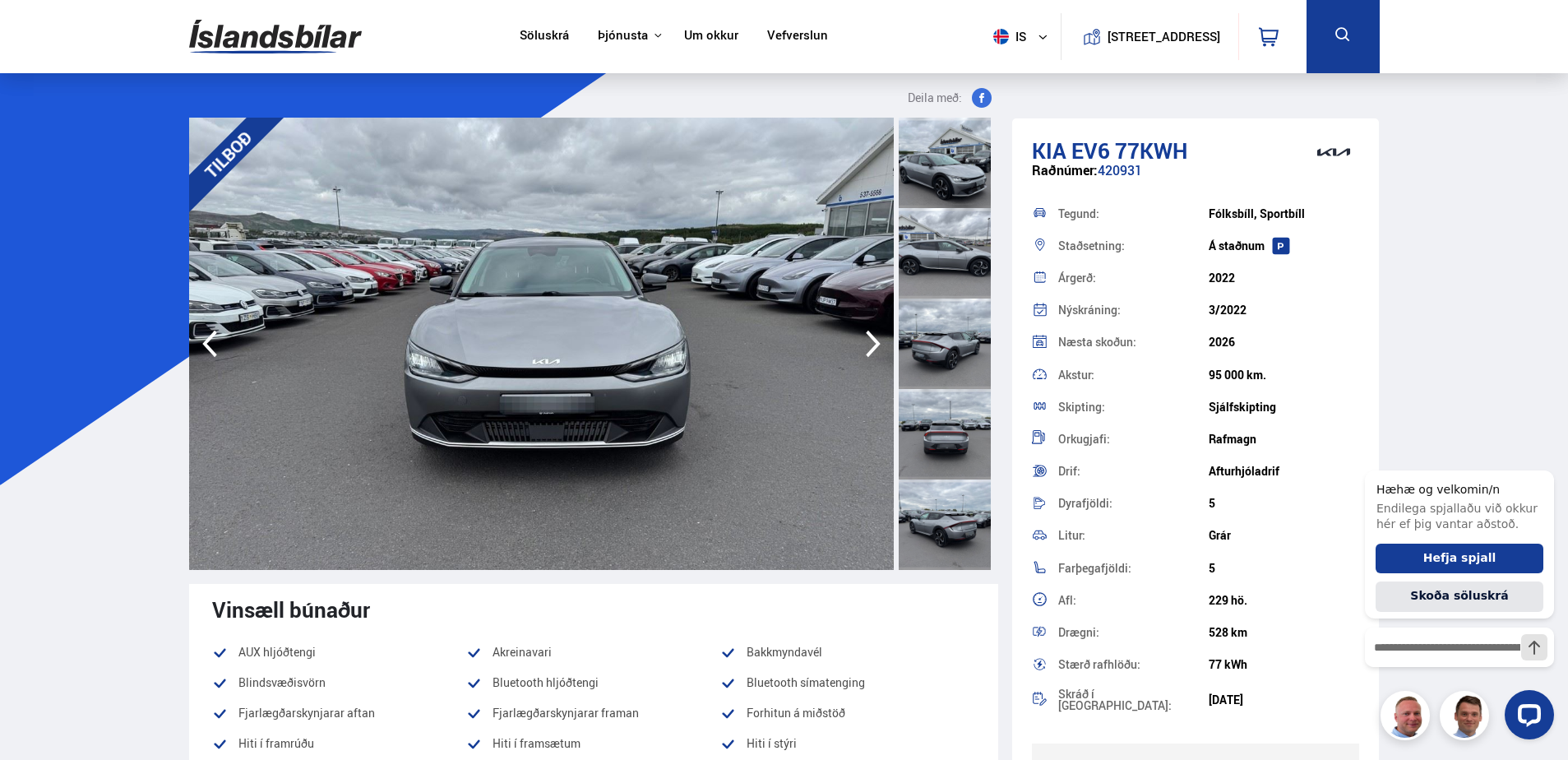
click at [873, 339] on icon "button" at bounding box center [873, 343] width 15 height 27
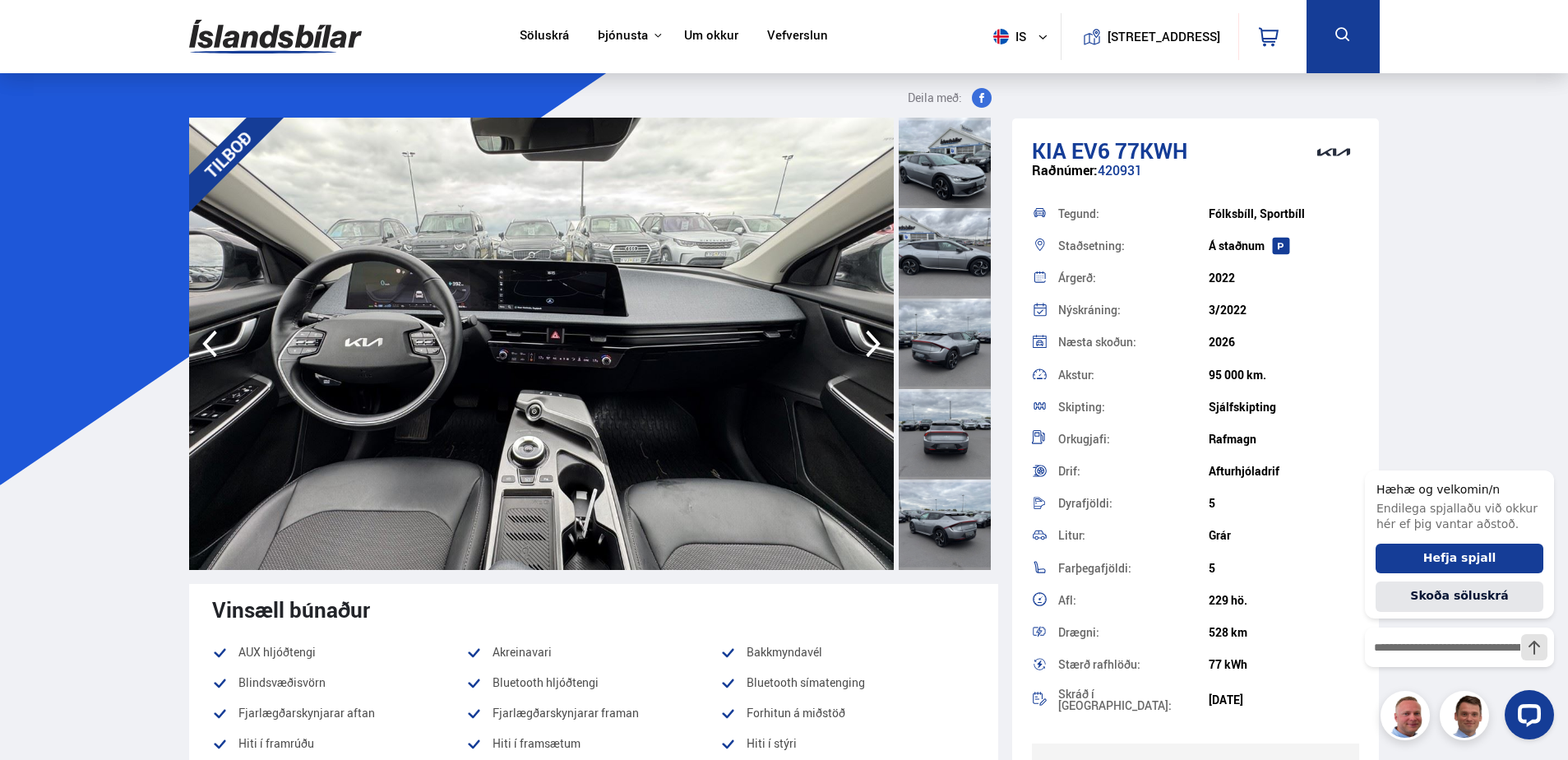
click at [873, 339] on icon "button" at bounding box center [873, 343] width 15 height 27
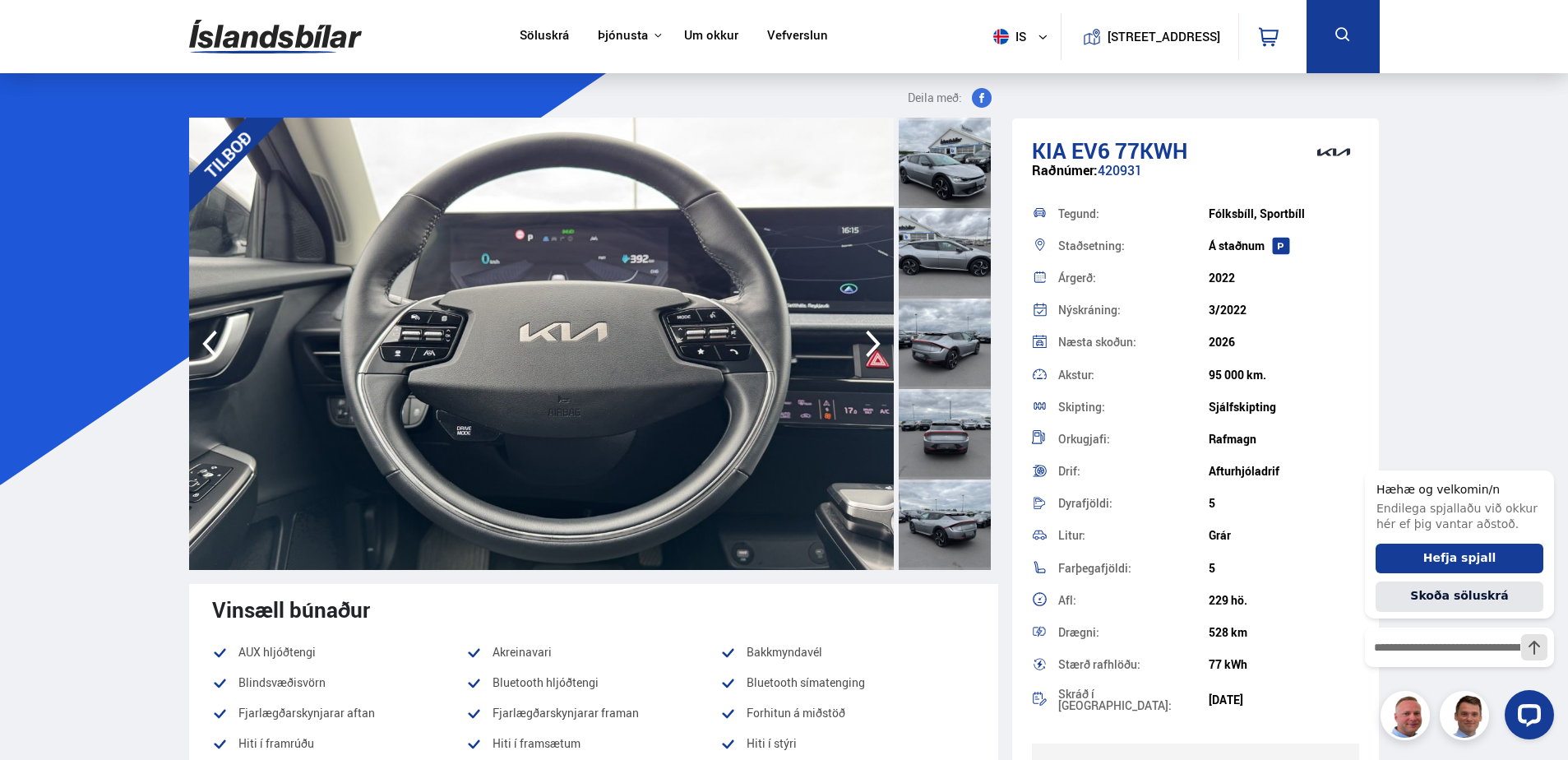
click at [872, 342] on icon "button" at bounding box center [873, 344] width 33 height 40
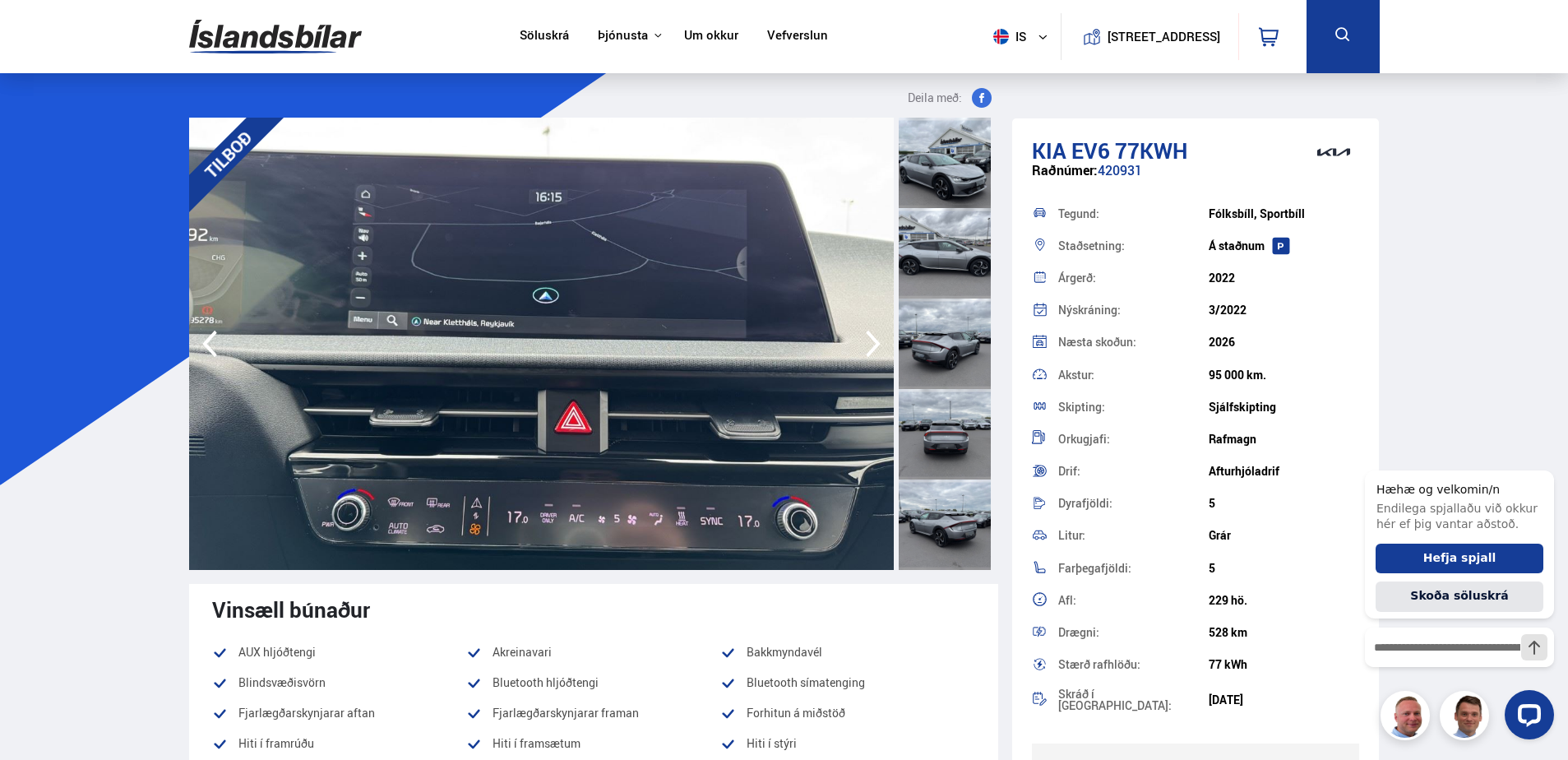
click at [872, 342] on icon "button" at bounding box center [873, 344] width 33 height 40
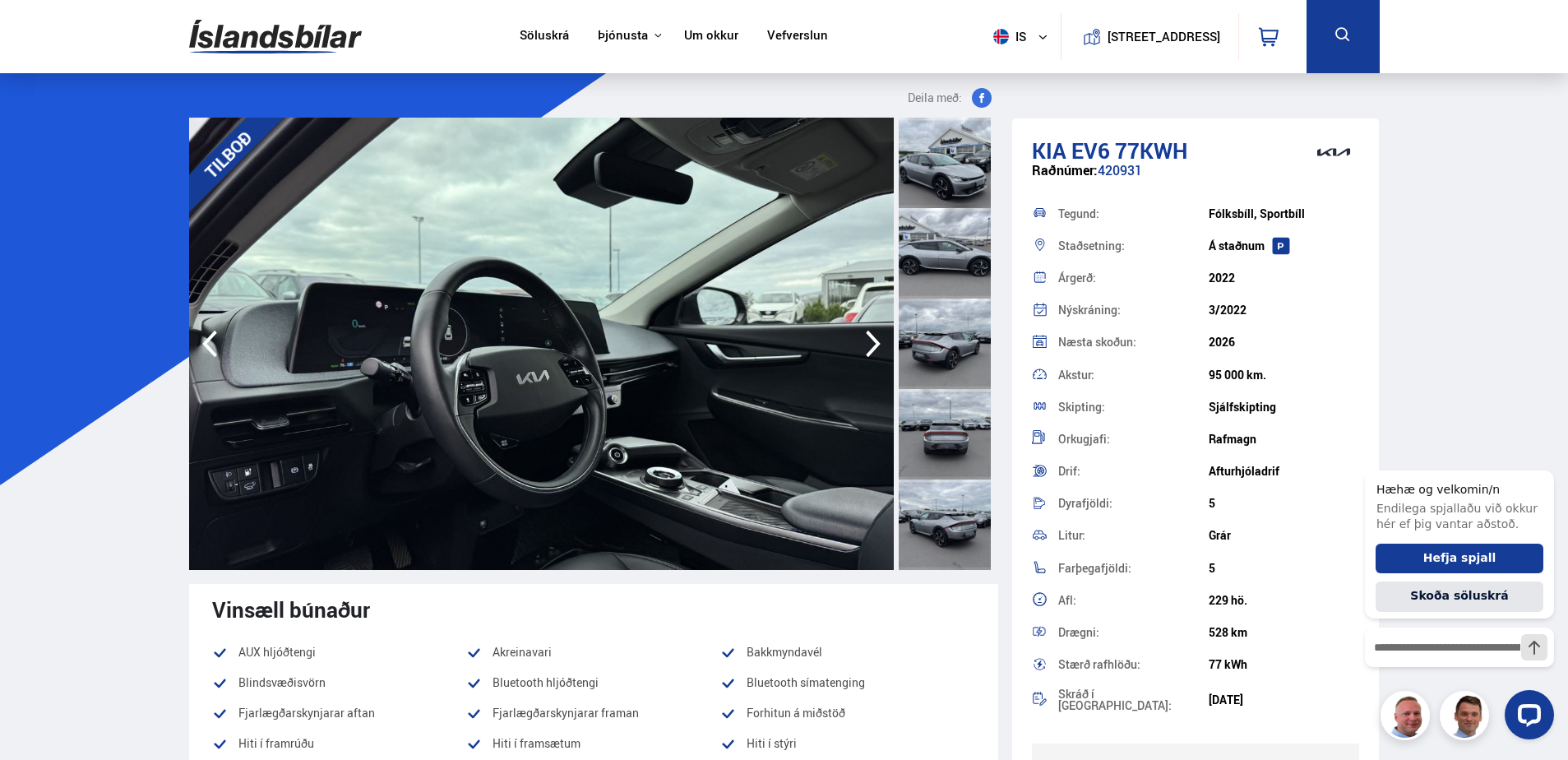
click at [872, 342] on icon "button" at bounding box center [873, 344] width 33 height 40
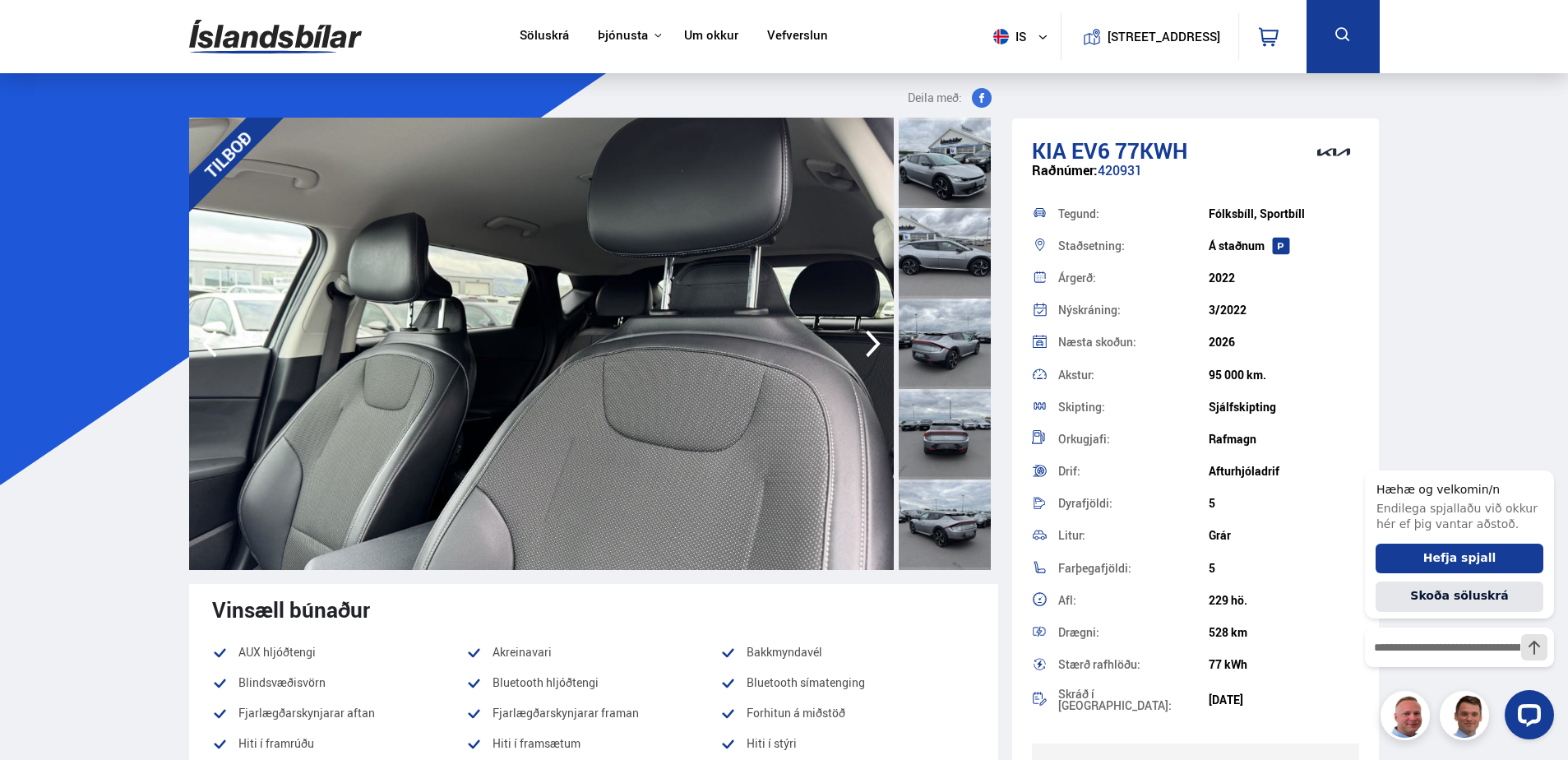
click at [872, 342] on icon "button" at bounding box center [873, 344] width 33 height 40
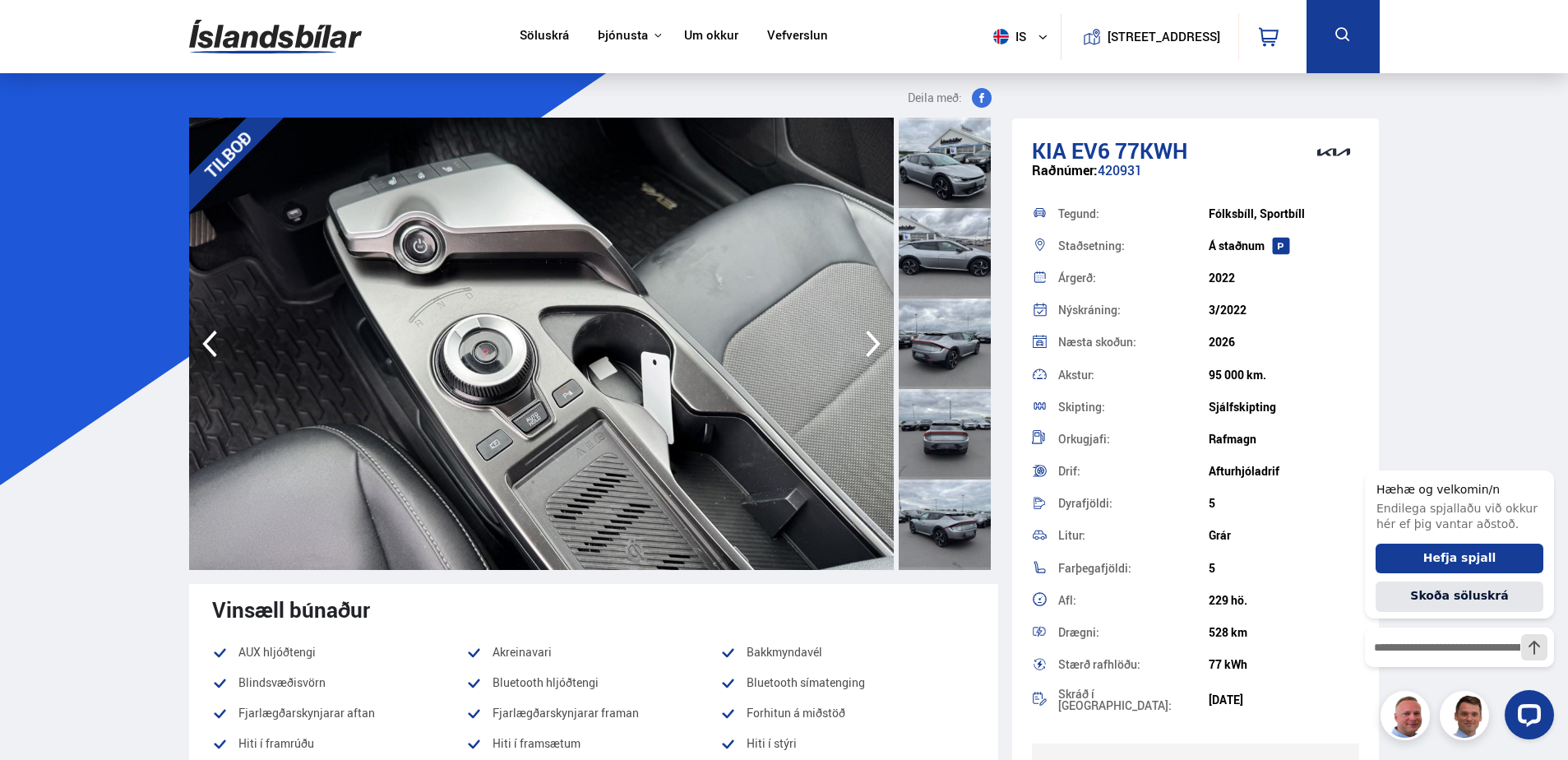
click at [872, 342] on icon "button" at bounding box center [873, 344] width 33 height 40
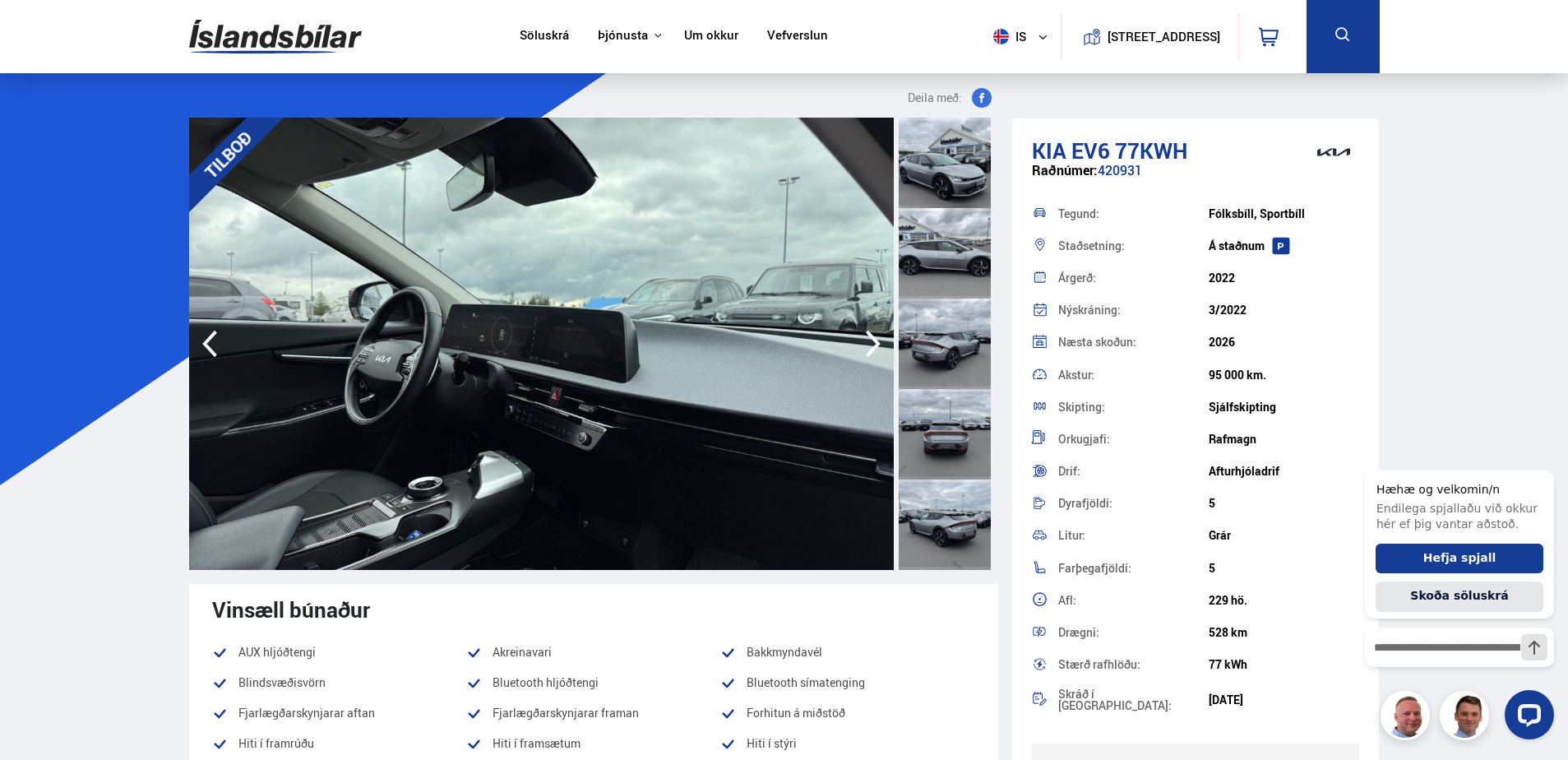
click at [872, 342] on icon "button" at bounding box center [873, 344] width 33 height 40
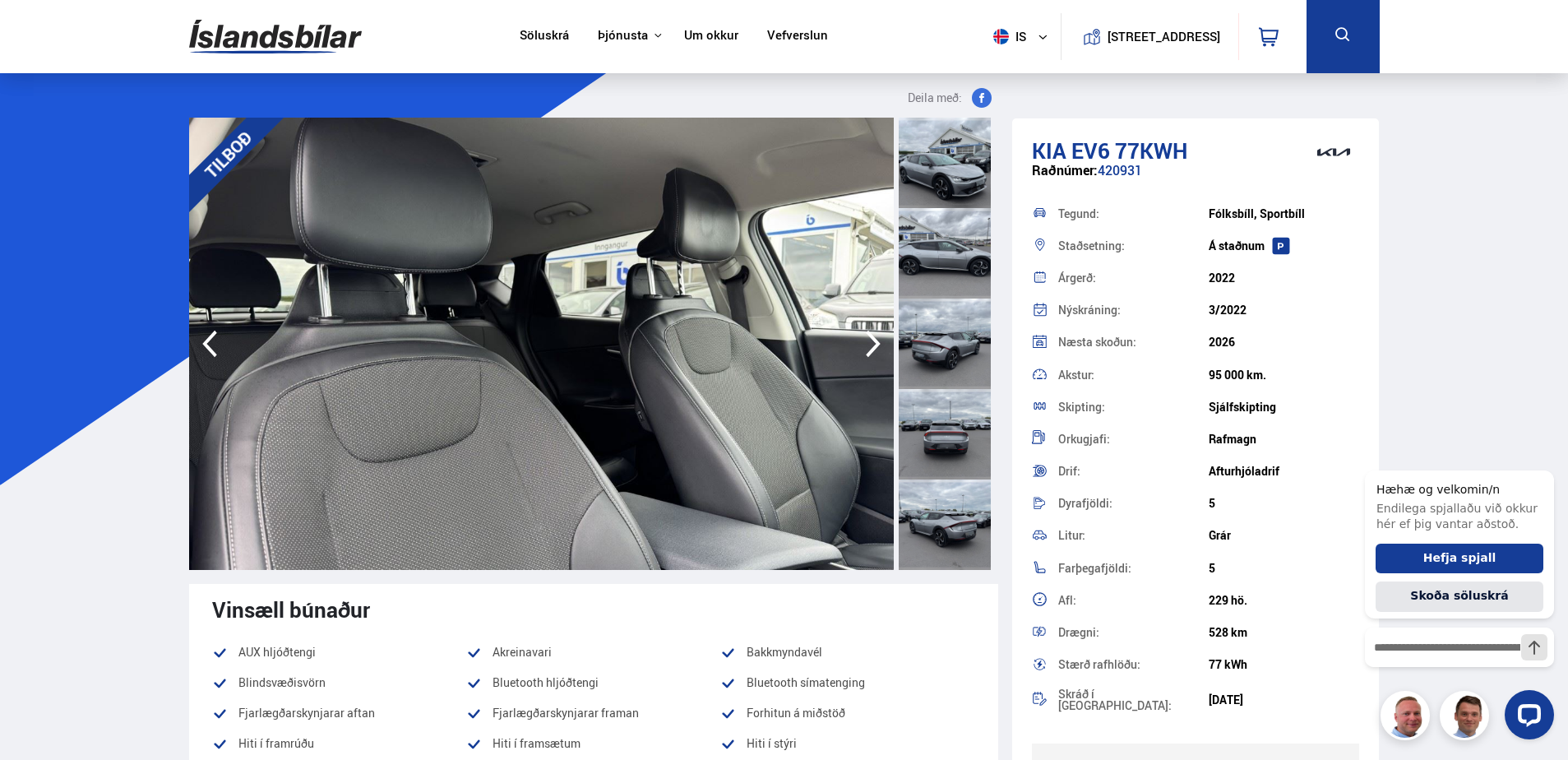
click at [872, 342] on icon "button" at bounding box center [873, 344] width 33 height 40
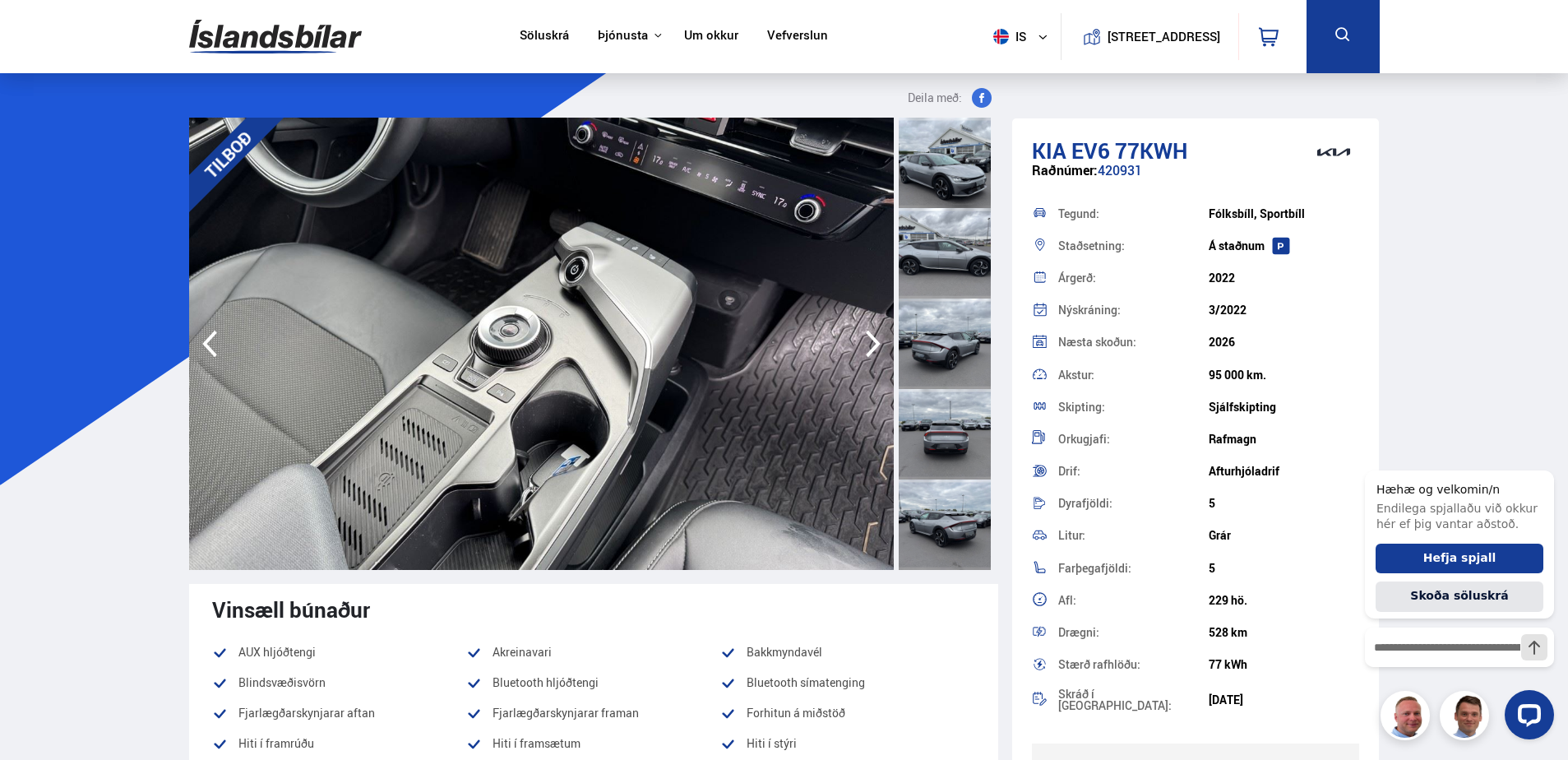
click at [872, 342] on icon "button" at bounding box center [873, 344] width 33 height 40
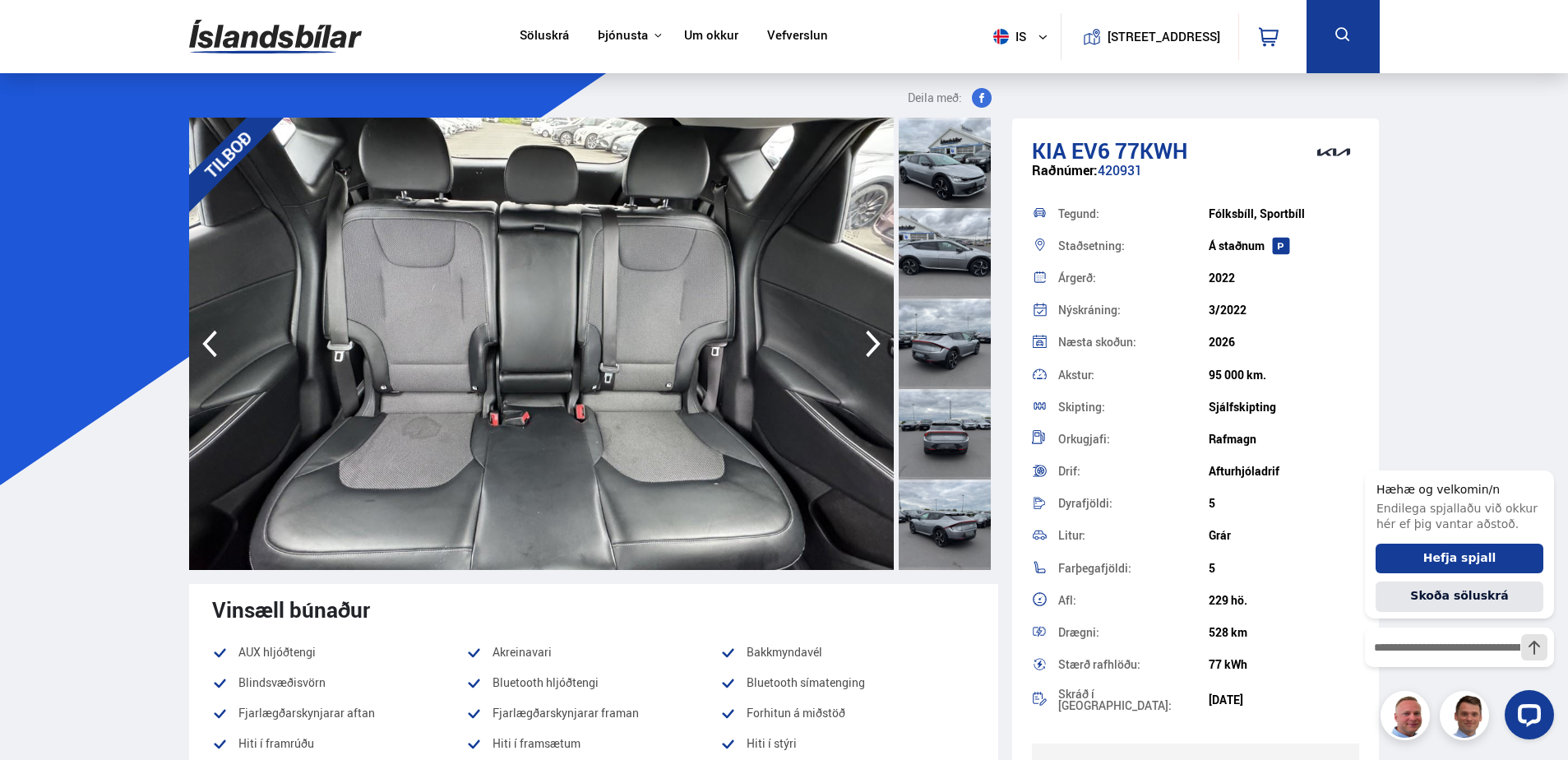
click at [872, 342] on icon "button" at bounding box center [873, 344] width 33 height 40
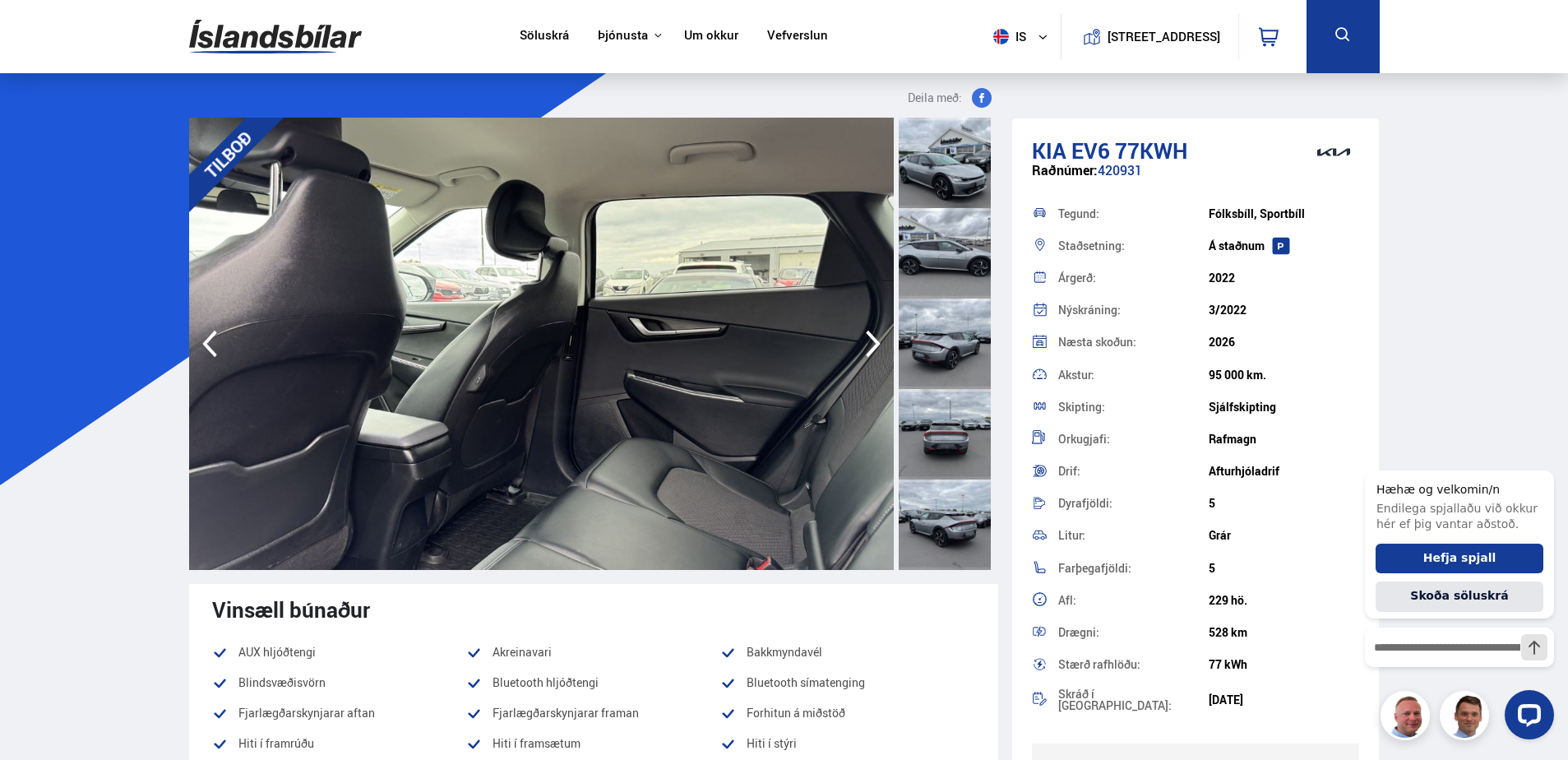
click at [872, 342] on icon "button" at bounding box center [873, 344] width 33 height 40
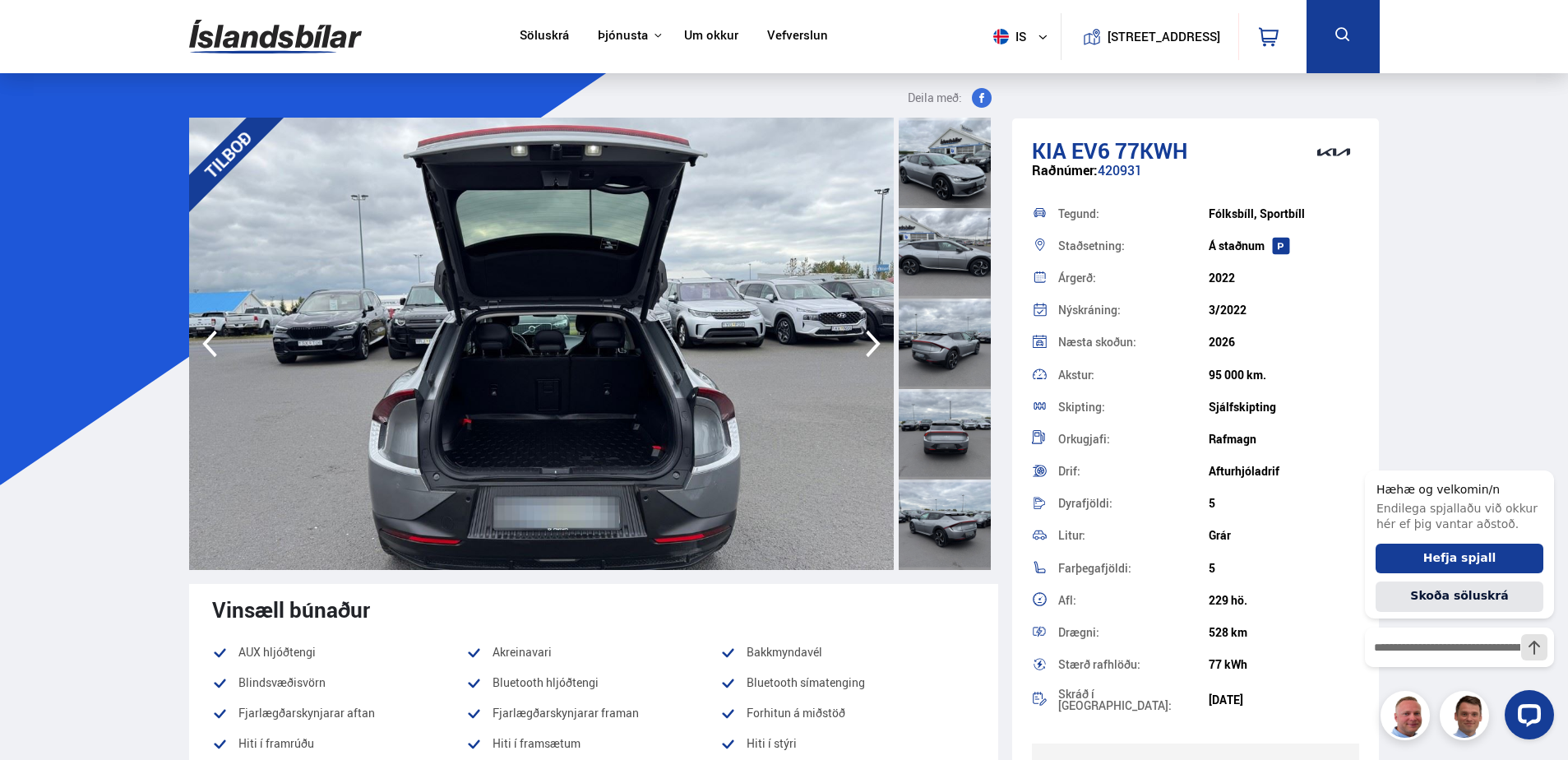
click at [872, 342] on icon "button" at bounding box center [873, 344] width 33 height 40
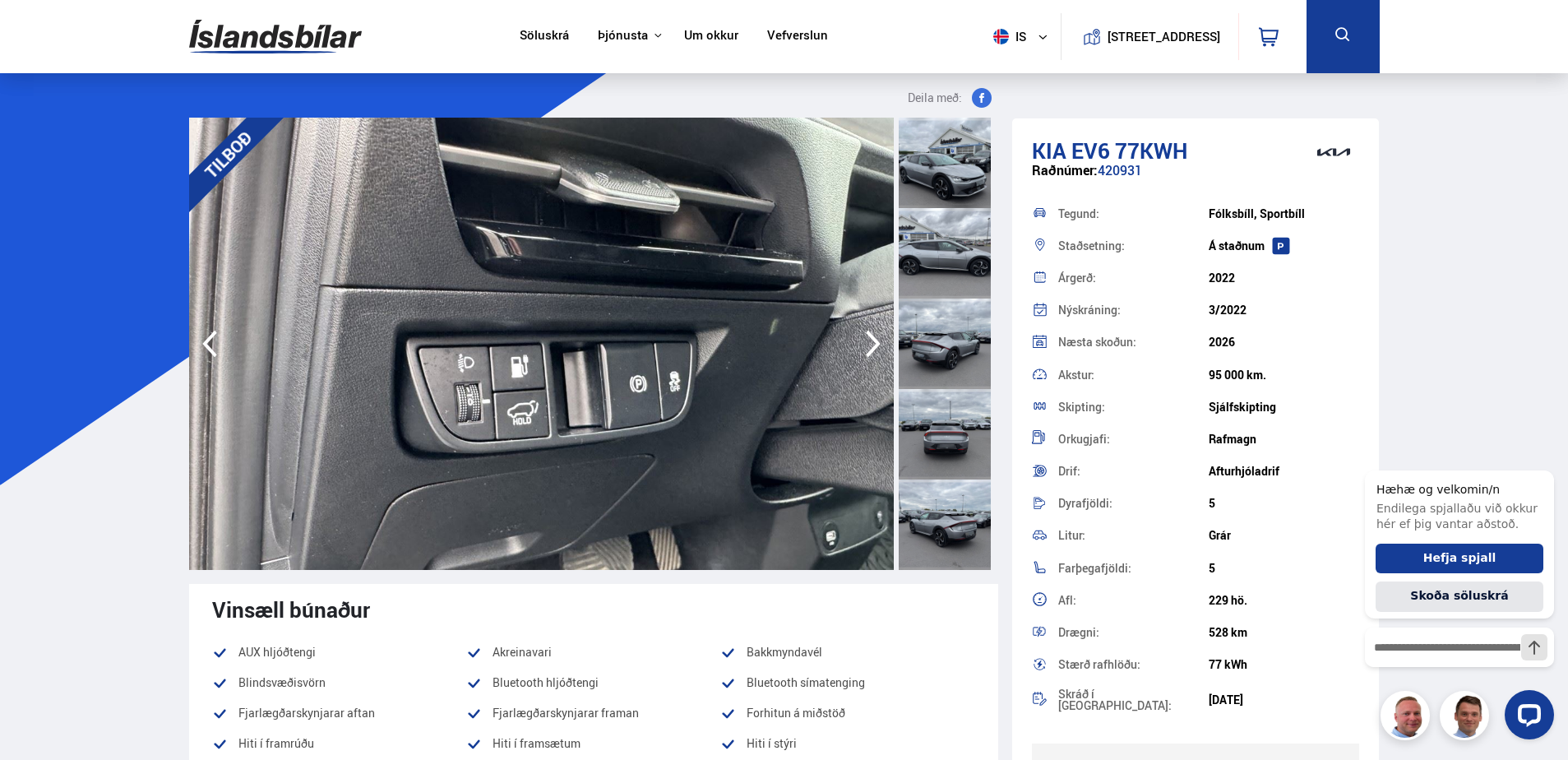
click at [872, 342] on icon "button" at bounding box center [873, 344] width 33 height 40
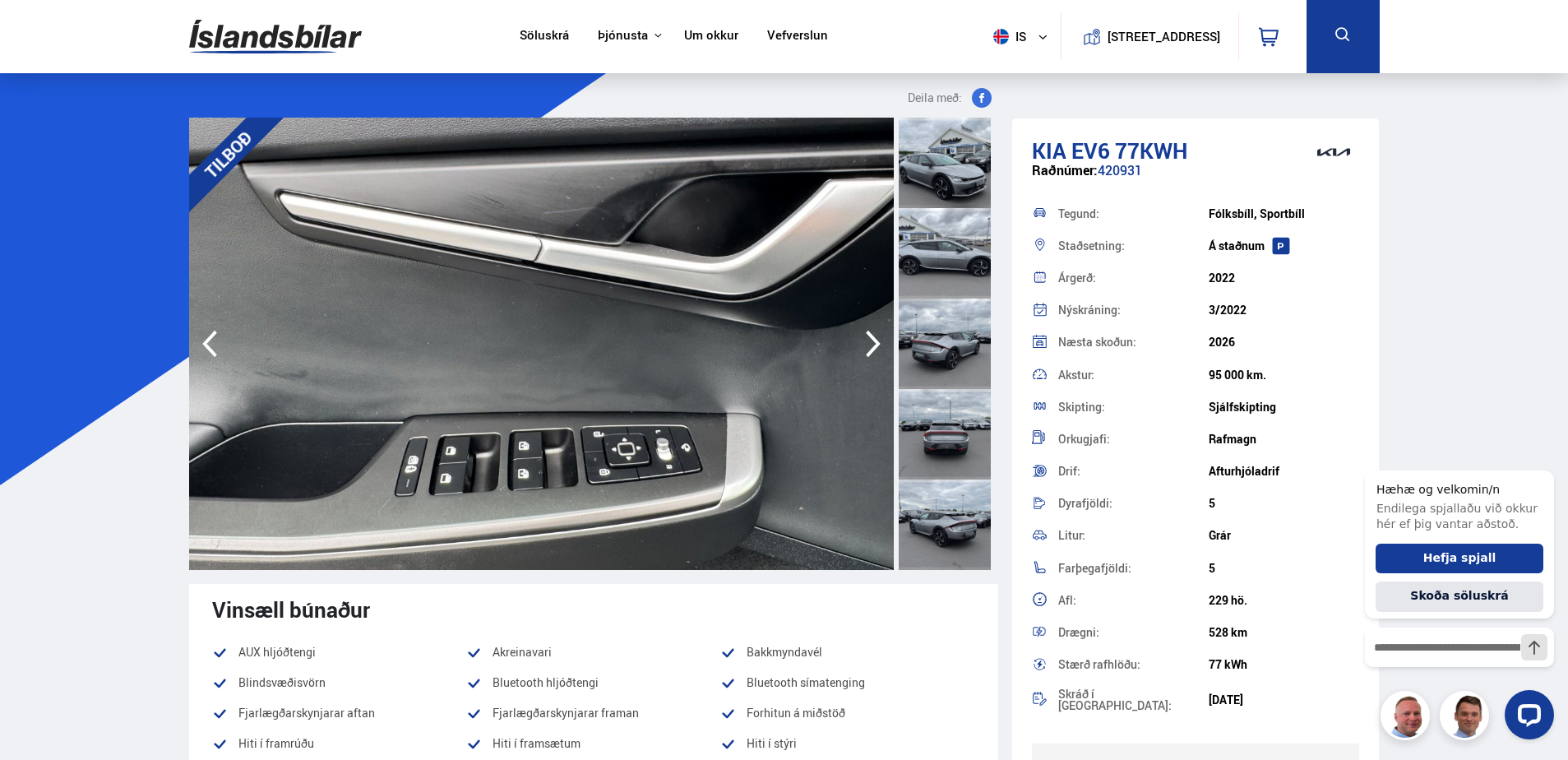
click at [872, 342] on icon "button" at bounding box center [873, 344] width 33 height 40
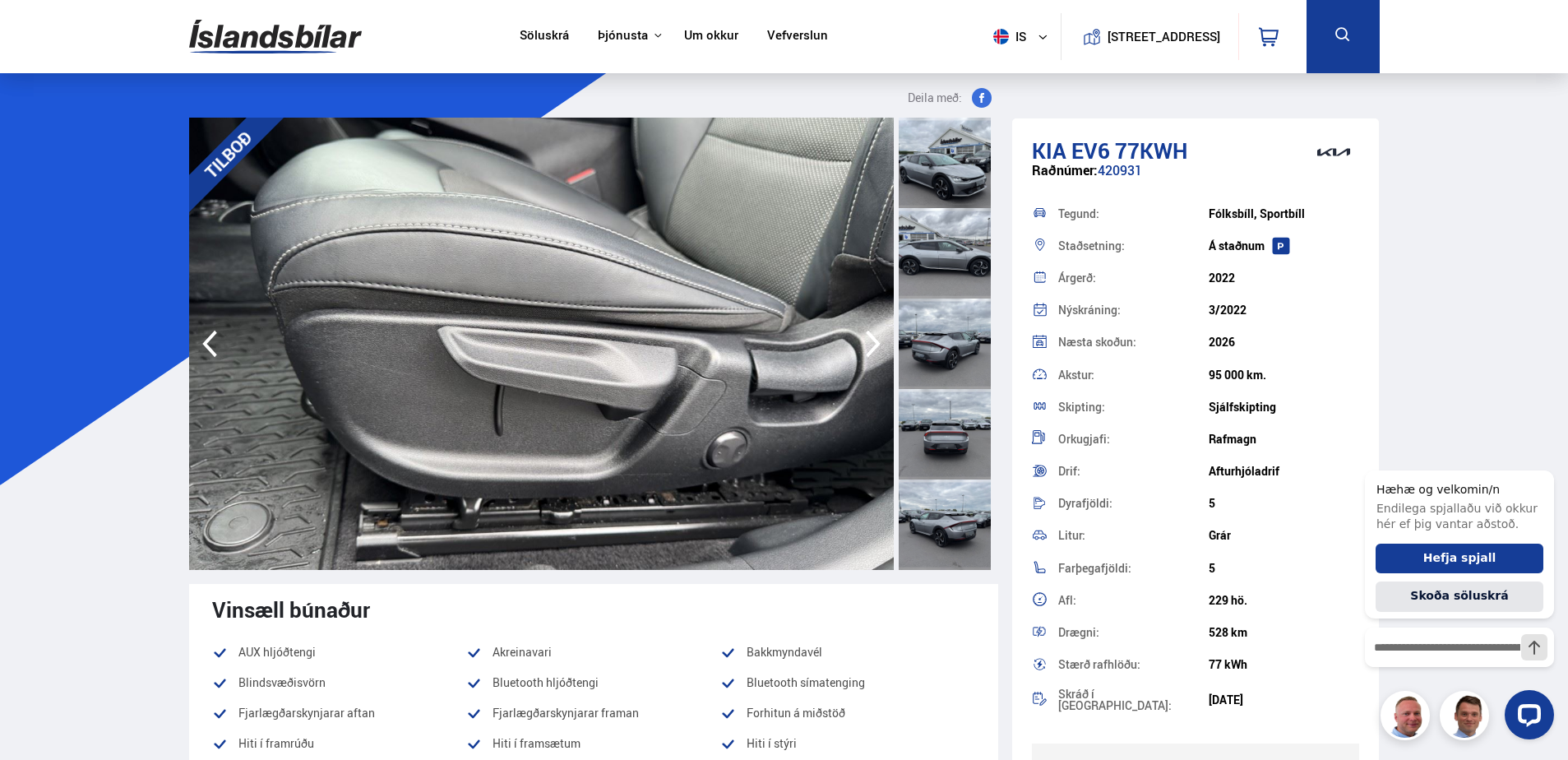
click at [872, 342] on icon "button" at bounding box center [873, 344] width 33 height 40
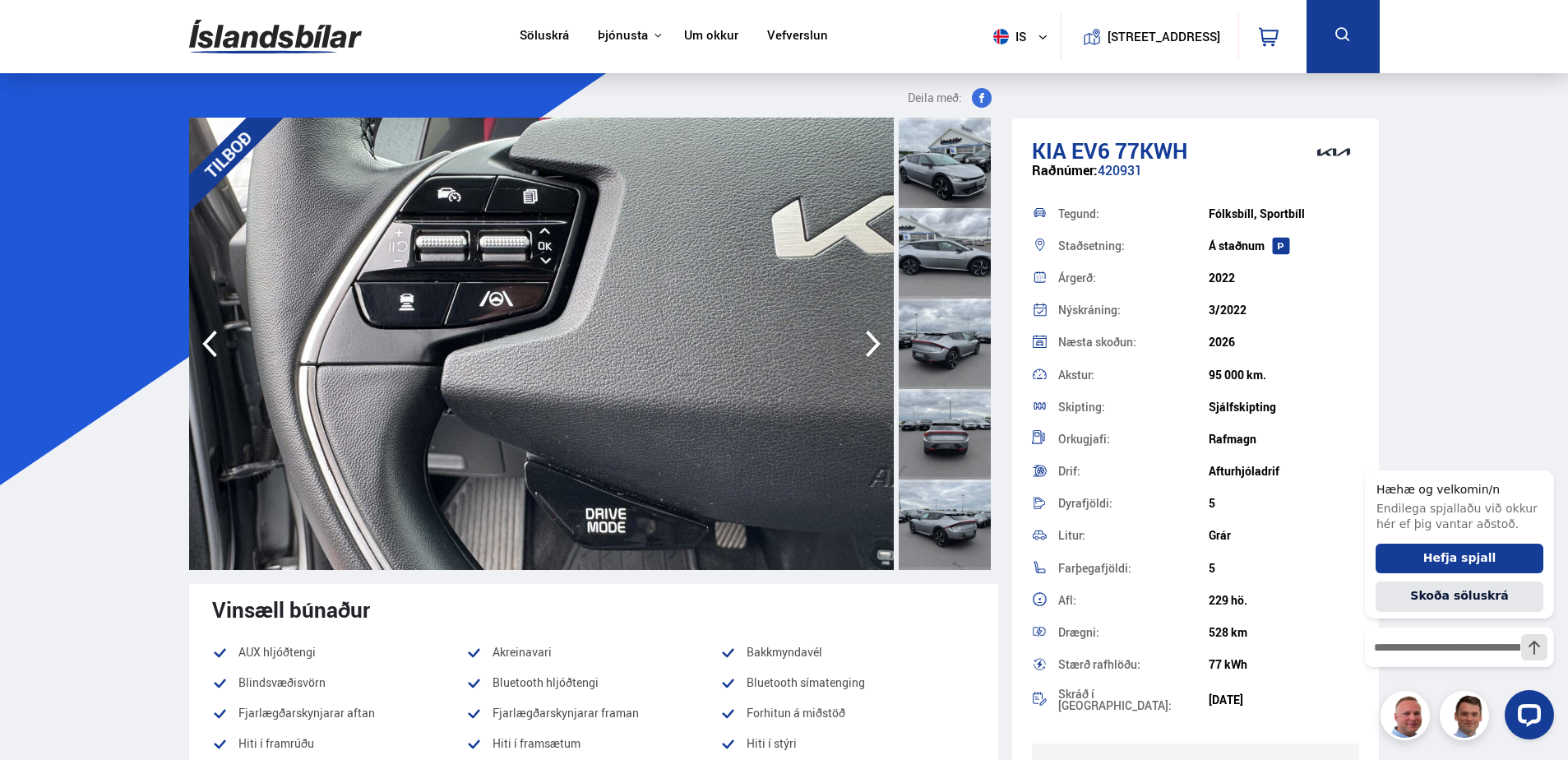
click at [872, 342] on icon "button" at bounding box center [873, 344] width 33 height 40
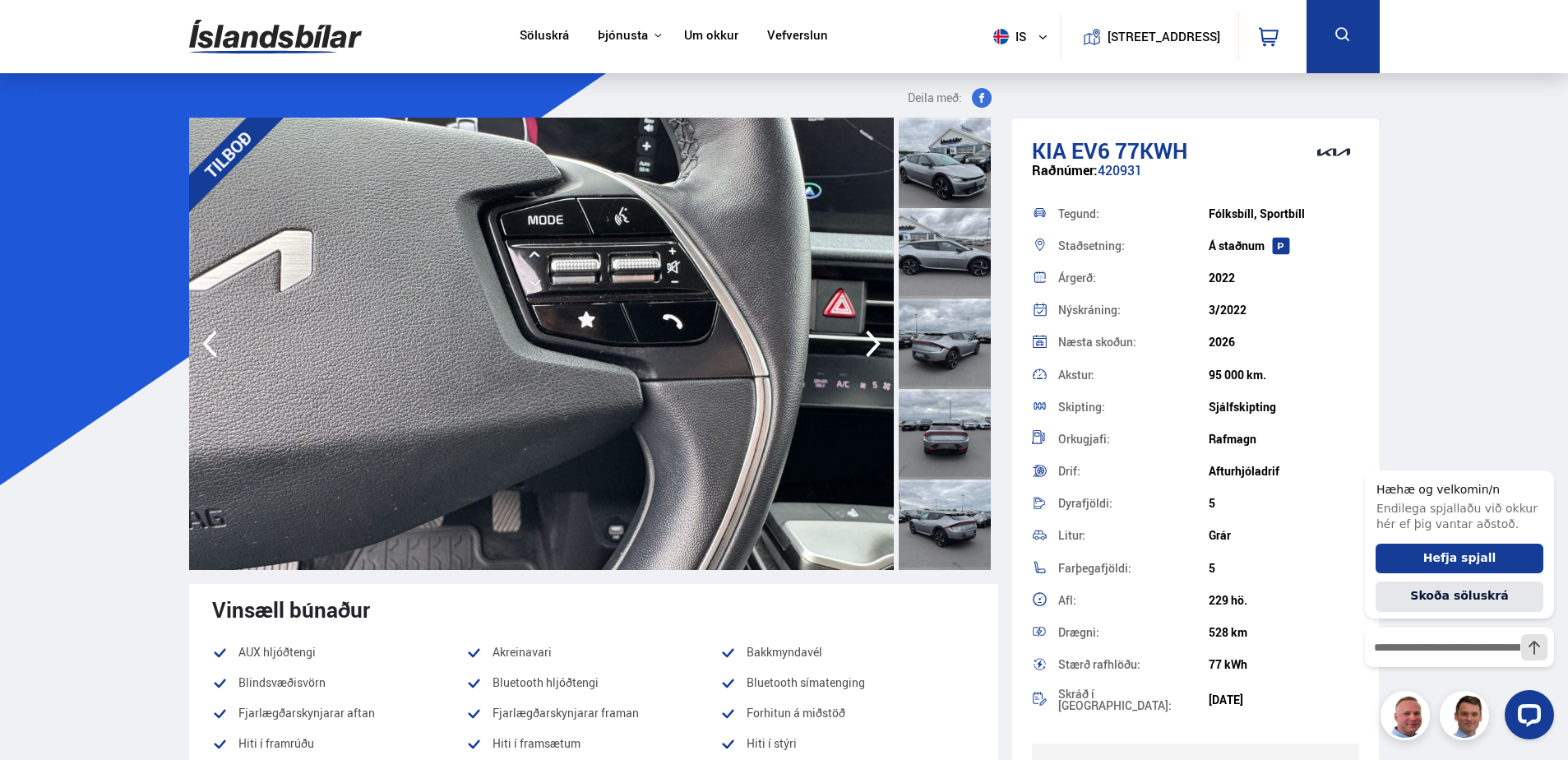
click at [872, 342] on icon "button" at bounding box center [873, 344] width 33 height 40
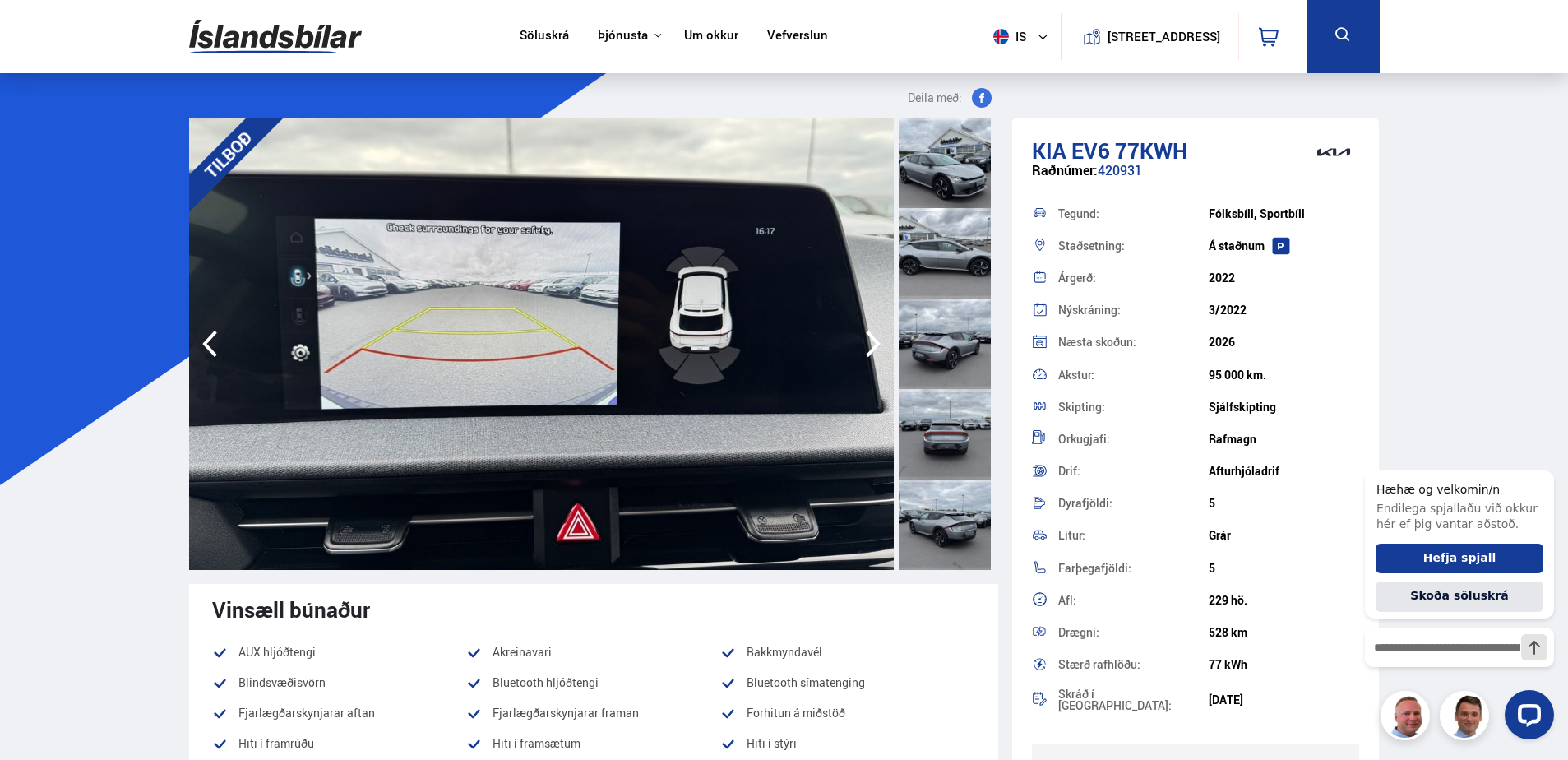
click at [872, 342] on icon "button" at bounding box center [873, 344] width 33 height 40
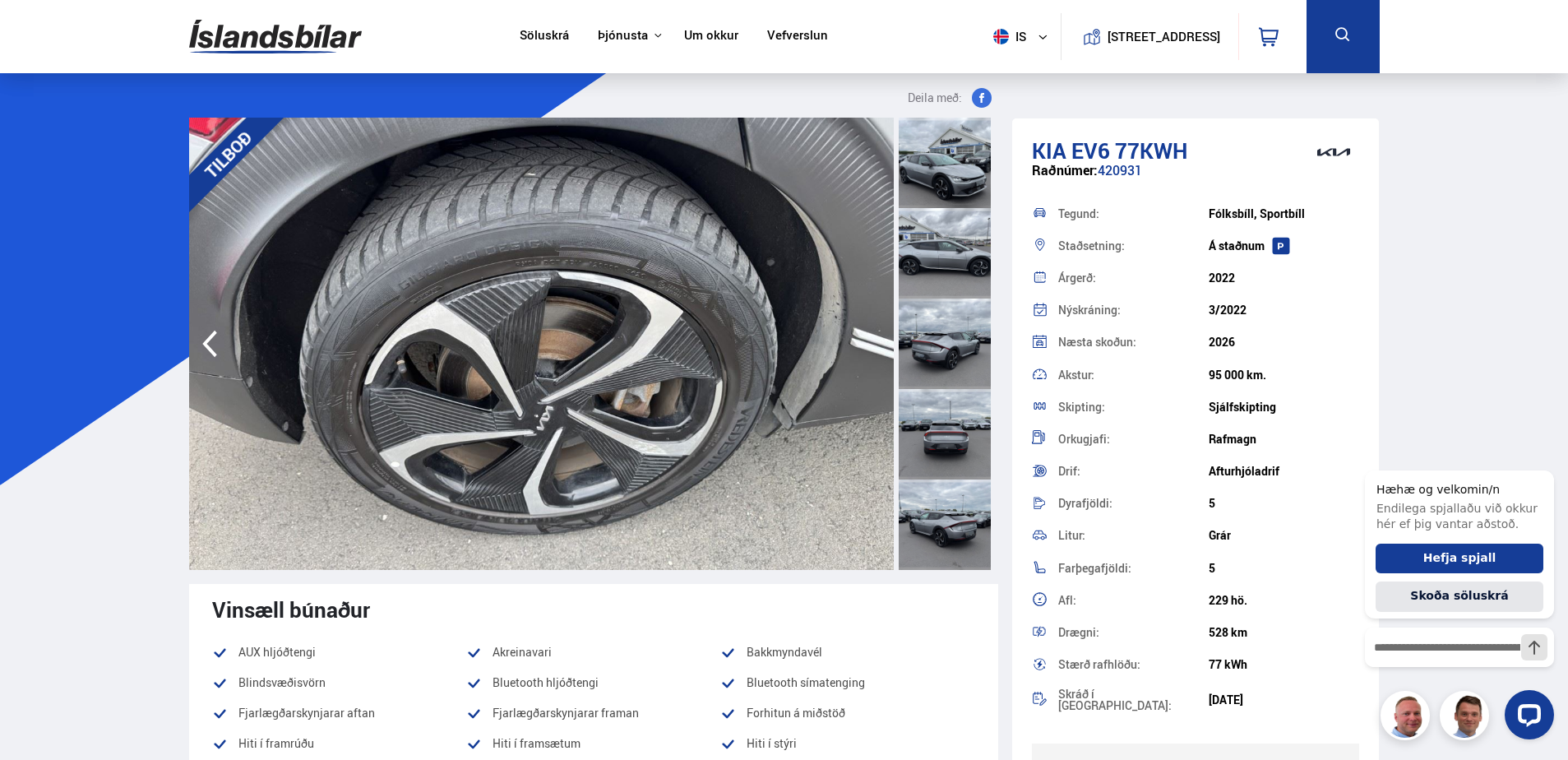
click at [872, 342] on img at bounding box center [542, 344] width 704 height 452
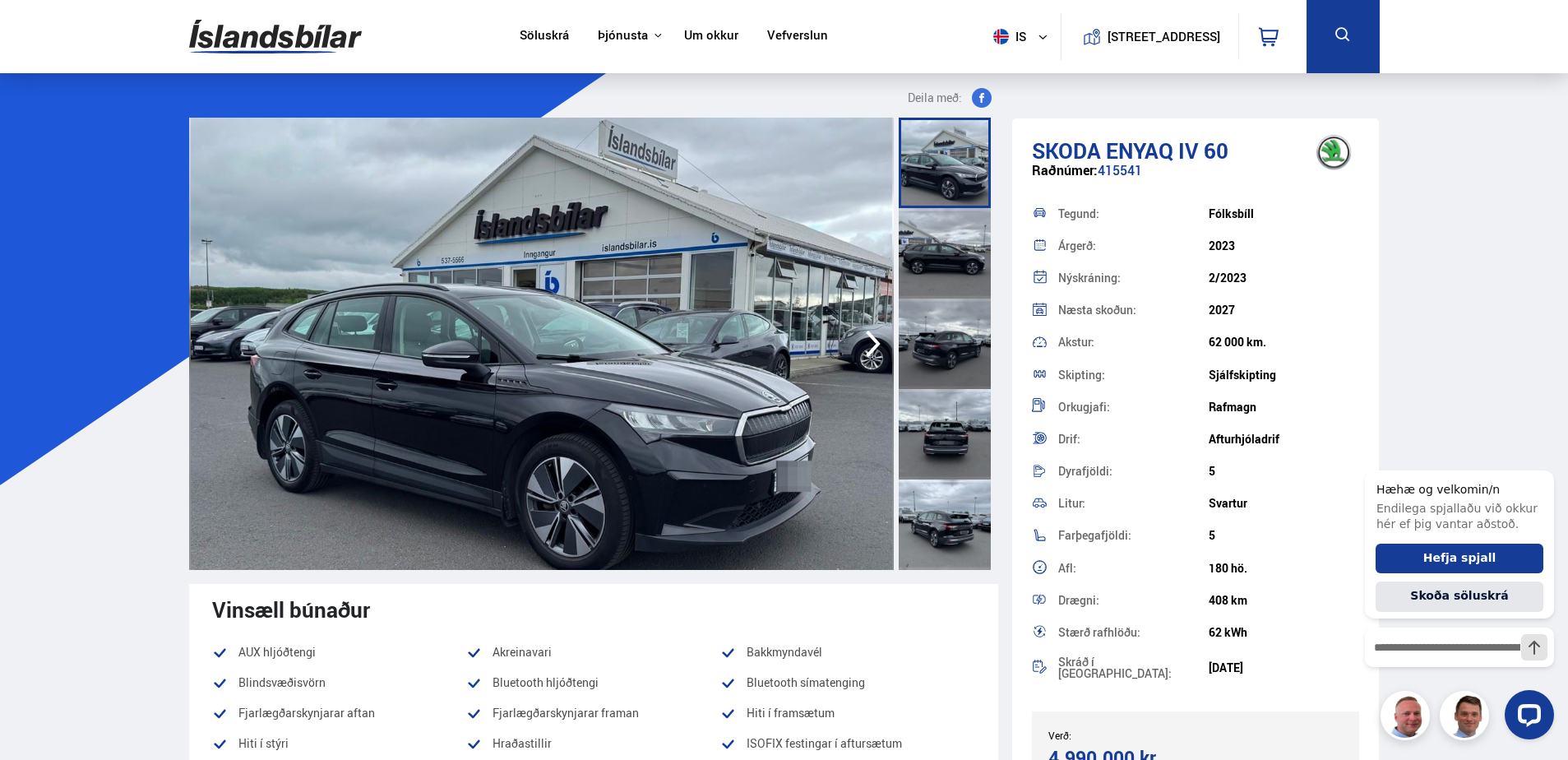
click at [868, 335] on icon "button" at bounding box center [873, 343] width 15 height 27
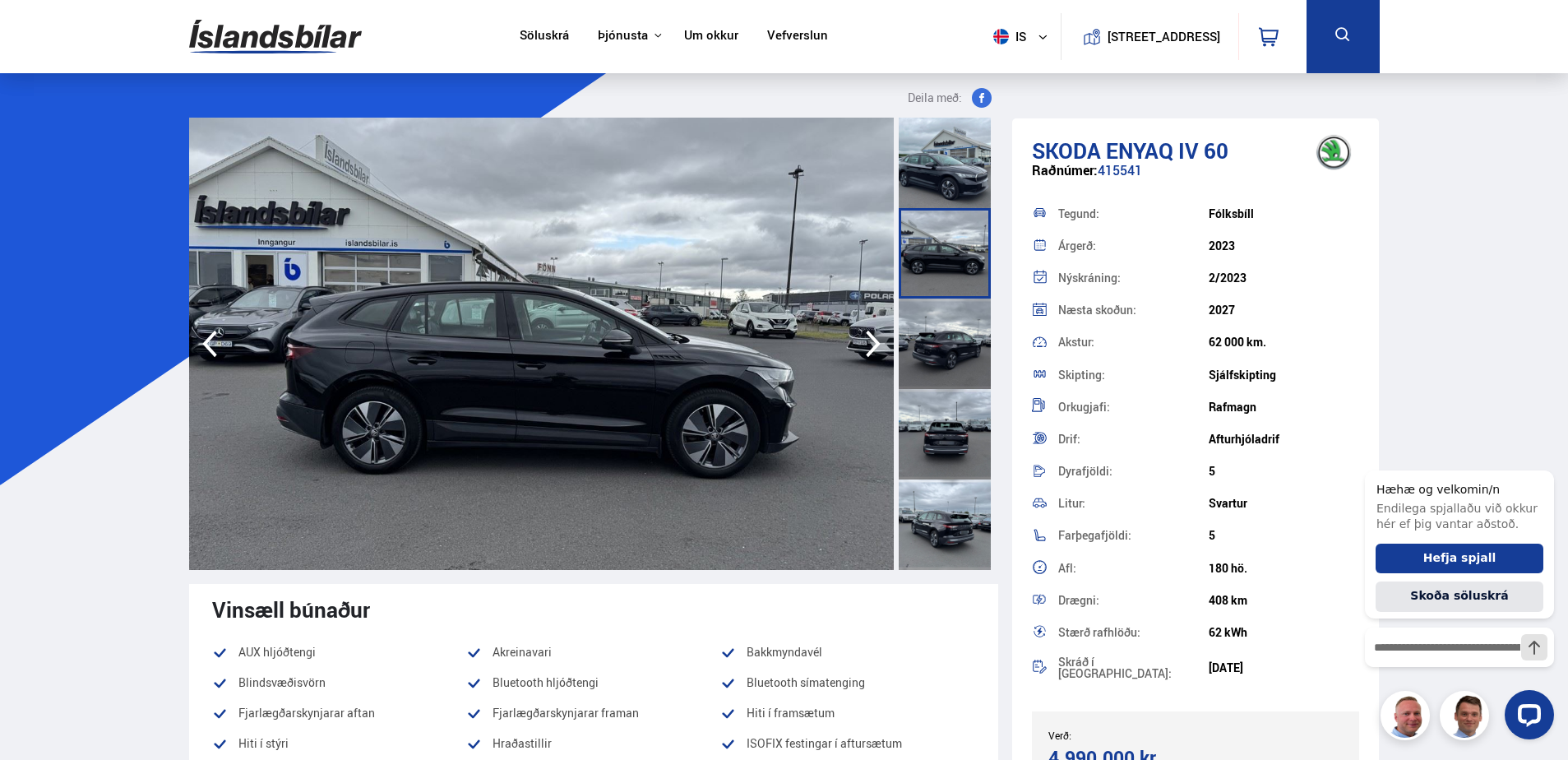
click at [868, 335] on icon "button" at bounding box center [873, 343] width 15 height 27
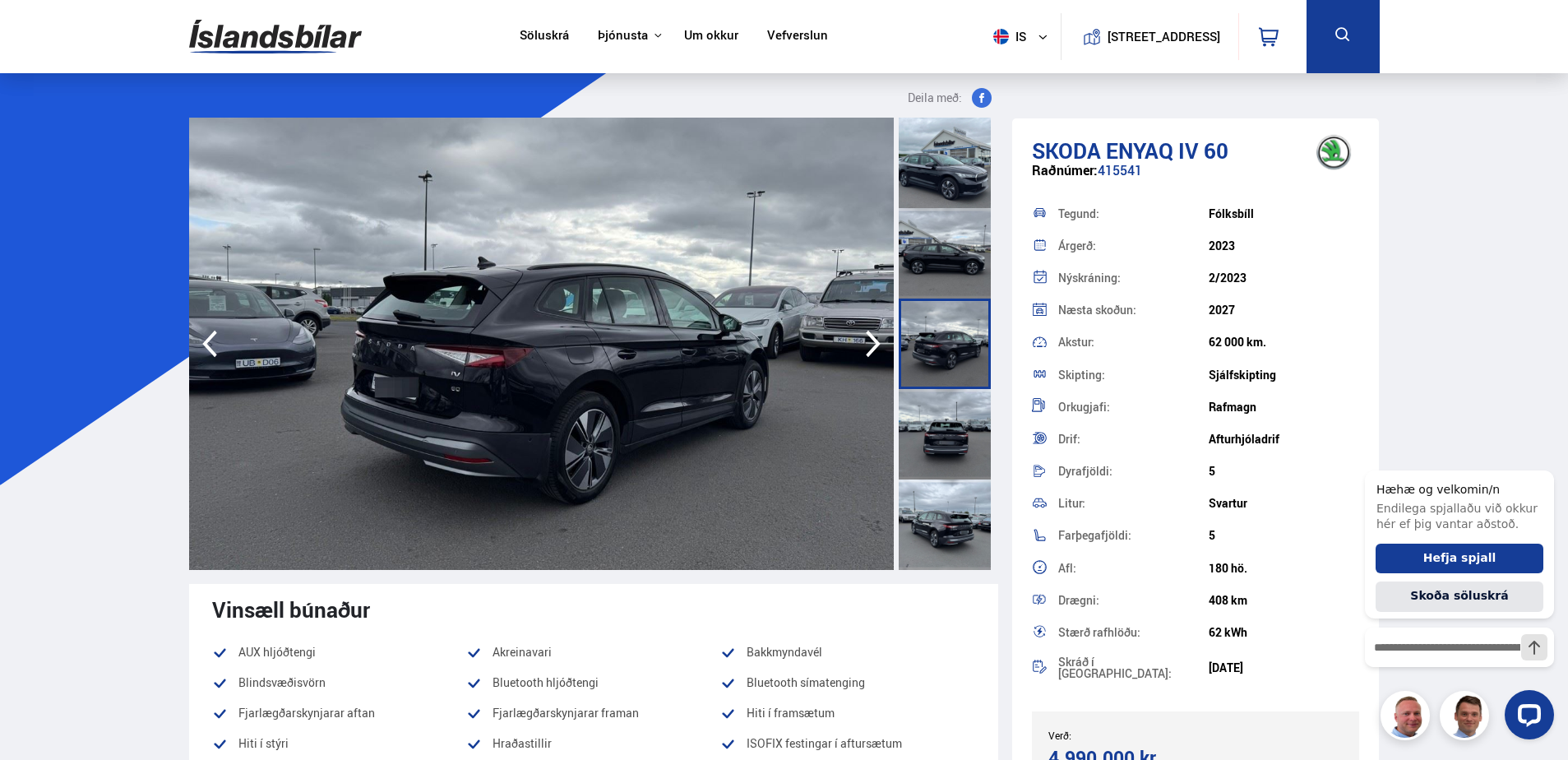
click at [868, 335] on icon "button" at bounding box center [873, 343] width 15 height 27
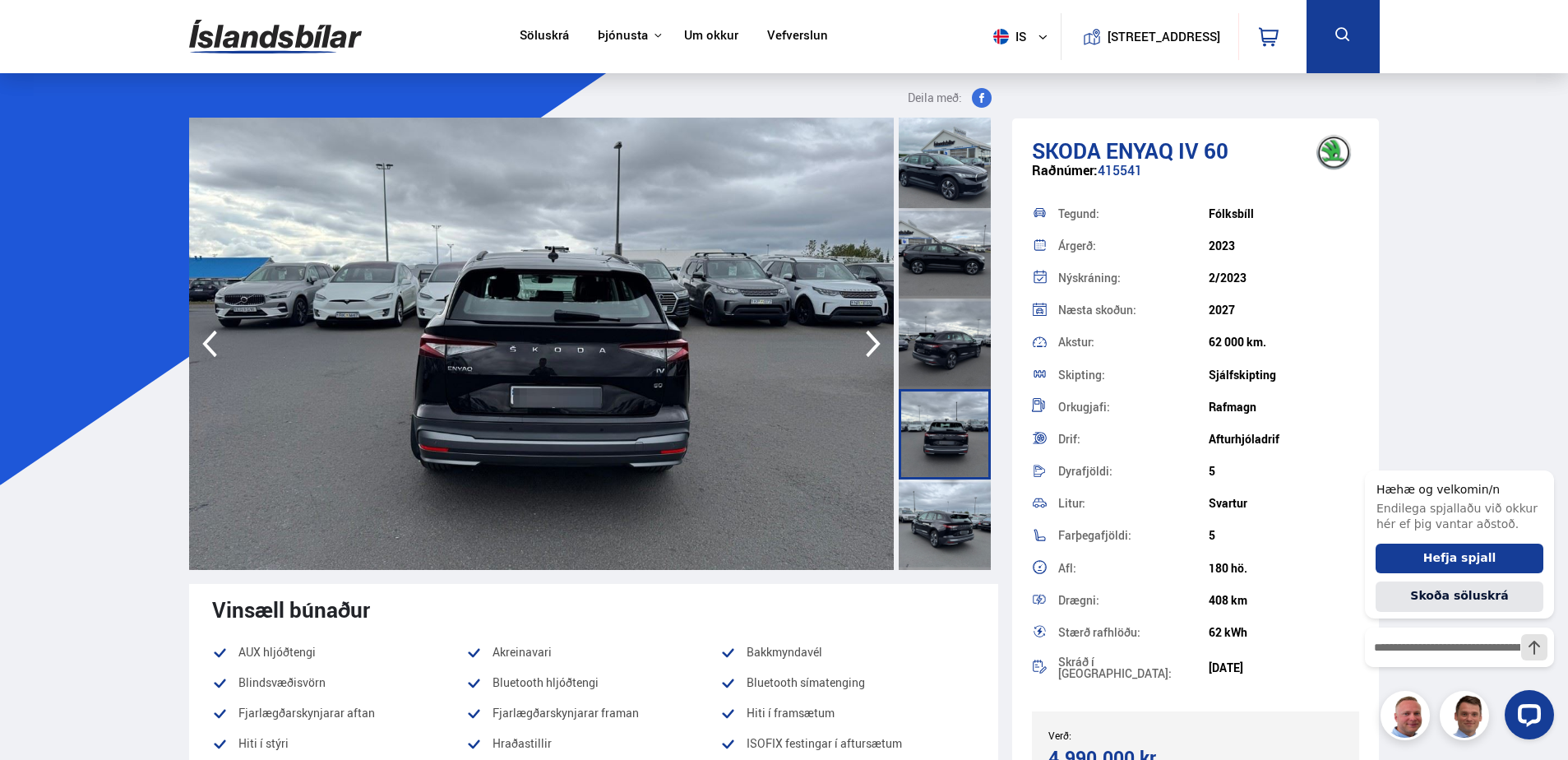
click at [868, 335] on icon "button" at bounding box center [873, 343] width 15 height 27
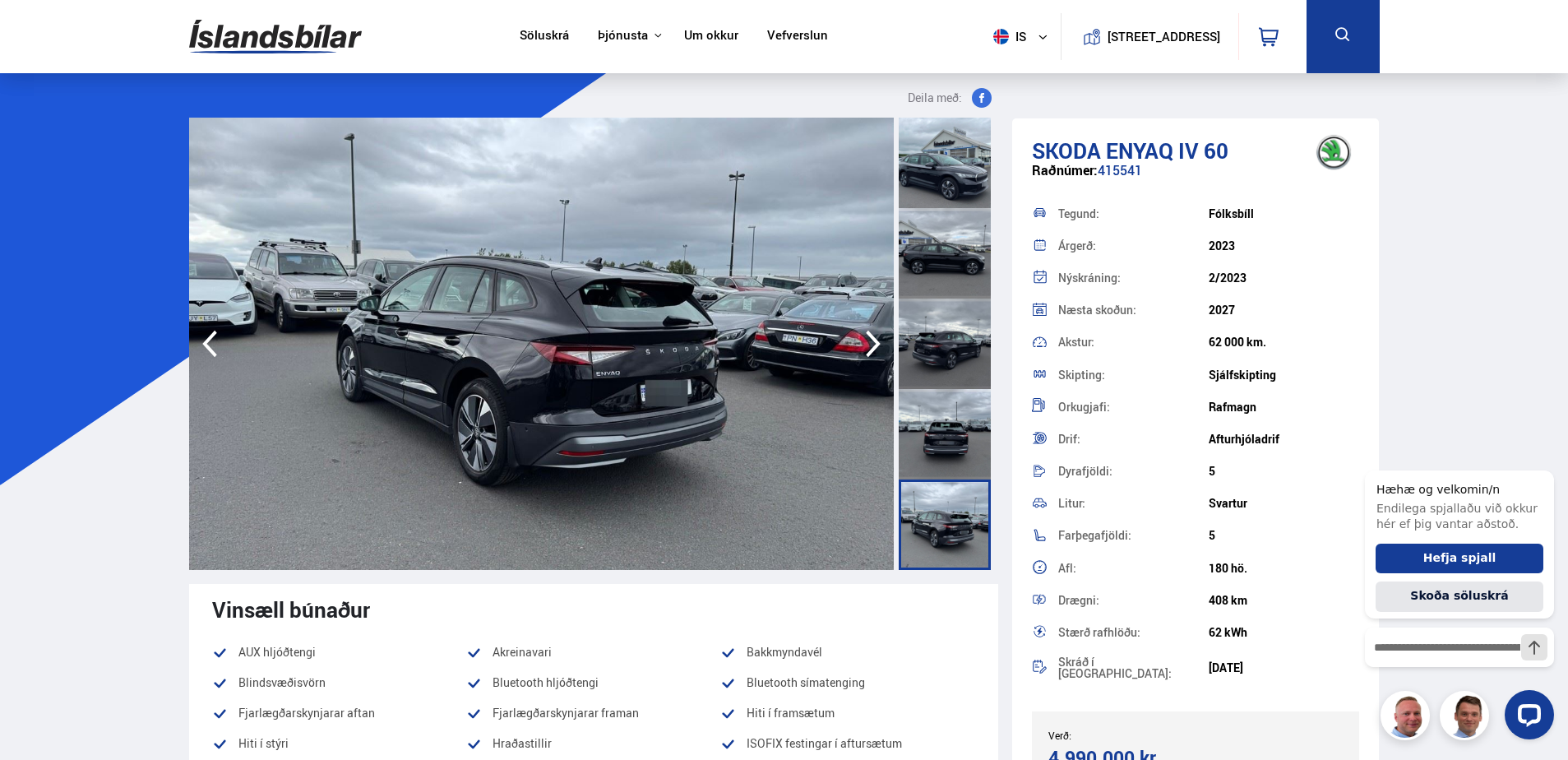
click at [868, 335] on icon "button" at bounding box center [873, 343] width 15 height 27
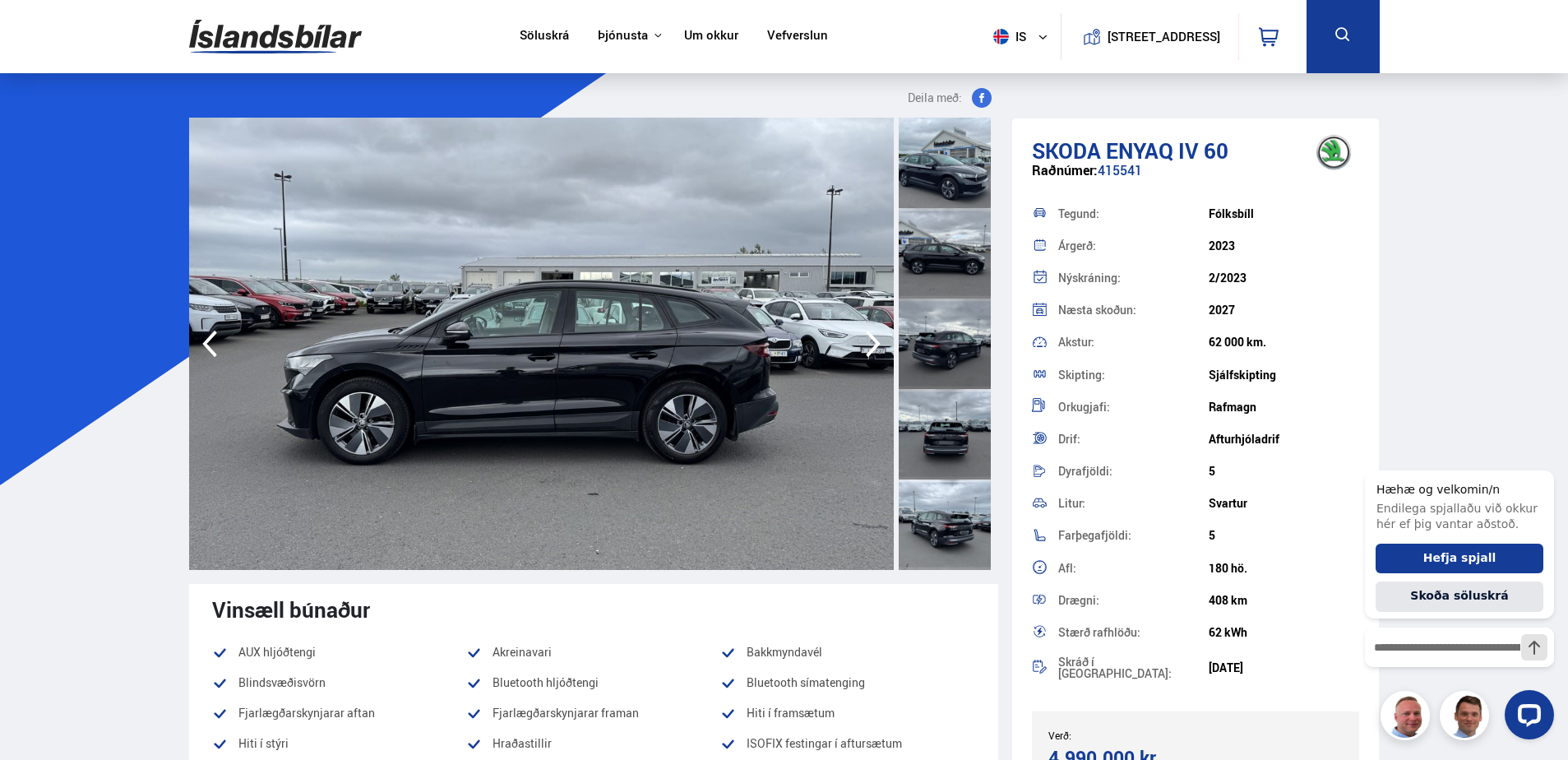
click at [868, 335] on icon "button" at bounding box center [873, 343] width 15 height 27
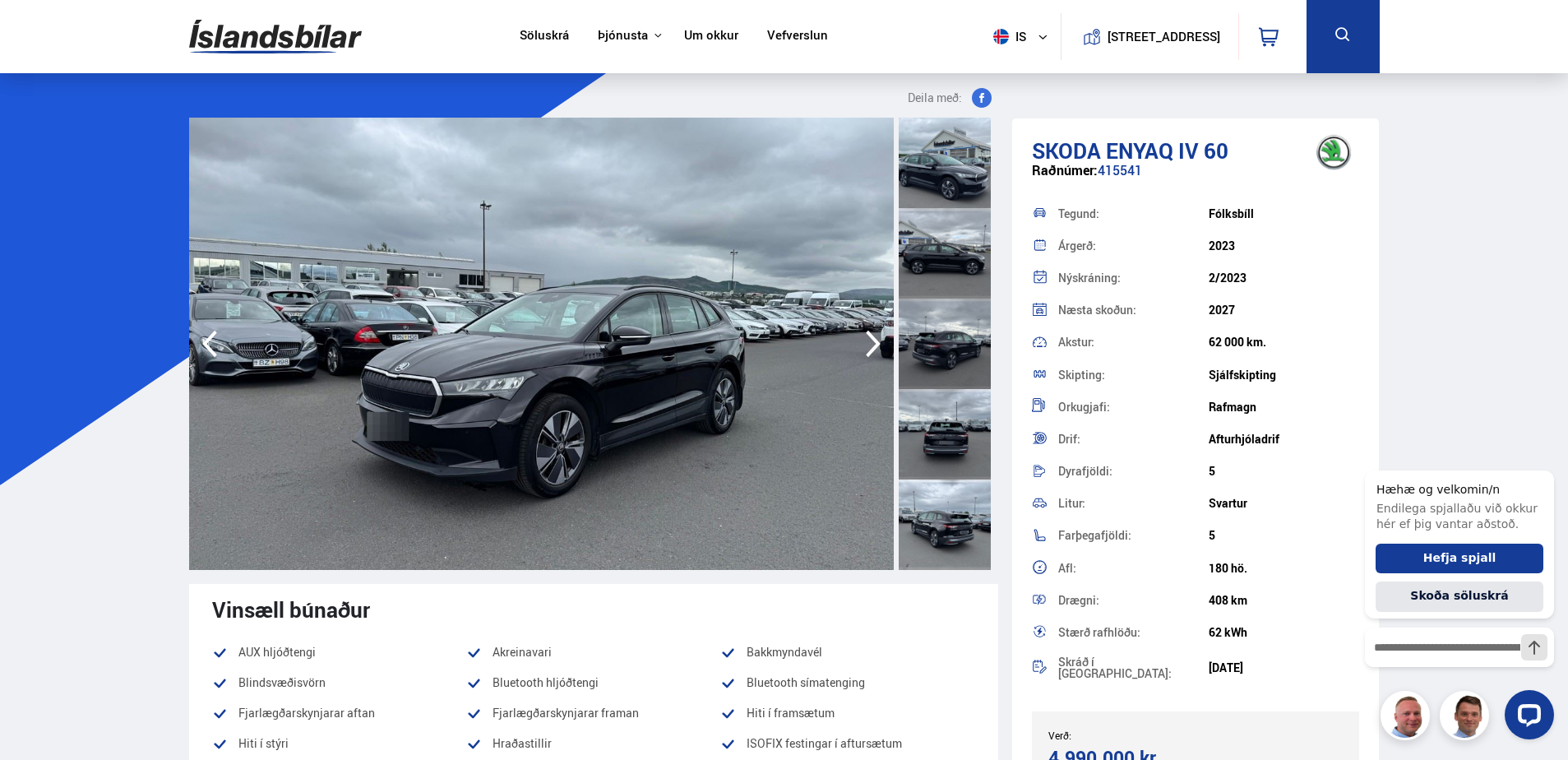
click at [868, 335] on icon "button" at bounding box center [873, 343] width 15 height 27
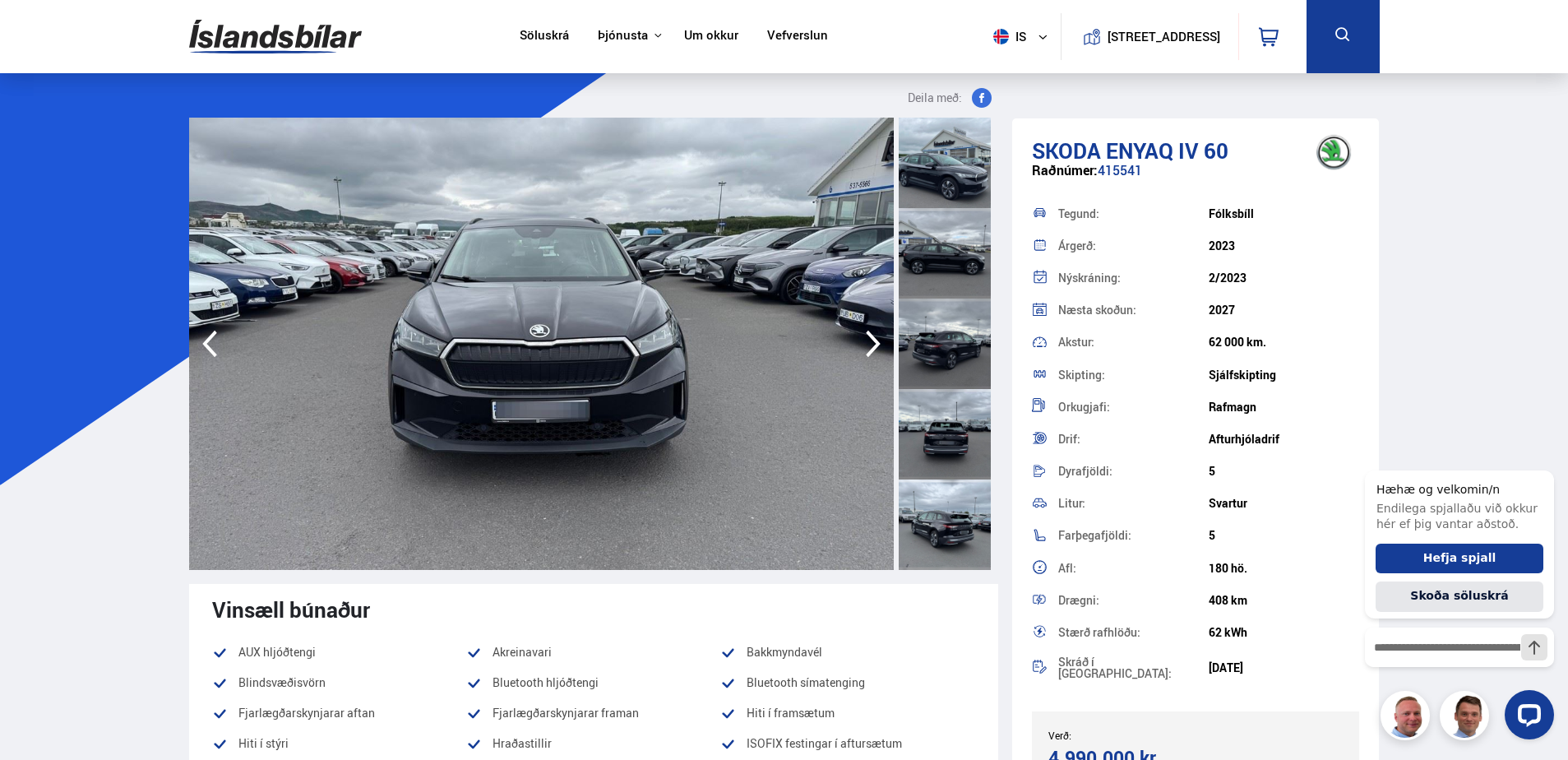
click at [868, 335] on icon "button" at bounding box center [873, 343] width 15 height 27
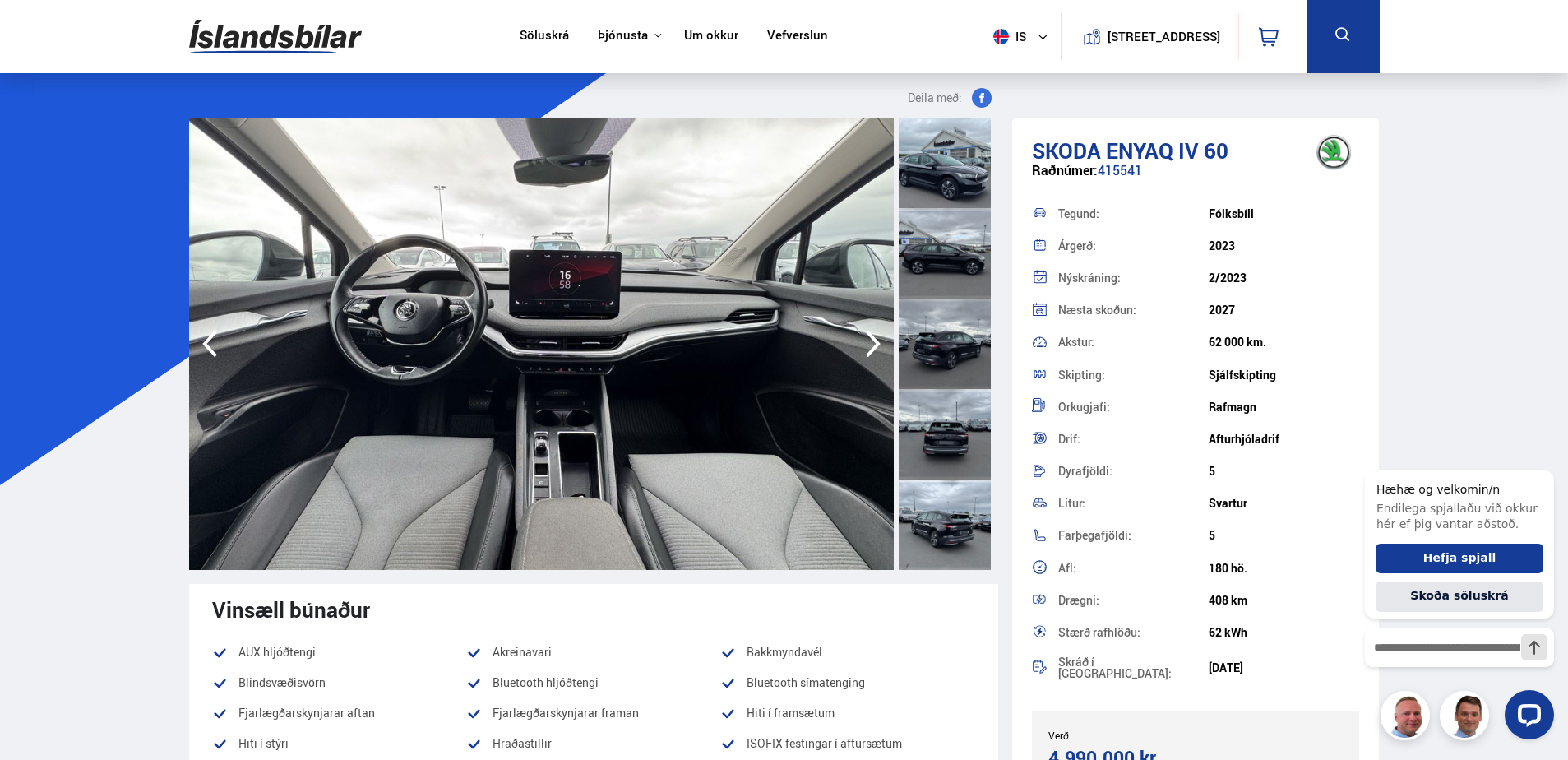
click at [868, 335] on icon "button" at bounding box center [873, 343] width 15 height 27
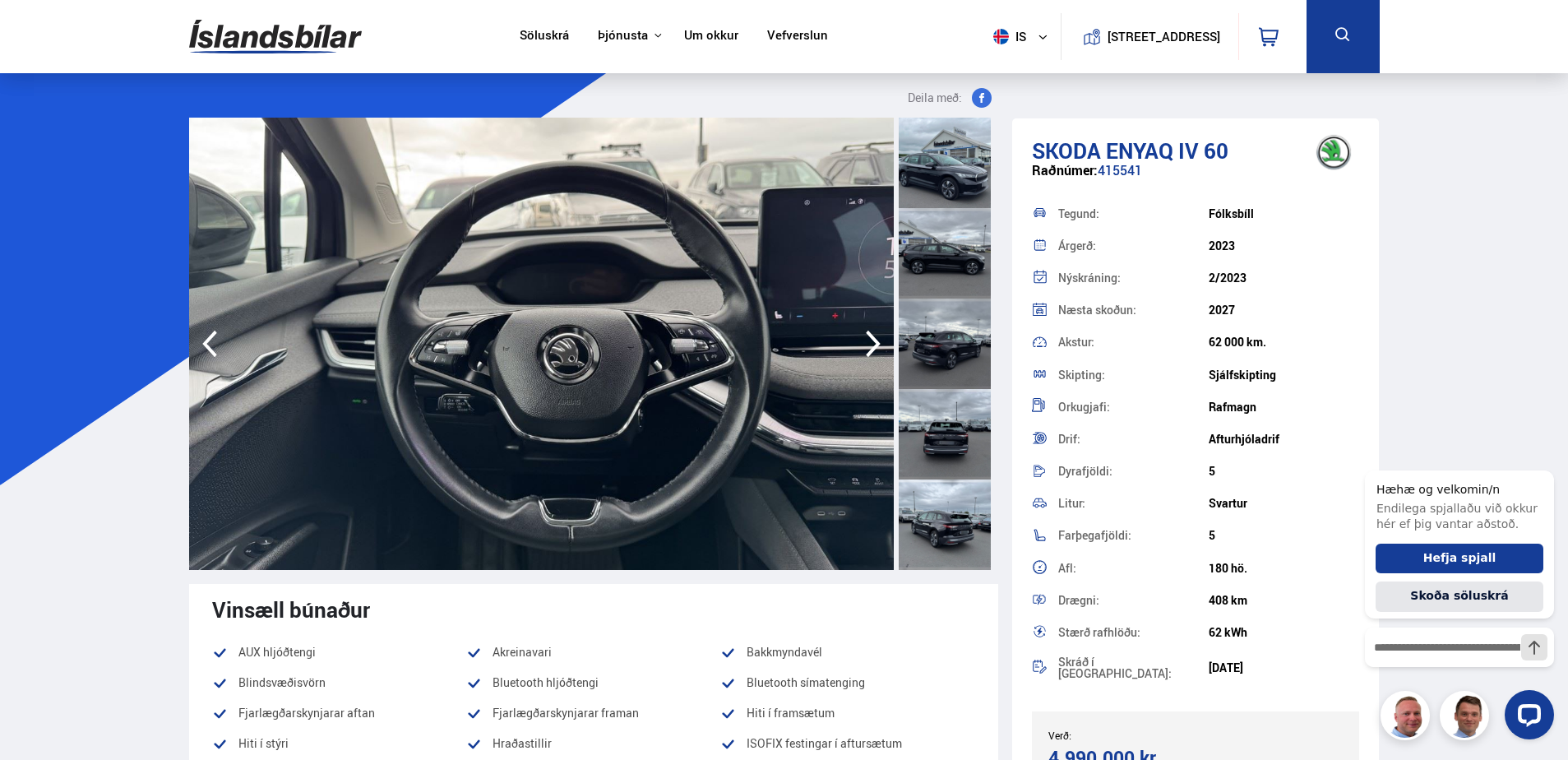
click at [868, 335] on icon "button" at bounding box center [873, 343] width 15 height 27
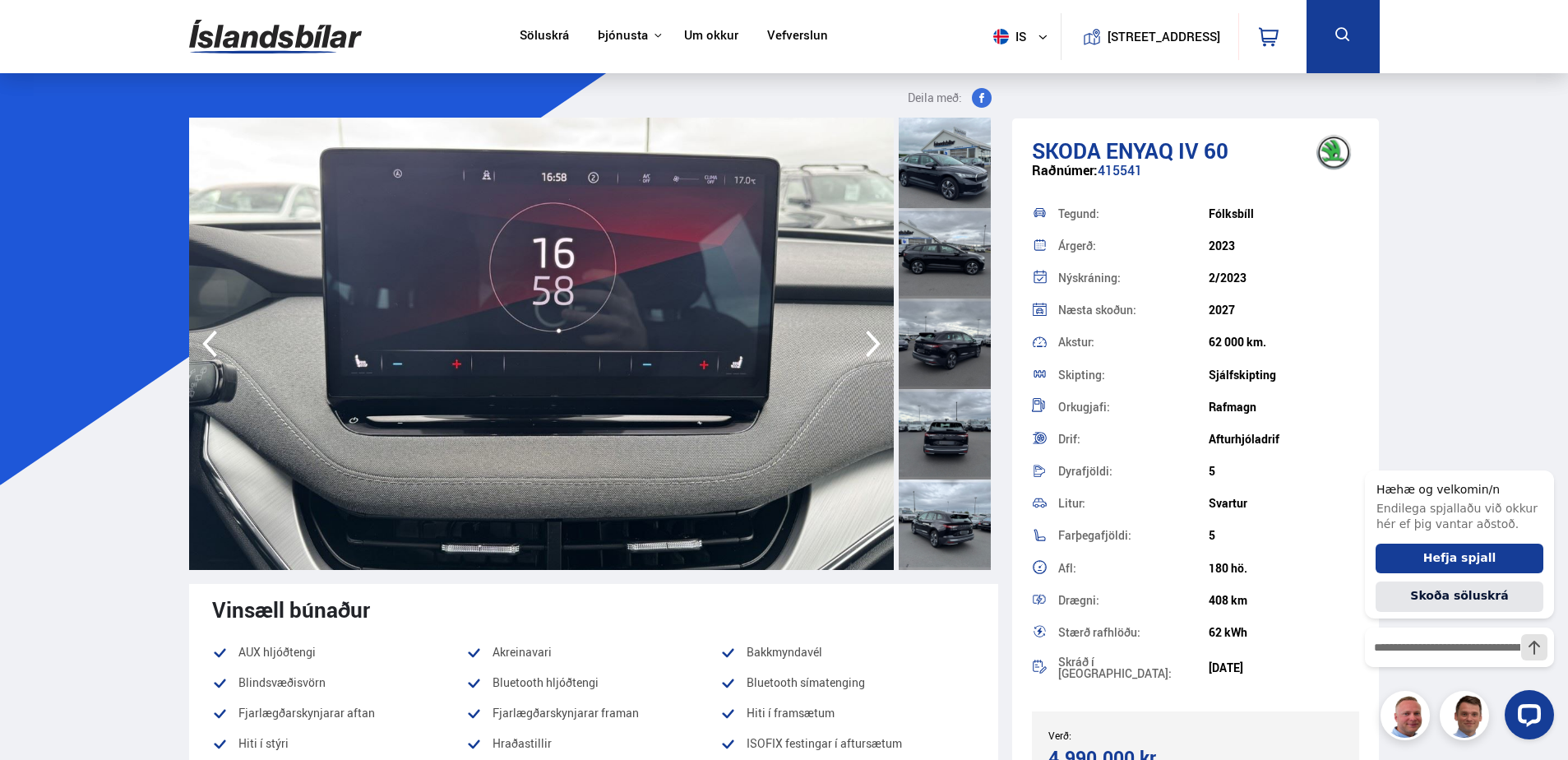
click at [868, 335] on icon "button" at bounding box center [873, 343] width 15 height 27
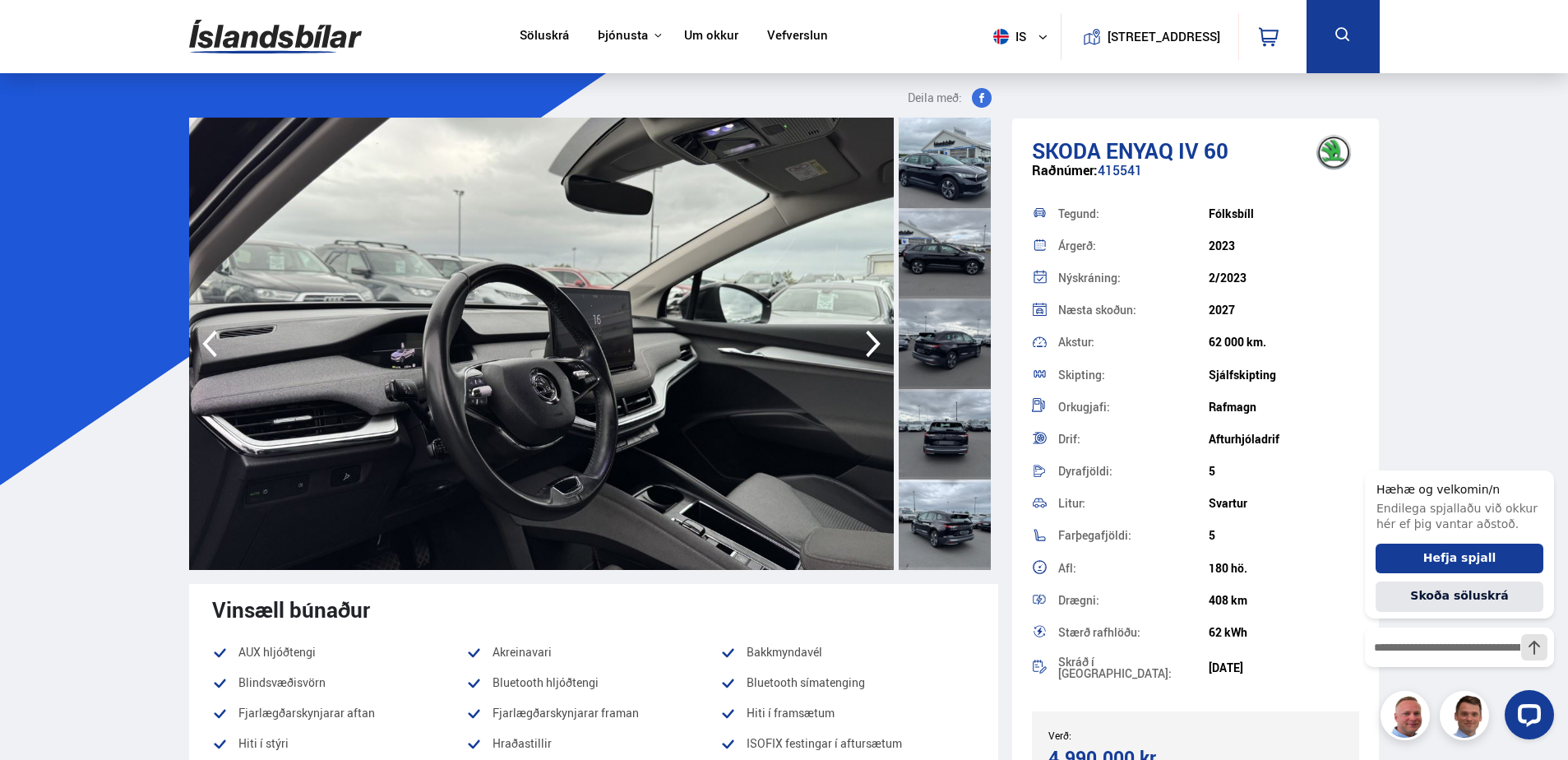
click at [868, 335] on icon "button" at bounding box center [873, 343] width 15 height 27
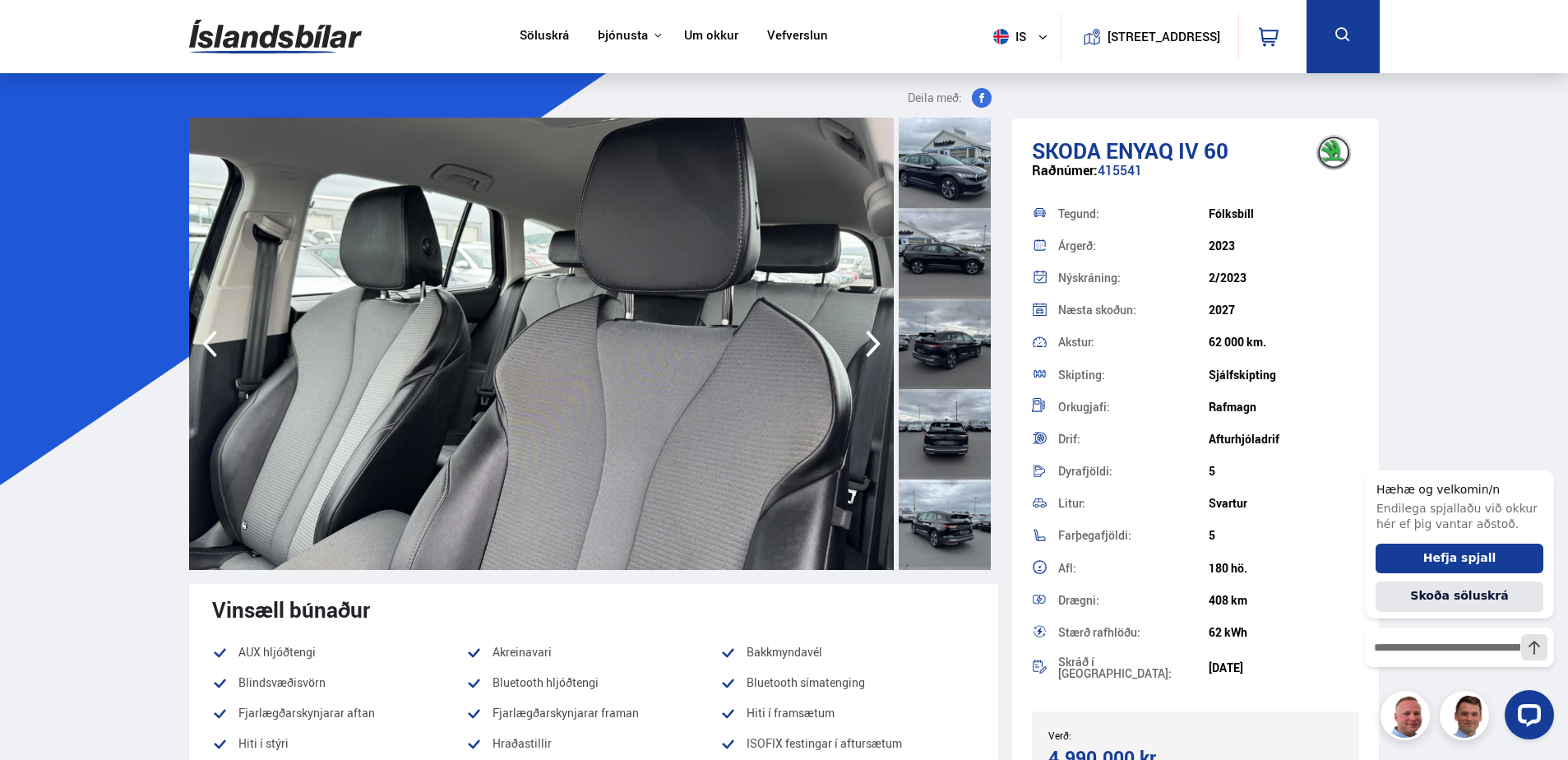
click at [868, 335] on icon "button" at bounding box center [873, 343] width 15 height 27
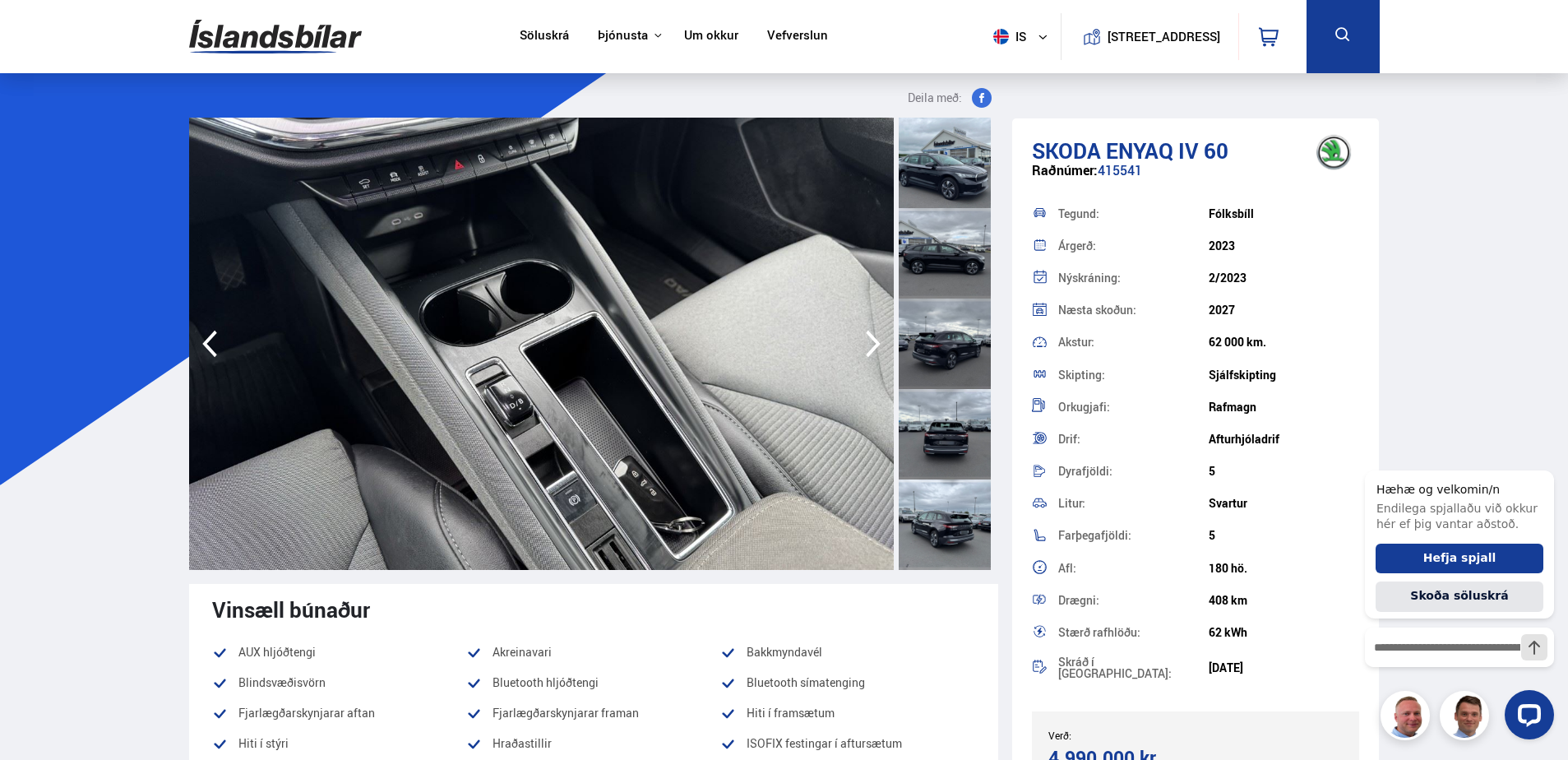
click at [868, 335] on icon "button" at bounding box center [873, 343] width 15 height 27
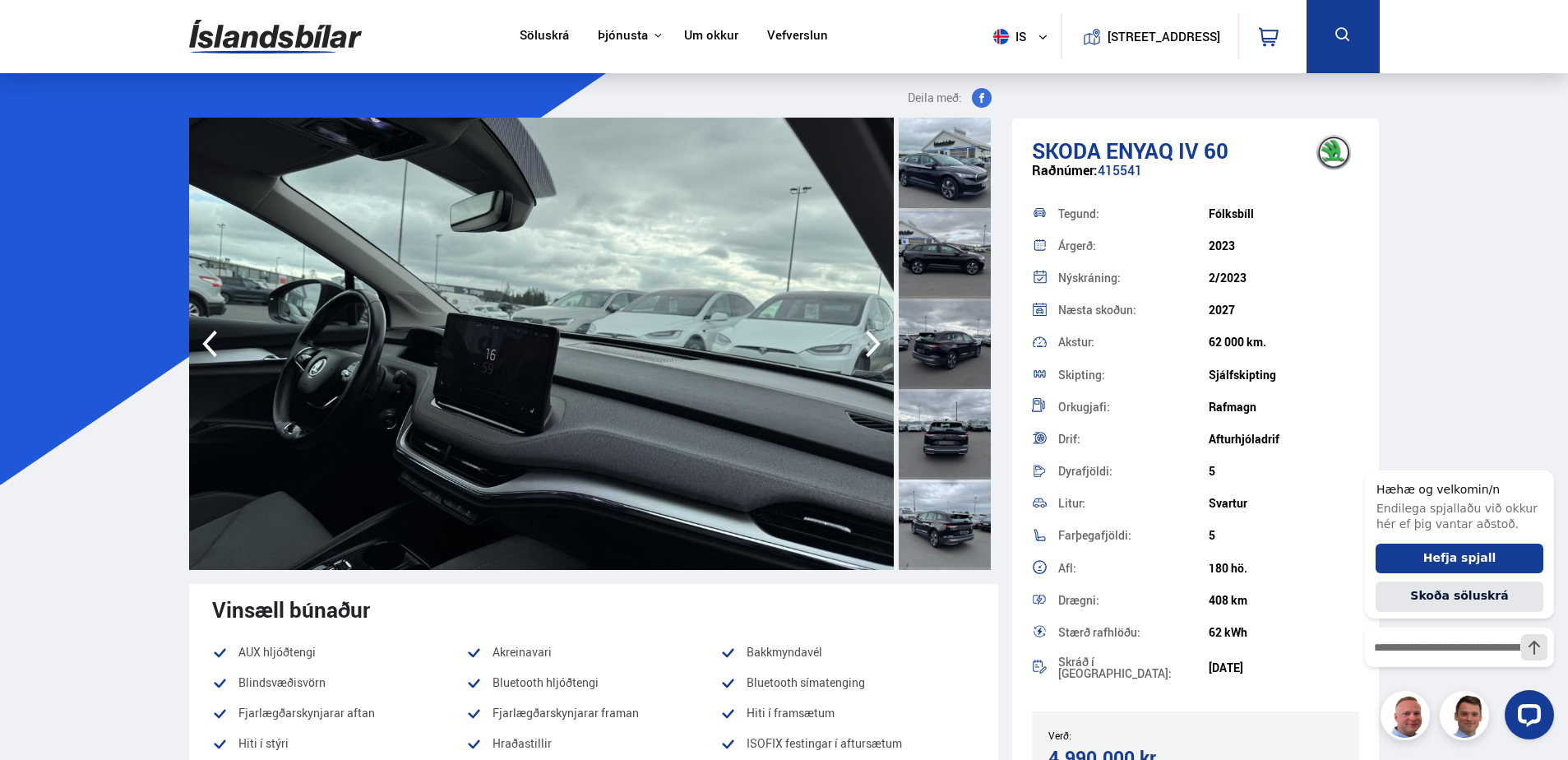
click at [868, 335] on icon "button" at bounding box center [873, 343] width 15 height 27
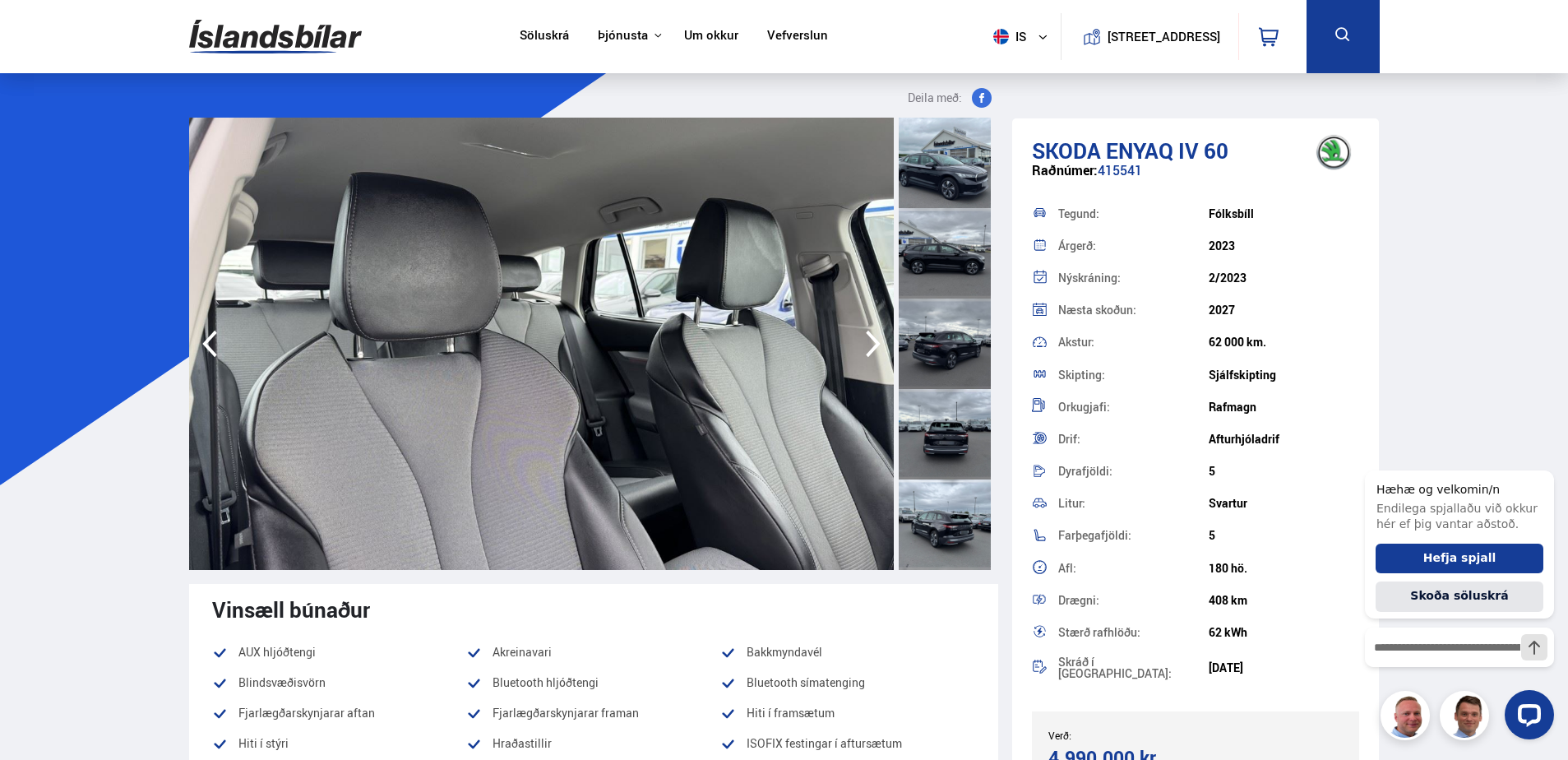
click at [868, 335] on icon "button" at bounding box center [873, 343] width 15 height 27
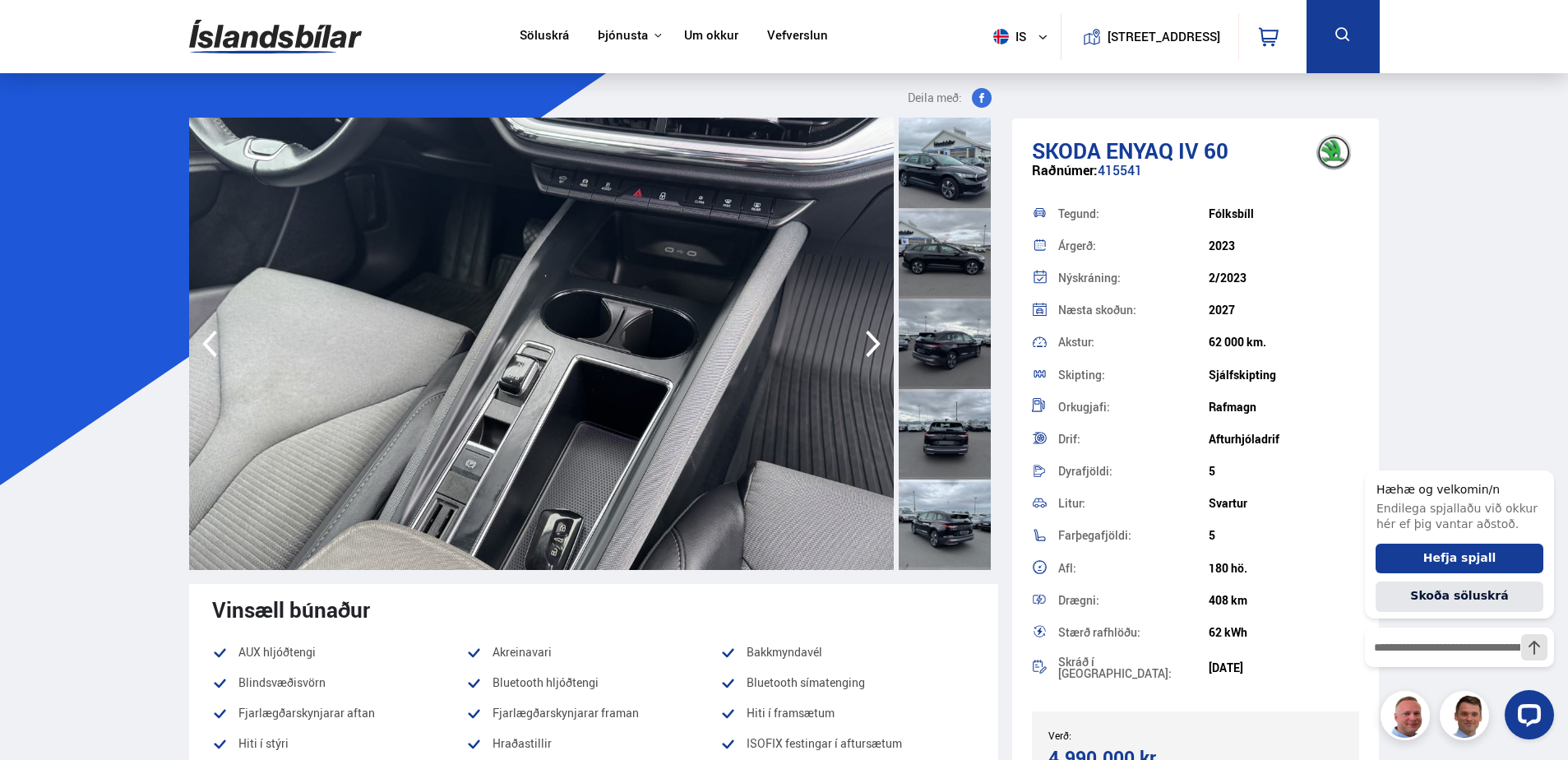
click at [868, 335] on icon "button" at bounding box center [873, 343] width 15 height 27
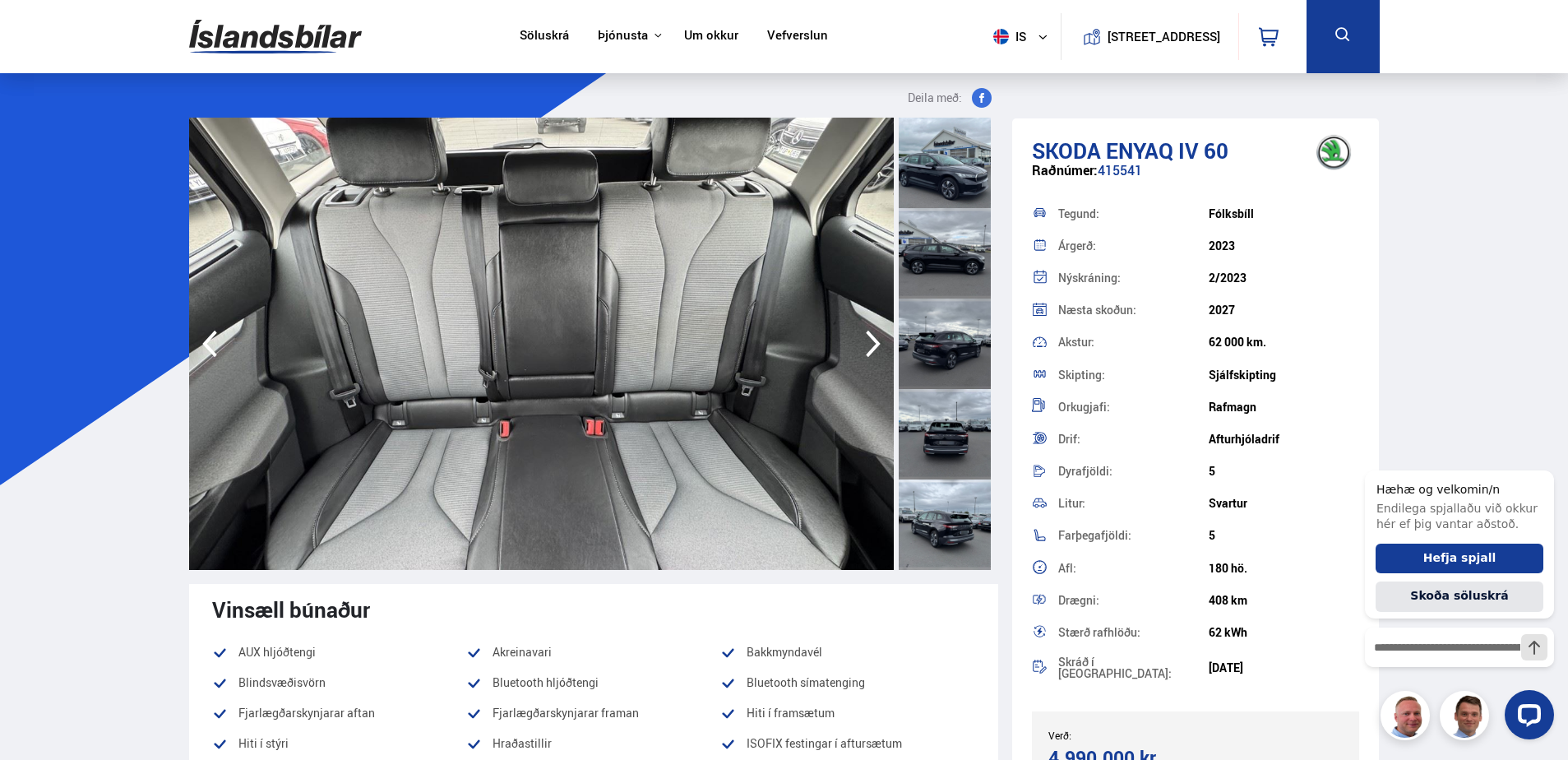
click at [868, 335] on icon "button" at bounding box center [873, 343] width 15 height 27
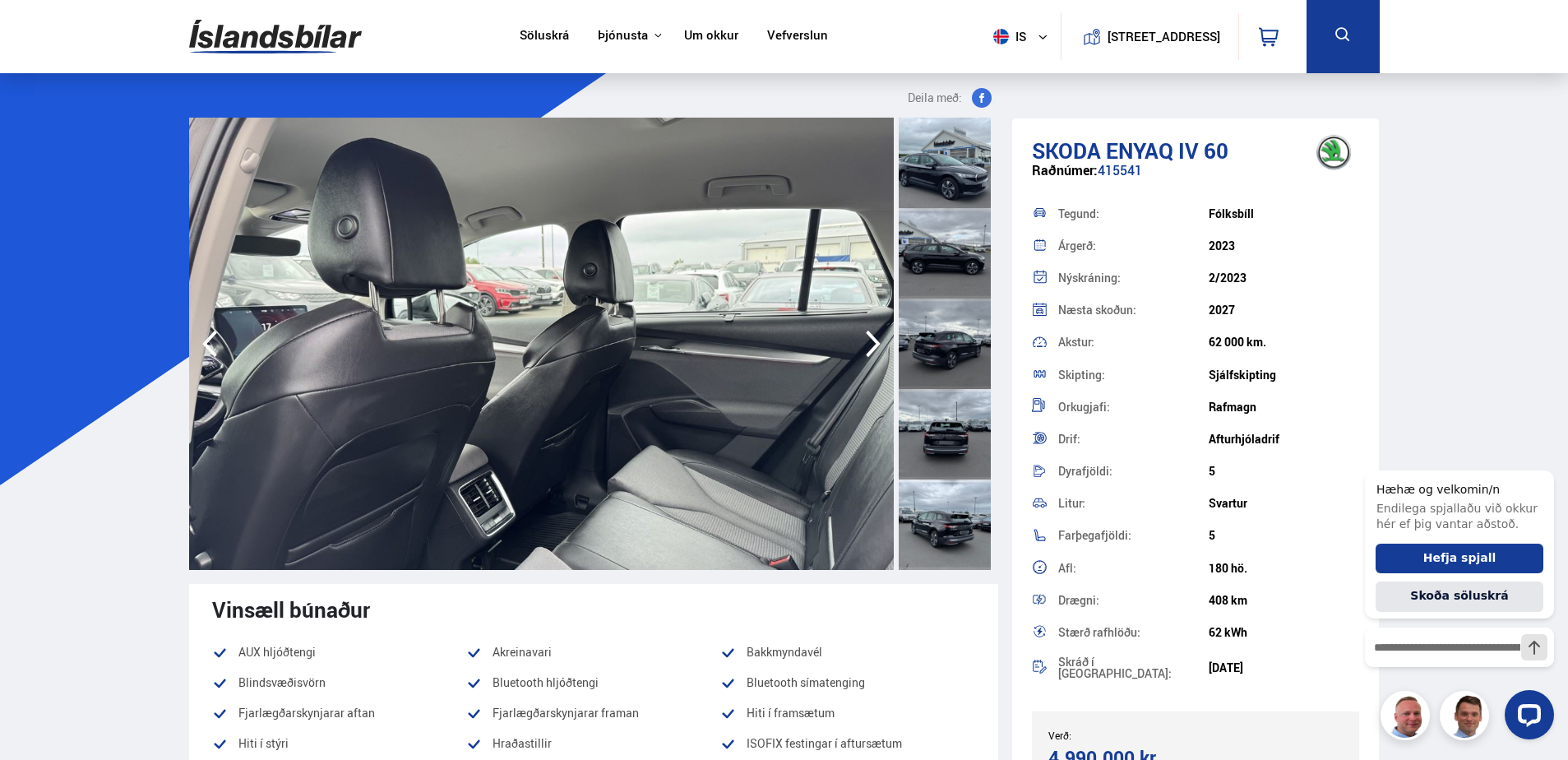
click at [868, 335] on icon "button" at bounding box center [873, 343] width 15 height 27
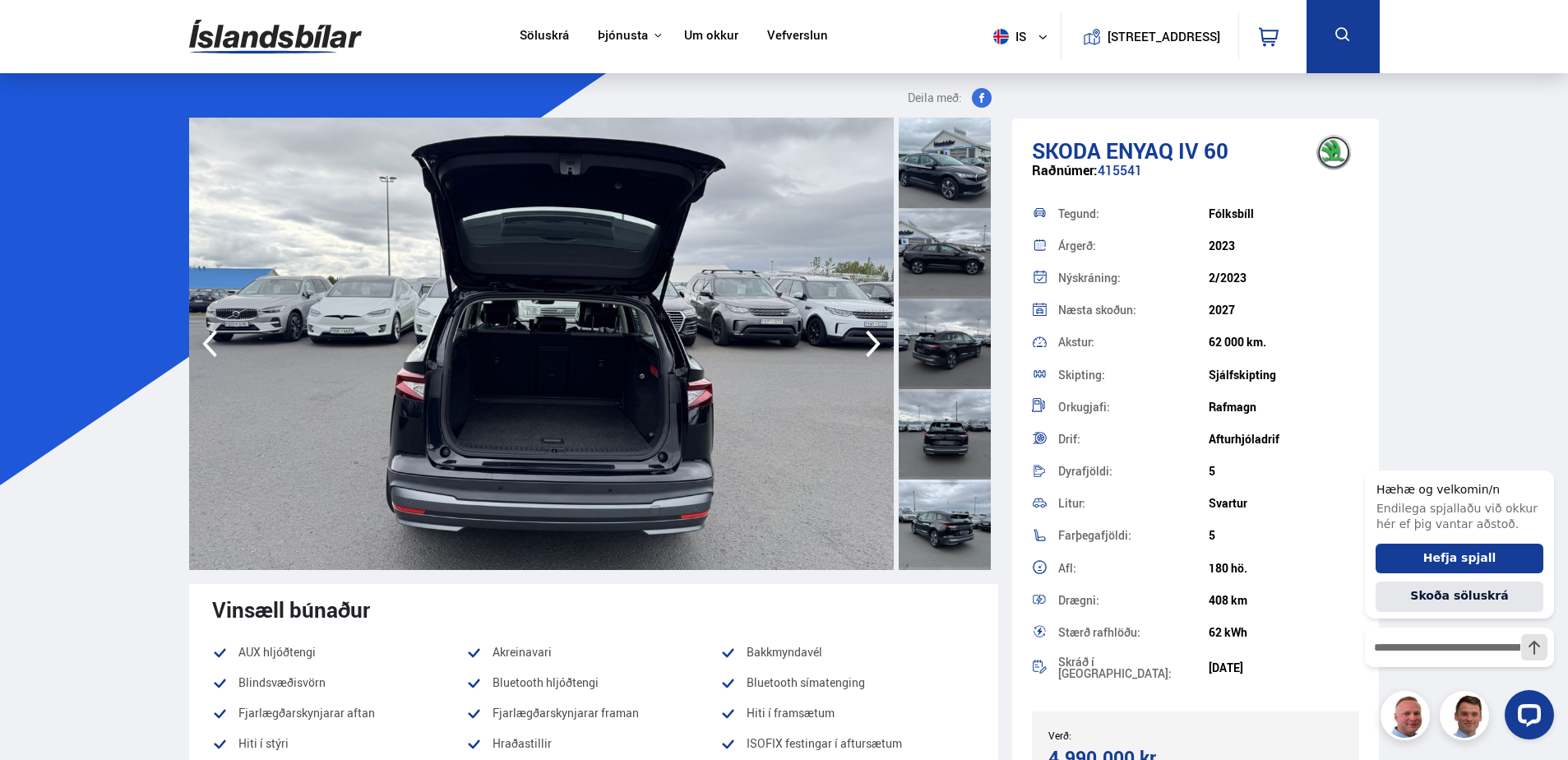
click at [868, 335] on icon "button" at bounding box center [873, 343] width 15 height 27
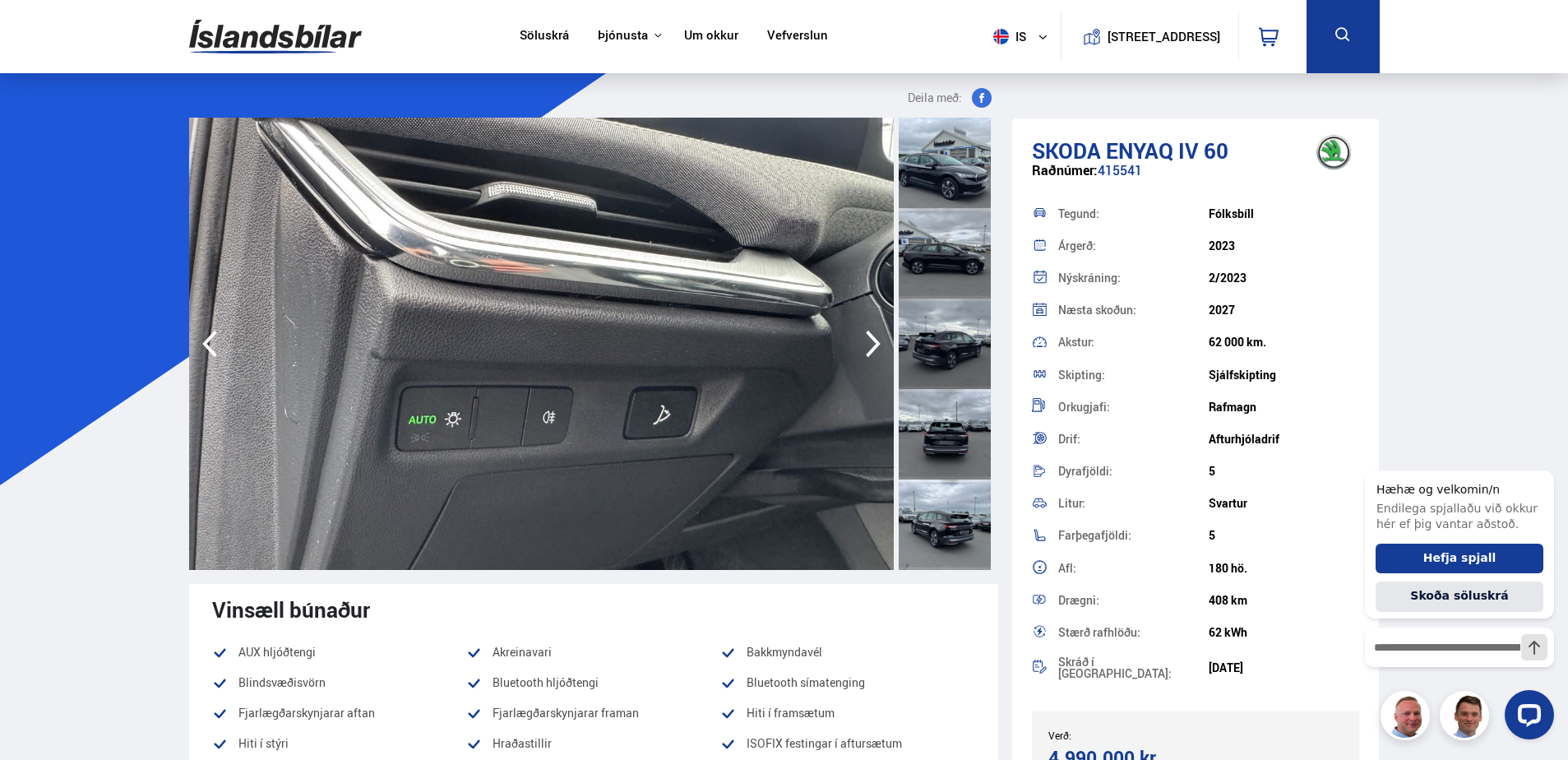
click at [868, 335] on icon "button" at bounding box center [873, 343] width 15 height 27
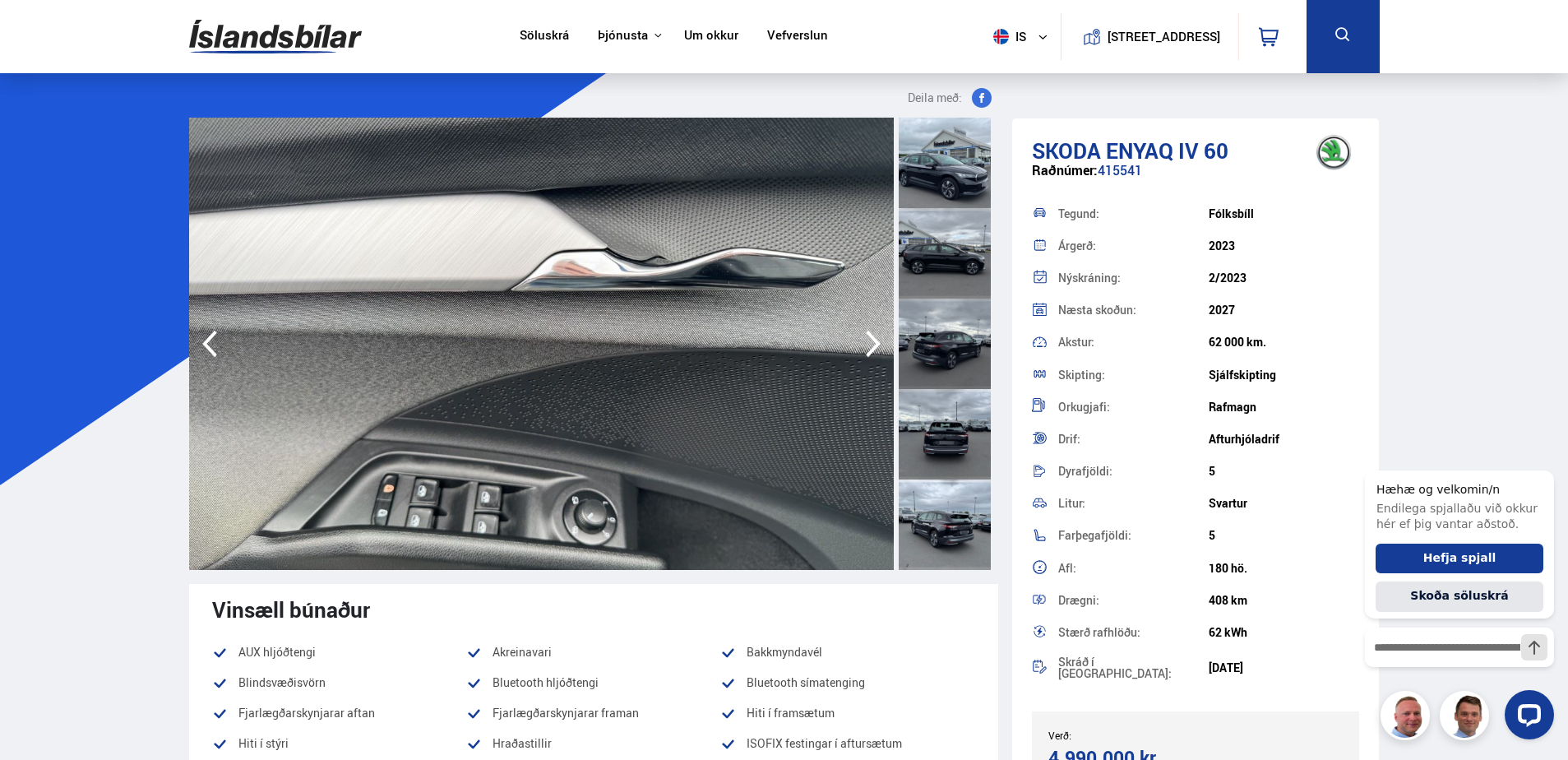
click at [868, 335] on icon "button" at bounding box center [873, 343] width 15 height 27
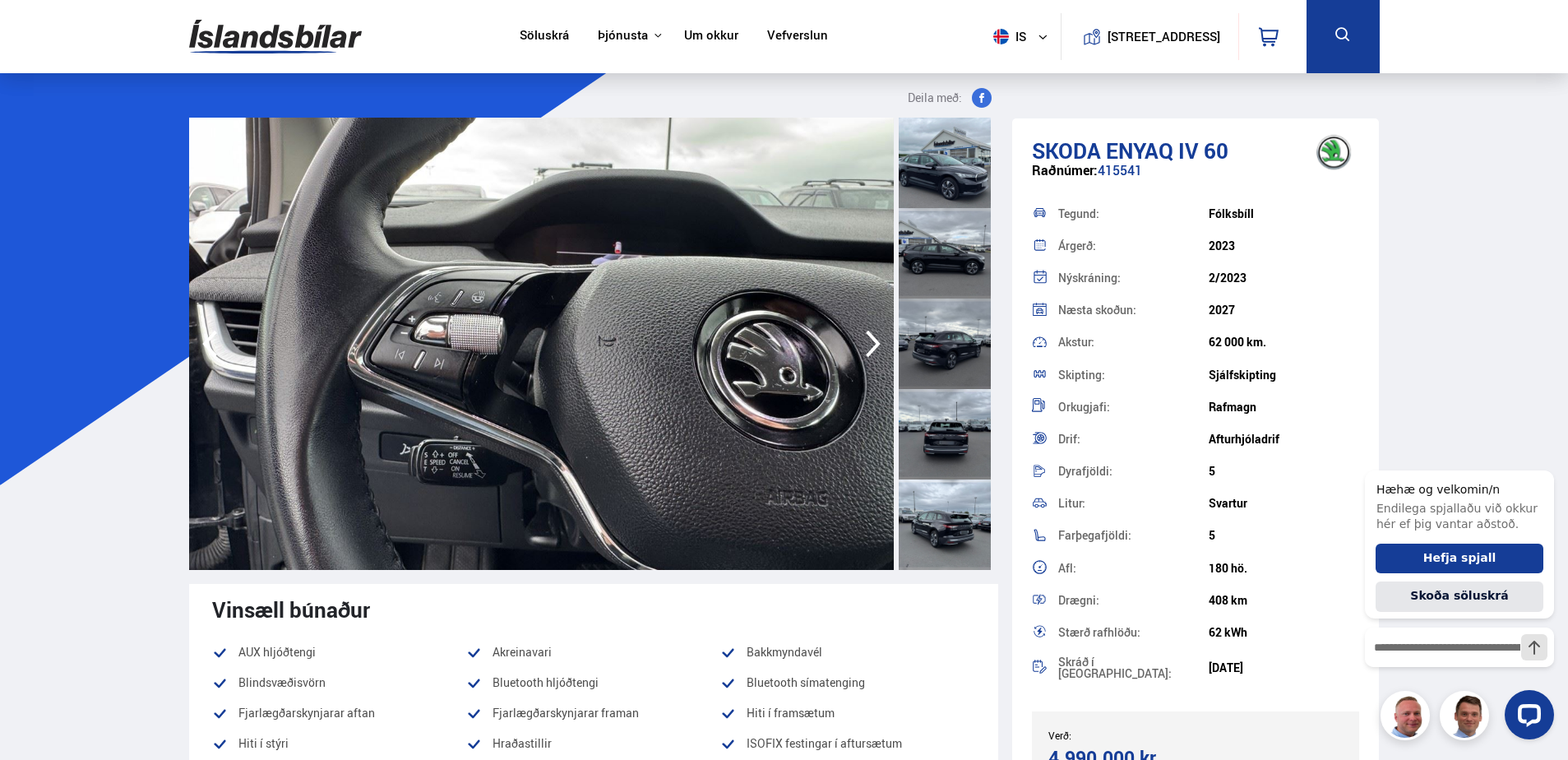
click at [868, 335] on icon "button" at bounding box center [873, 343] width 15 height 27
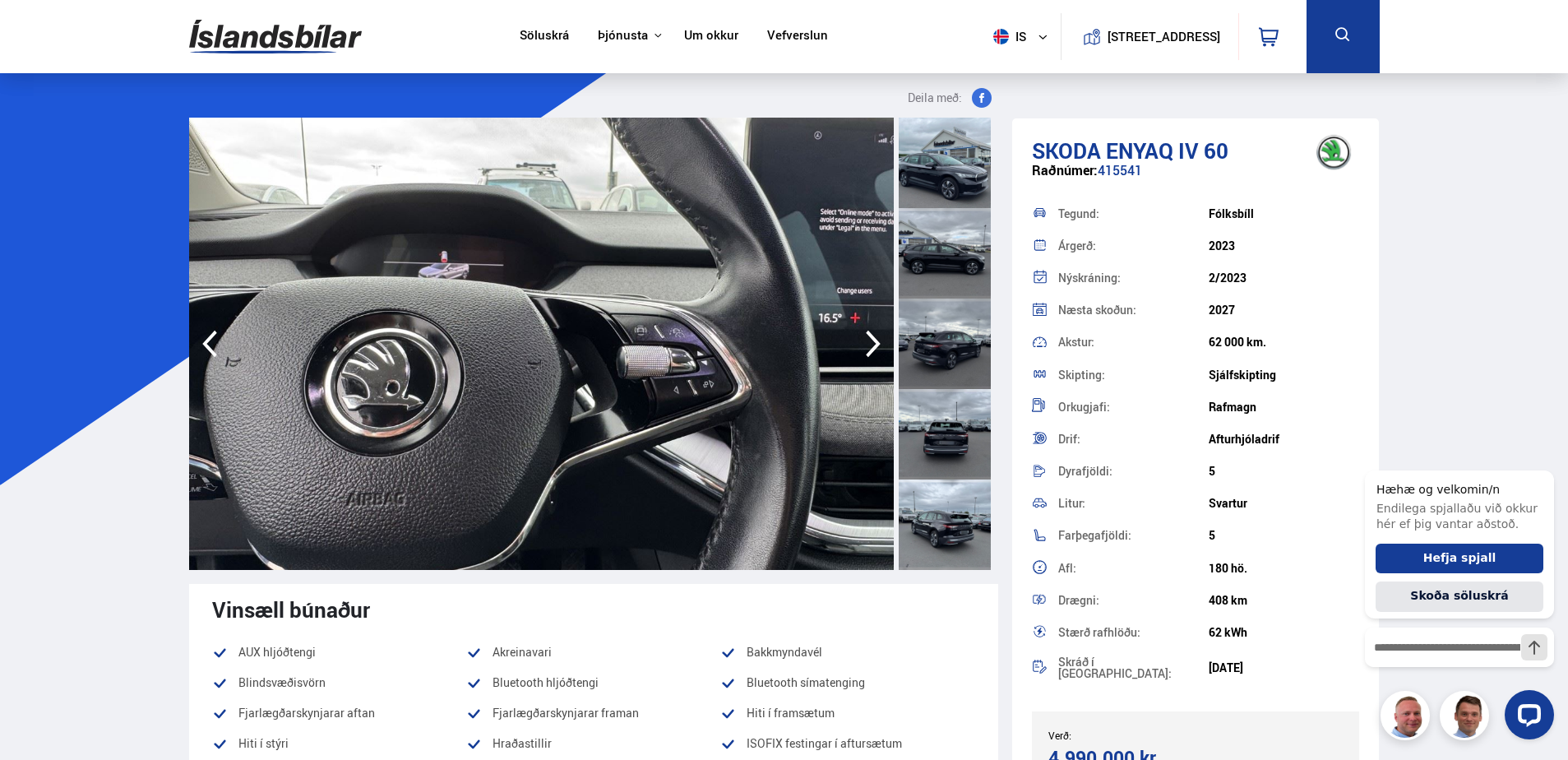
click at [868, 335] on icon "button" at bounding box center [873, 343] width 15 height 27
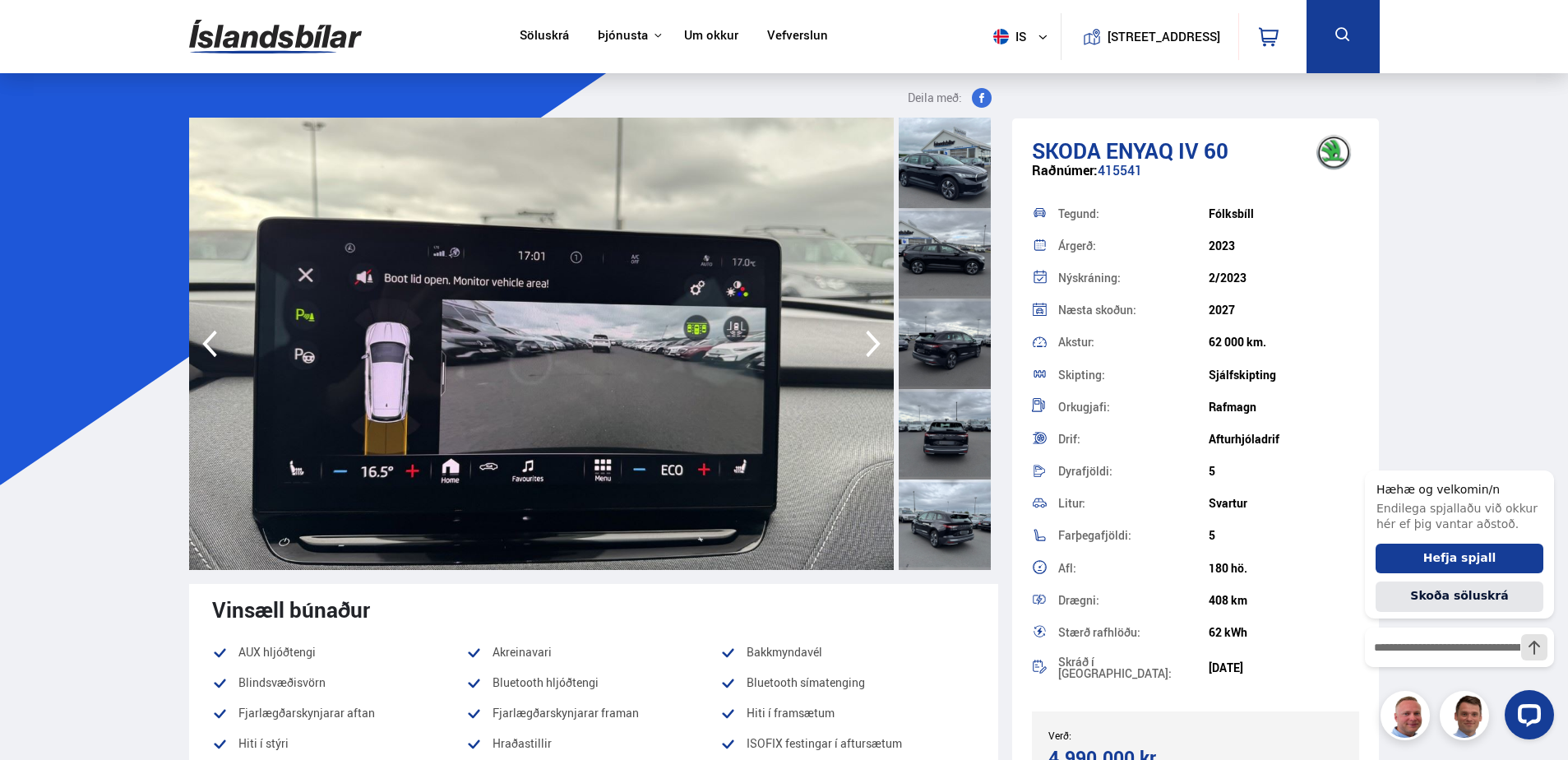
click at [868, 335] on icon "button" at bounding box center [873, 343] width 15 height 27
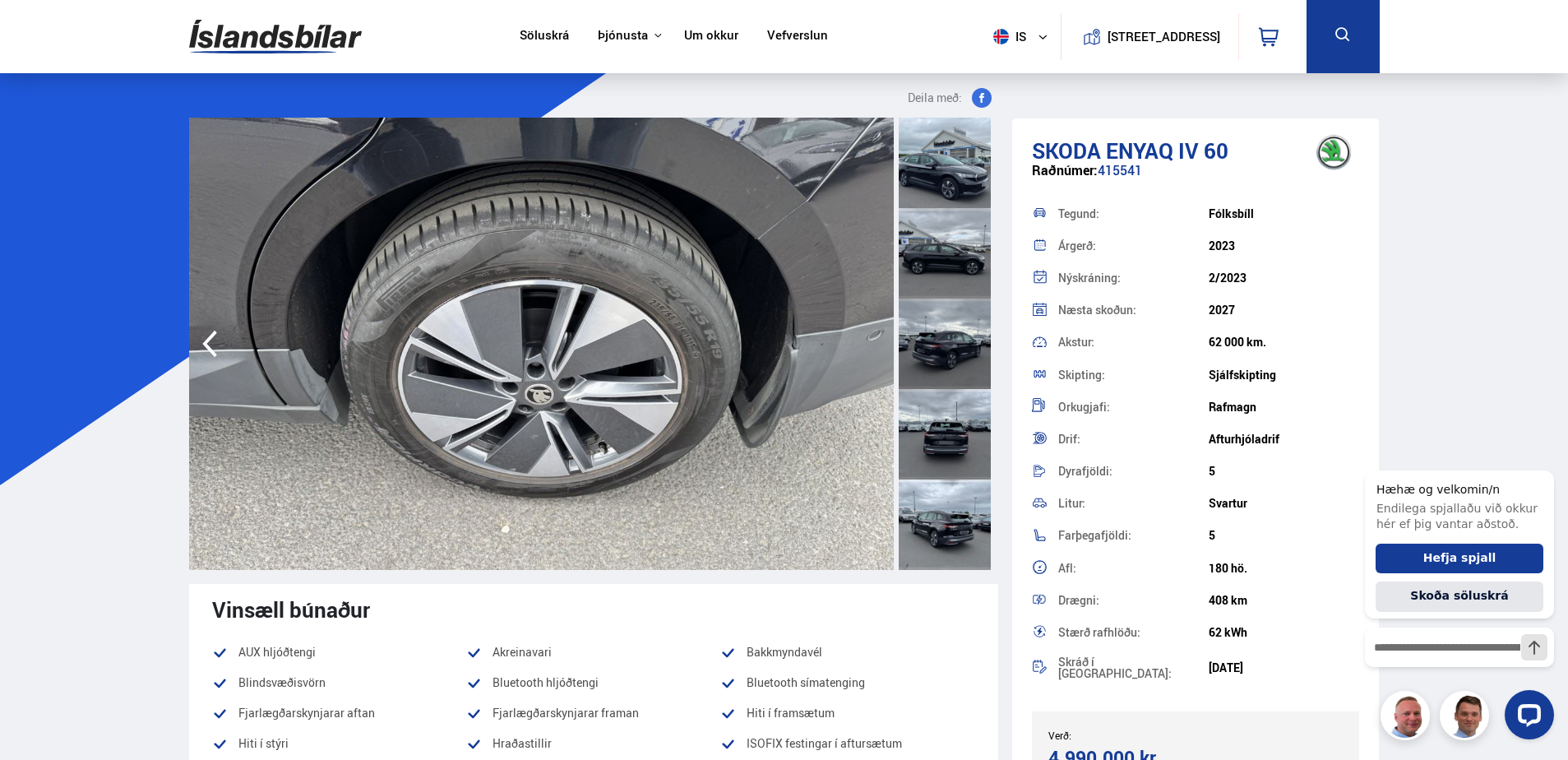
click at [868, 335] on img at bounding box center [542, 344] width 704 height 452
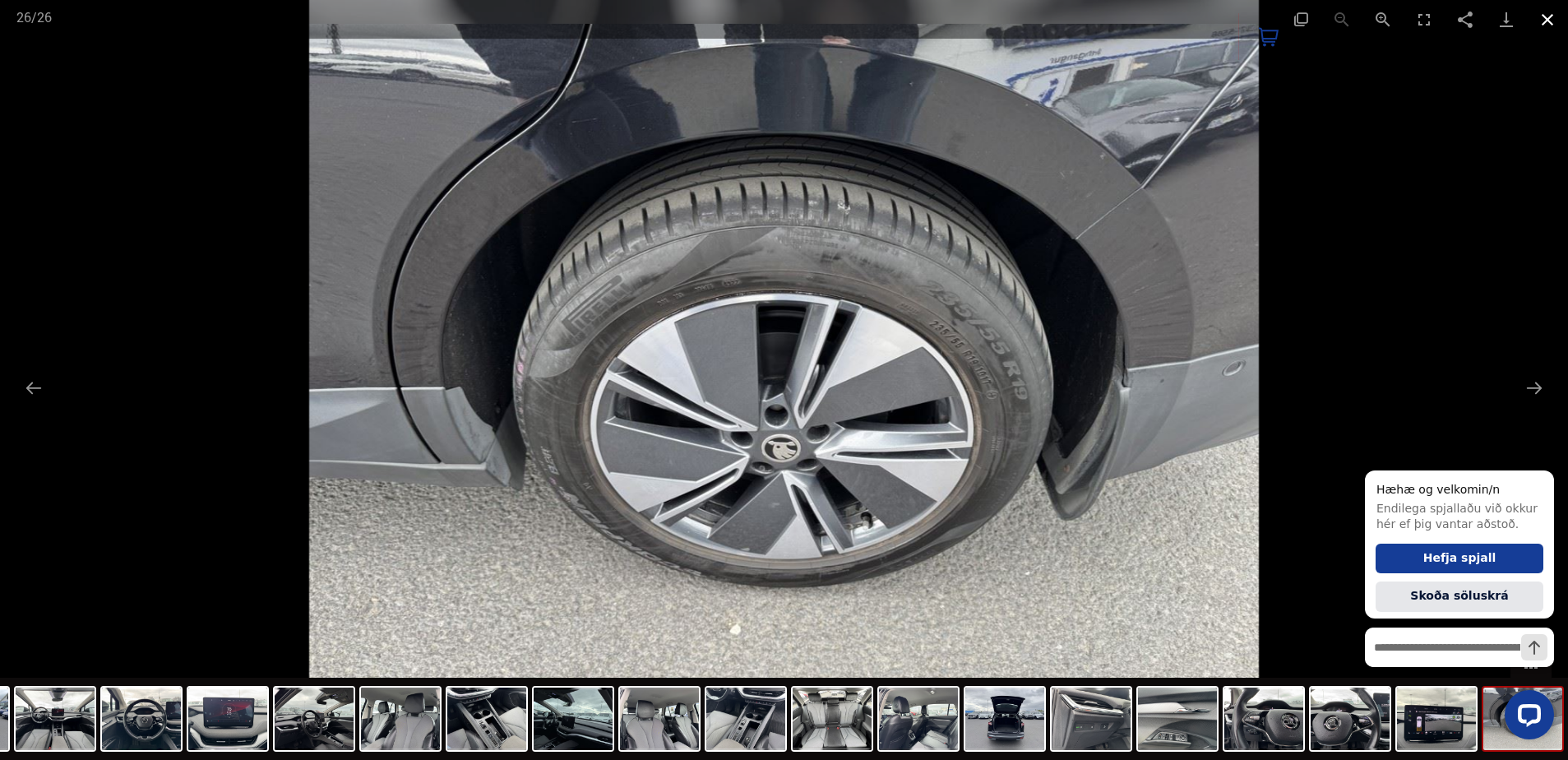
click at [1551, 11] on button "Close gallery" at bounding box center [1546, 19] width 41 height 39
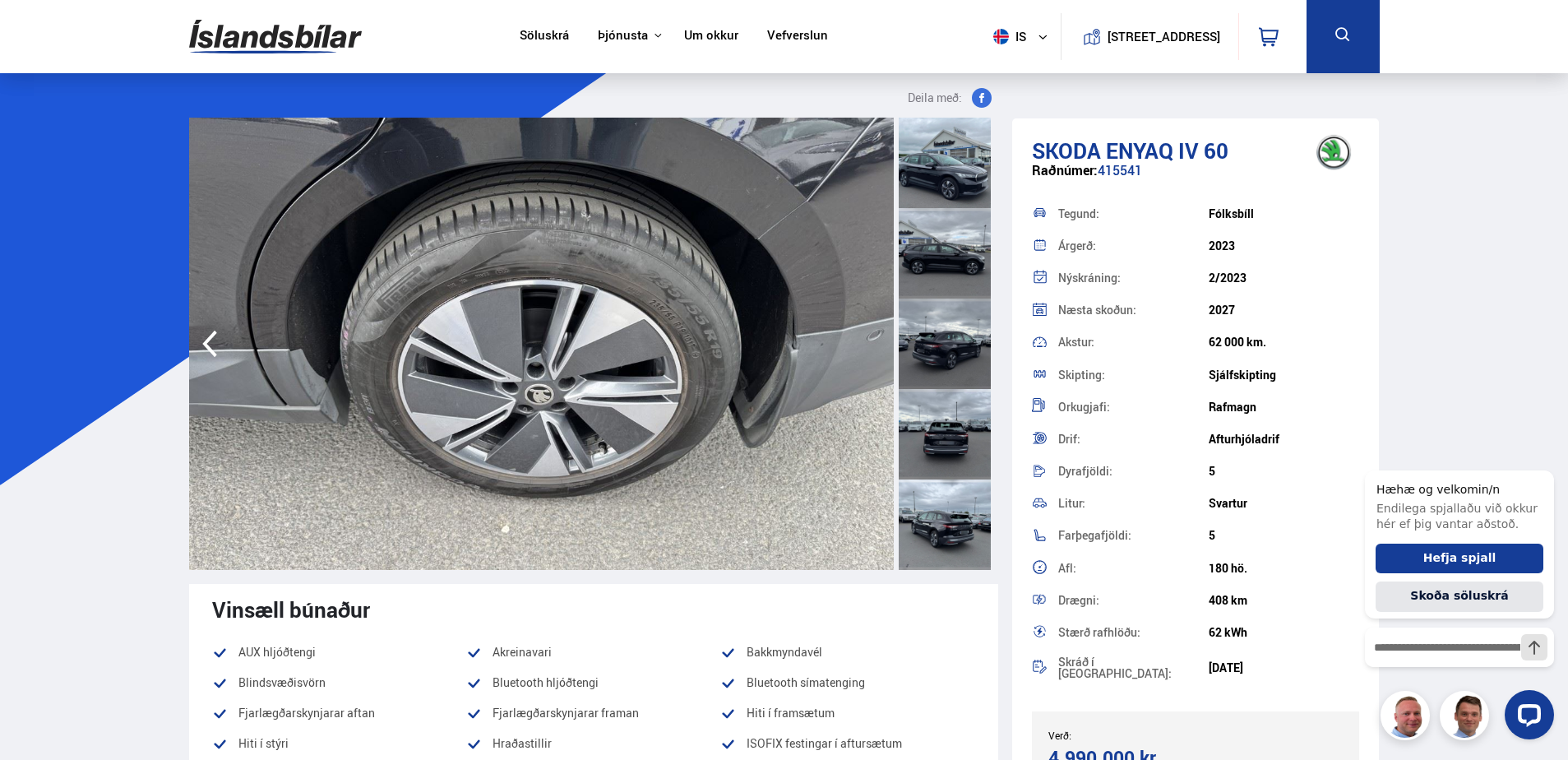
click at [953, 437] on div at bounding box center [944, 434] width 92 height 90
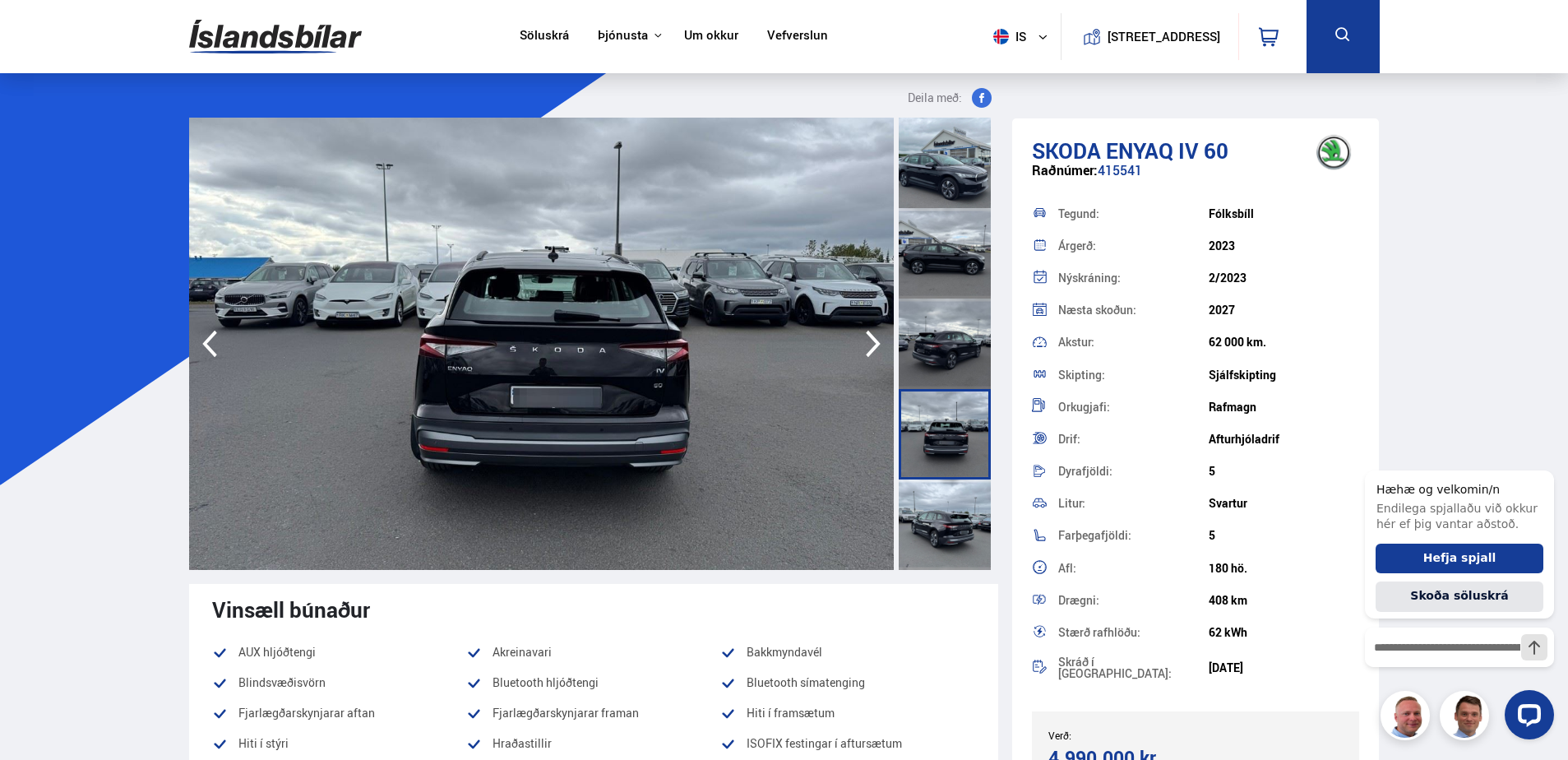
click at [876, 341] on icon "button" at bounding box center [873, 343] width 15 height 27
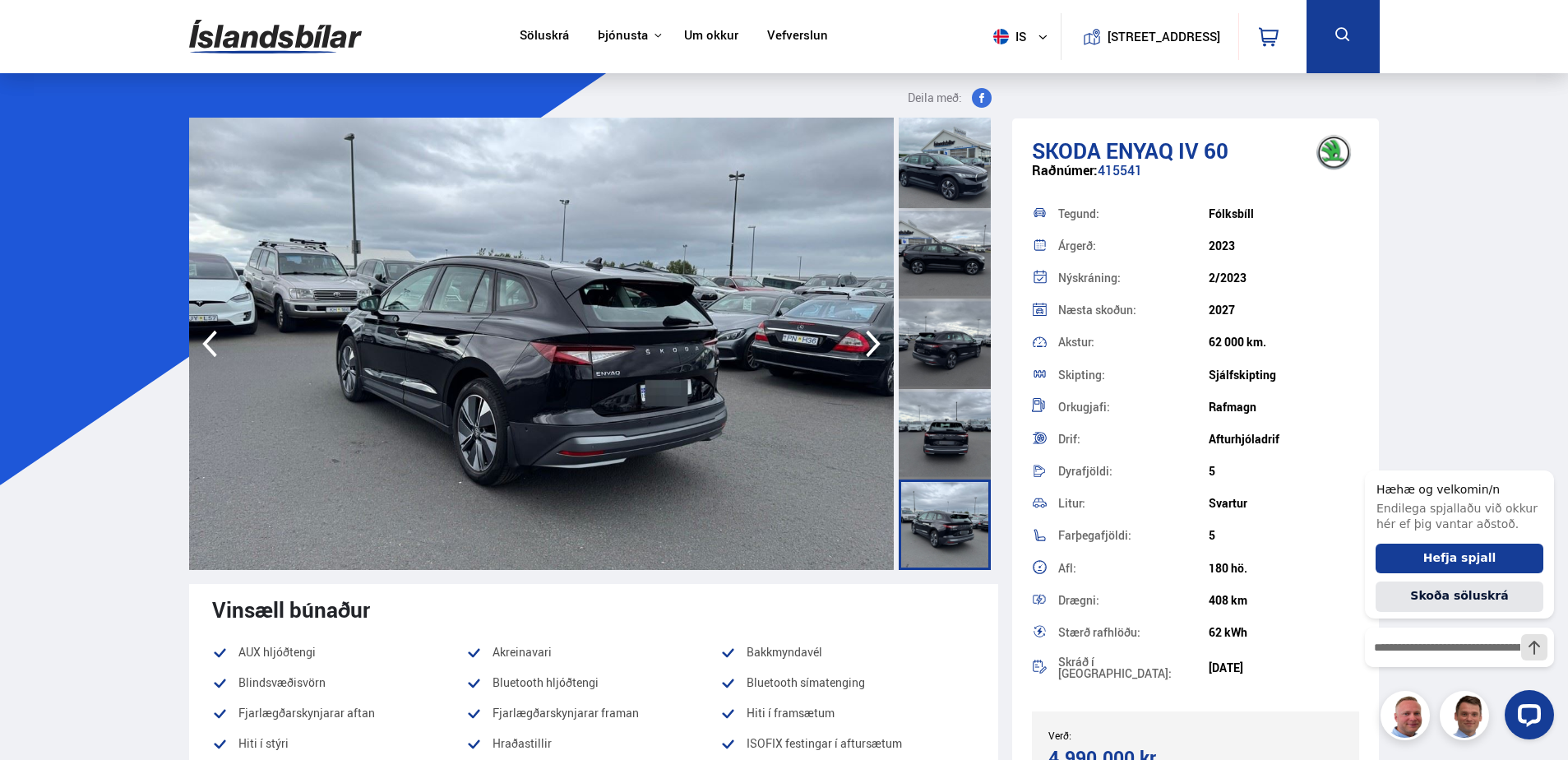
click at [870, 343] on icon "button" at bounding box center [873, 344] width 33 height 40
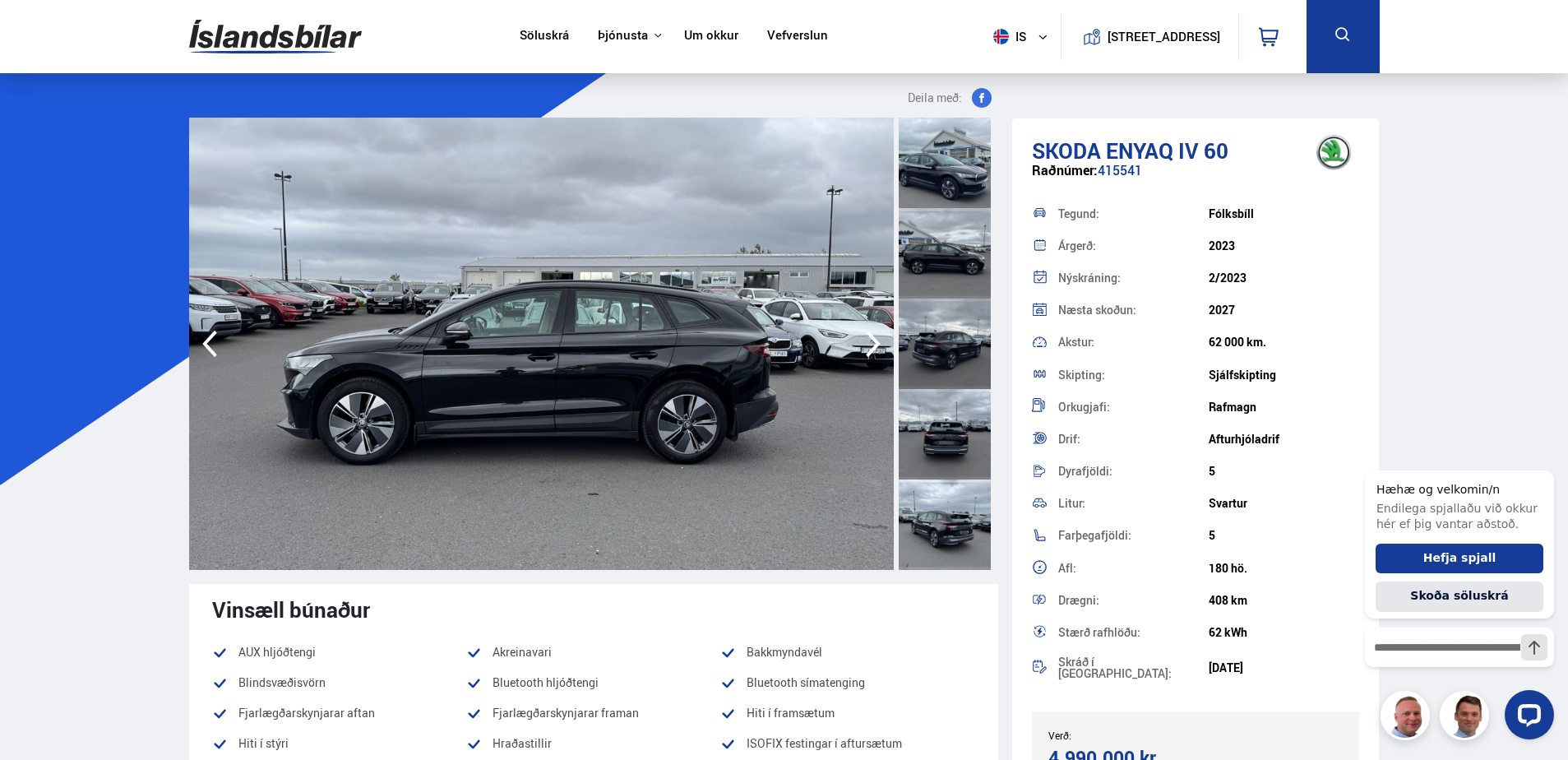
click at [870, 342] on icon "button" at bounding box center [873, 344] width 33 height 40
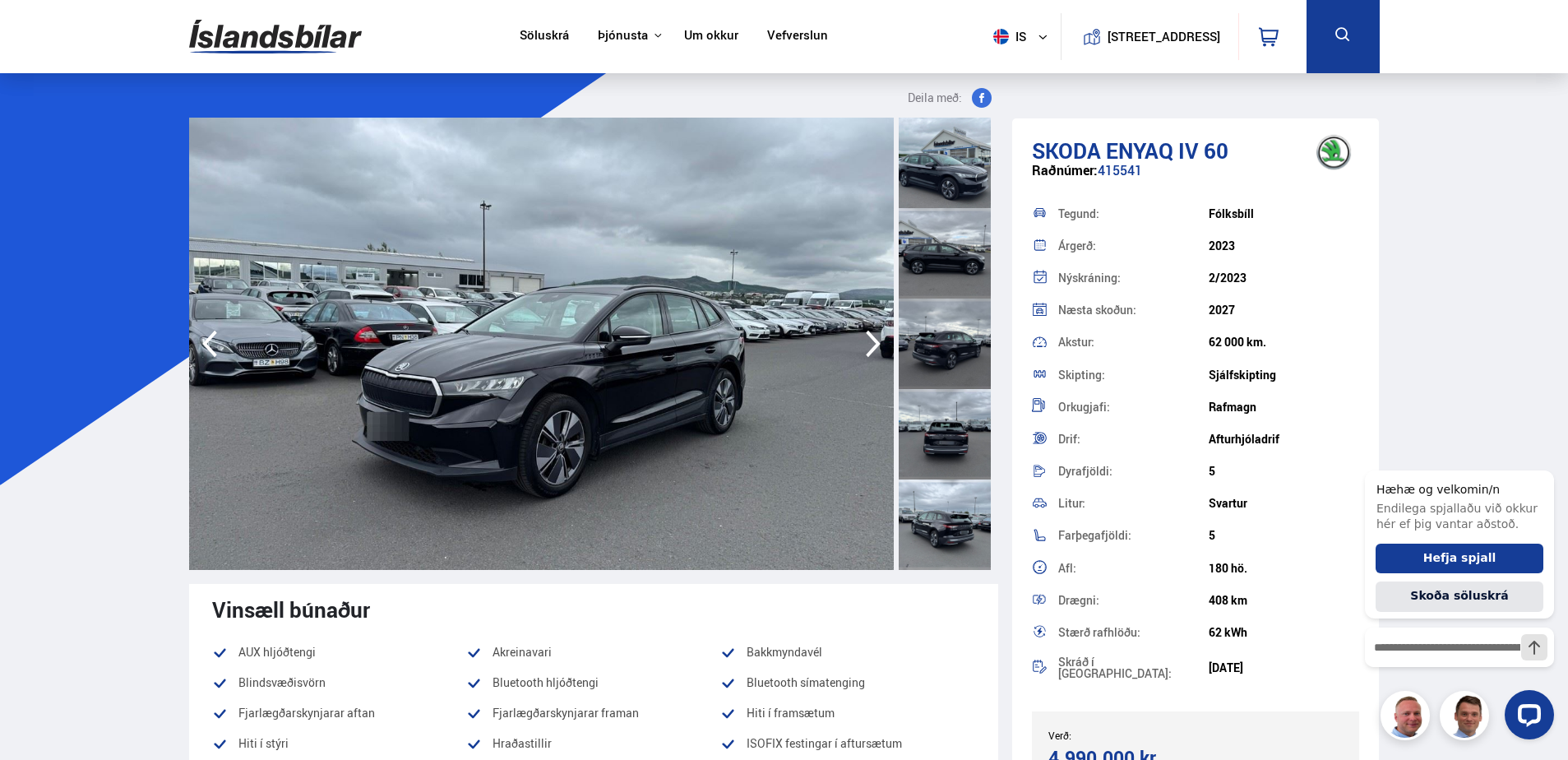
click at [870, 342] on icon "button" at bounding box center [873, 344] width 33 height 40
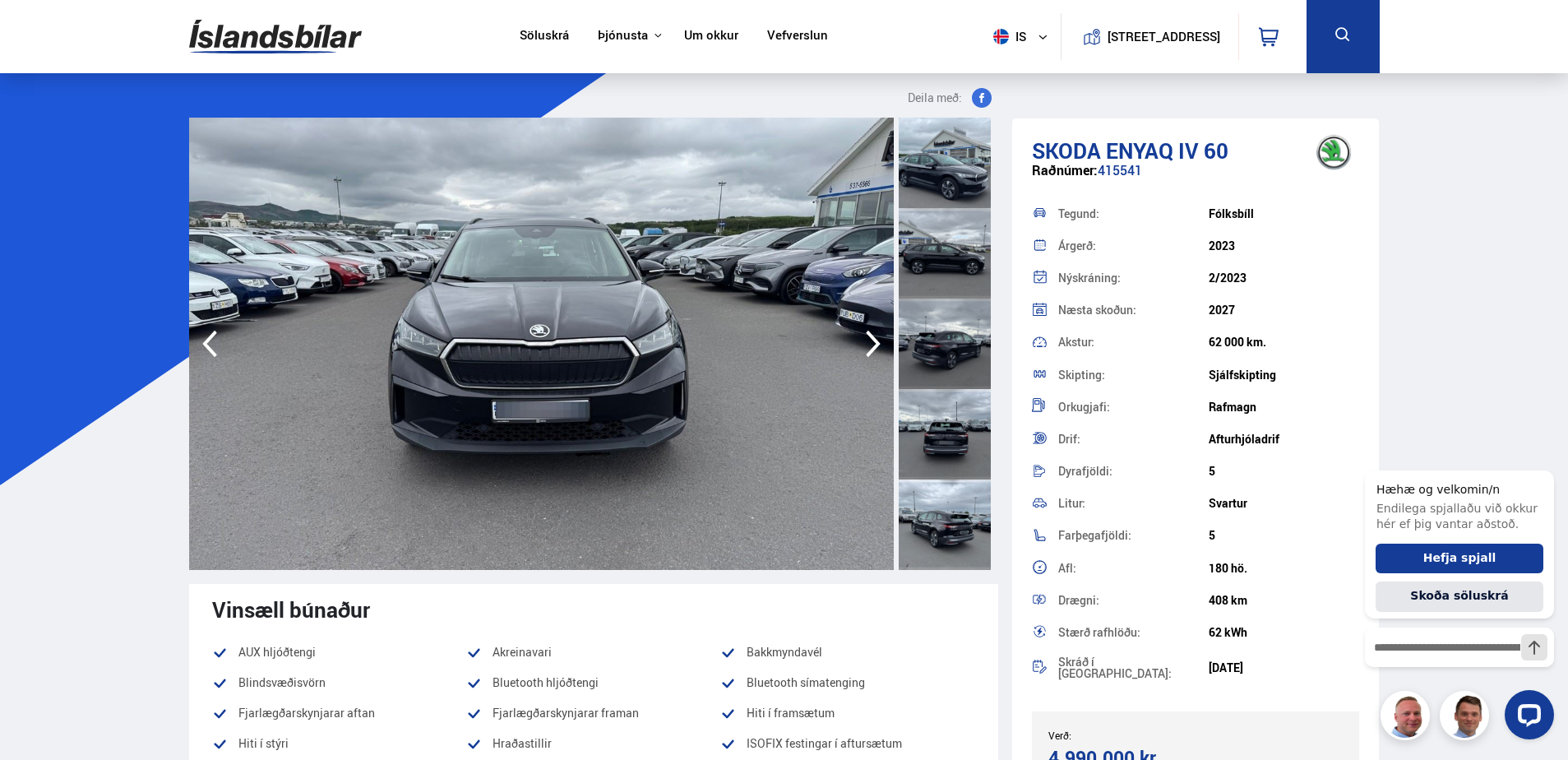
click at [870, 342] on icon "button" at bounding box center [873, 344] width 33 height 40
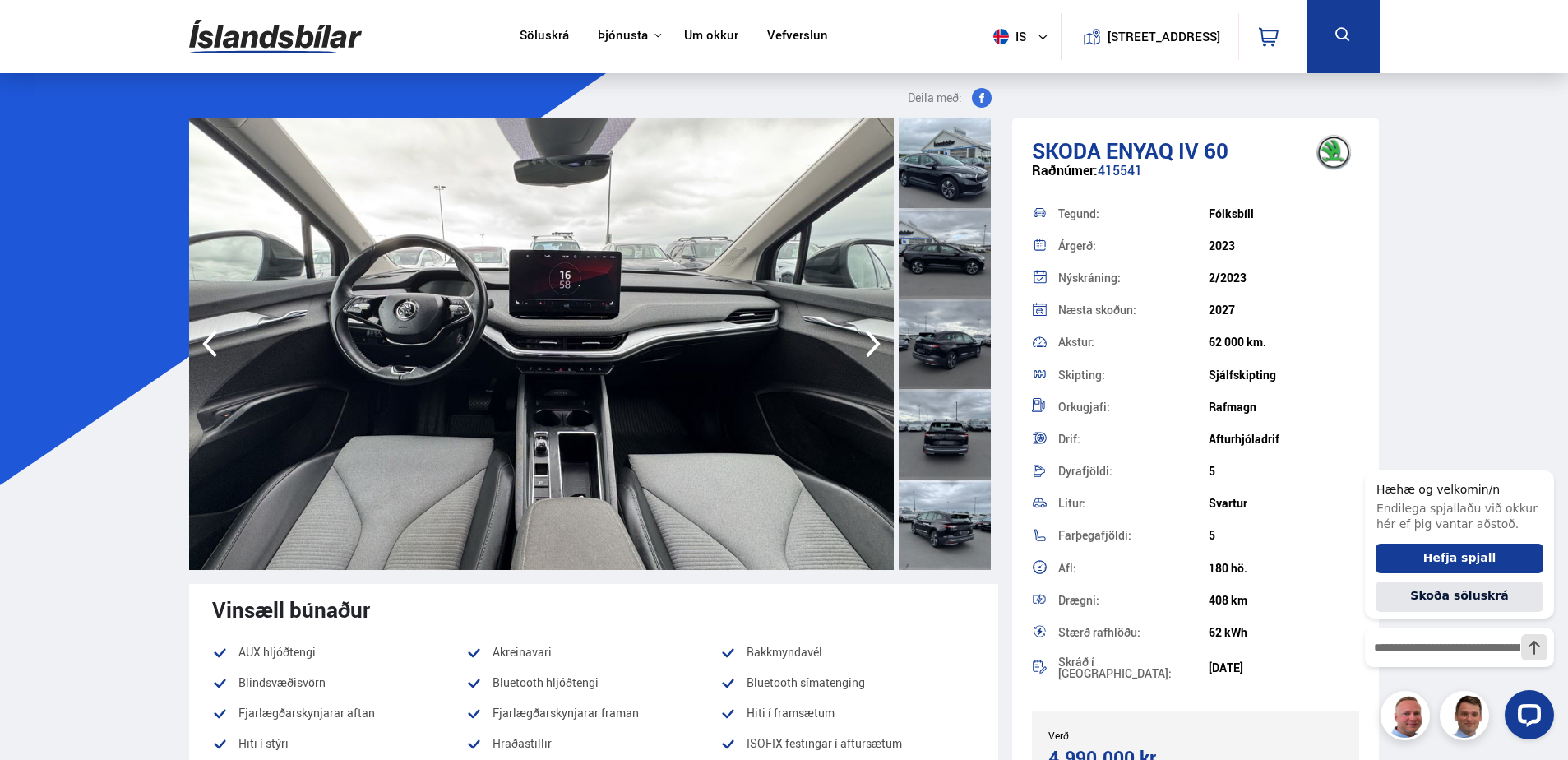
click at [870, 342] on icon "button" at bounding box center [873, 344] width 33 height 40
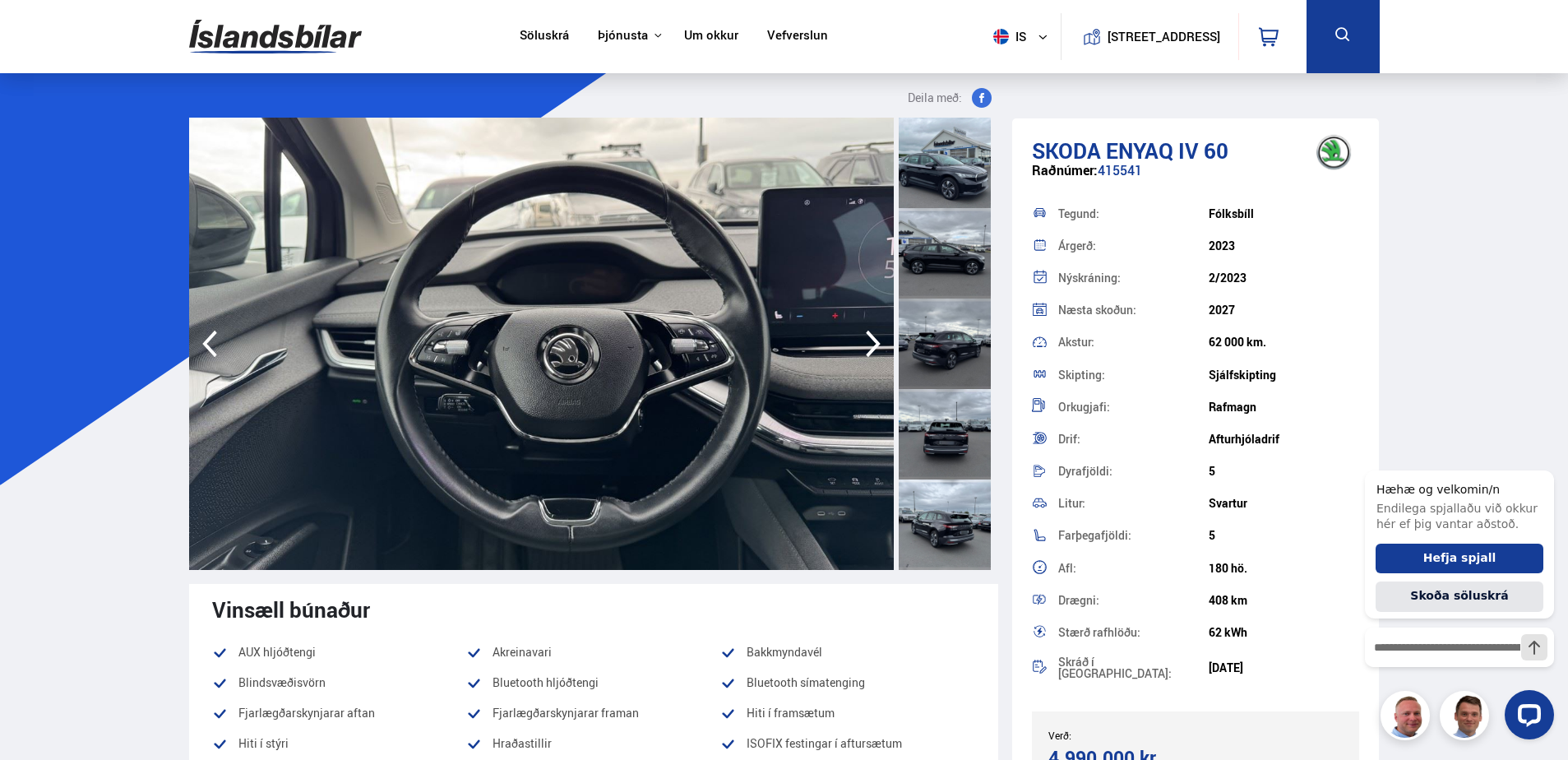
click at [870, 342] on icon "button" at bounding box center [873, 344] width 33 height 40
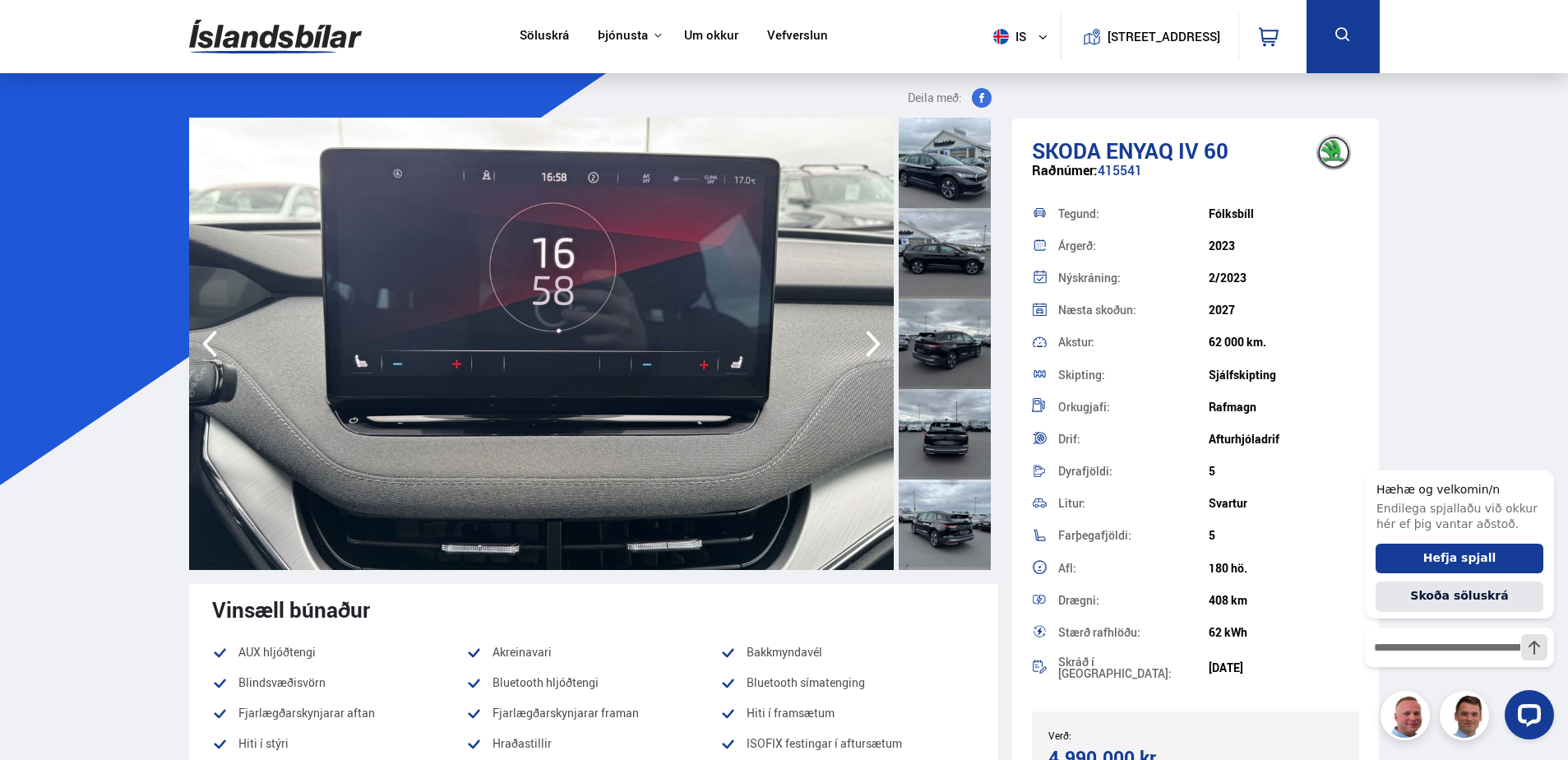
click at [870, 342] on icon "button" at bounding box center [873, 344] width 33 height 40
